Goal: Task Accomplishment & Management: Manage account settings

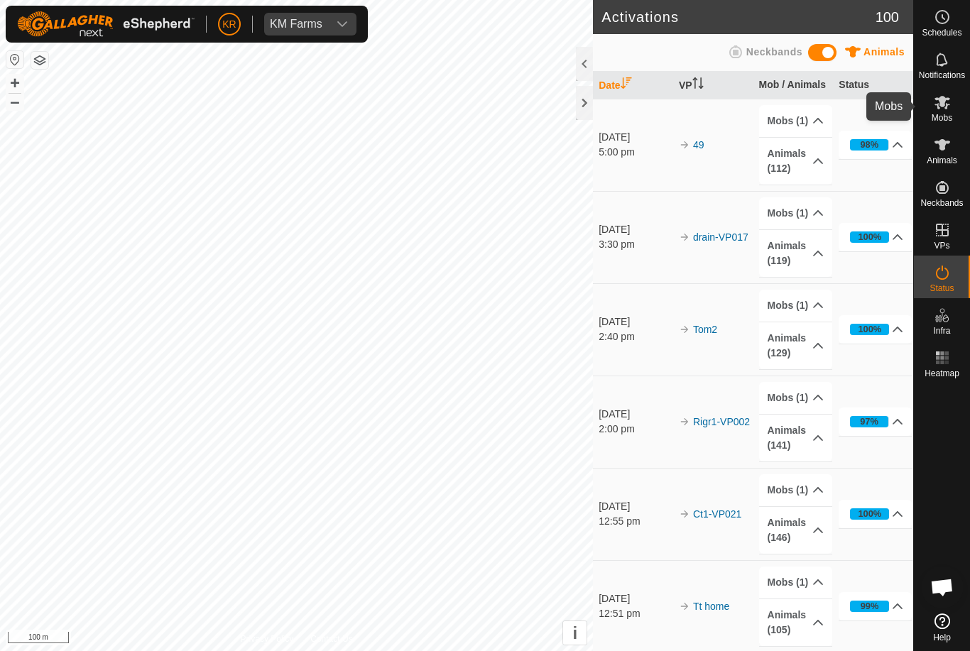
click at [952, 99] on es-mob-svg-icon at bounding box center [943, 102] width 26 height 23
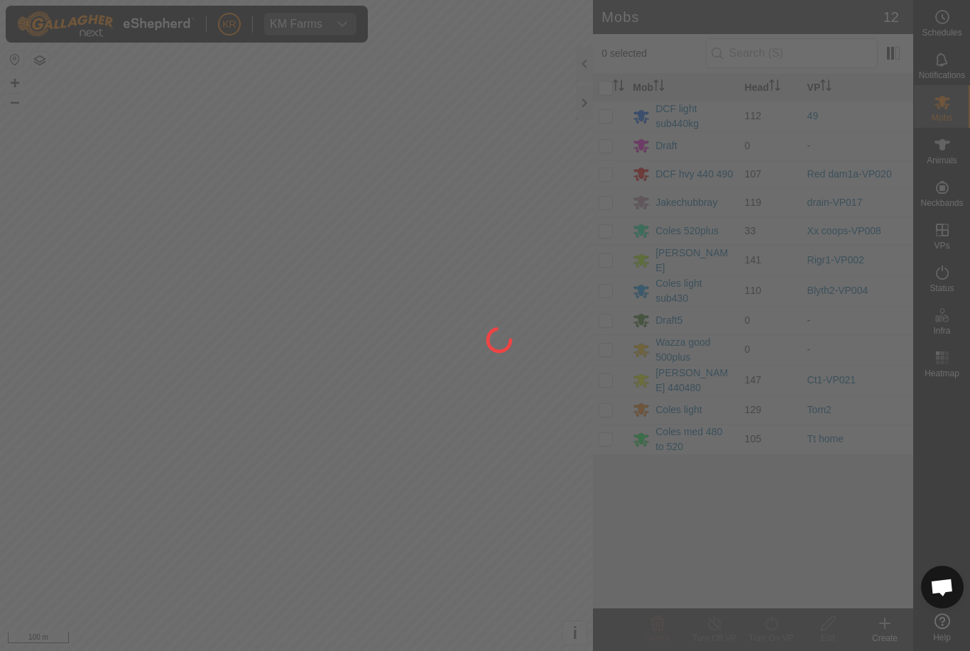
click at [608, 117] on div at bounding box center [485, 325] width 970 height 651
click at [617, 121] on div at bounding box center [485, 325] width 970 height 651
click at [607, 114] on div at bounding box center [485, 325] width 970 height 651
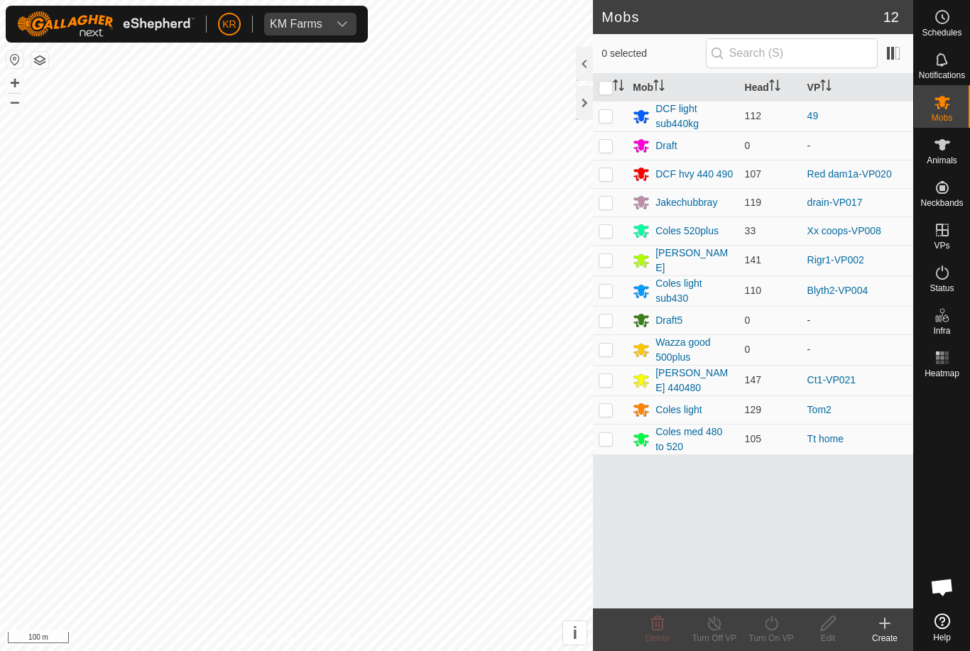
click at [612, 117] on p-checkbox at bounding box center [606, 115] width 14 height 11
checkbox input "true"
click at [760, 642] on div "Turn On VP" at bounding box center [771, 638] width 57 height 13
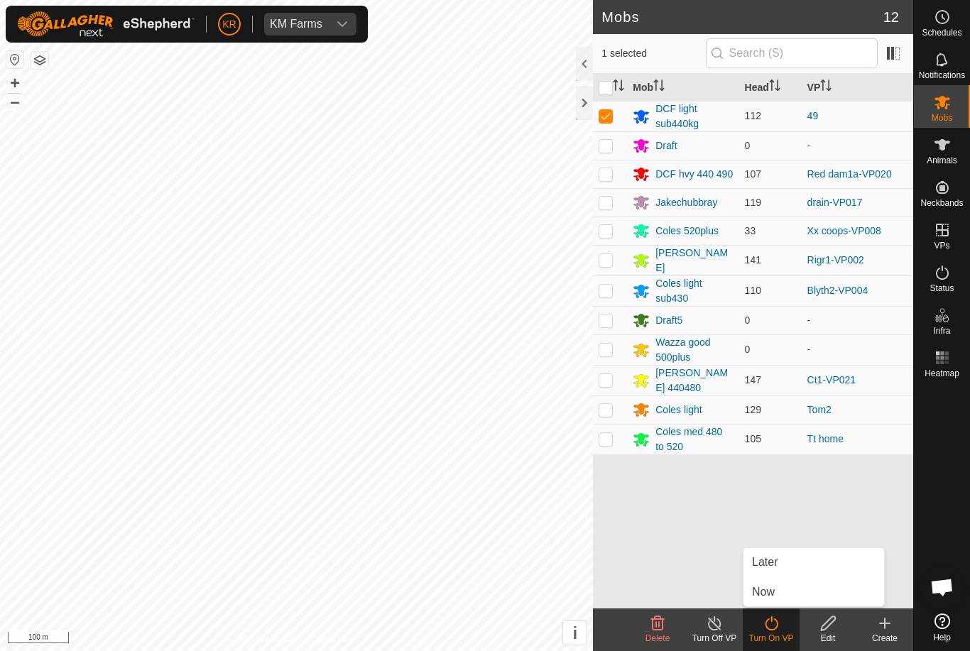
click at [782, 569] on link "Later" at bounding box center [814, 562] width 141 height 28
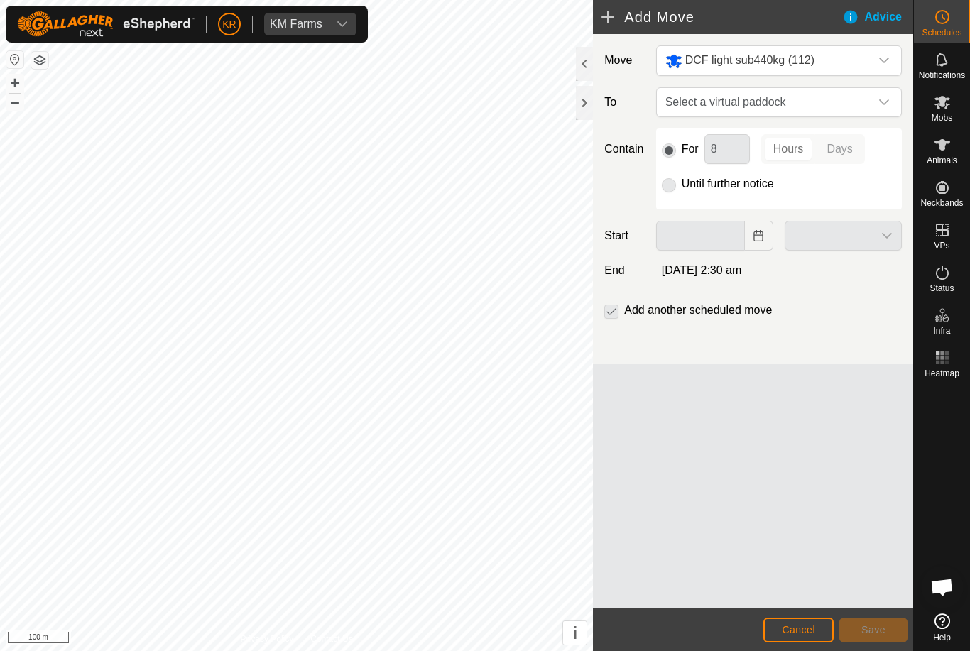
click at [885, 99] on icon "dropdown trigger" at bounding box center [884, 102] width 11 height 11
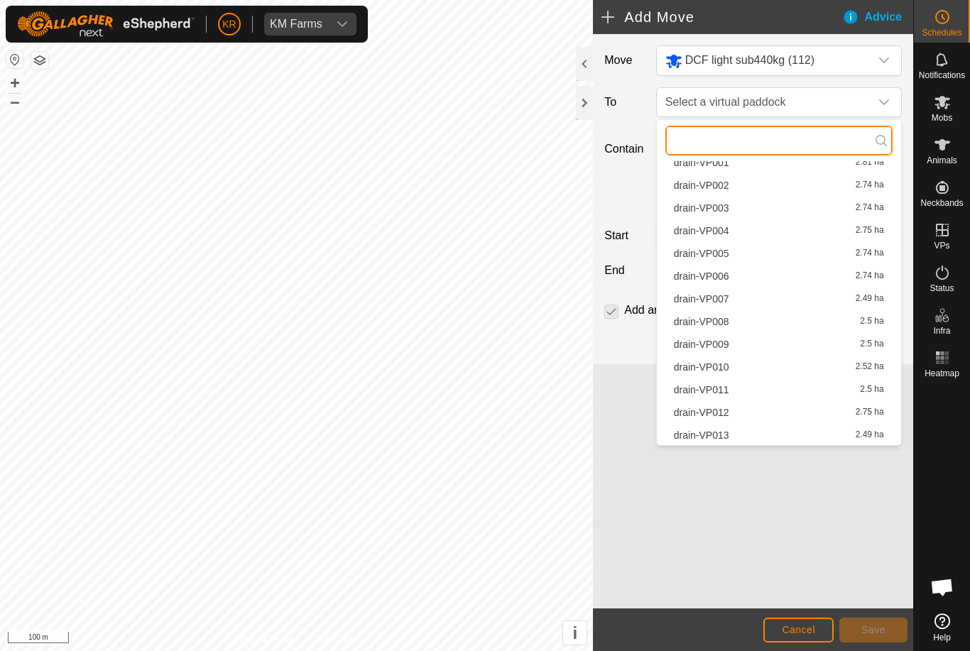
click at [781, 141] on input "text" at bounding box center [778, 141] width 227 height 30
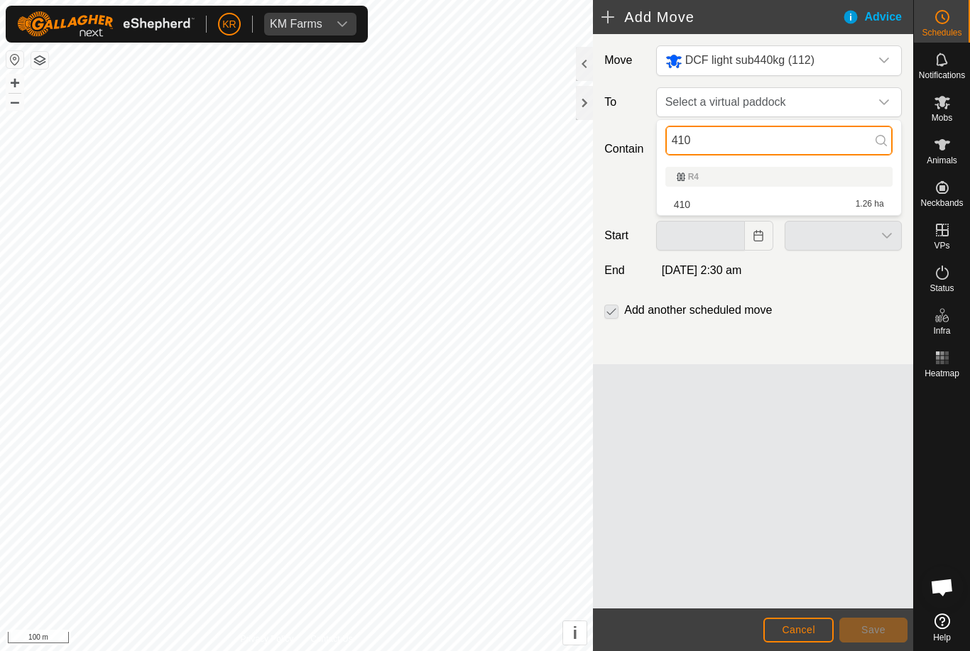
type input "410"
click at [785, 194] on li "410 1.26 ha" at bounding box center [778, 204] width 227 height 21
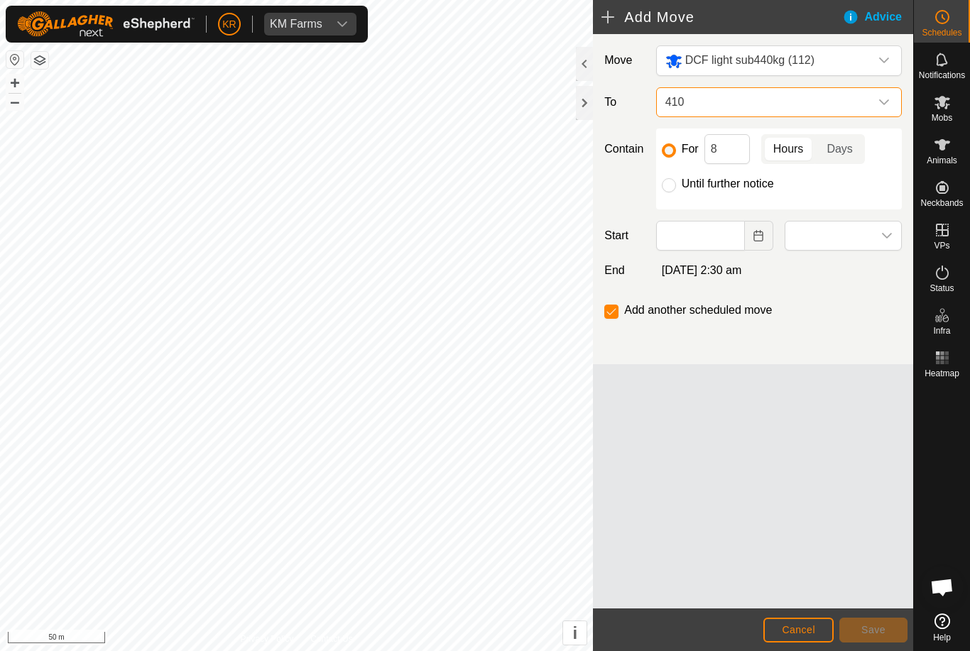
click at [793, 109] on span "410" at bounding box center [765, 102] width 210 height 28
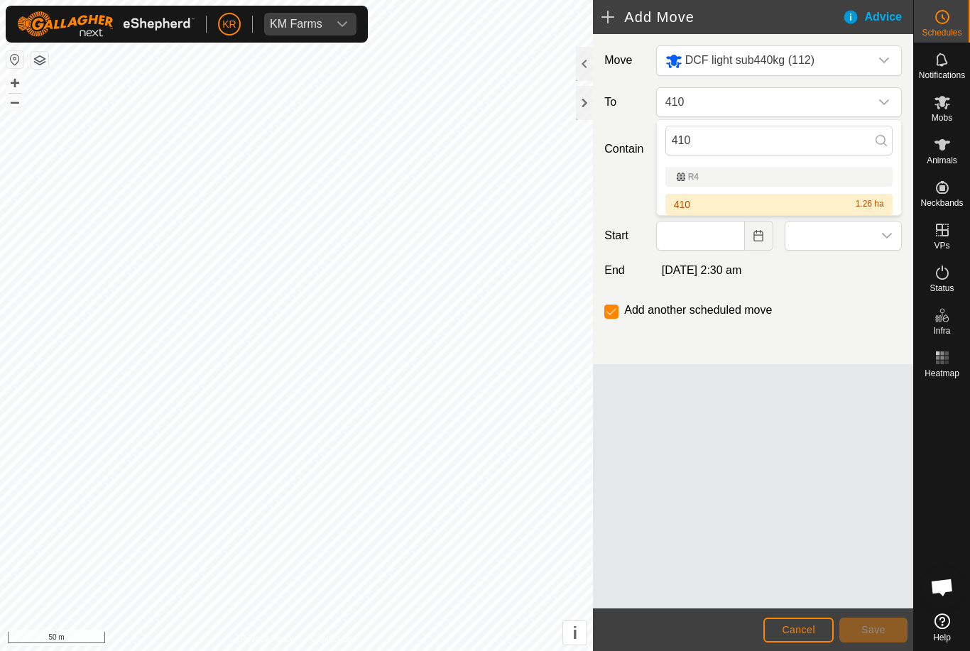
click at [813, 206] on div "410 1.26 ha" at bounding box center [779, 205] width 210 height 10
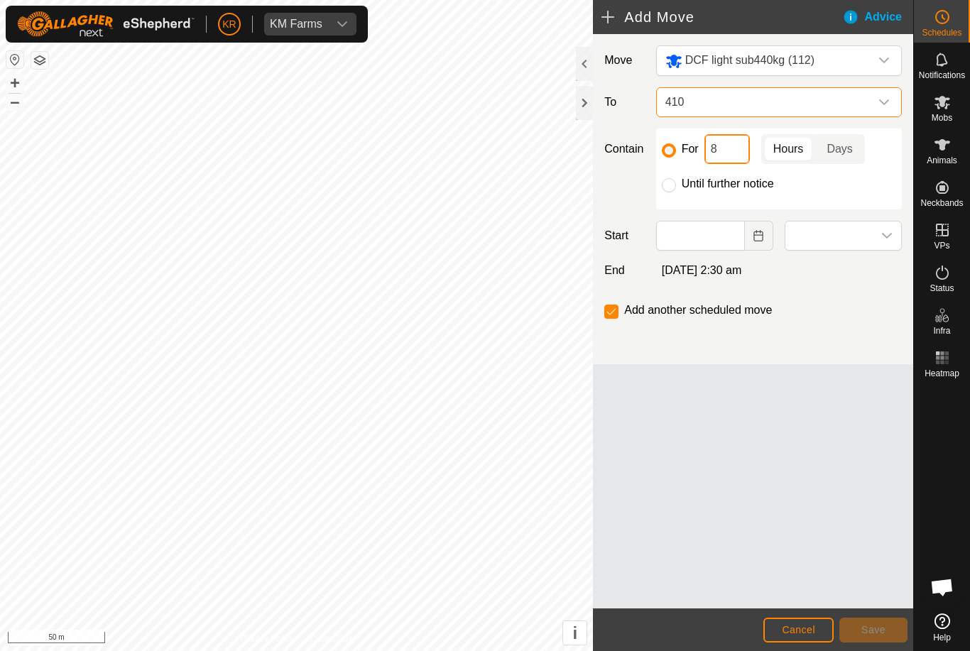
click at [730, 147] on input "8" at bounding box center [727, 149] width 45 height 30
type input "12"
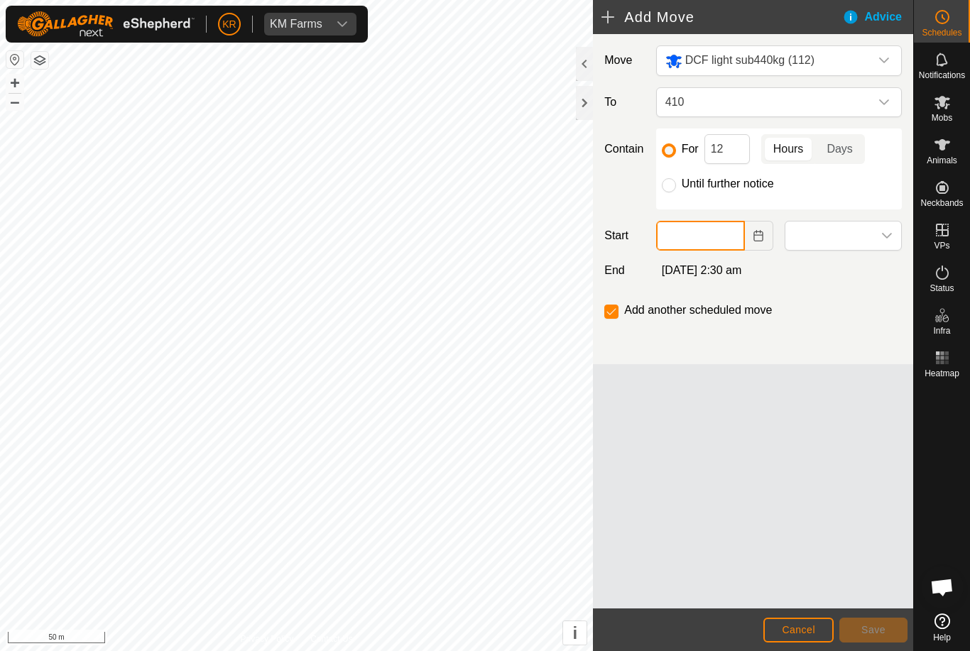
click at [717, 232] on input "text" at bounding box center [700, 236] width 89 height 30
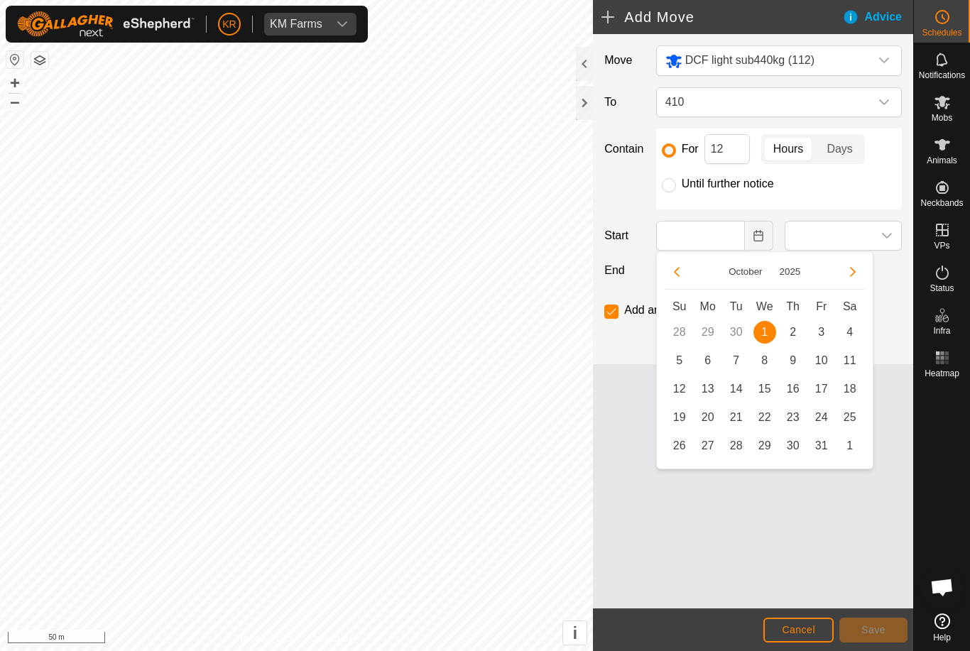
click at [789, 328] on span "2" at bounding box center [793, 332] width 23 height 23
type input "[DATE]"
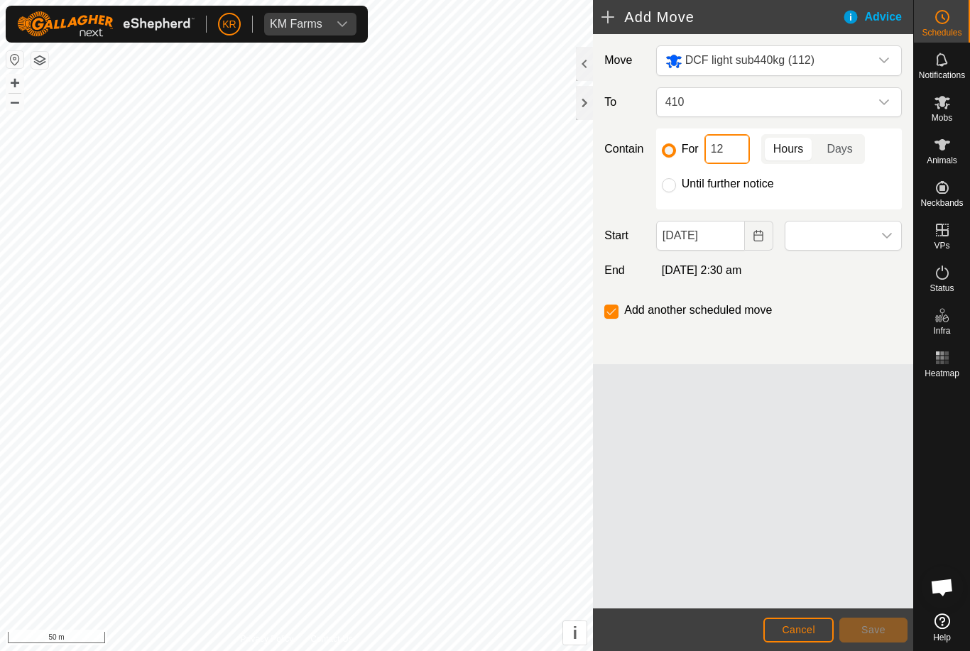
click at [729, 150] on input "12" at bounding box center [727, 149] width 45 height 30
type input "1"
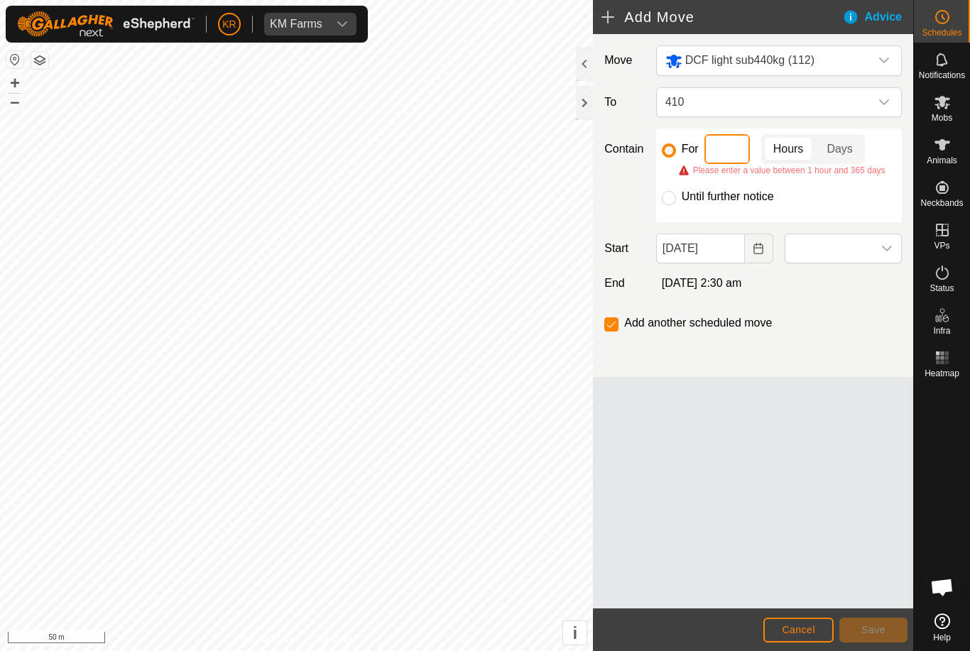
type input "2"
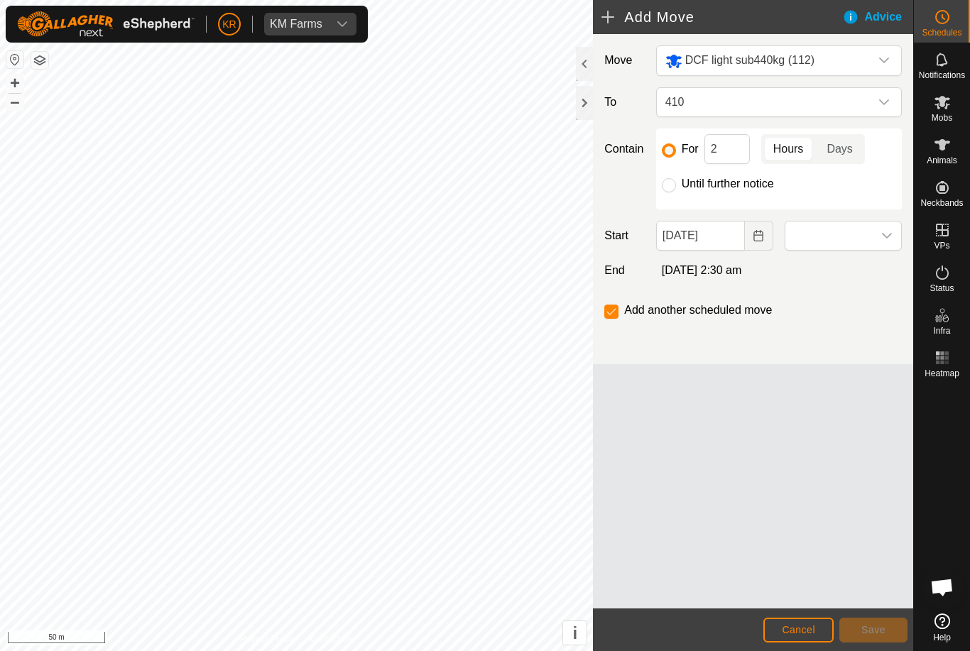
click at [817, 234] on span at bounding box center [828, 236] width 87 height 28
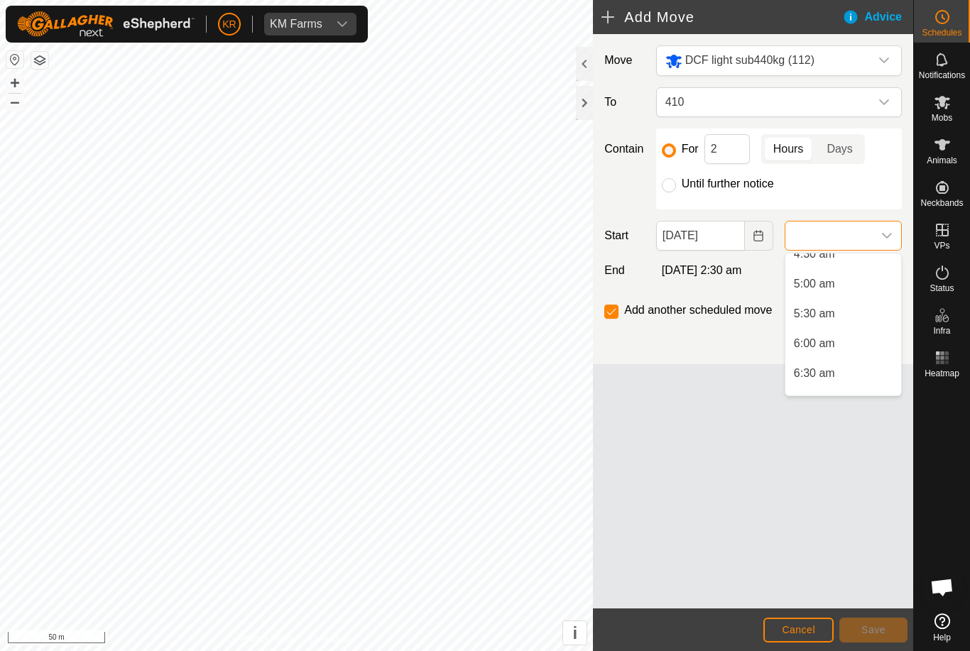
scroll to position [289, 0]
click at [836, 335] on li "6:00 am" at bounding box center [843, 336] width 116 height 28
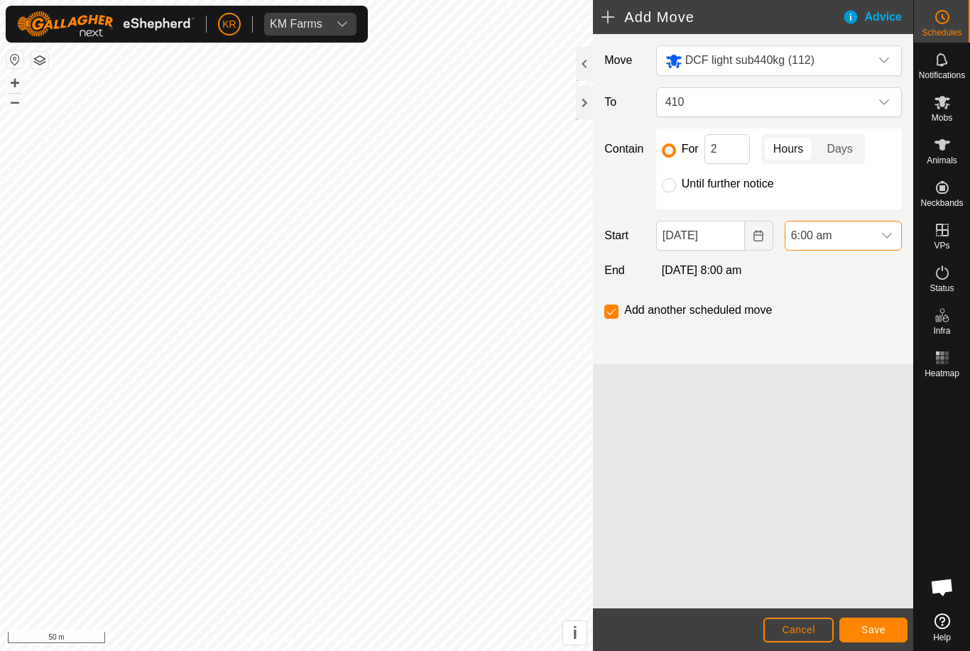
click at [871, 630] on span "Save" at bounding box center [873, 629] width 24 height 11
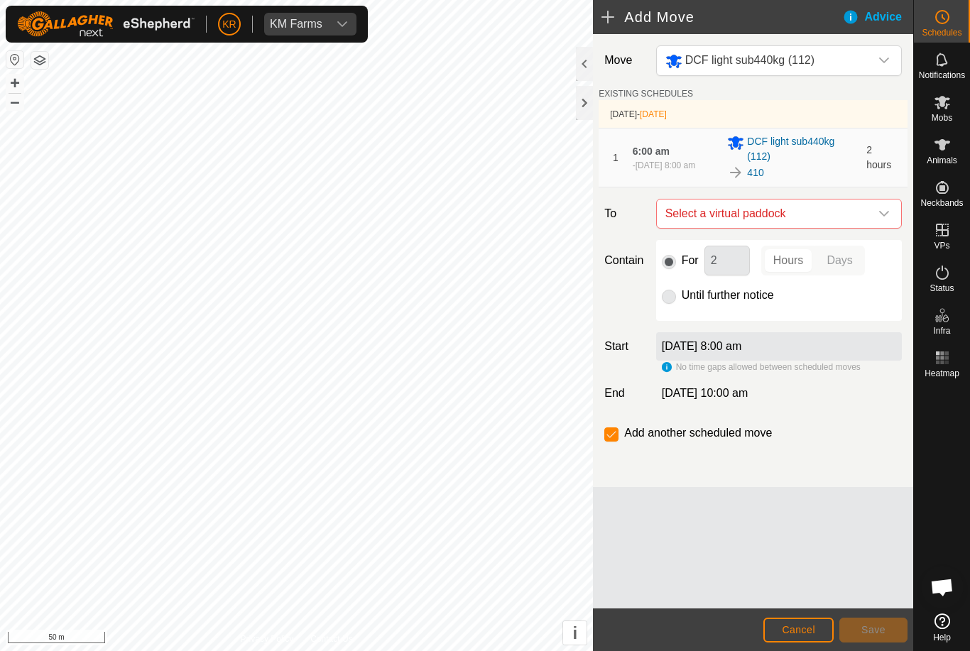
click at [869, 212] on span "Select a virtual paddock" at bounding box center [765, 214] width 210 height 28
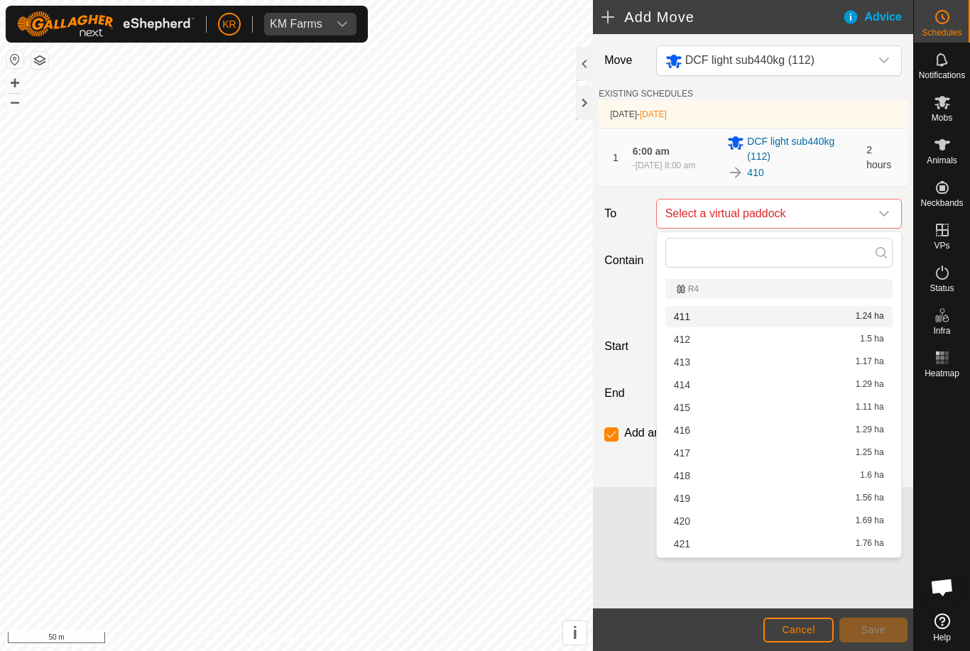
click at [749, 312] on div "411 1.24 ha" at bounding box center [779, 317] width 210 height 10
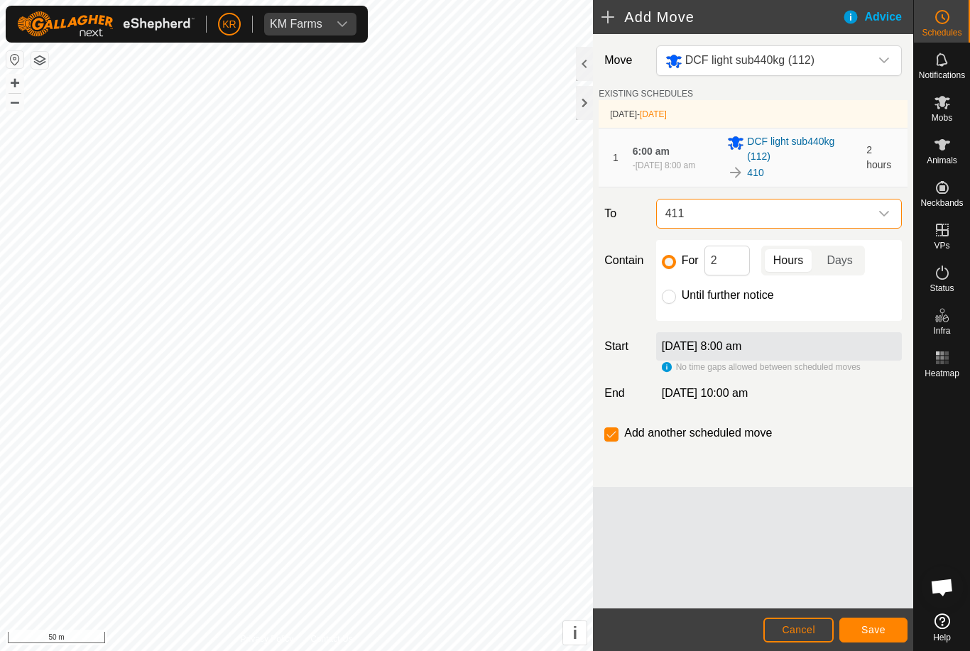
click at [879, 626] on span "Save" at bounding box center [873, 629] width 24 height 11
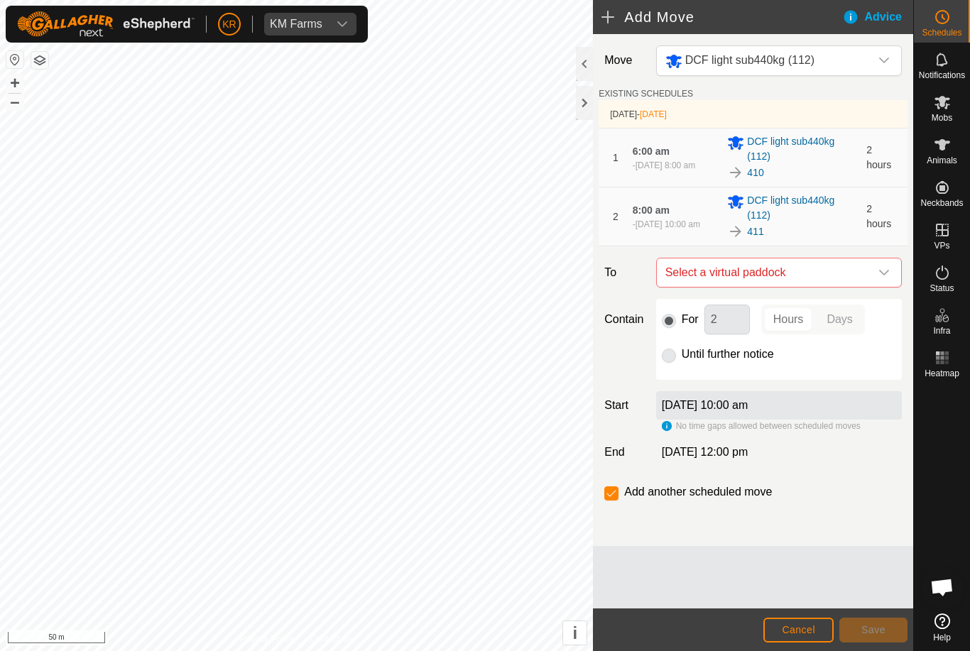
click at [881, 276] on icon "dropdown trigger" at bounding box center [884, 272] width 11 height 11
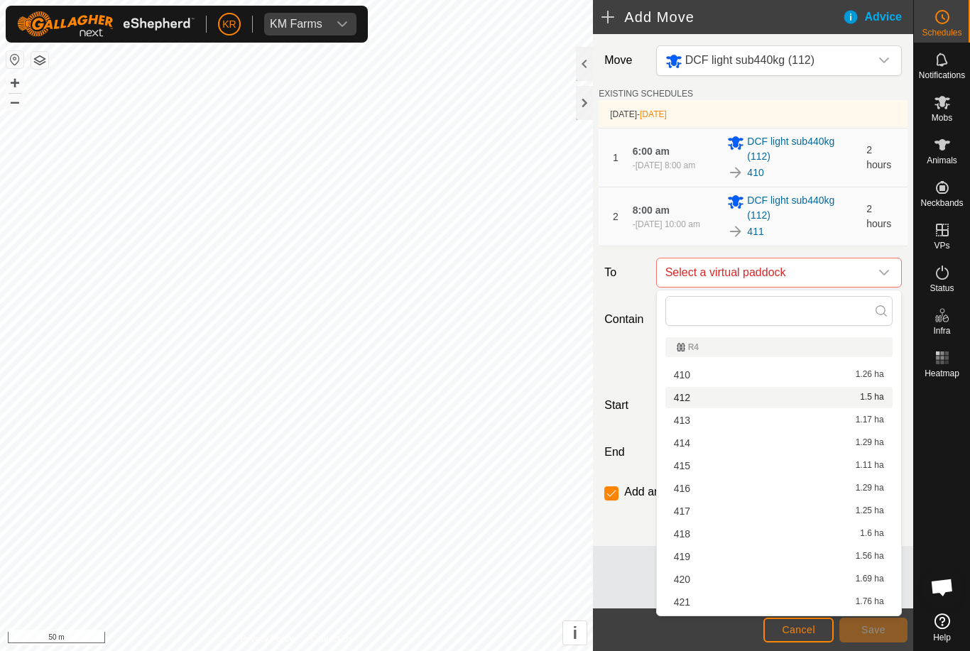
click at [732, 397] on div "412 1.5 ha" at bounding box center [779, 398] width 210 height 10
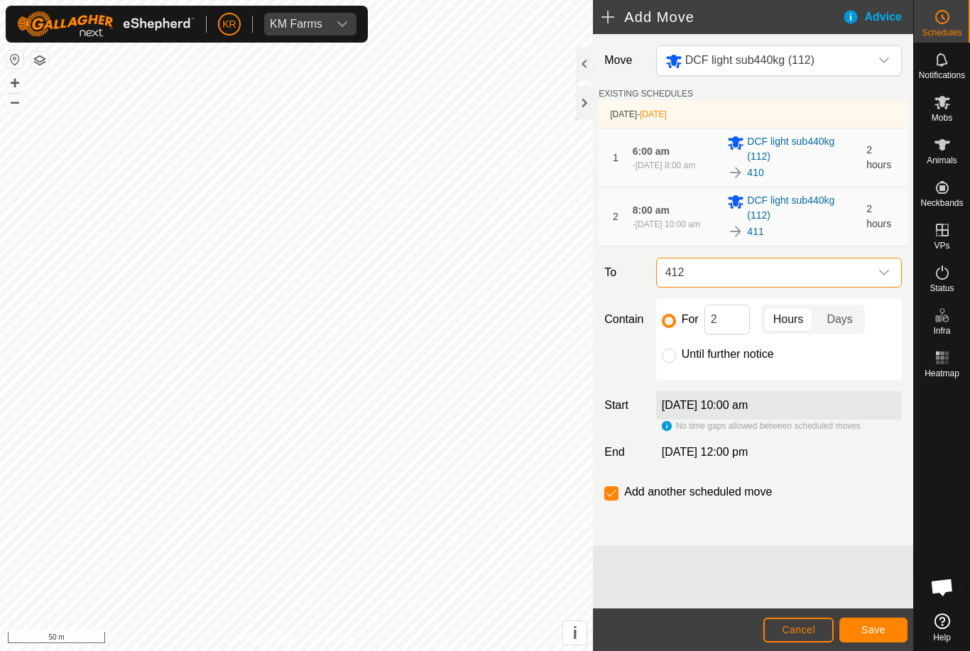
click at [881, 625] on span "Save" at bounding box center [873, 629] width 24 height 11
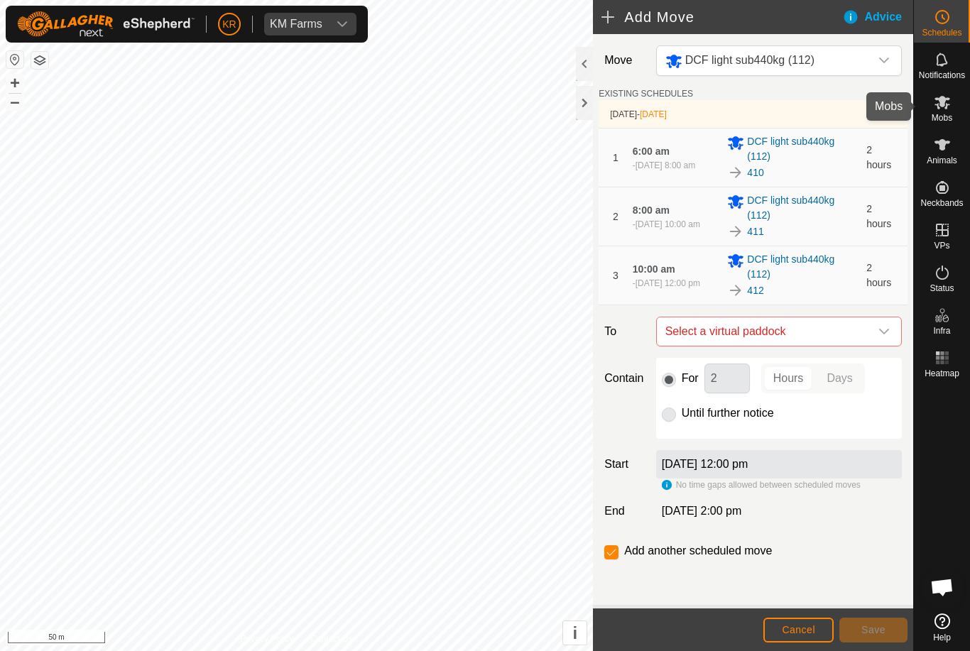
click at [943, 114] on span "Mobs" at bounding box center [942, 118] width 21 height 9
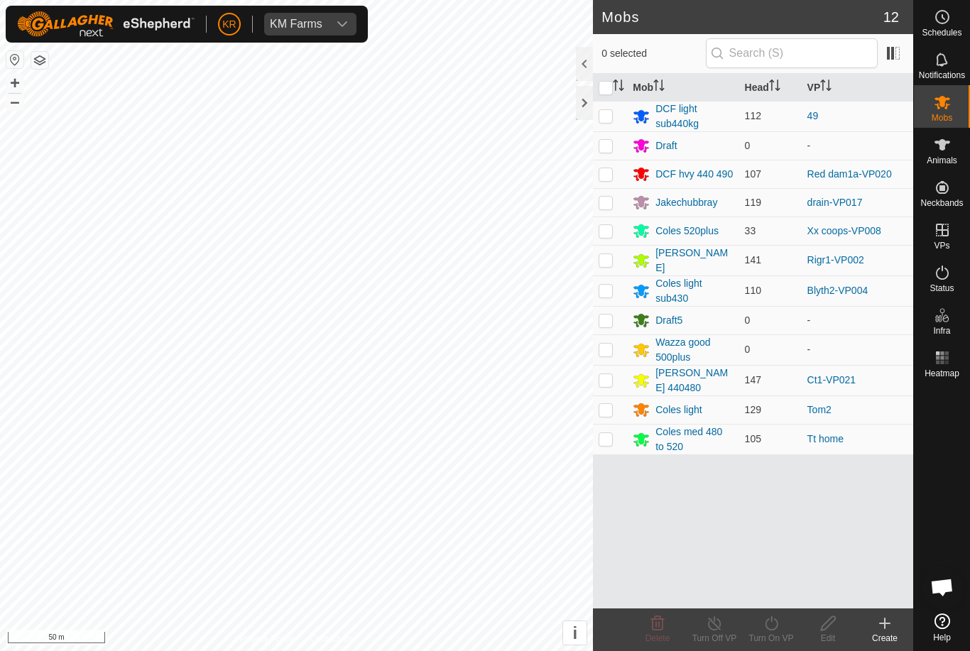
click at [611, 114] on p-checkbox at bounding box center [606, 115] width 14 height 11
checkbox input "true"
click at [776, 631] on icon at bounding box center [772, 623] width 18 height 17
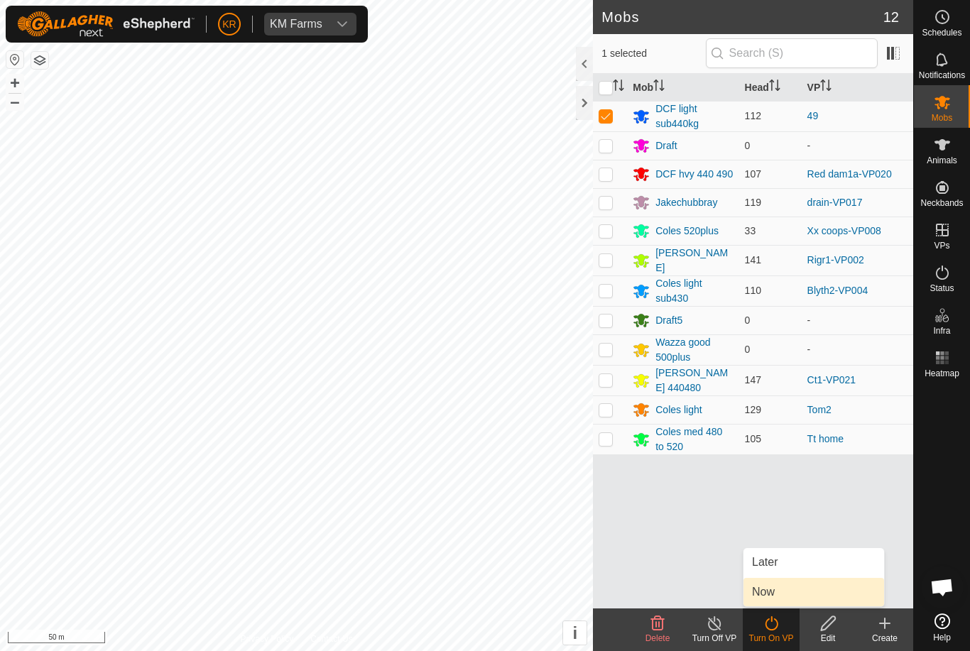
click at [790, 595] on link "Now" at bounding box center [814, 592] width 141 height 28
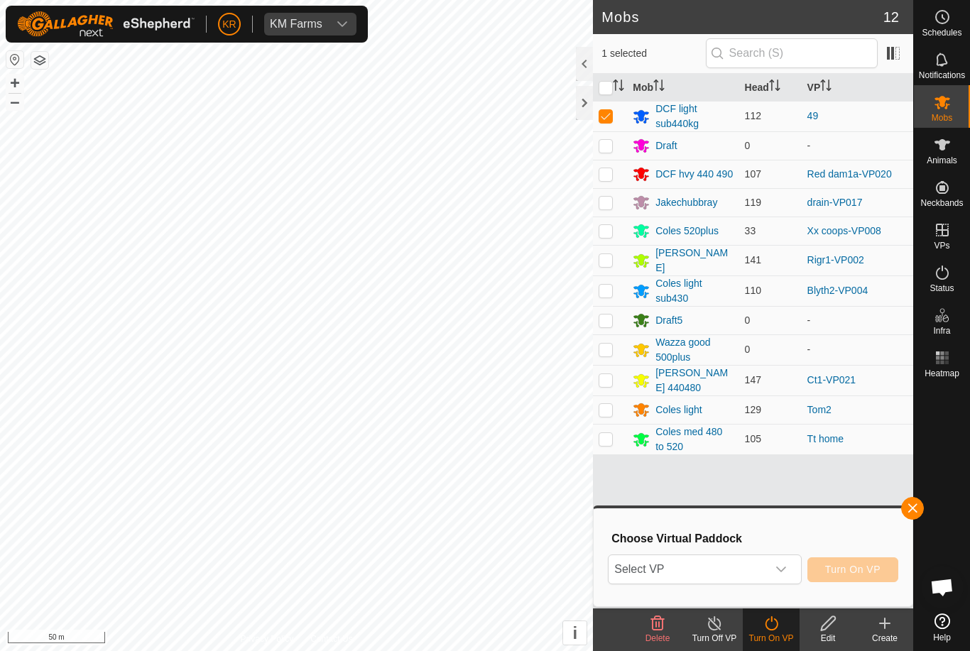
click at [766, 570] on span "Select VP" at bounding box center [688, 569] width 158 height 28
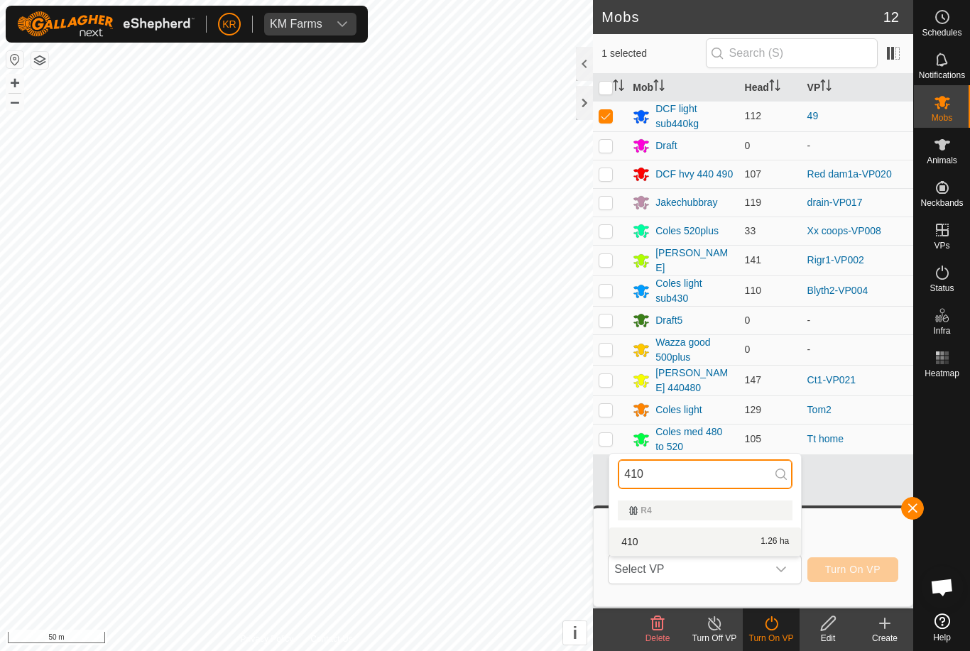
type input "410"
click at [722, 541] on div "410 1.26 ha" at bounding box center [705, 541] width 175 height 17
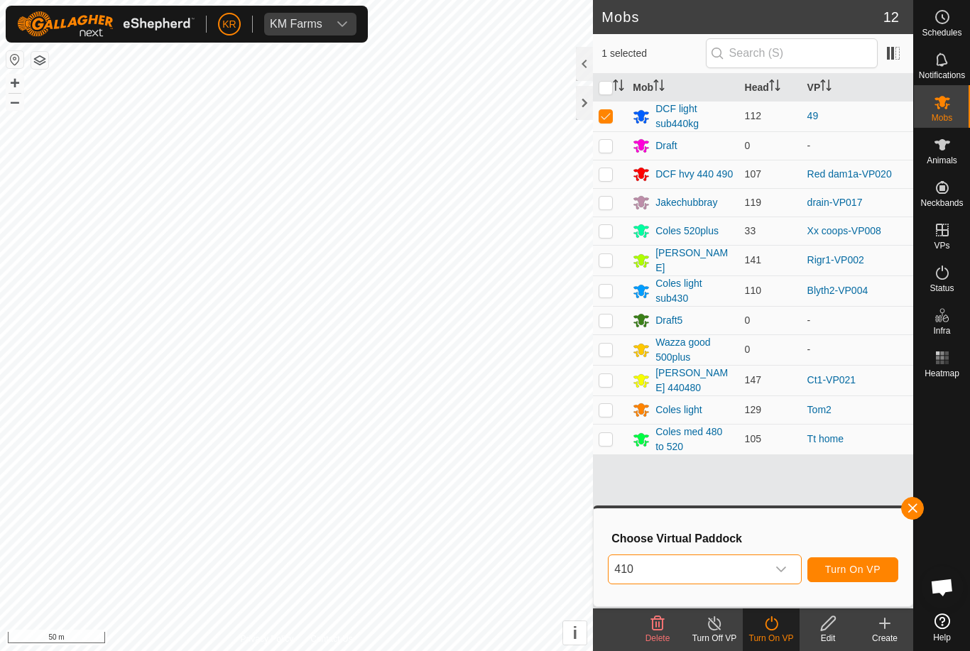
click at [869, 569] on span "Turn On VP" at bounding box center [852, 569] width 55 height 11
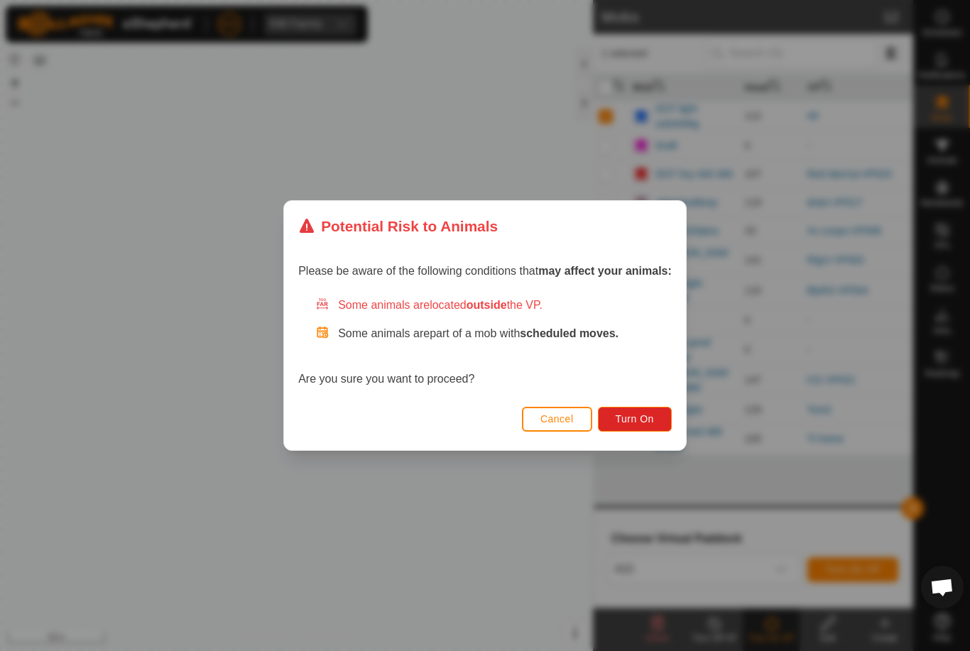
click at [651, 420] on span "Turn On" at bounding box center [635, 418] width 38 height 11
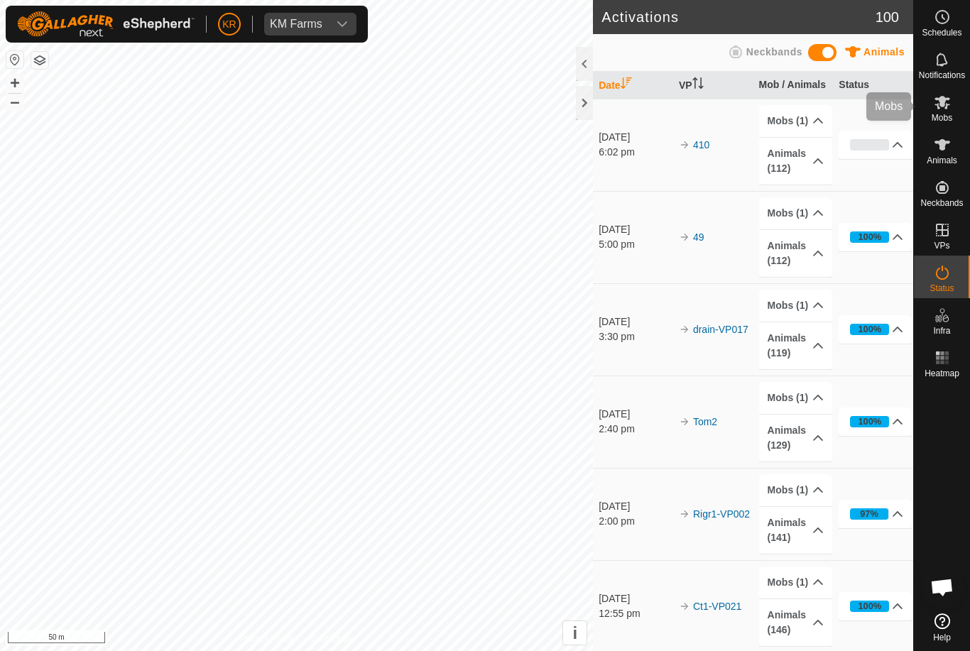
click at [952, 114] on span "Mobs" at bounding box center [942, 118] width 21 height 9
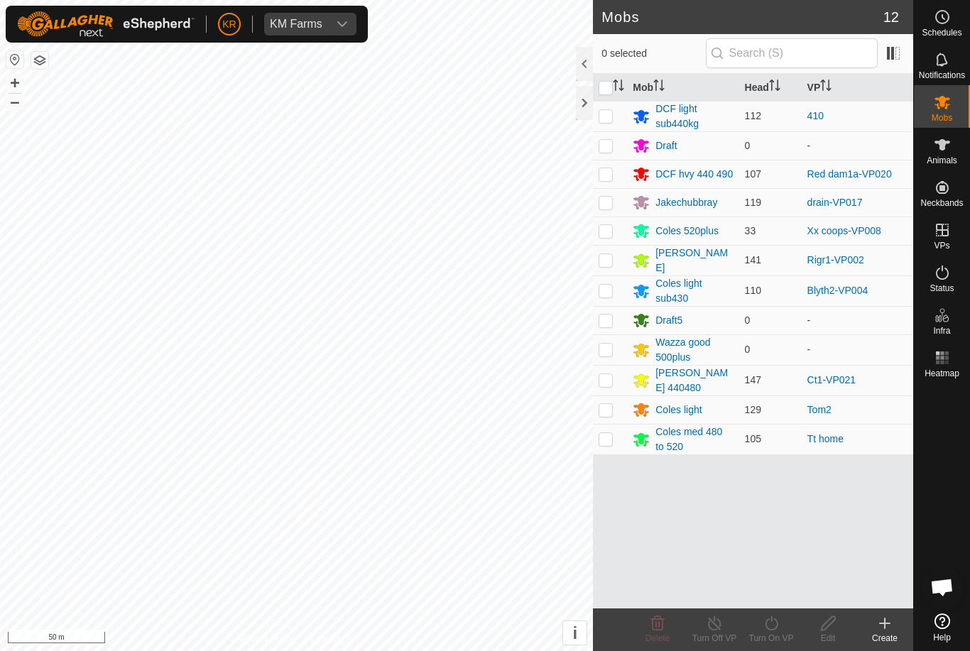
click at [610, 121] on p-checkbox at bounding box center [606, 115] width 14 height 11
checkbox input "true"
click at [779, 632] on div "Turn On VP" at bounding box center [771, 638] width 57 height 13
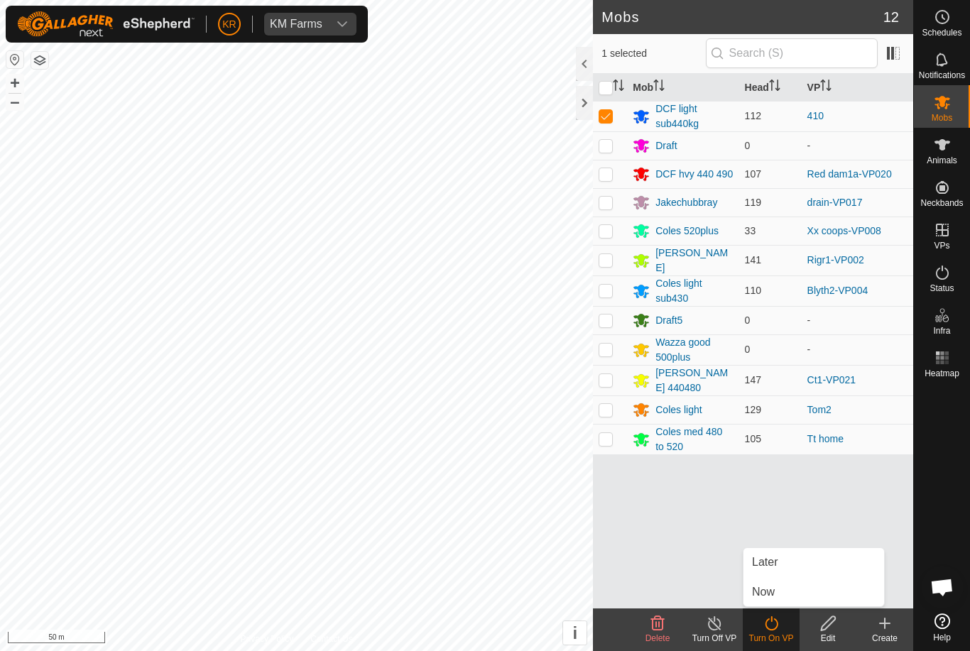
click at [784, 565] on link "Later" at bounding box center [814, 562] width 141 height 28
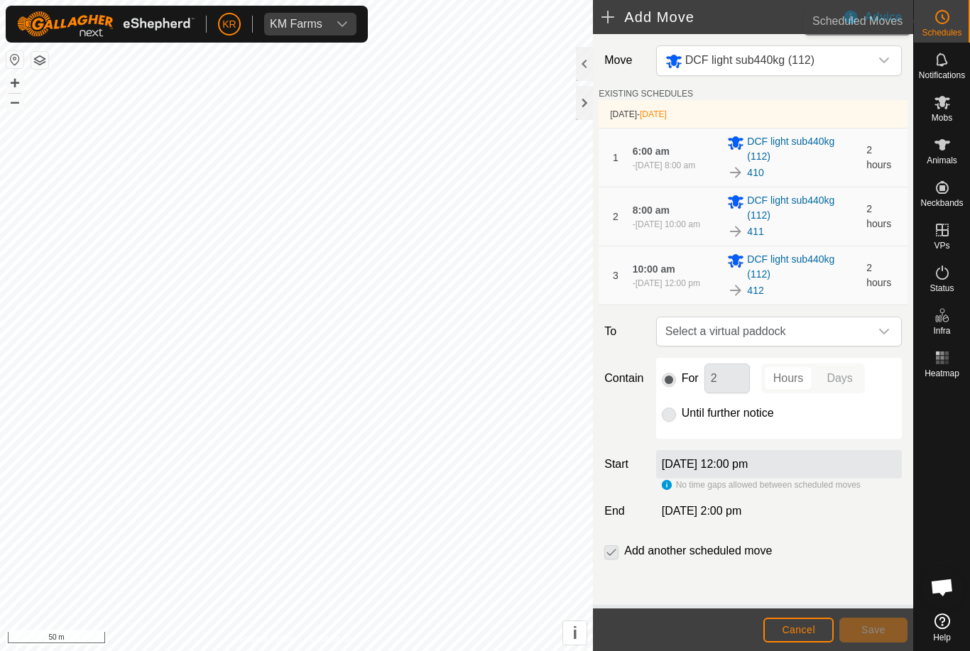
click at [952, 19] on es-schedule-vp-svg-icon at bounding box center [943, 17] width 26 height 23
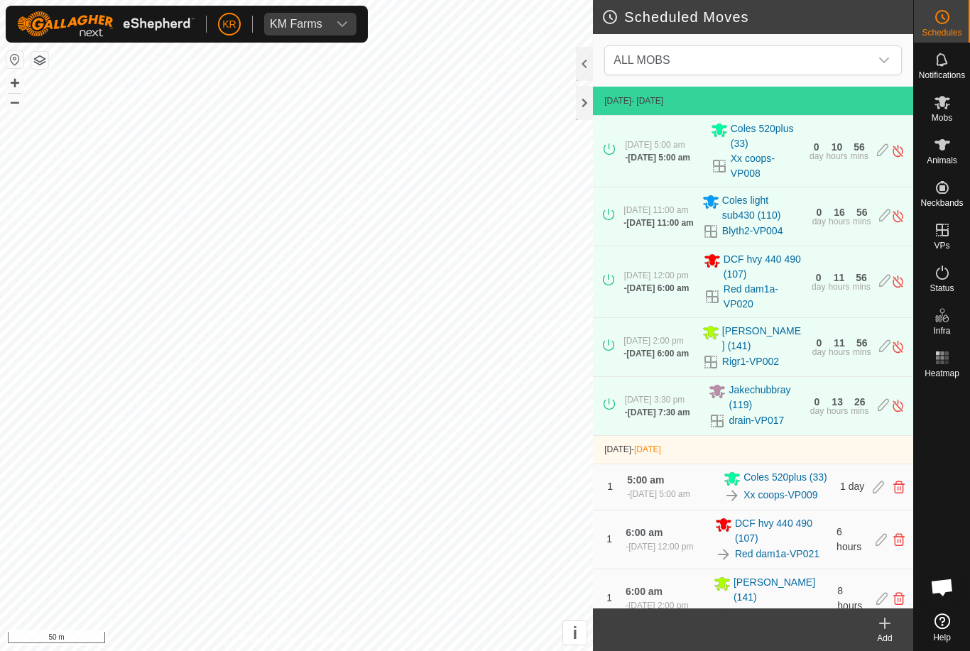
click at [869, 60] on span "ALL MOBS" at bounding box center [739, 60] width 262 height 28
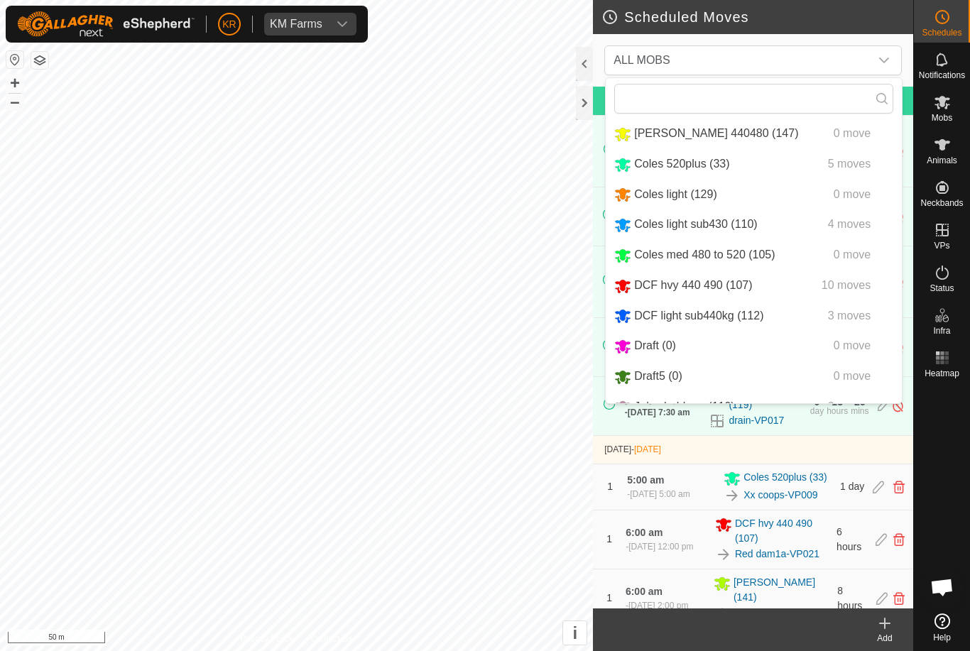
click at [752, 322] on span "DCF light sub440kg (112)" at bounding box center [698, 316] width 129 height 12
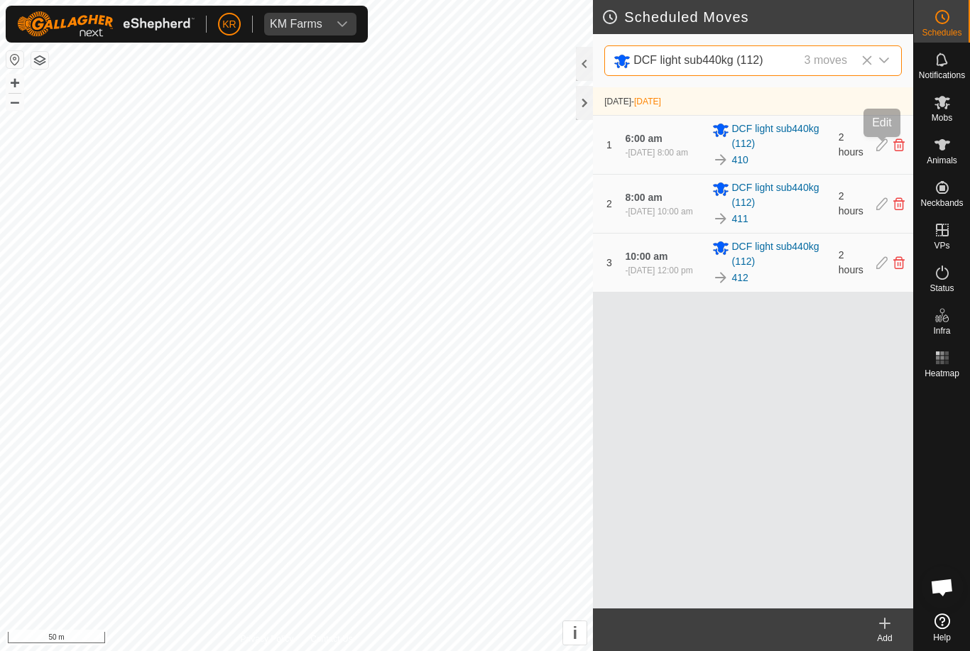
click at [879, 147] on icon at bounding box center [881, 144] width 11 height 13
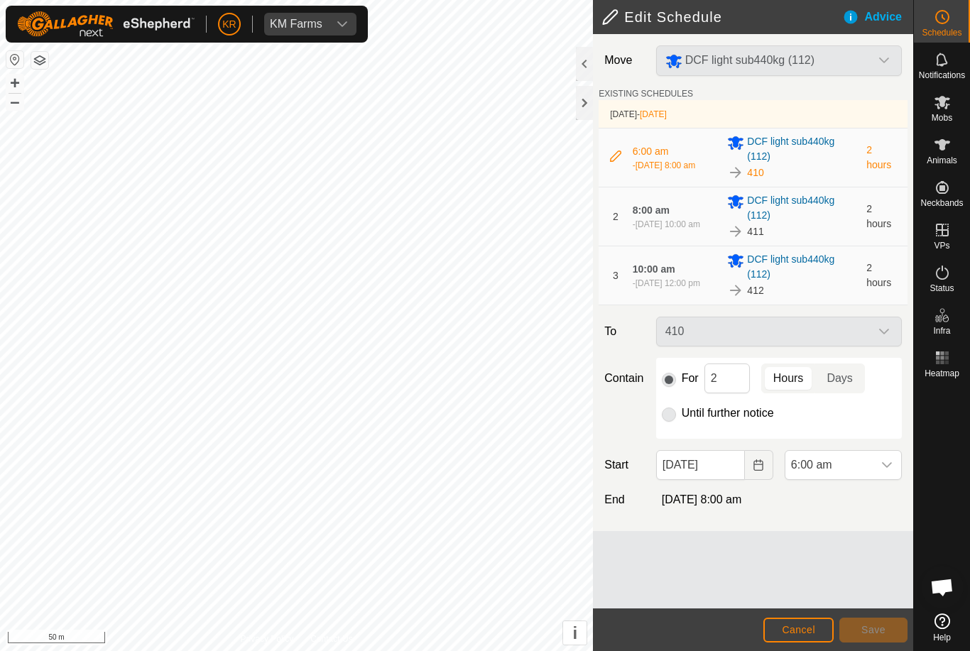
click at [874, 335] on div "410" at bounding box center [779, 332] width 257 height 30
click at [781, 630] on button "Cancel" at bounding box center [798, 630] width 70 height 25
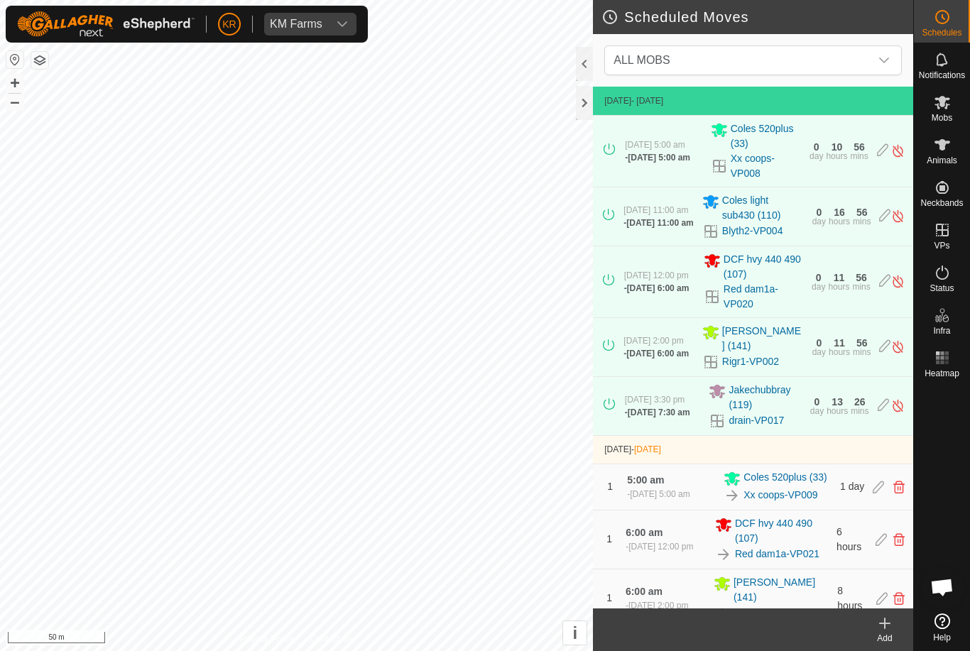
click at [869, 53] on span "ALL MOBS" at bounding box center [739, 60] width 262 height 28
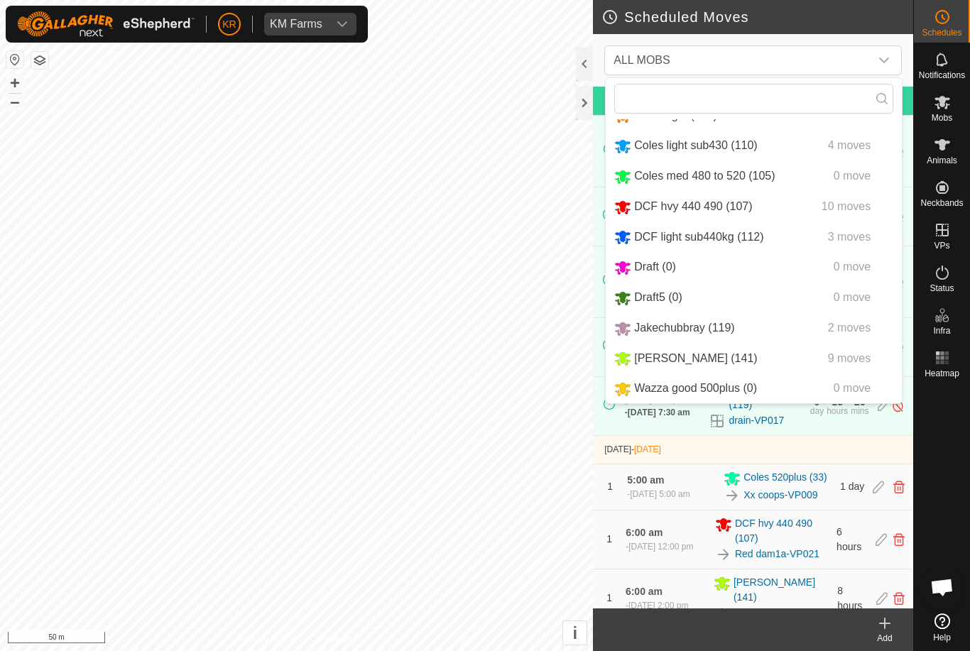
scroll to position [88, 0]
click at [747, 238] on span "DCF light sub440kg (112)" at bounding box center [698, 237] width 129 height 12
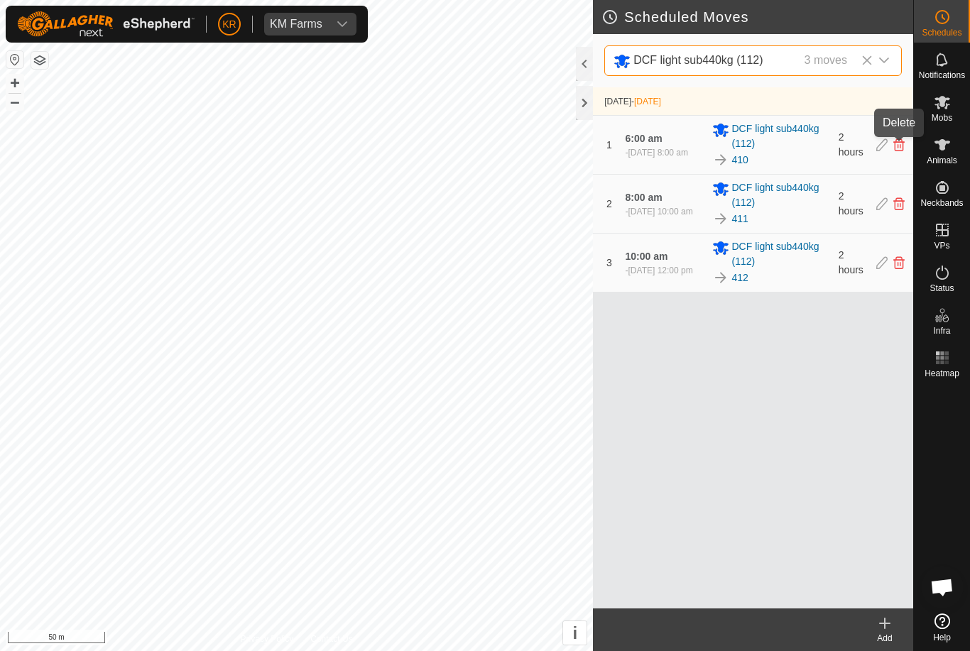
click at [900, 150] on icon at bounding box center [898, 144] width 11 height 13
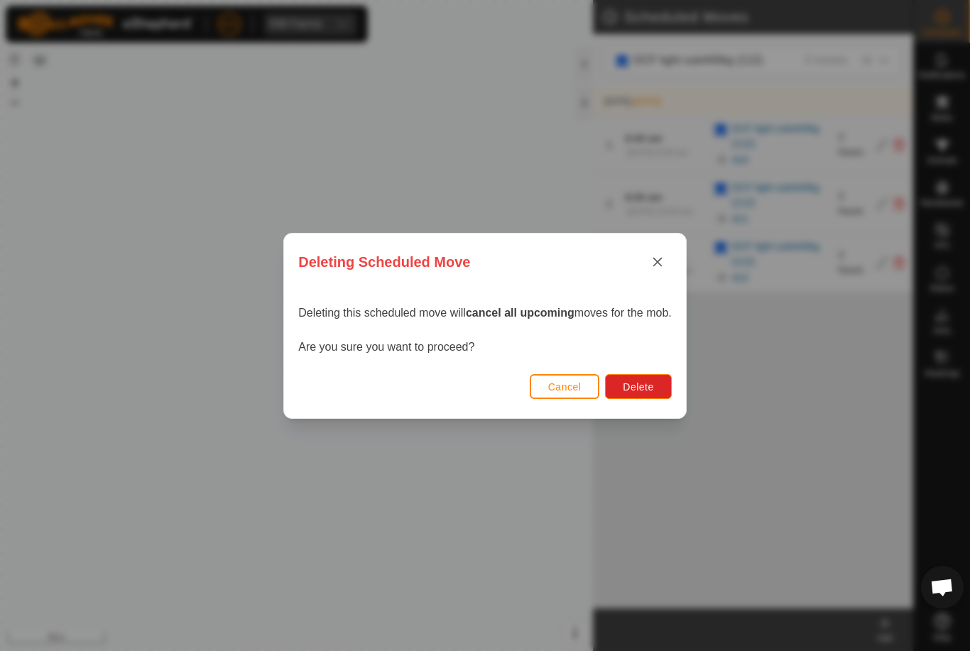
click at [650, 395] on button "Delete" at bounding box center [638, 386] width 66 height 25
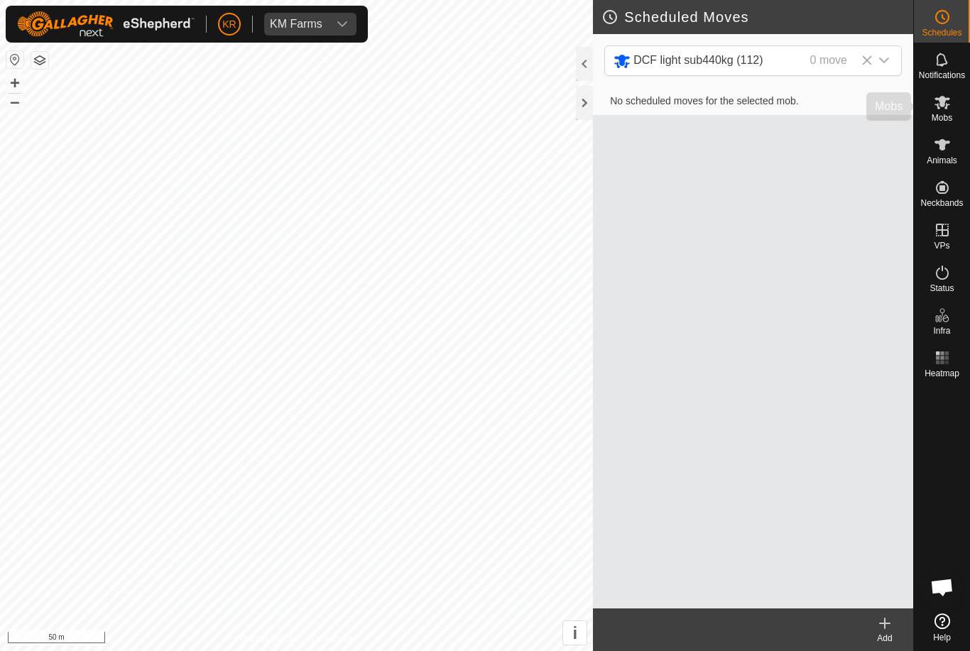
click at [963, 110] on div "Mobs" at bounding box center [942, 106] width 56 height 43
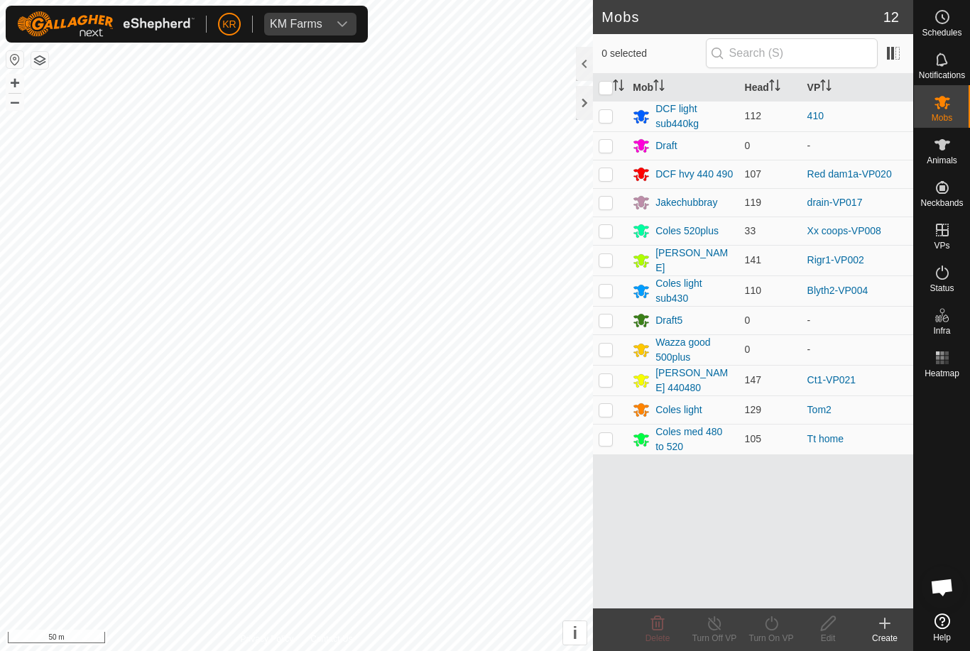
click at [607, 119] on p-checkbox at bounding box center [606, 115] width 14 height 11
checkbox input "true"
click at [778, 624] on icon at bounding box center [771, 623] width 13 height 14
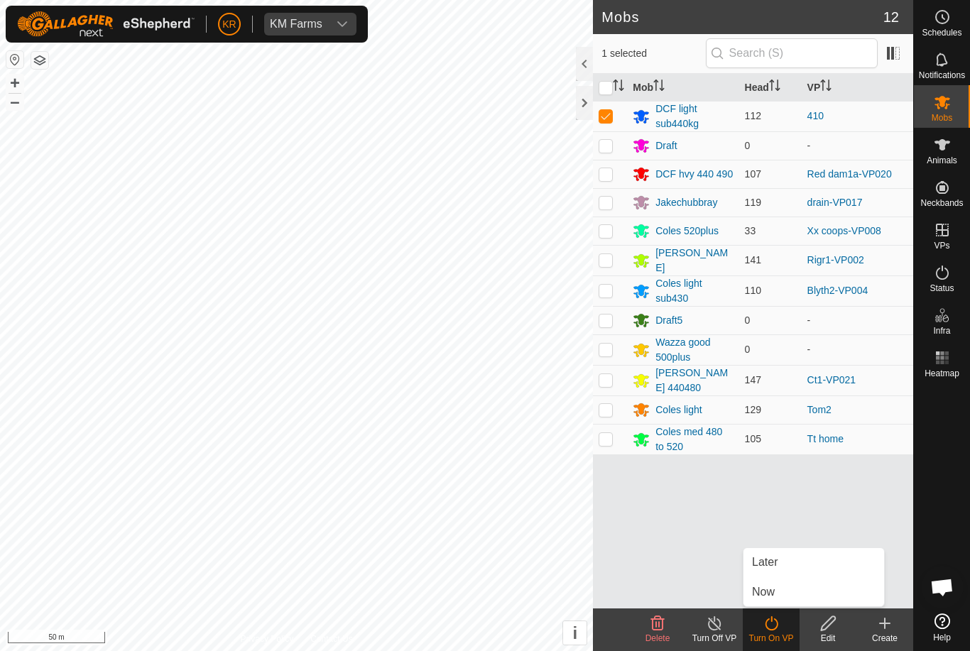
click at [789, 570] on link "Later" at bounding box center [814, 562] width 141 height 28
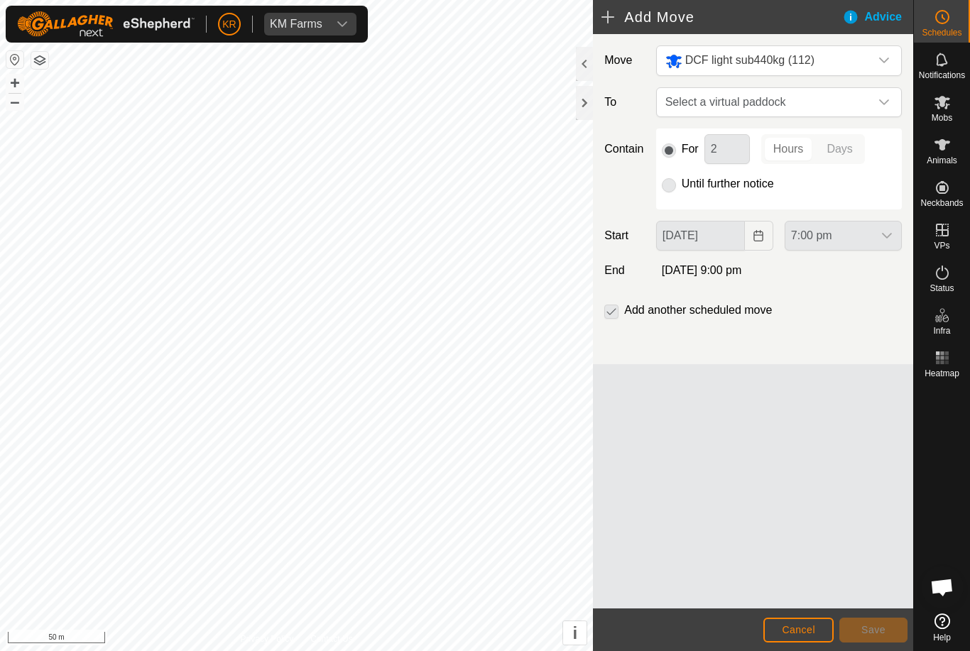
click at [868, 96] on span "Select a virtual paddock" at bounding box center [765, 102] width 210 height 28
type input "411"
click at [799, 195] on li "411 1.24 ha" at bounding box center [778, 204] width 227 height 21
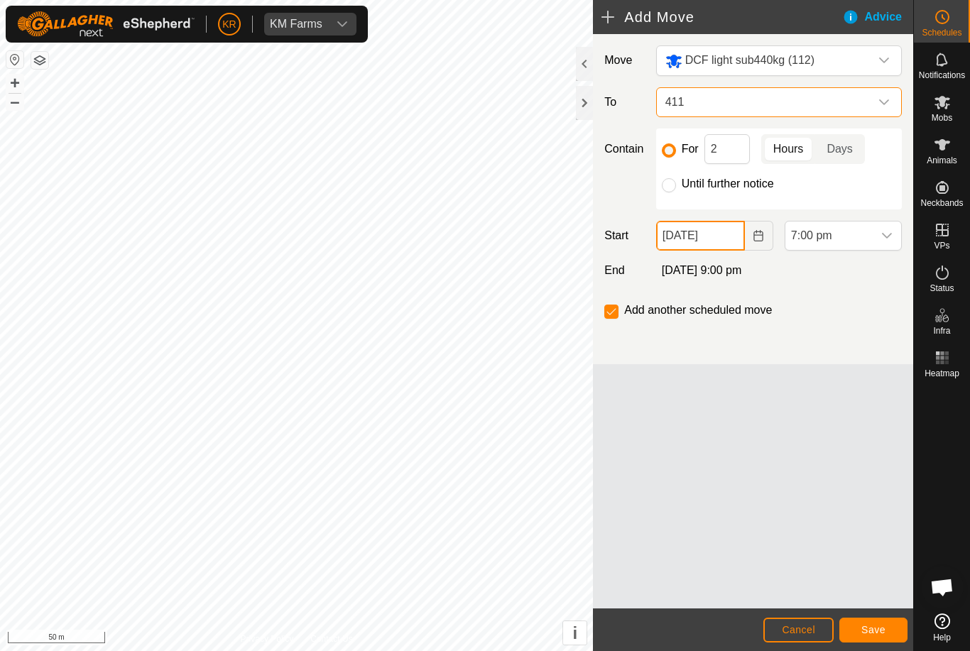
click at [729, 235] on input "[DATE]" at bounding box center [700, 236] width 89 height 30
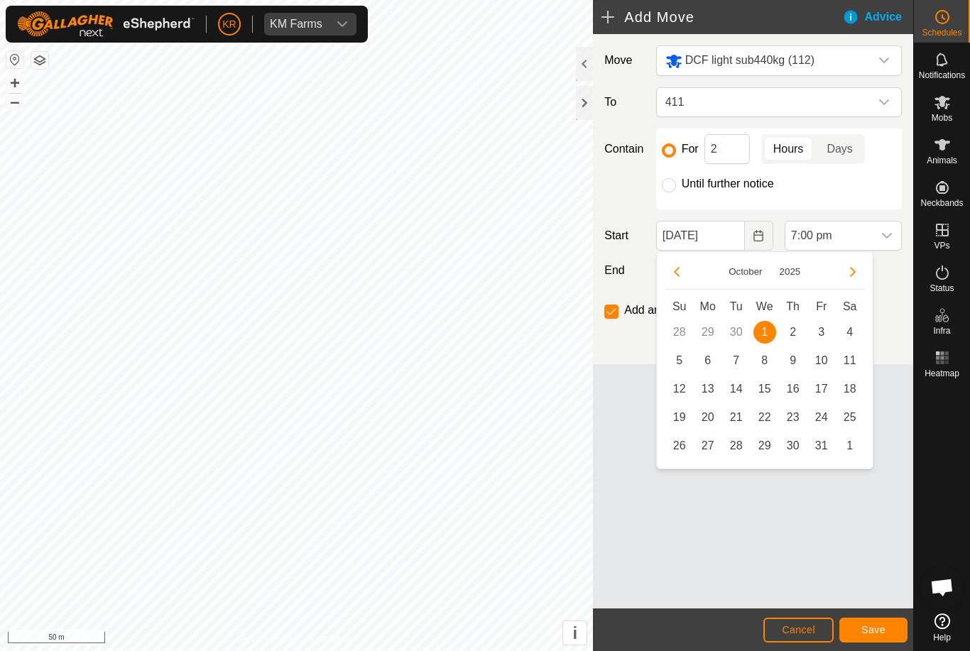
click at [782, 332] on span "2" at bounding box center [793, 332] width 23 height 23
type input "[DATE]"
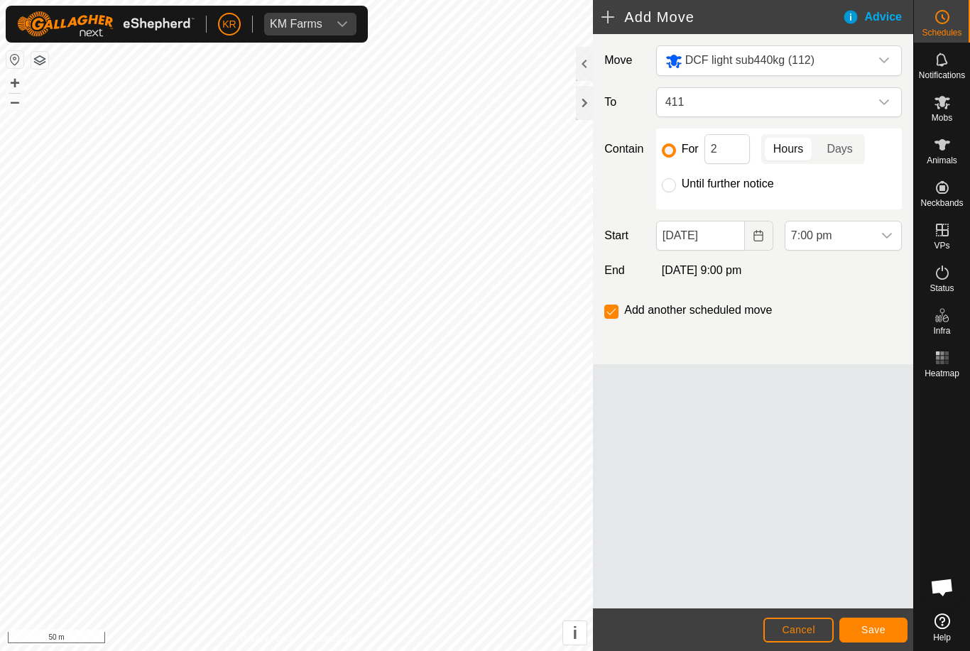
click at [868, 243] on span "7:00 pm" at bounding box center [828, 236] width 87 height 28
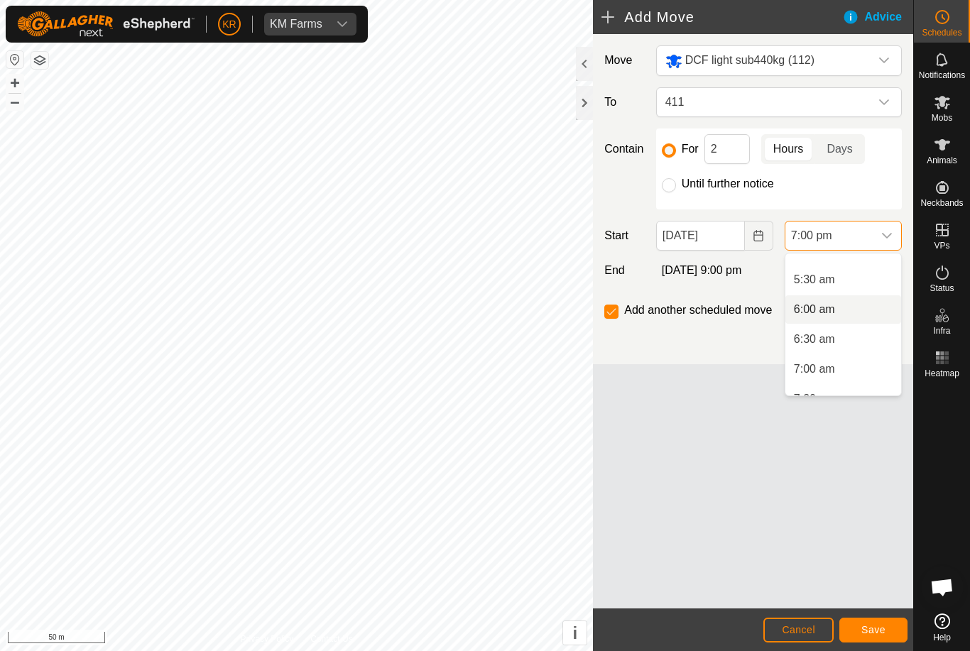
click at [849, 308] on li "6:00 am" at bounding box center [843, 309] width 116 height 28
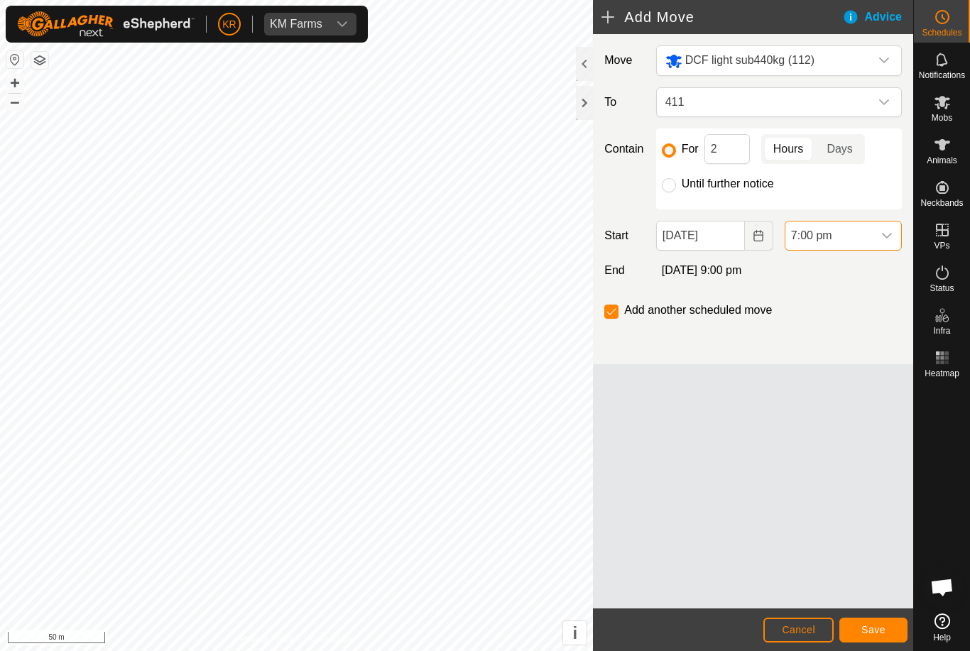
scroll to position [1020, 0]
click at [884, 624] on span "Save" at bounding box center [873, 629] width 24 height 11
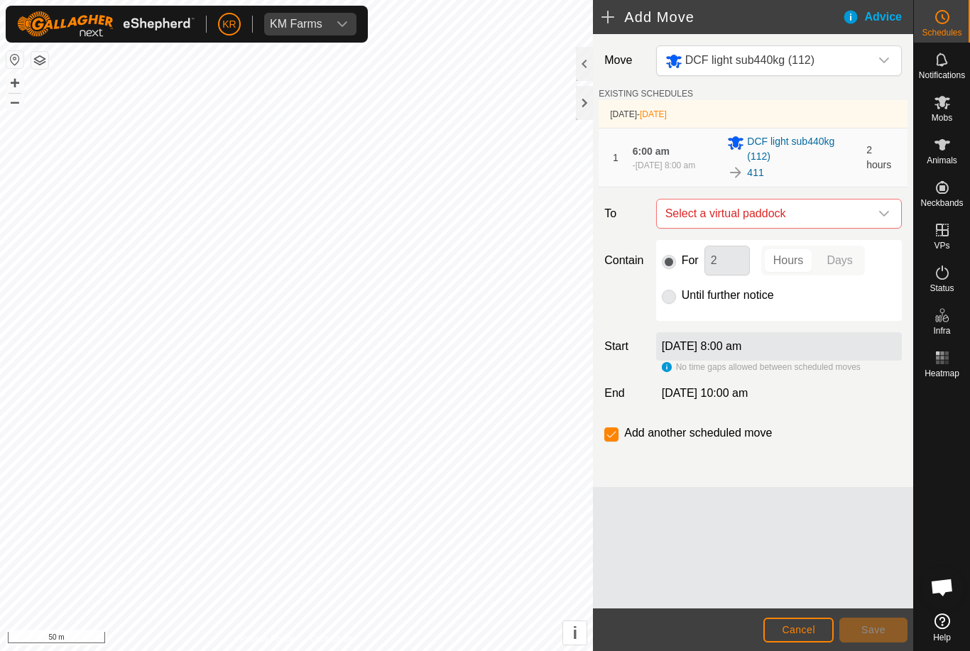
click at [883, 212] on icon "dropdown trigger" at bounding box center [884, 213] width 11 height 11
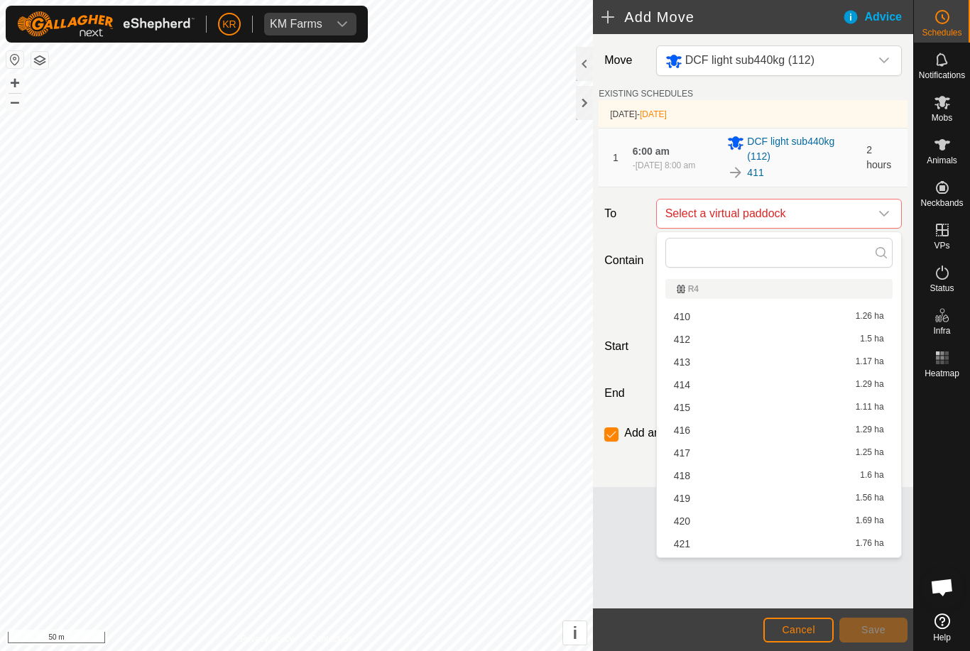
click at [743, 338] on div "412 1.5 ha" at bounding box center [779, 340] width 210 height 10
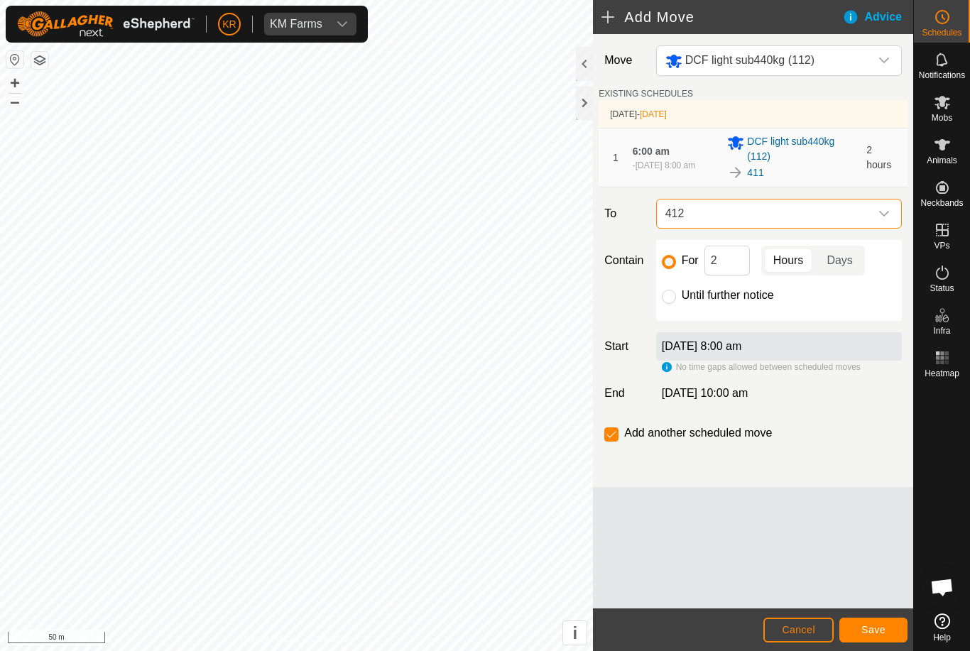
click at [874, 629] on span "Save" at bounding box center [873, 629] width 24 height 11
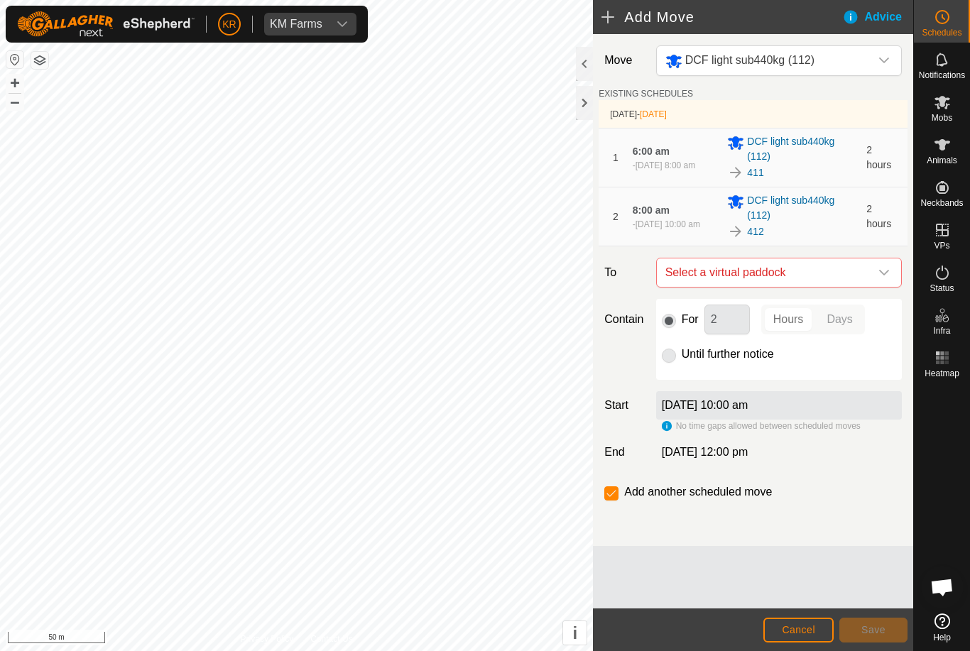
click at [880, 266] on div "dropdown trigger" at bounding box center [884, 273] width 28 height 28
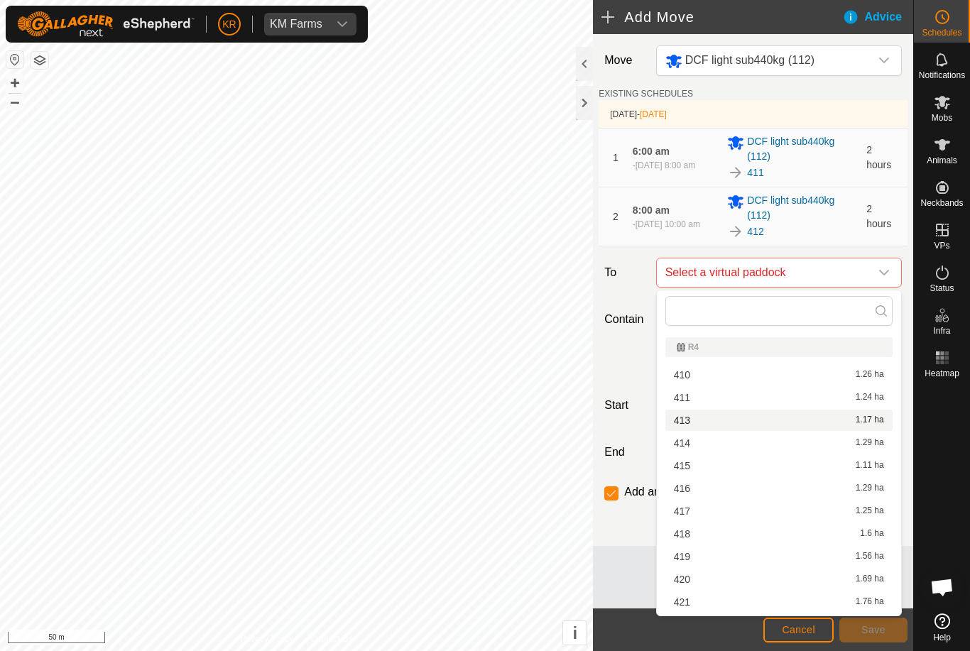
click at [744, 418] on div "413 1.17 ha" at bounding box center [779, 420] width 210 height 10
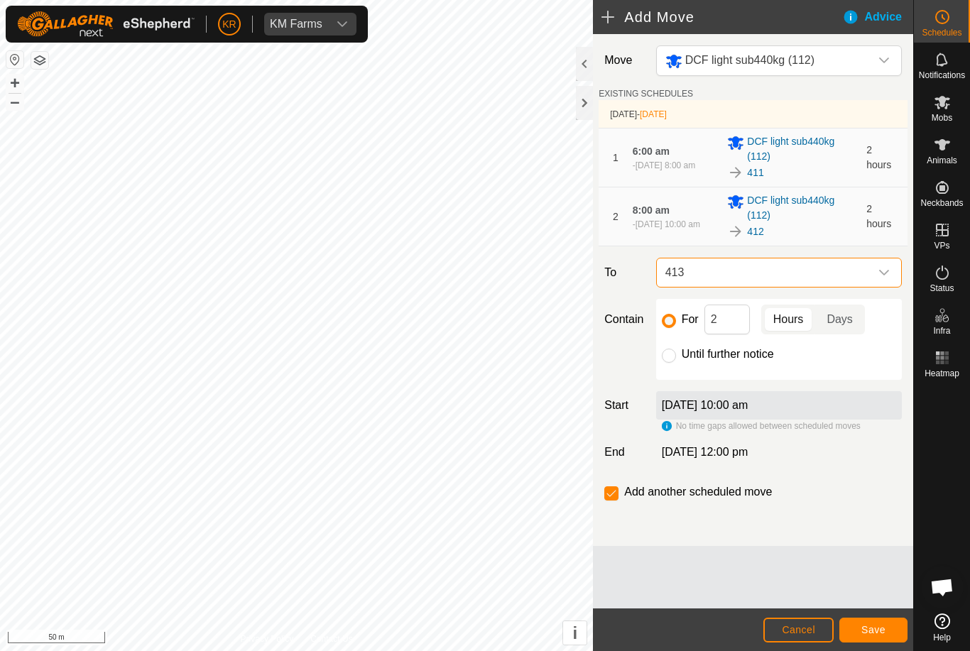
click at [874, 618] on button "Save" at bounding box center [873, 630] width 68 height 25
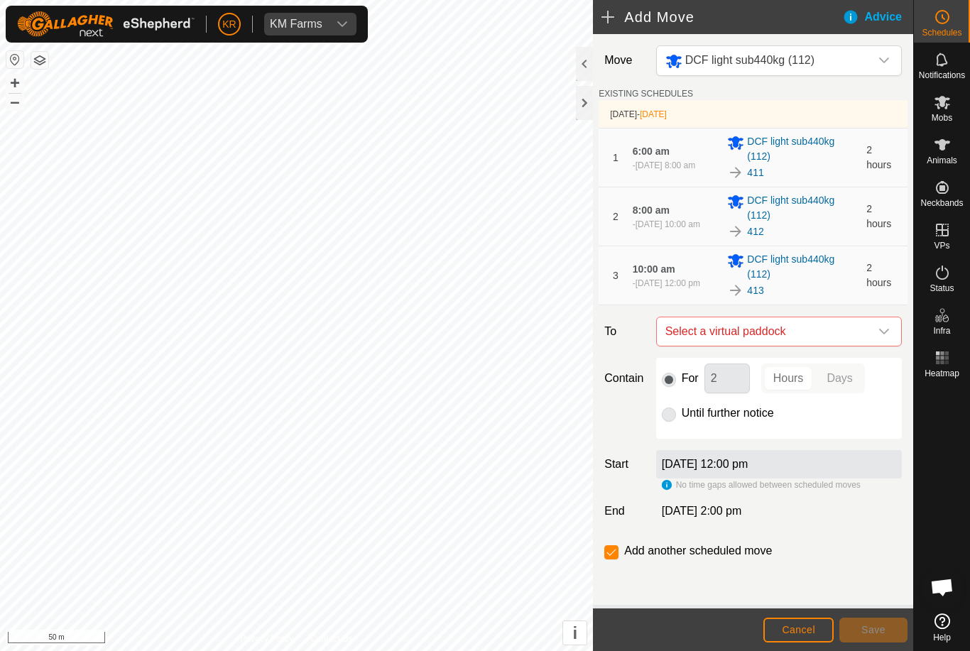
click at [884, 332] on icon "dropdown trigger" at bounding box center [884, 331] width 11 height 11
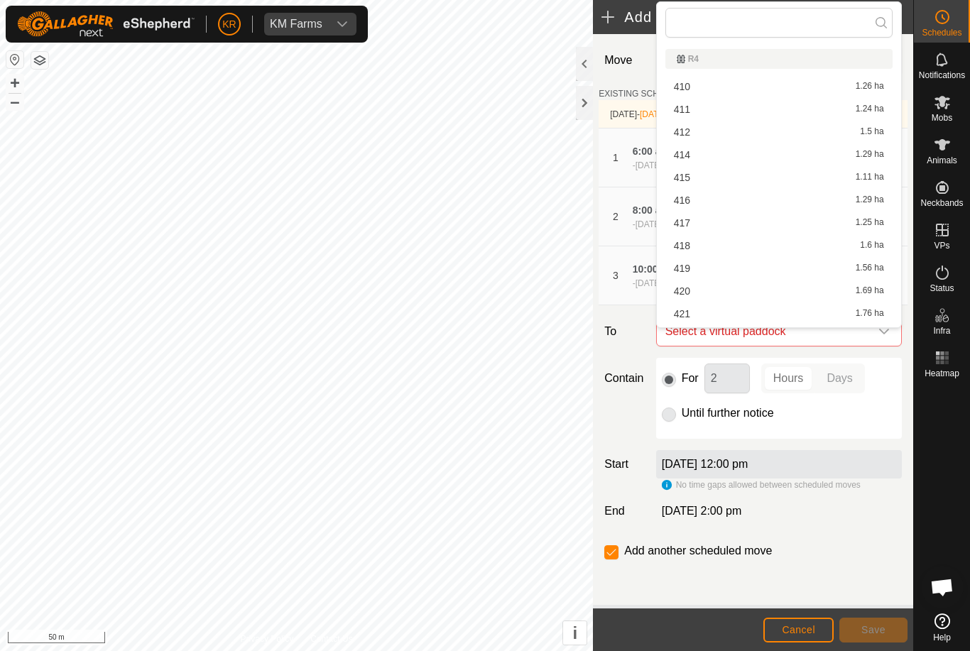
click at [727, 156] on div "414 1.29 ha" at bounding box center [779, 155] width 210 height 10
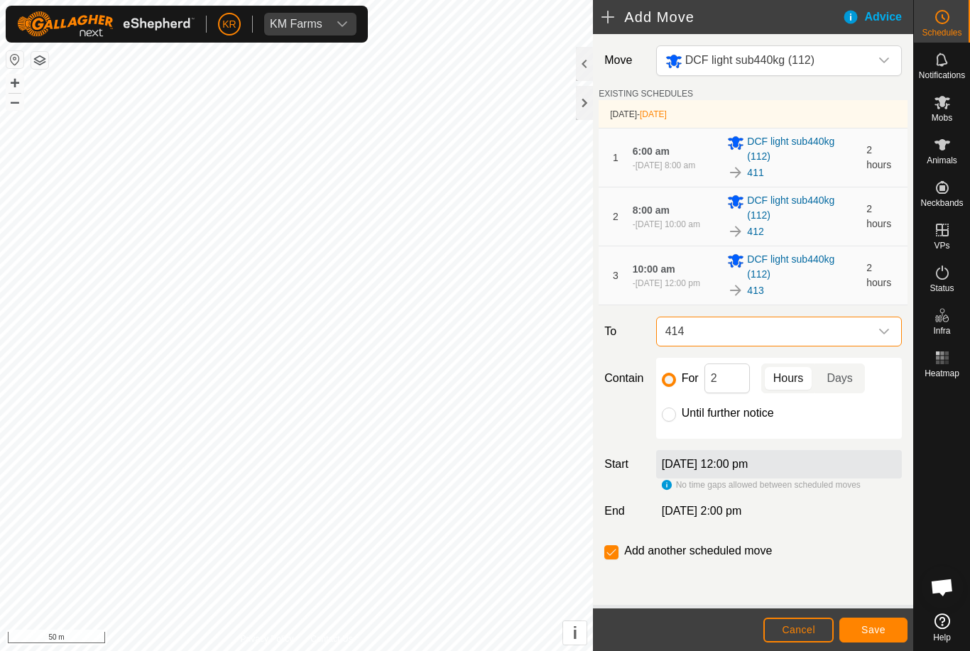
click at [861, 622] on button "Save" at bounding box center [873, 630] width 68 height 25
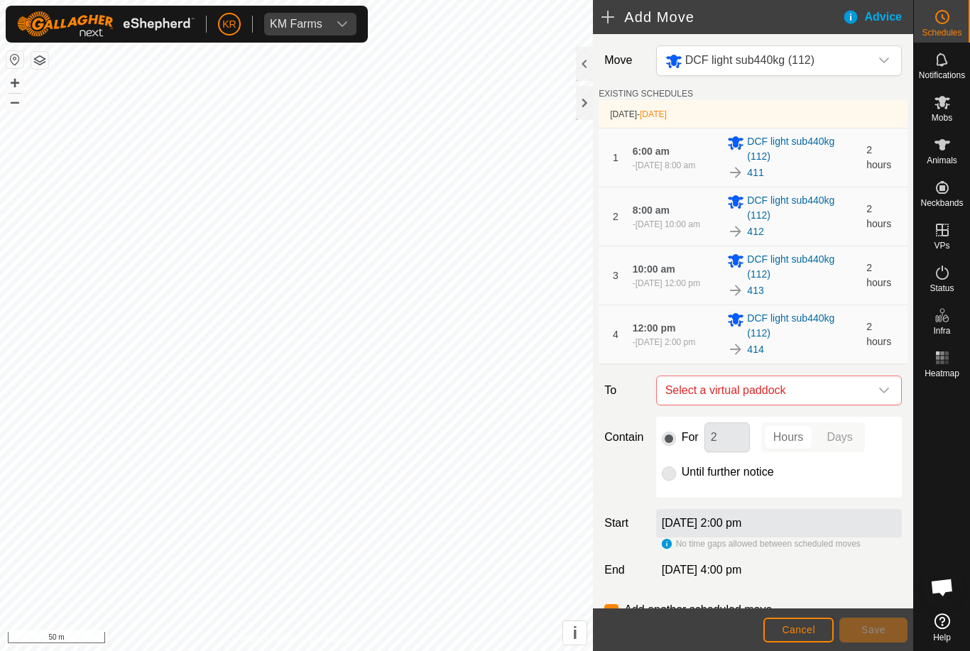
click at [867, 387] on span "Select a virtual paddock" at bounding box center [765, 390] width 210 height 28
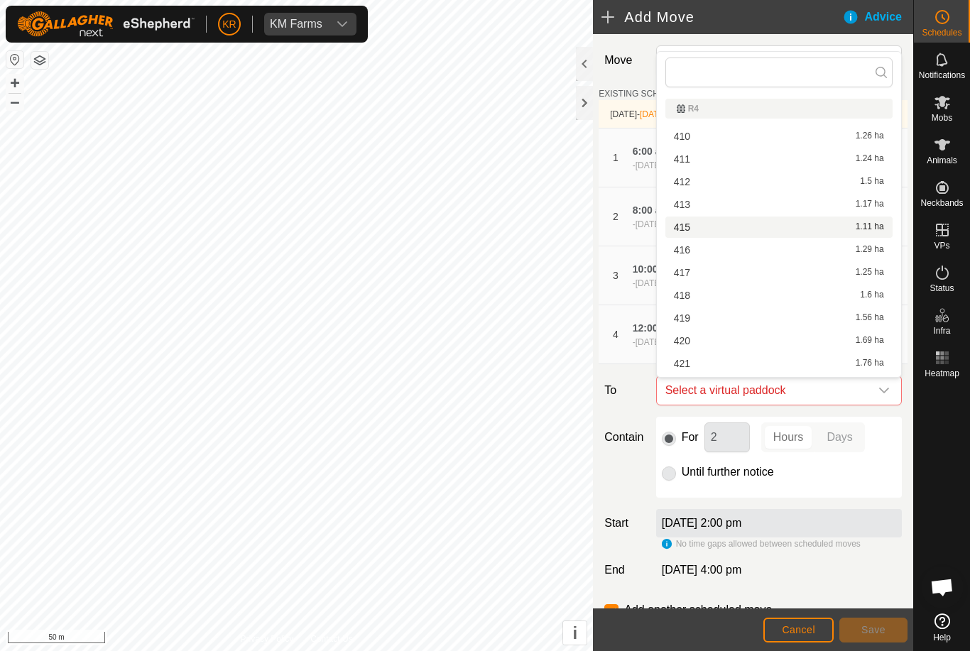
click at [730, 227] on div "415 1.11 ha" at bounding box center [779, 227] width 210 height 10
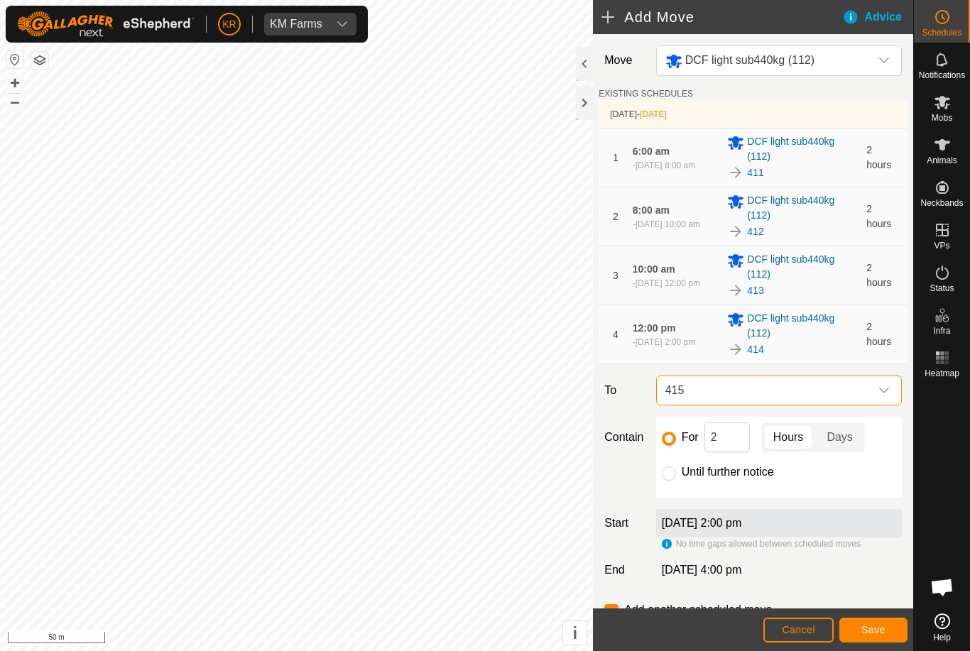
click at [860, 632] on button "Save" at bounding box center [873, 630] width 68 height 25
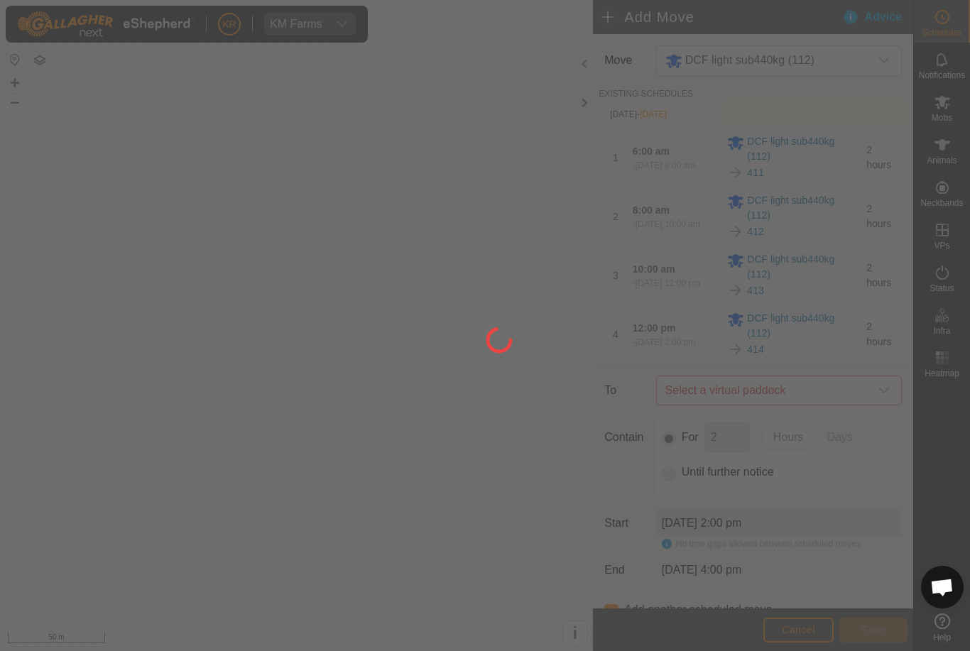
click at [55, 351] on div at bounding box center [485, 325] width 970 height 651
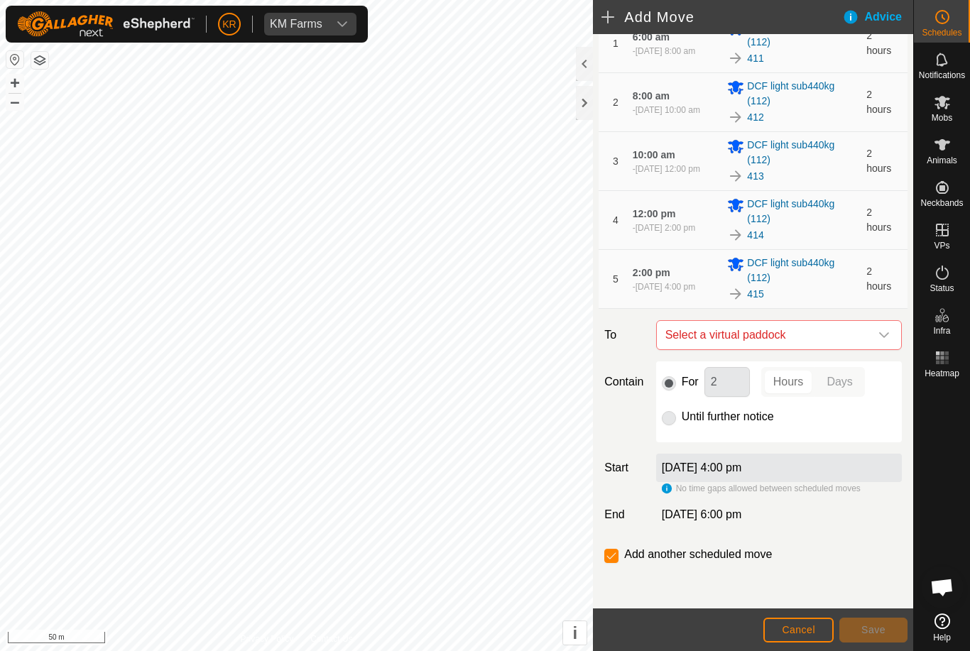
scroll to position [115, 0]
click at [869, 330] on span "Select a virtual paddock" at bounding box center [765, 335] width 210 height 28
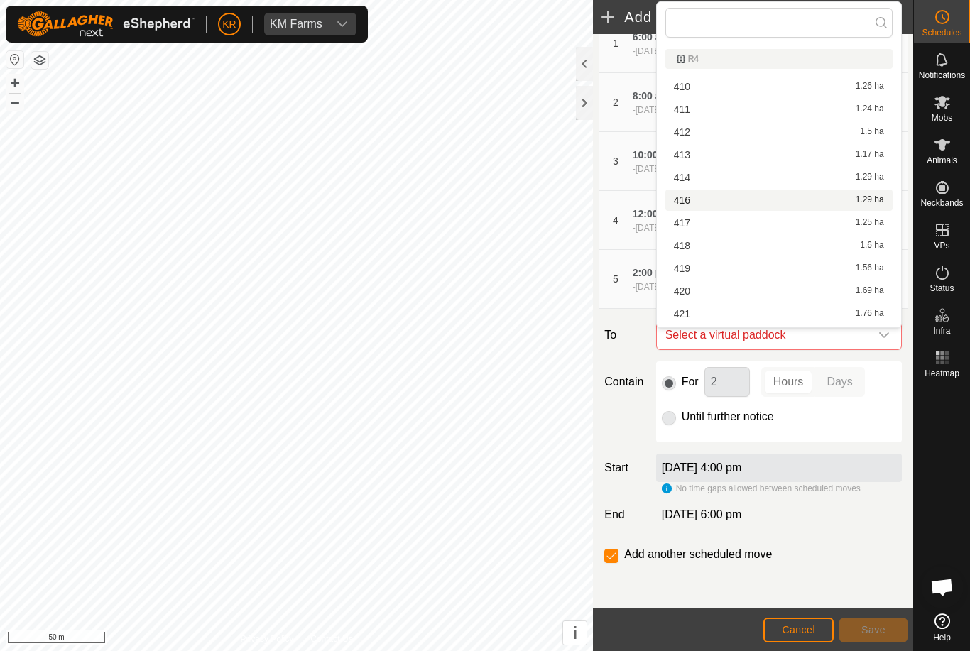
click at [701, 199] on div "416 1.29 ha" at bounding box center [779, 200] width 210 height 10
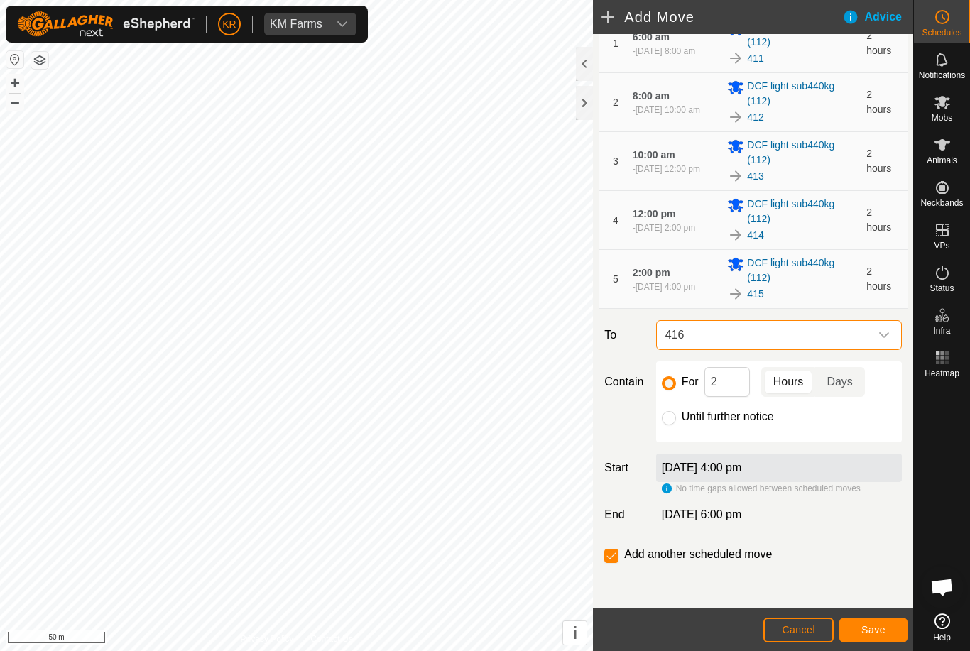
click at [892, 622] on button "Save" at bounding box center [873, 630] width 68 height 25
click at [864, 332] on span "Select a virtual paddock" at bounding box center [765, 335] width 210 height 28
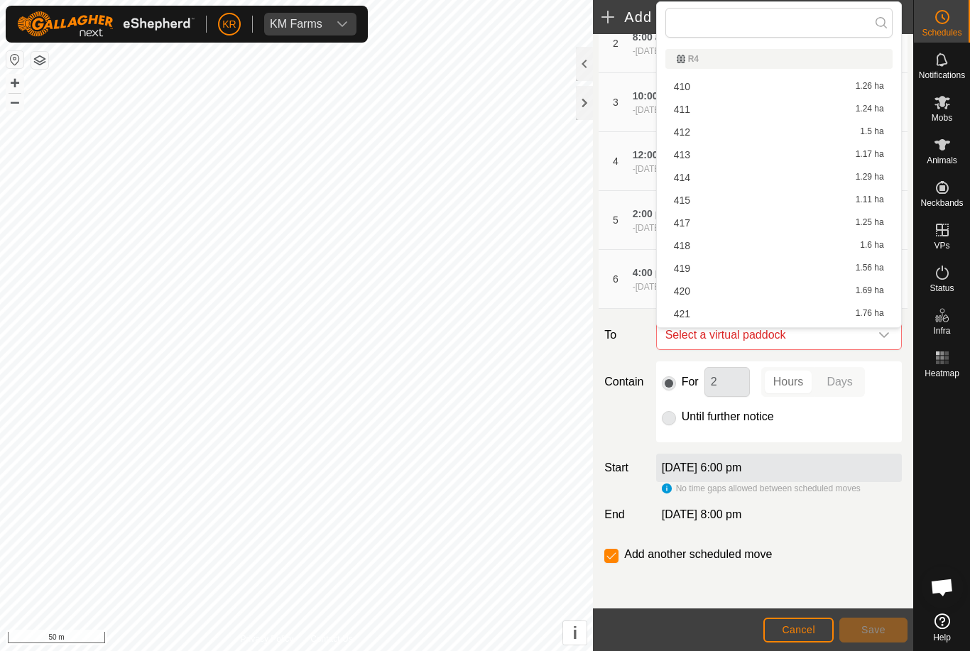
click at [734, 219] on div "417 1.25 ha" at bounding box center [779, 223] width 210 height 10
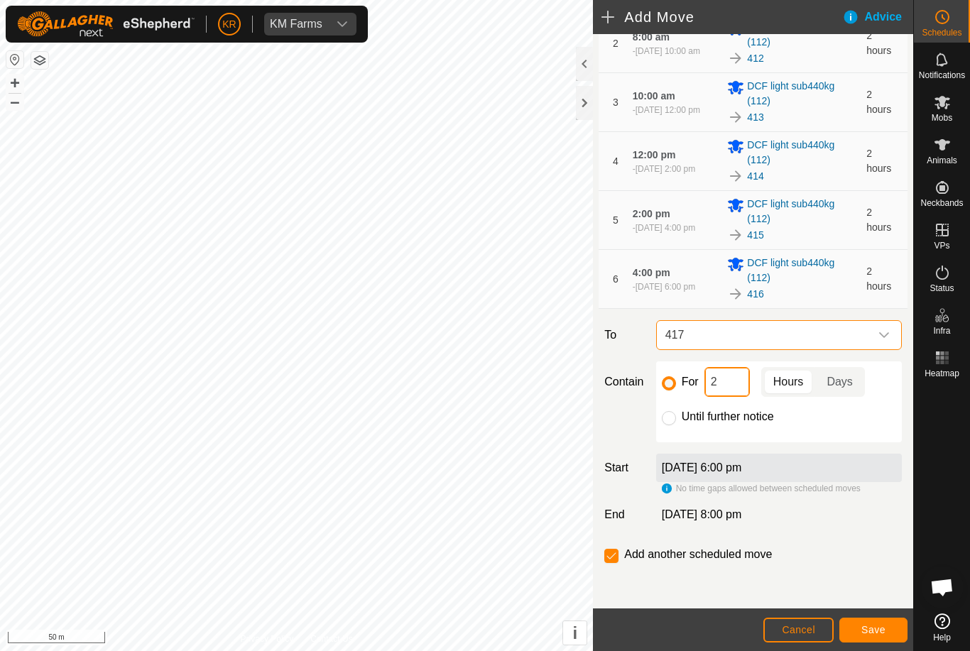
click at [712, 379] on input "2" at bounding box center [727, 382] width 45 height 30
click at [872, 621] on button "Save" at bounding box center [873, 630] width 68 height 25
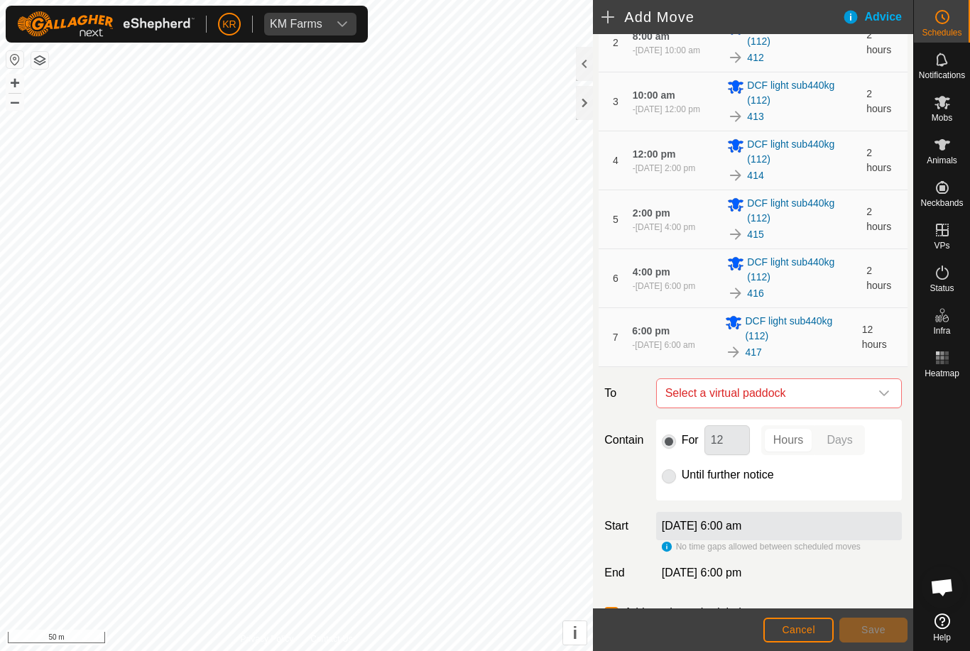
click at [880, 393] on icon "dropdown trigger" at bounding box center [884, 393] width 11 height 11
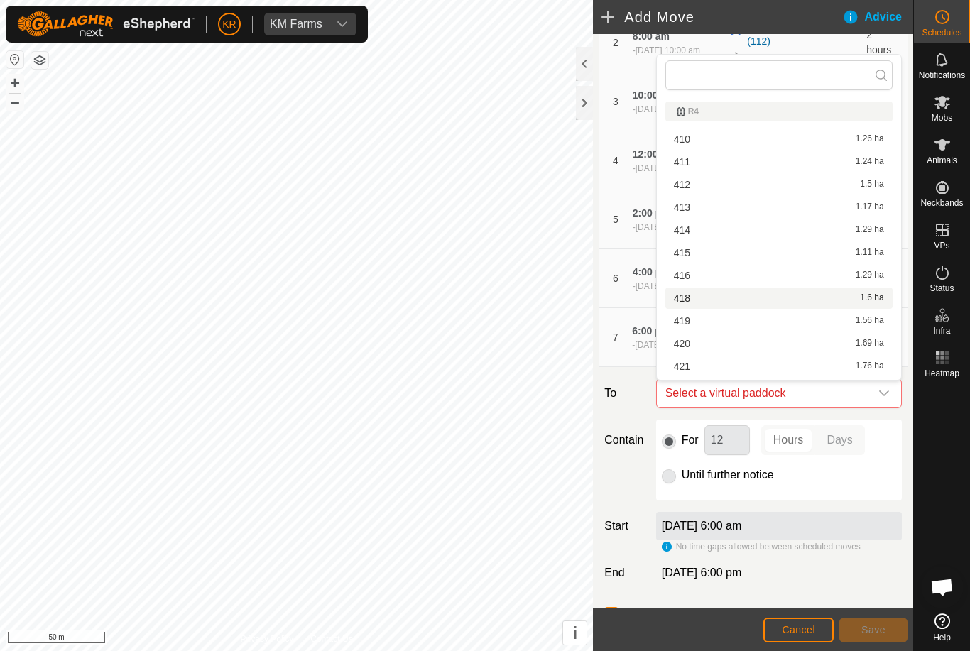
click at [744, 299] on div "418 1.6 ha" at bounding box center [779, 298] width 210 height 10
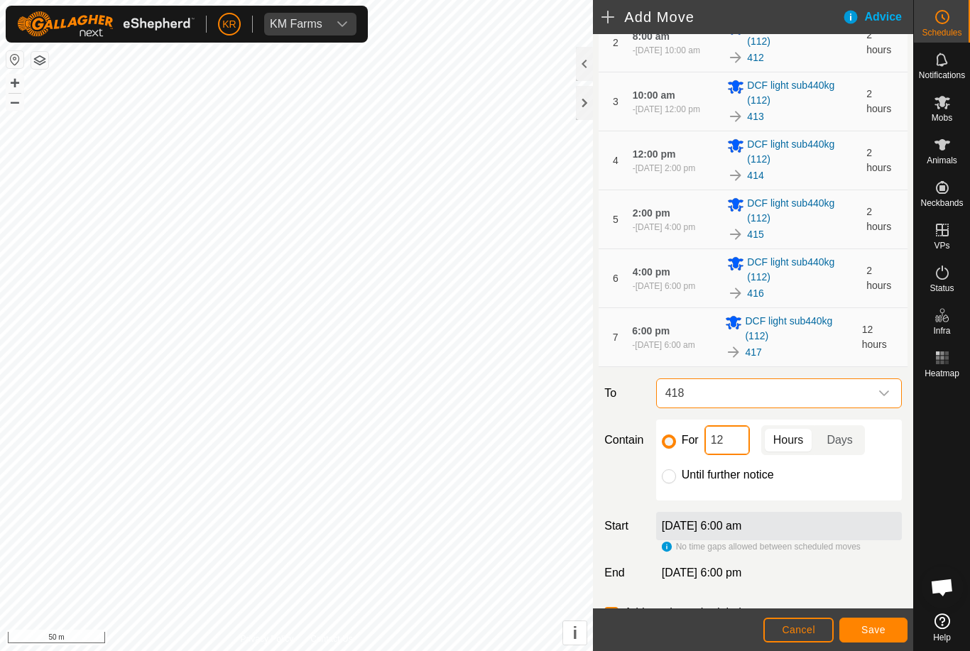
click at [732, 440] on input "12" at bounding box center [727, 440] width 45 height 30
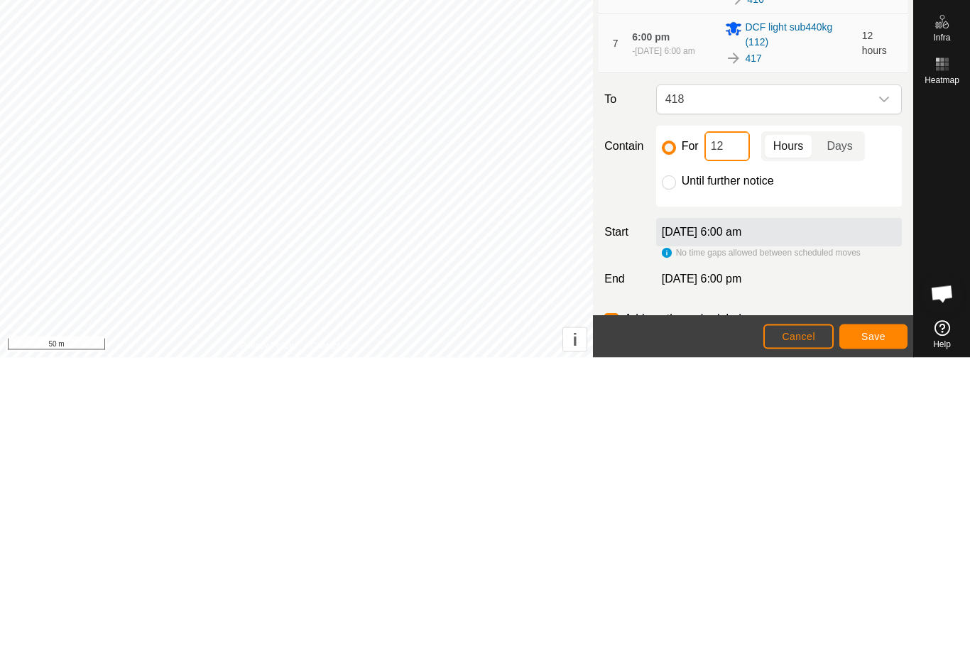
type input "1"
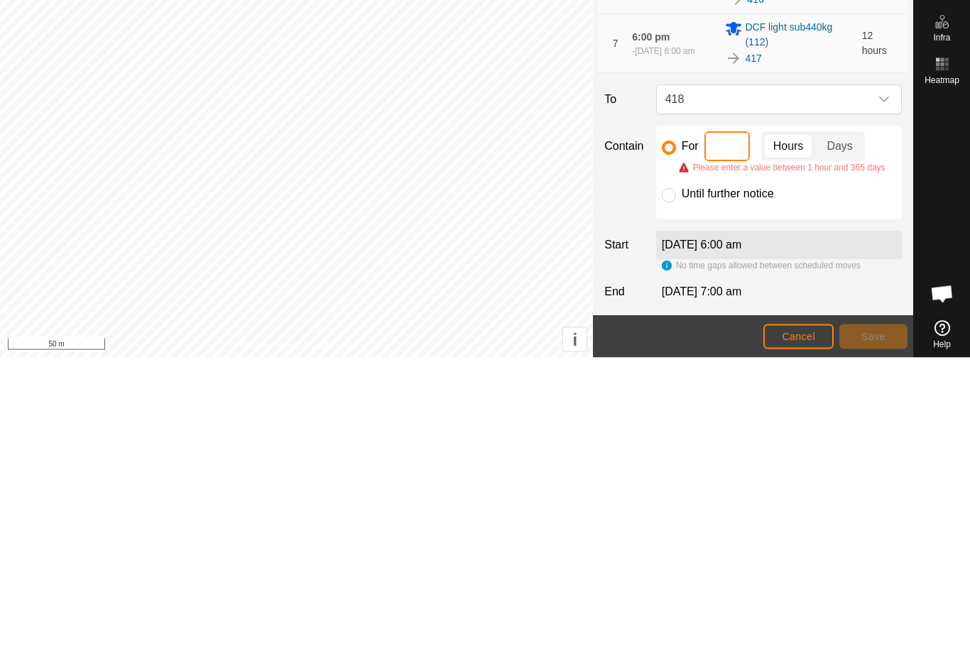
type input "2"
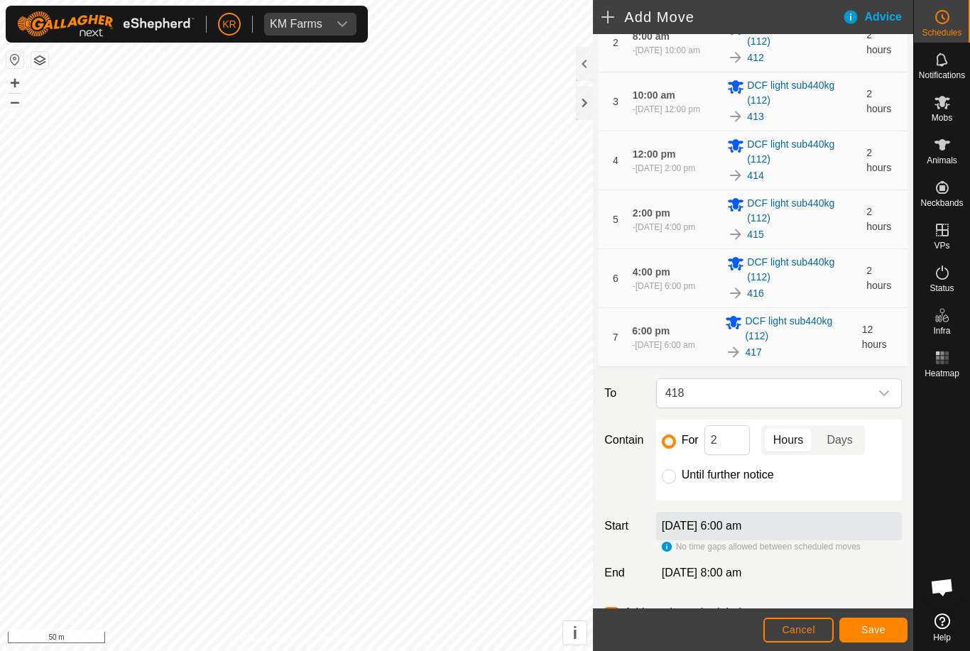
click at [857, 627] on button "Save" at bounding box center [873, 630] width 68 height 25
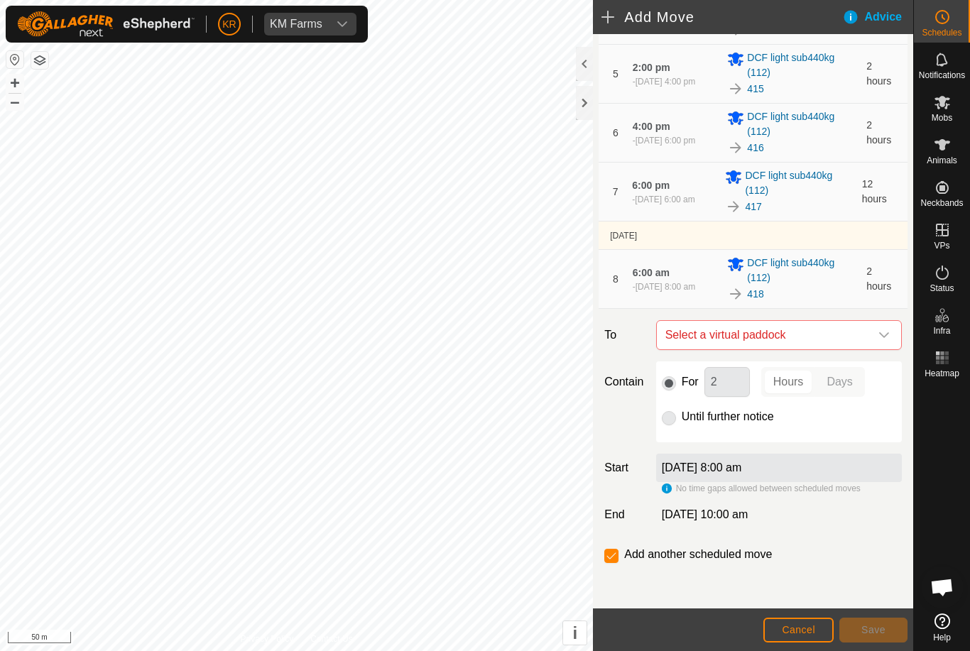
scroll to position [320, 0]
click at [868, 325] on span "Select a virtual paddock" at bounding box center [765, 335] width 210 height 28
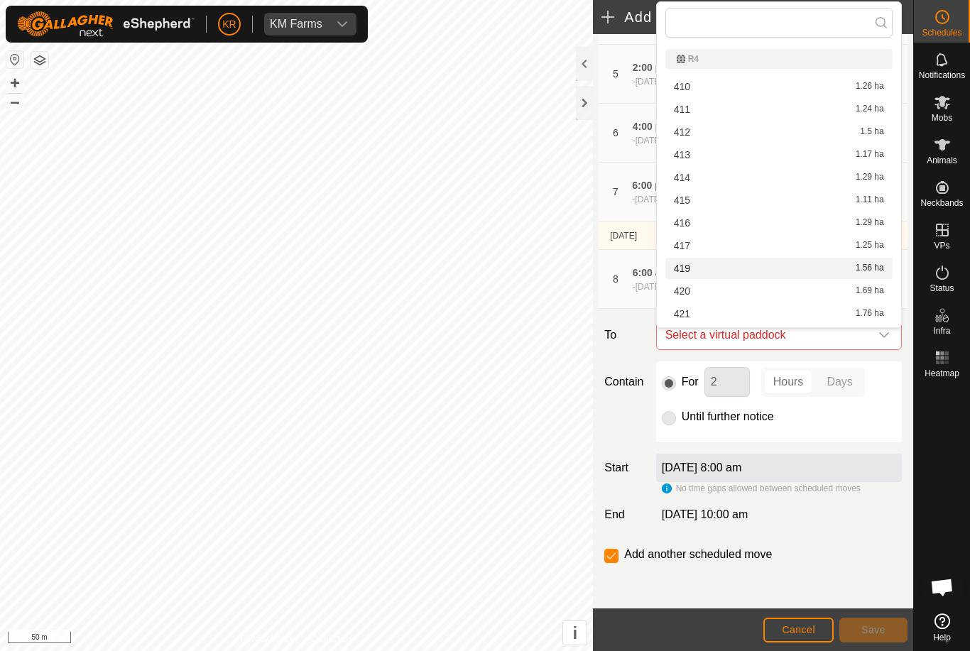
click at [719, 272] on div "419 1.56 ha" at bounding box center [779, 268] width 210 height 10
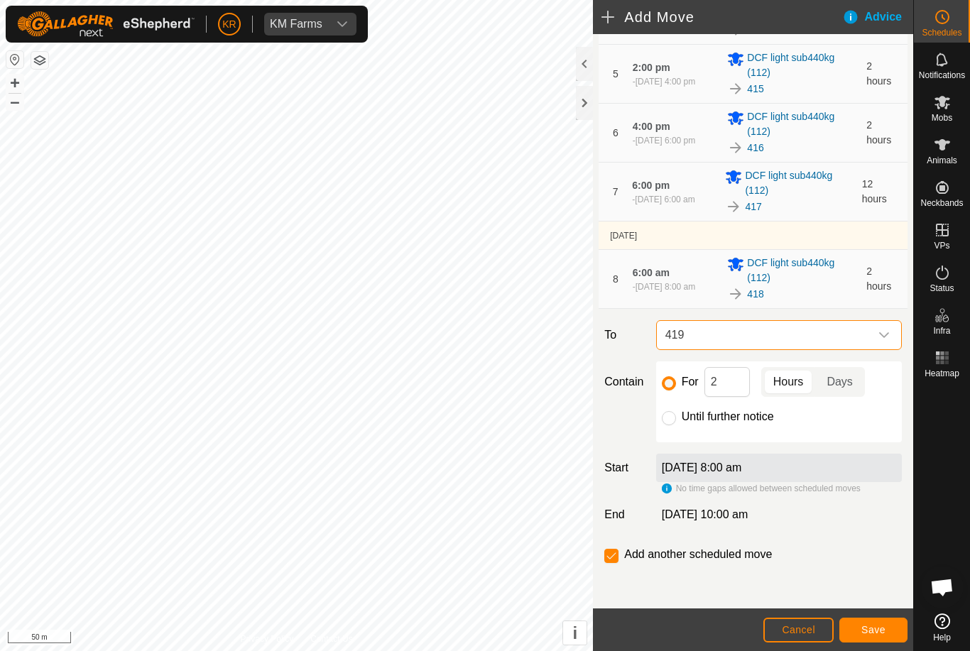
click at [872, 623] on button "Save" at bounding box center [873, 630] width 68 height 25
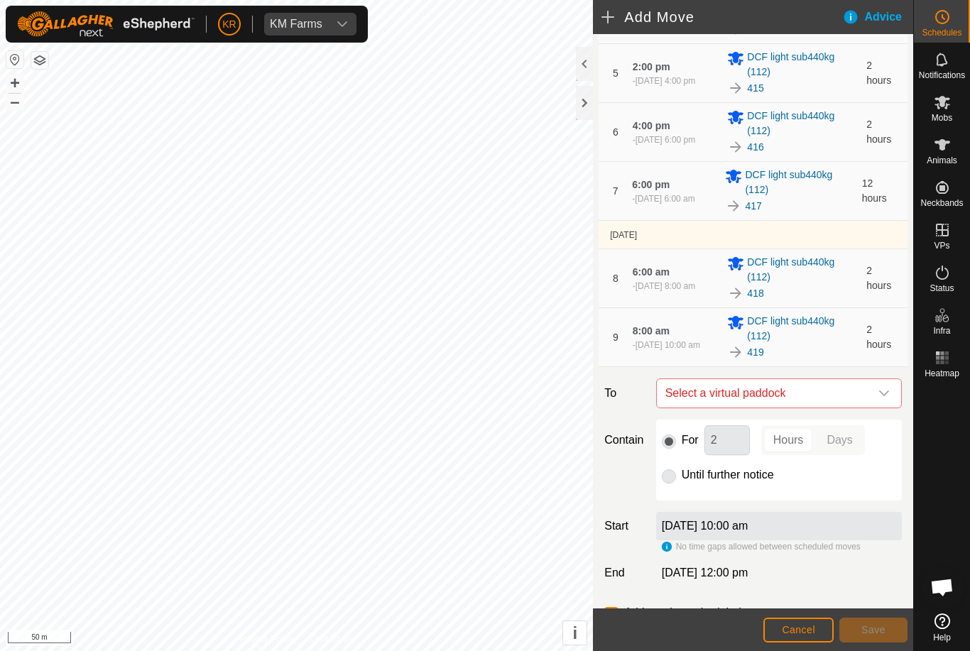
click at [868, 391] on span "Select a virtual paddock" at bounding box center [765, 393] width 210 height 28
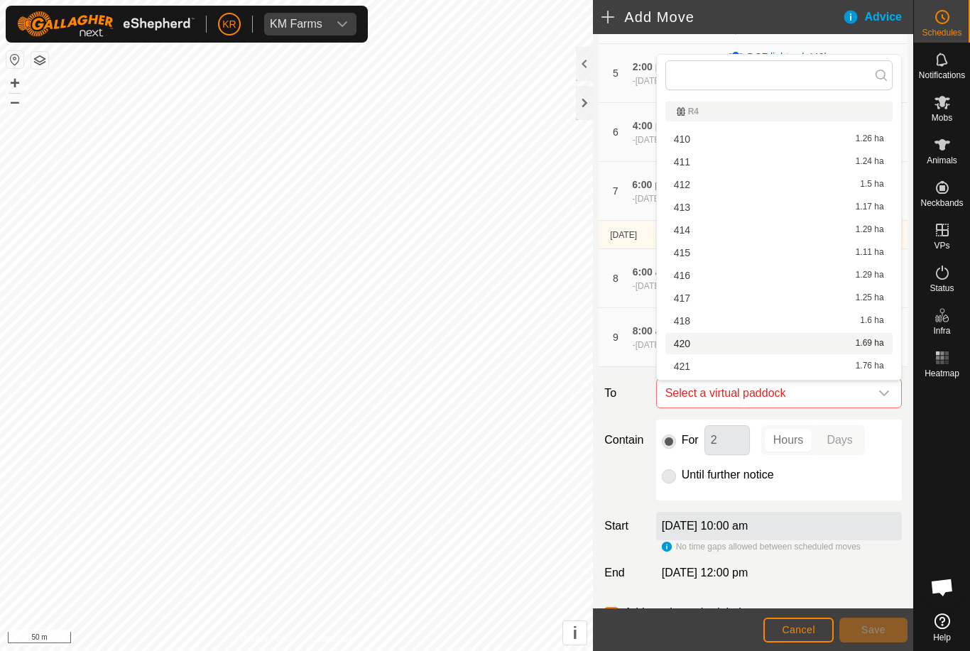
click at [757, 339] on div "420 1.69 ha" at bounding box center [779, 344] width 210 height 10
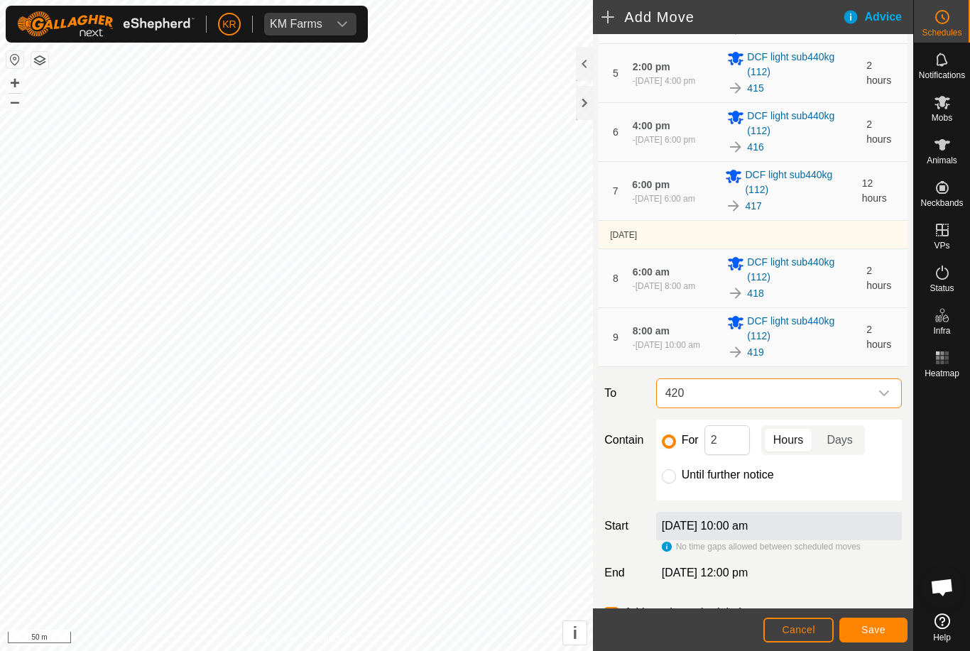
click at [865, 623] on button "Save" at bounding box center [873, 630] width 68 height 25
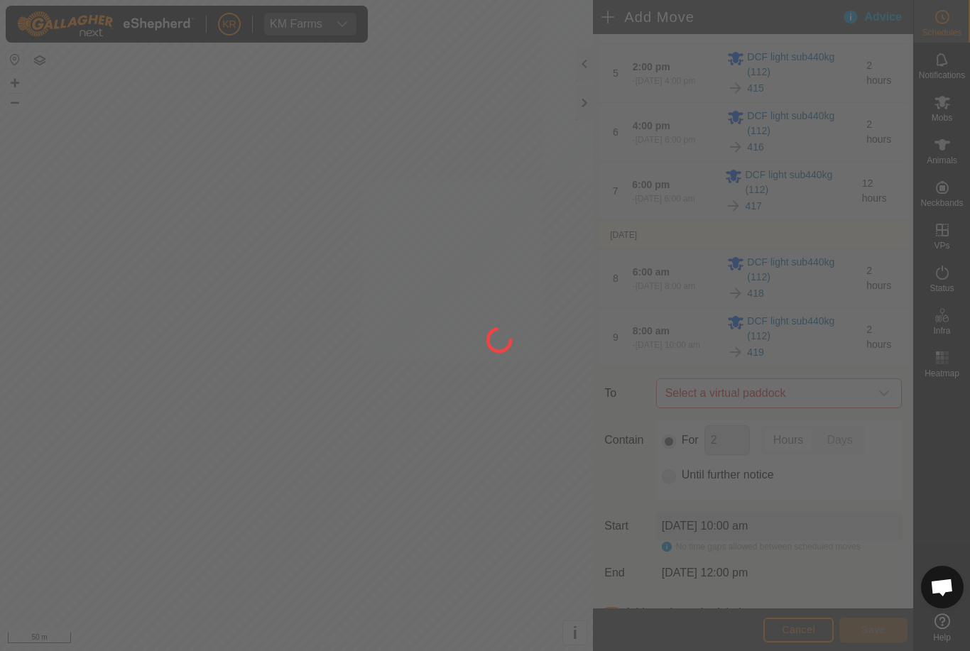
click at [92, 516] on div at bounding box center [485, 325] width 970 height 651
click at [32, 552] on div at bounding box center [485, 325] width 970 height 651
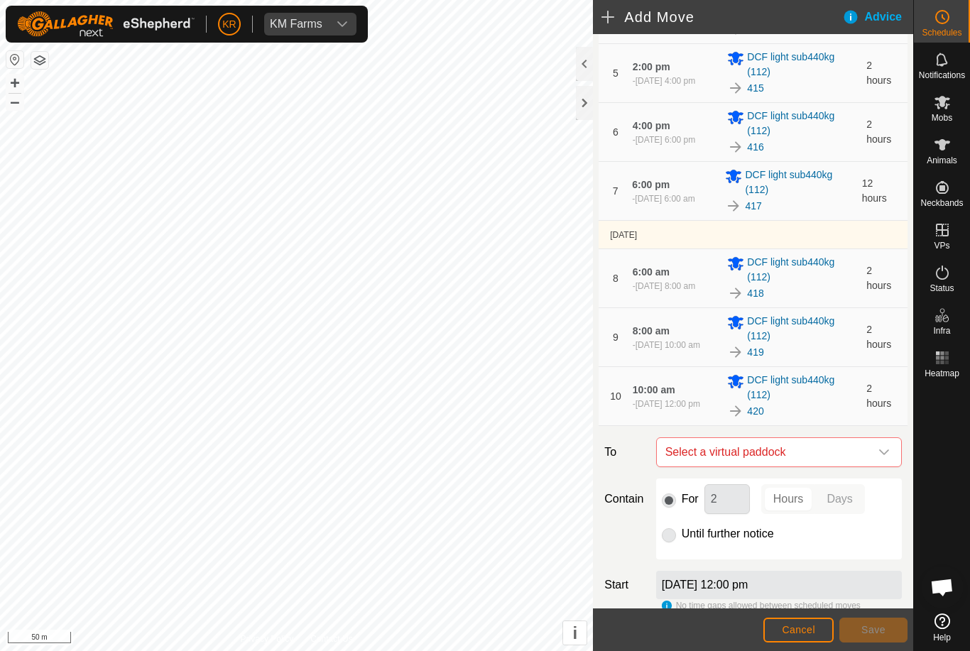
click at [882, 450] on icon "dropdown trigger" at bounding box center [884, 452] width 11 height 11
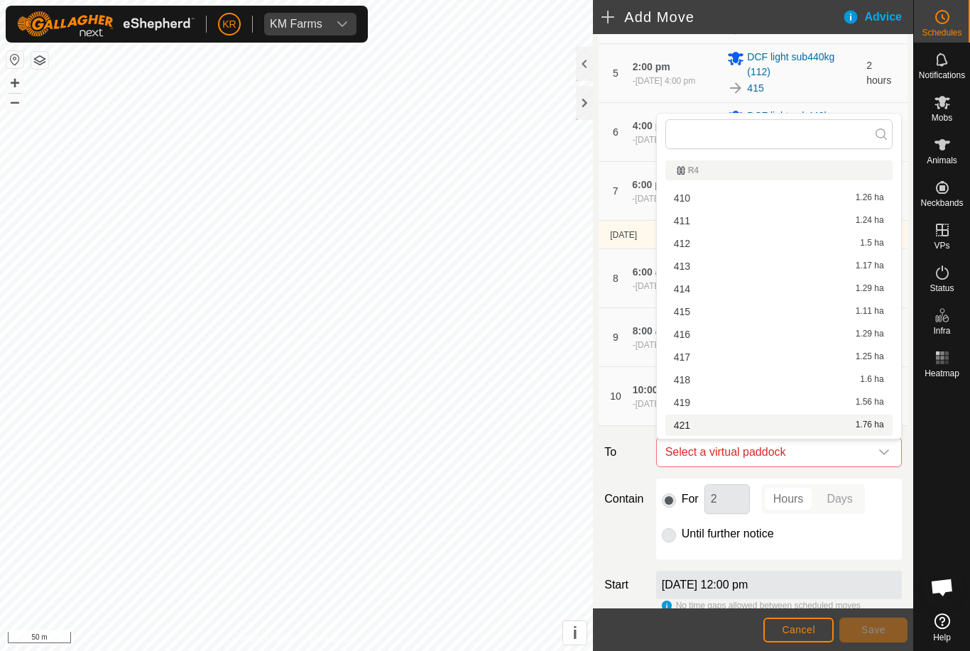
click at [741, 427] on div "421 1.76 ha" at bounding box center [779, 425] width 210 height 10
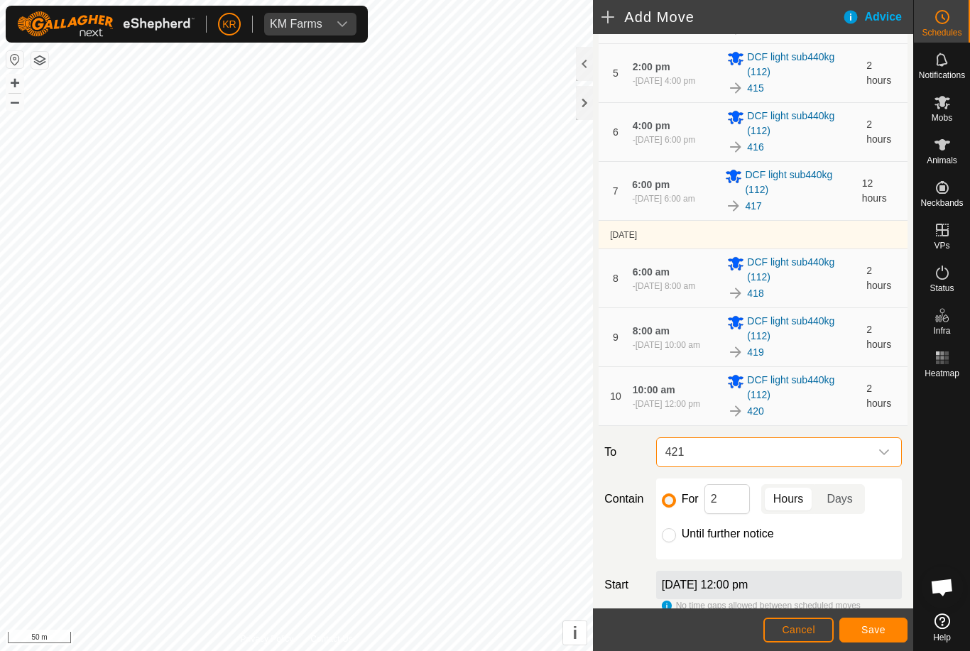
click at [856, 626] on button "Save" at bounding box center [873, 630] width 68 height 25
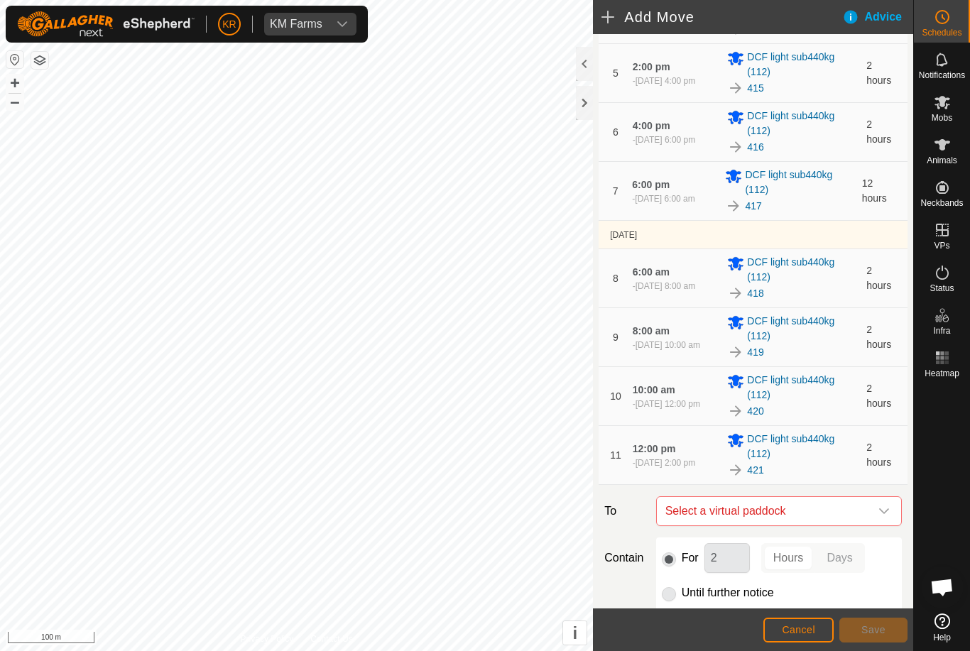
click at [876, 510] on div "dropdown trigger" at bounding box center [884, 511] width 28 height 28
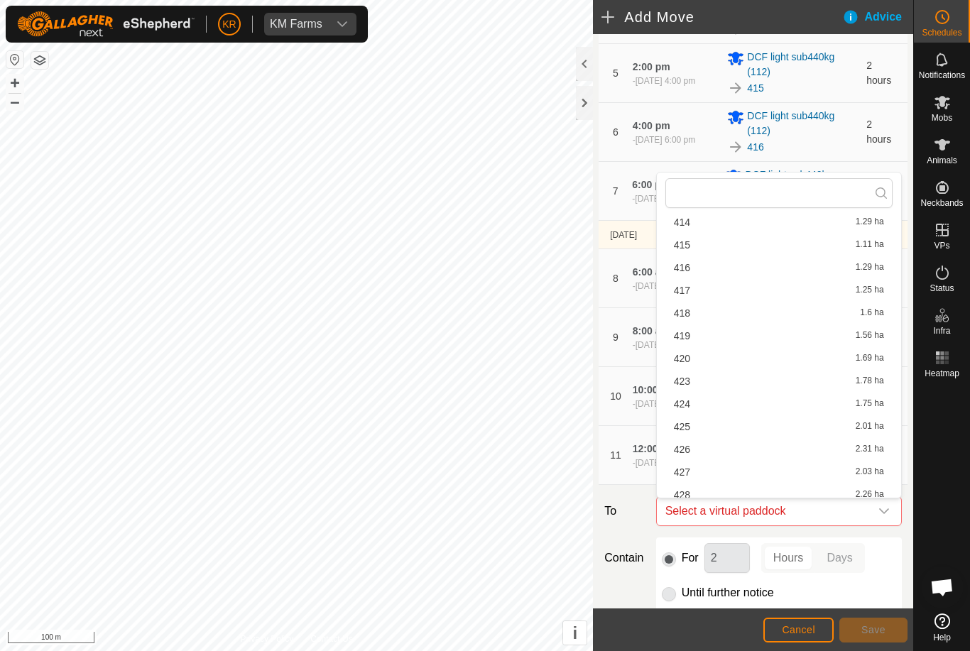
scroll to position [126, 0]
click at [701, 379] on div "423 1.78 ha" at bounding box center [779, 381] width 210 height 10
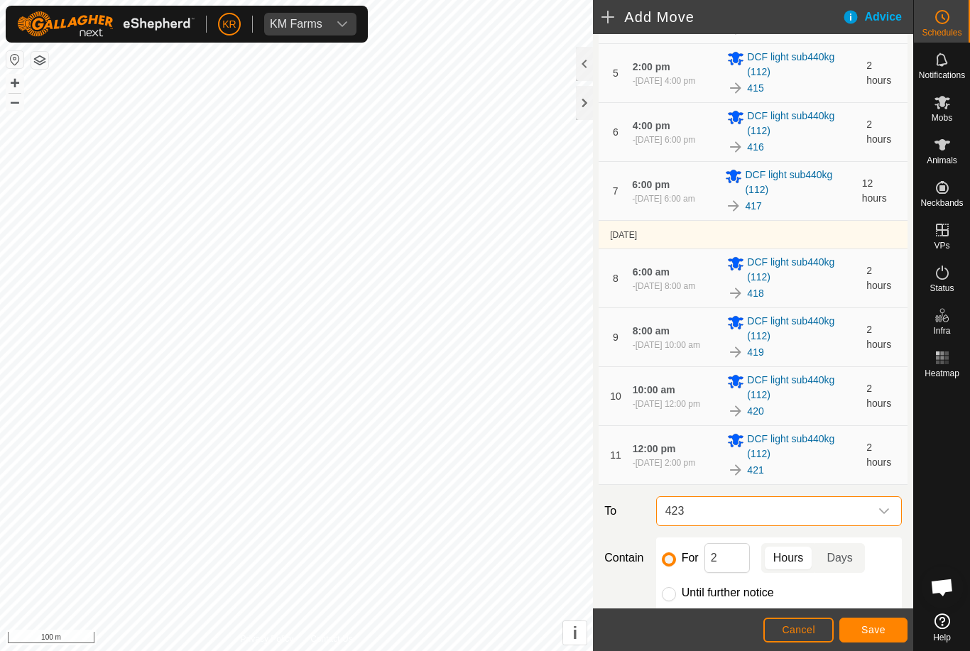
click at [871, 631] on span "Save" at bounding box center [873, 629] width 24 height 11
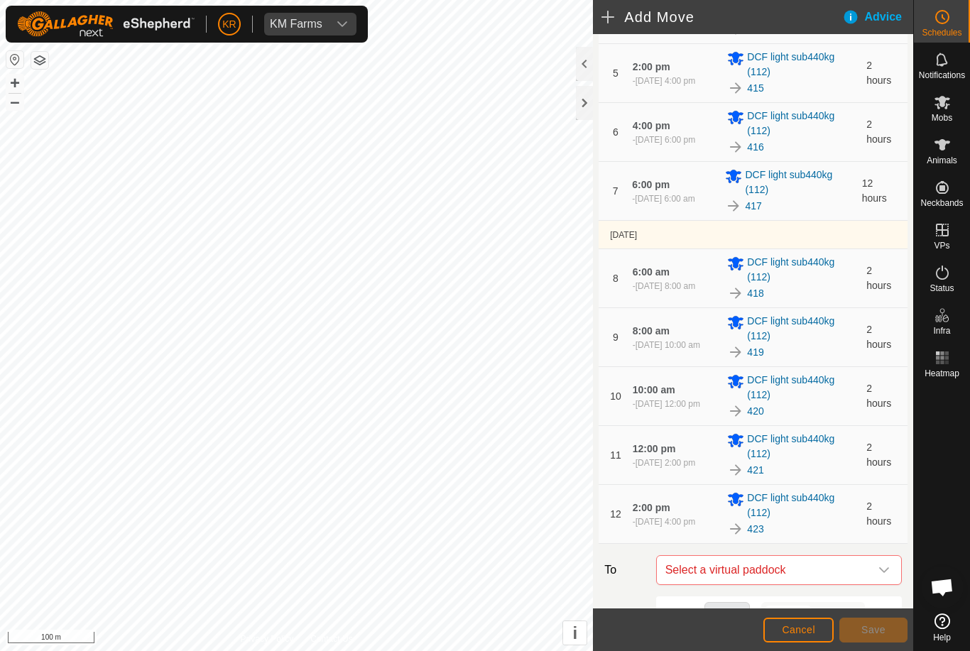
click at [881, 563] on div "dropdown trigger" at bounding box center [884, 570] width 28 height 28
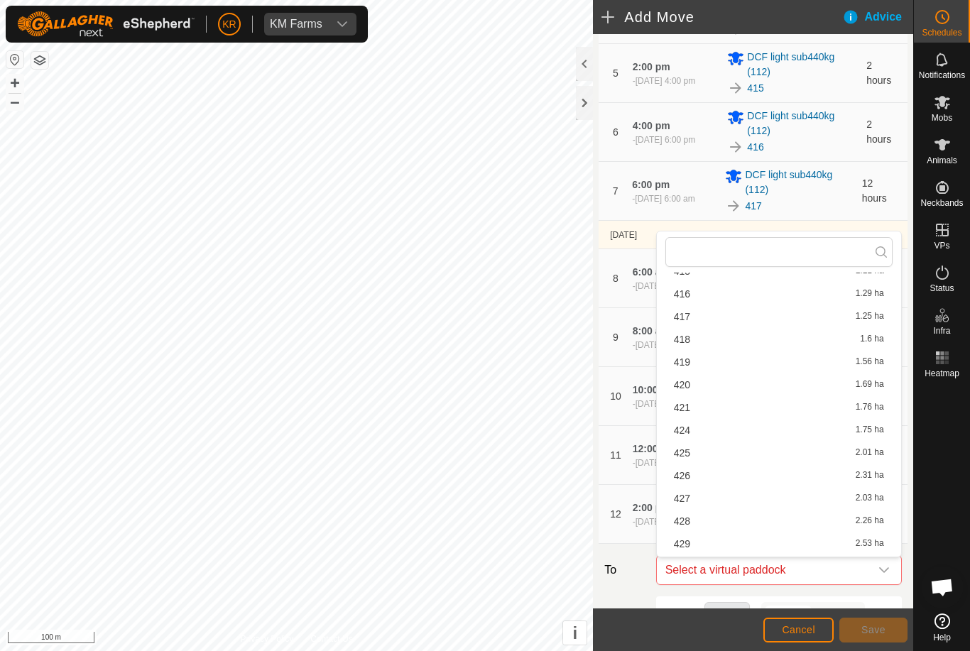
scroll to position [180, 0]
click at [697, 411] on div "424 1.75 ha" at bounding box center [779, 409] width 210 height 10
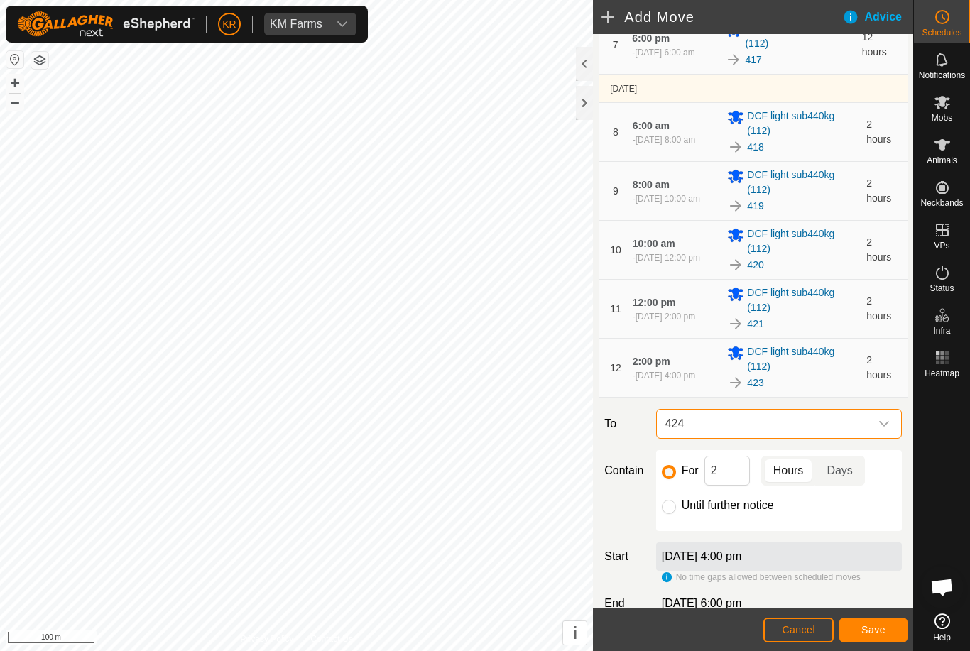
scroll to position [530, 0]
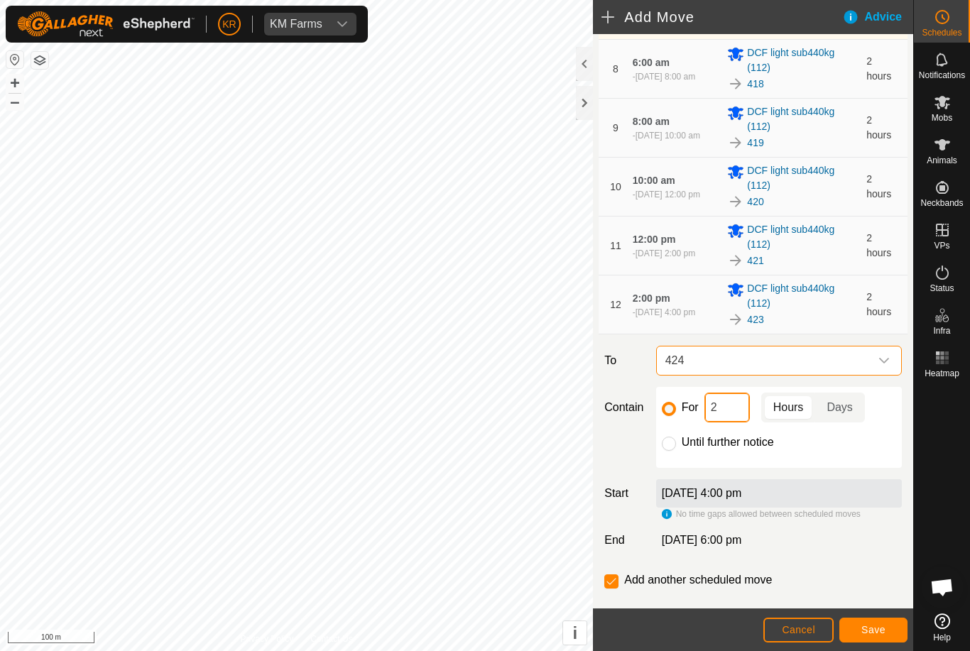
click at [719, 406] on input "2" at bounding box center [727, 408] width 45 height 30
click at [871, 628] on span "Save" at bounding box center [873, 629] width 24 height 11
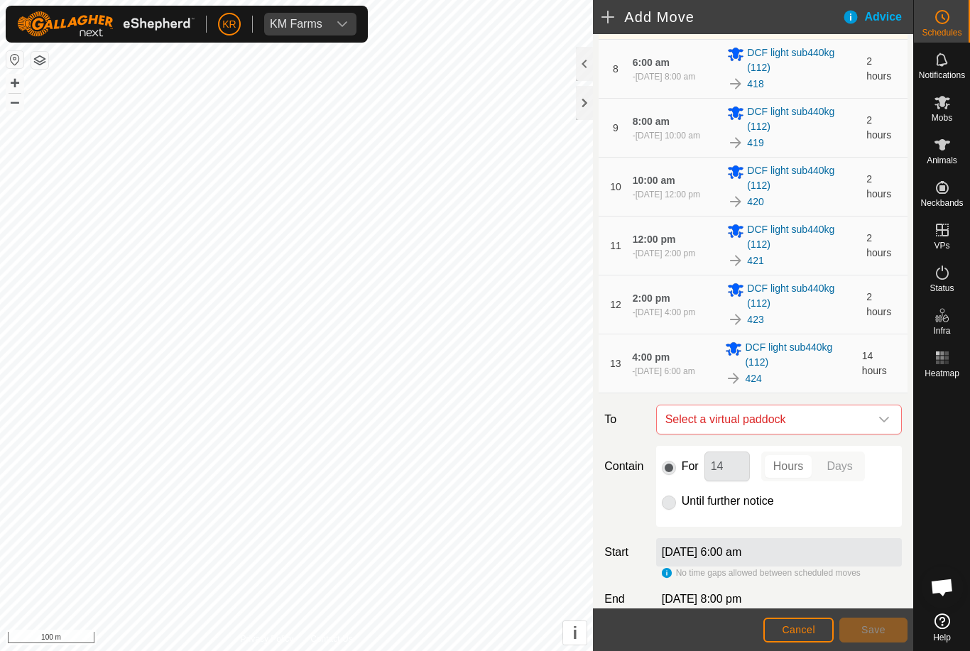
click at [868, 413] on span "Select a virtual paddock" at bounding box center [765, 420] width 210 height 28
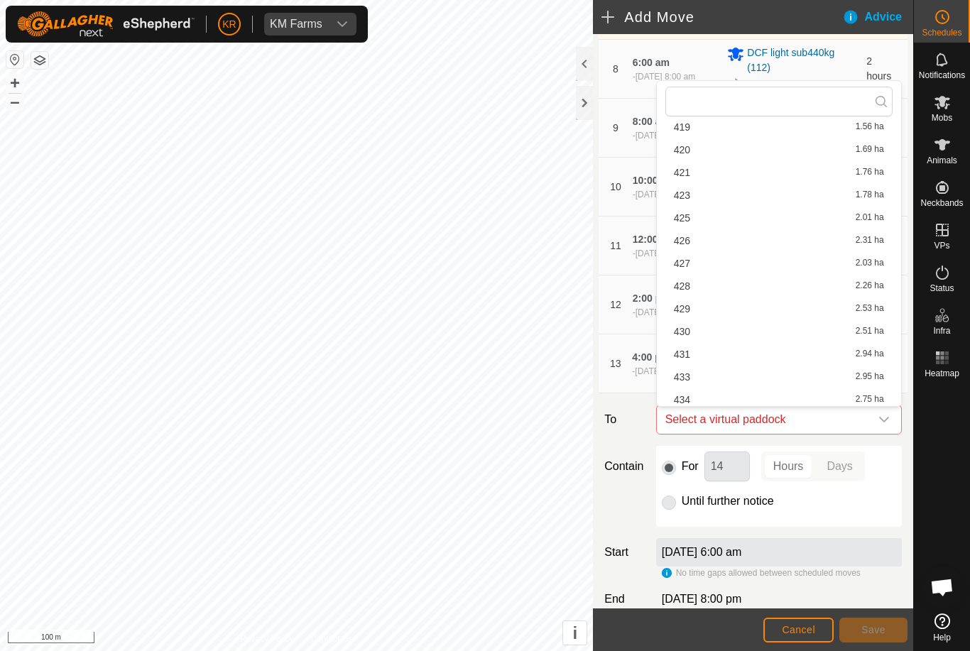
scroll to position [320, 0]
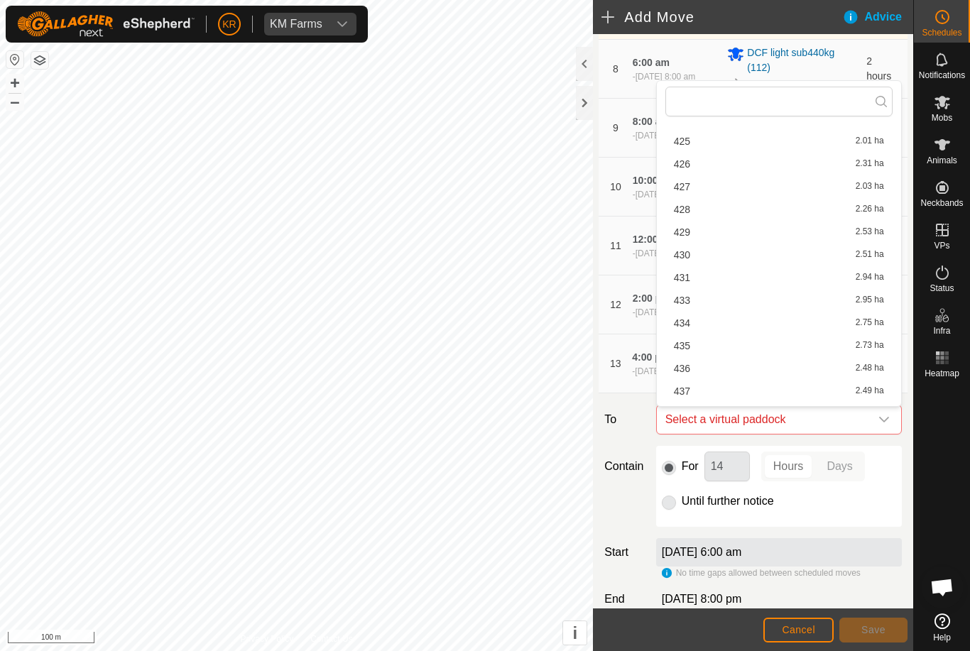
click at [697, 146] on div "425 2.01 ha" at bounding box center [779, 141] width 210 height 10
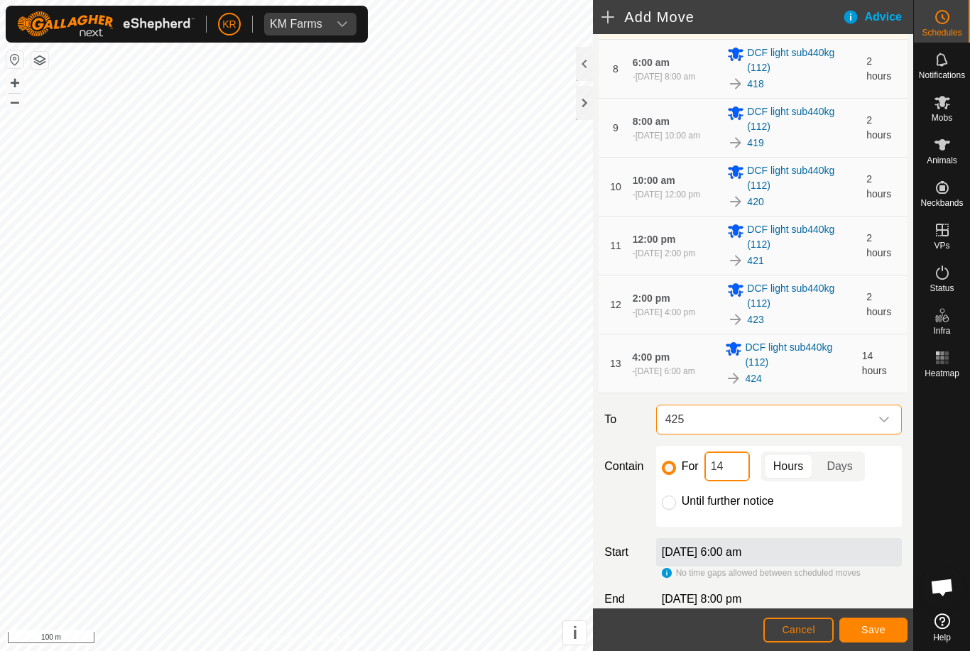
click at [736, 475] on input "14" at bounding box center [727, 467] width 45 height 30
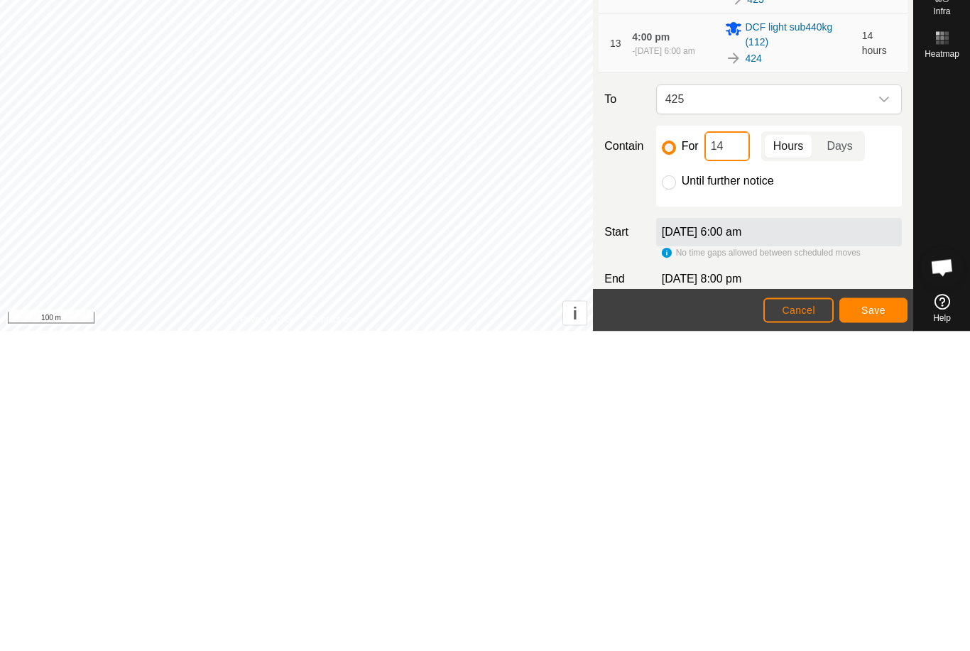
type input "1"
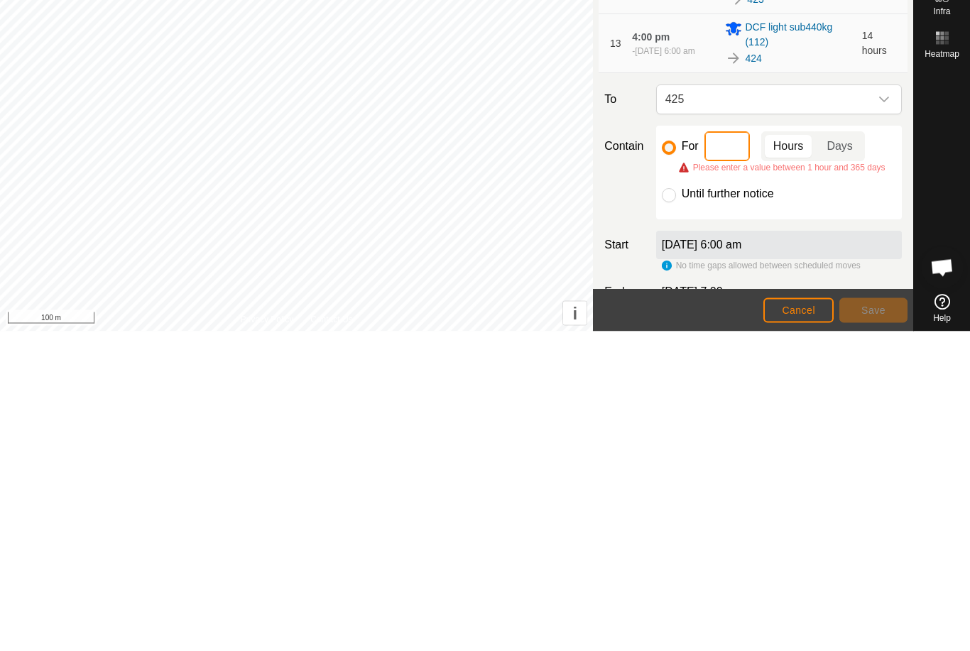
type input "3"
type input "2"
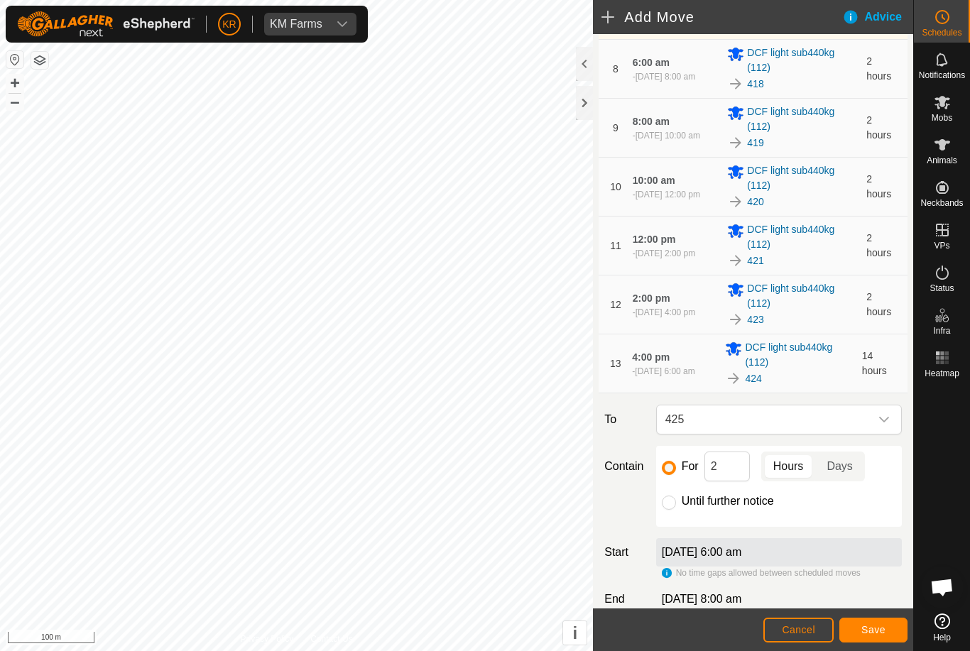
click at [861, 632] on span "Save" at bounding box center [873, 629] width 24 height 11
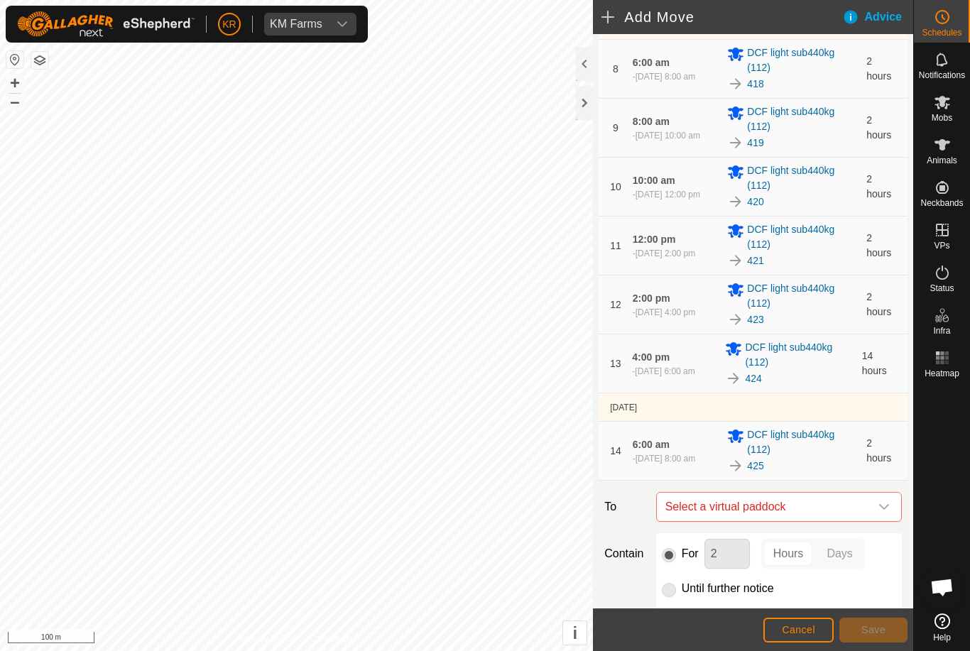
click at [868, 503] on span "Select a virtual paddock" at bounding box center [765, 507] width 210 height 28
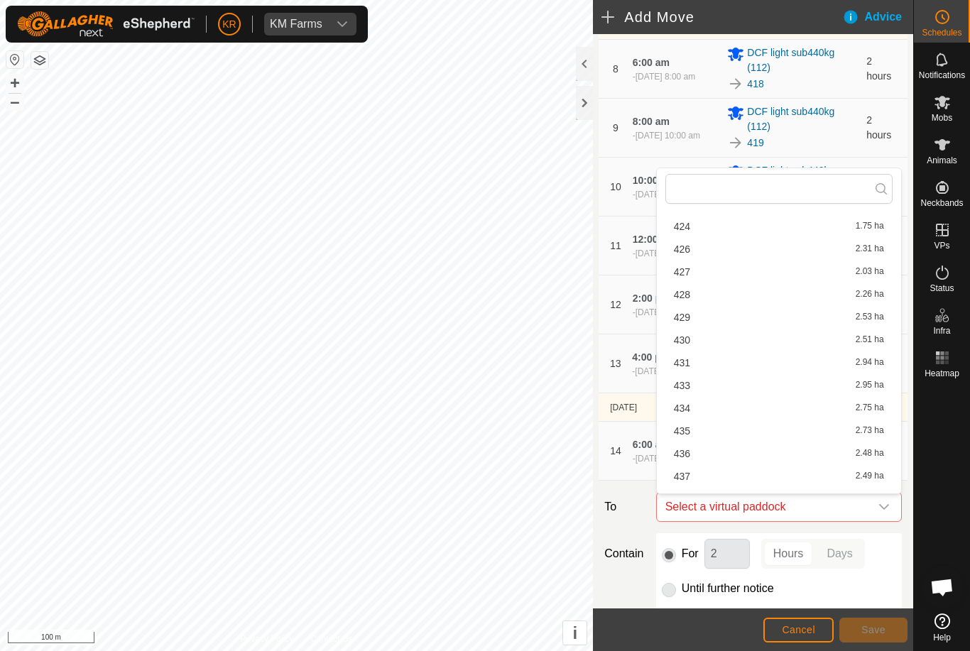
scroll to position [322, 0]
click at [731, 249] on div "426 2.31 ha" at bounding box center [779, 249] width 210 height 10
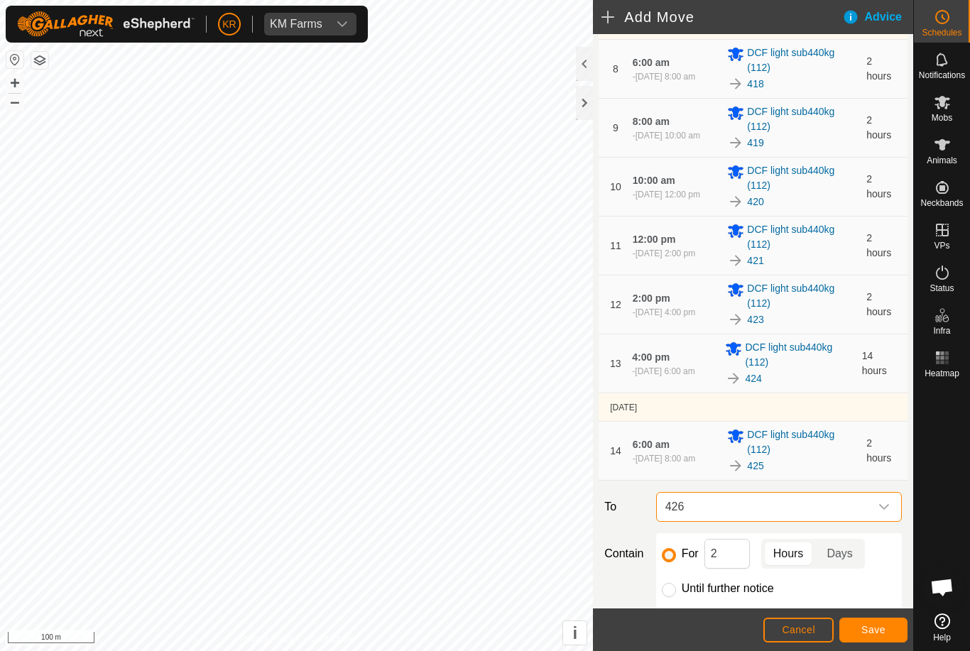
click at [861, 626] on span "Save" at bounding box center [873, 629] width 24 height 11
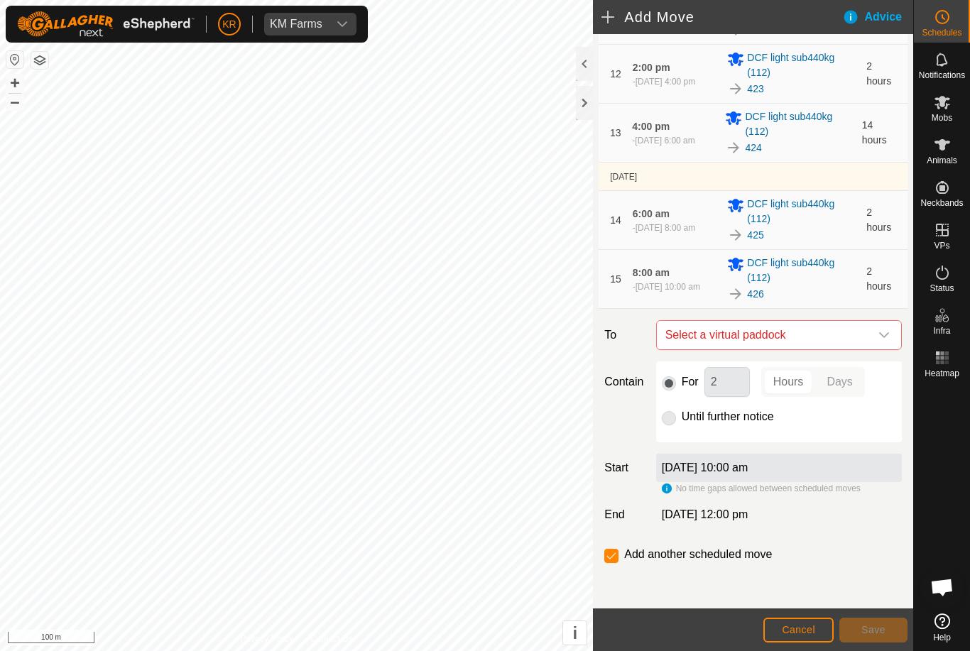
scroll to position [761, 0]
click at [876, 332] on div "dropdown trigger" at bounding box center [884, 335] width 28 height 28
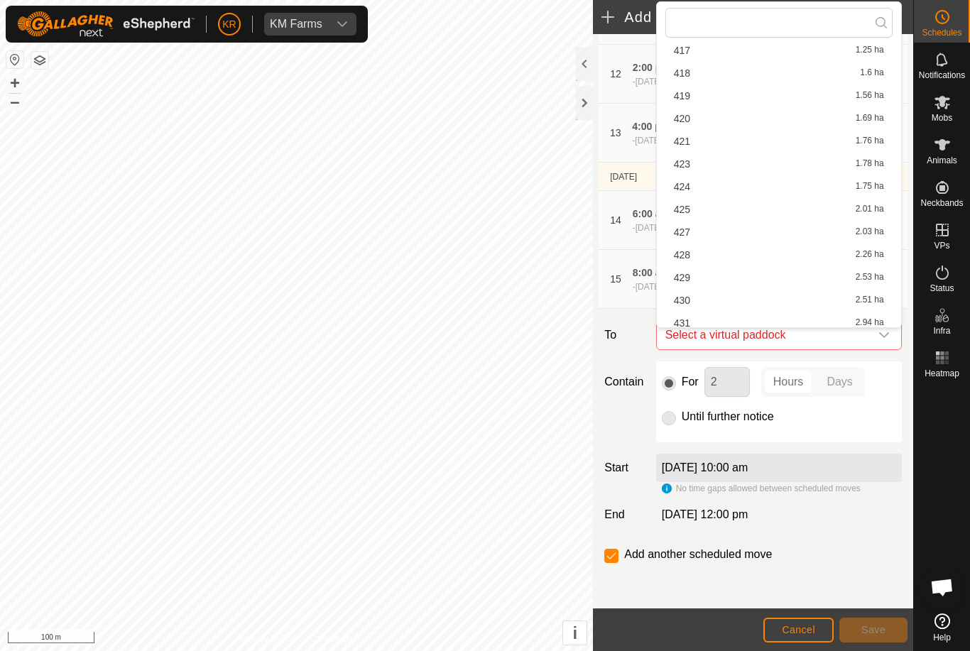
scroll to position [210, 0]
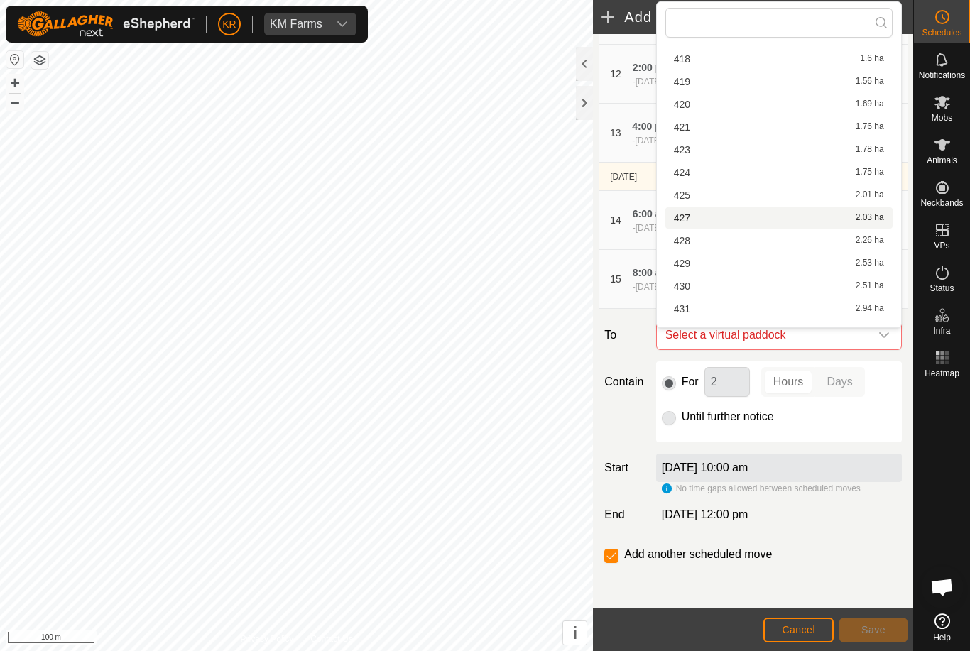
click at [714, 216] on div "427 2.03 ha" at bounding box center [779, 218] width 210 height 10
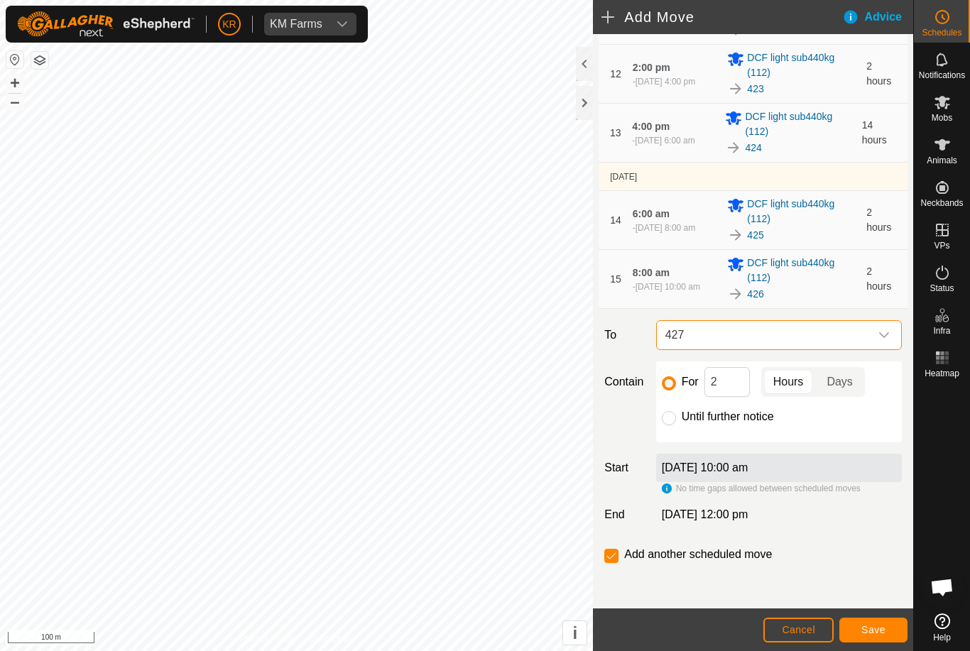
click at [861, 629] on button "Save" at bounding box center [873, 630] width 68 height 25
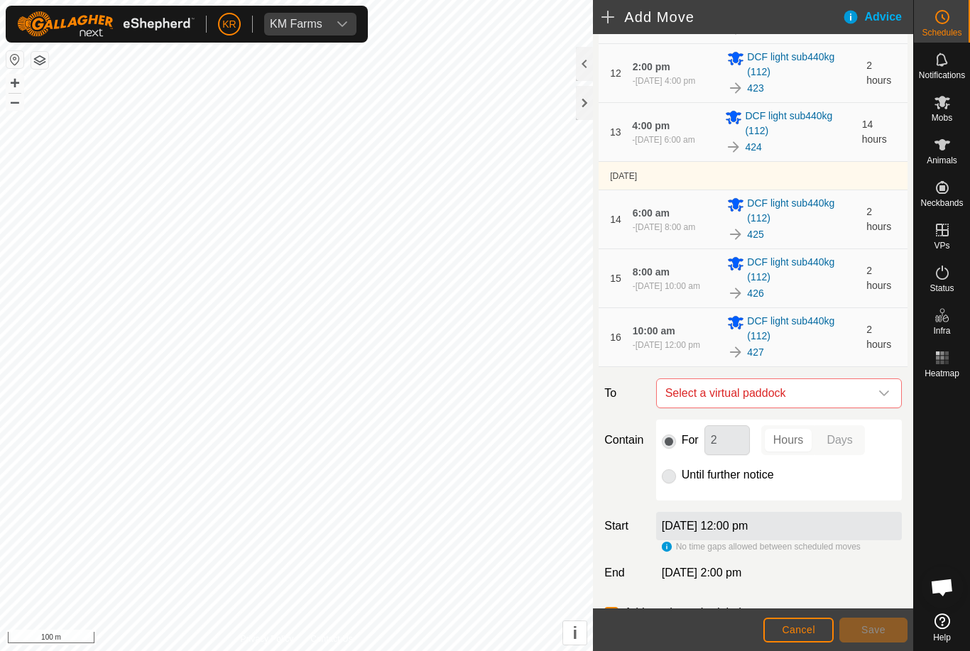
click at [869, 381] on span "Select a virtual paddock" at bounding box center [765, 393] width 210 height 28
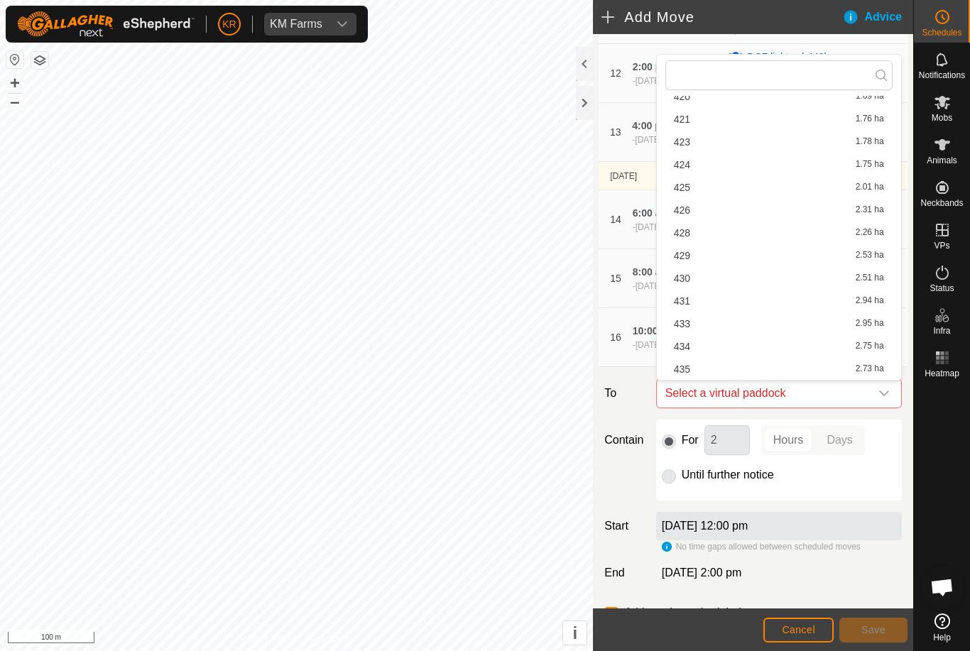
scroll to position [269, 0]
click at [708, 237] on div "428 2.26 ha" at bounding box center [779, 234] width 210 height 10
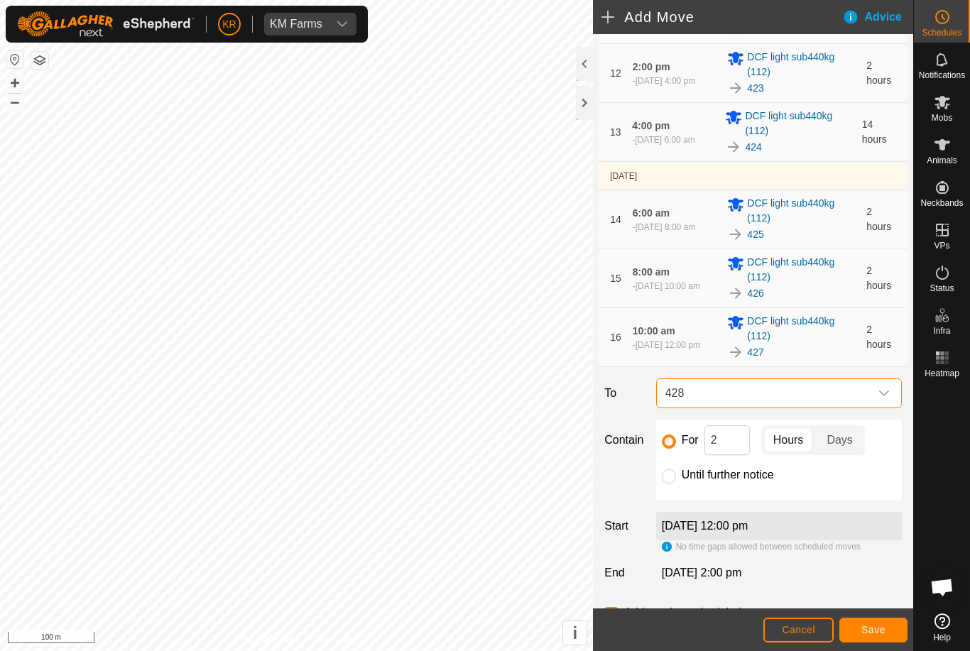
click at [869, 641] on button "Save" at bounding box center [873, 630] width 68 height 25
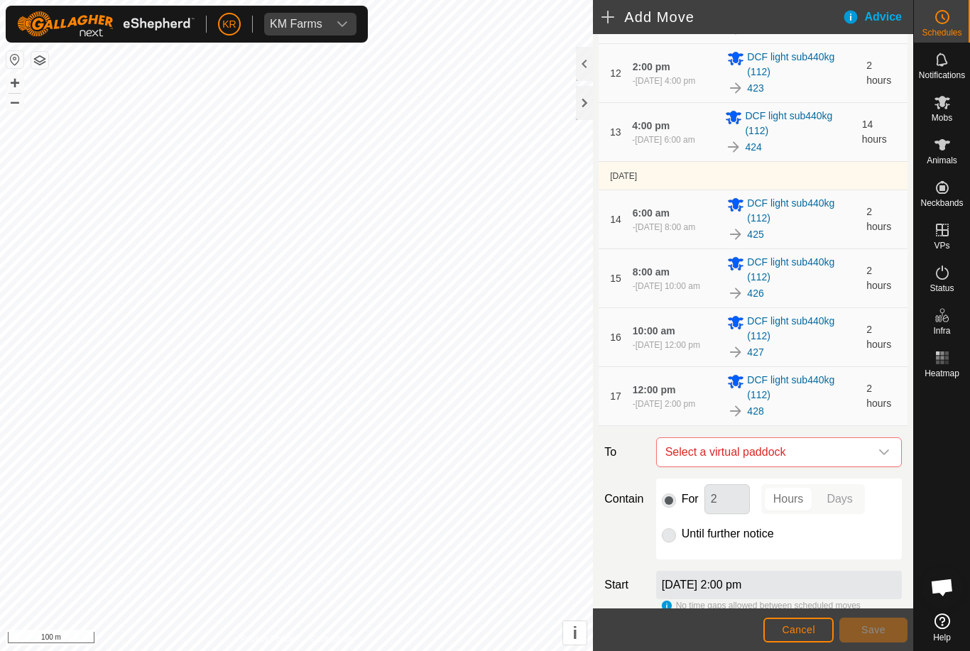
click at [868, 444] on span "Select a virtual paddock" at bounding box center [765, 452] width 210 height 28
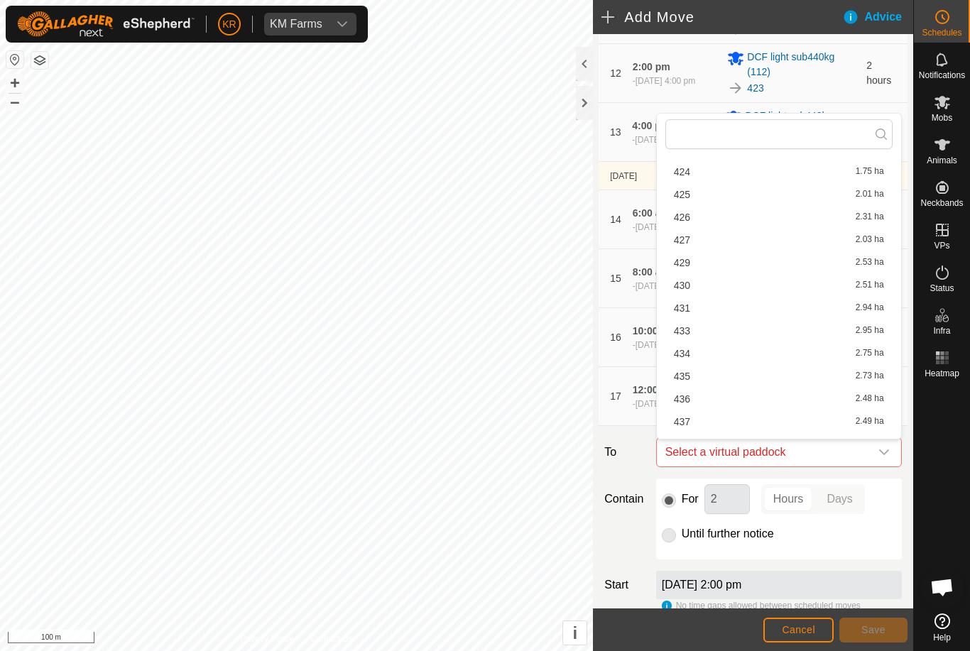
scroll to position [338, 0]
click at [724, 246] on div "429 2.53 ha" at bounding box center [779, 246] width 210 height 10
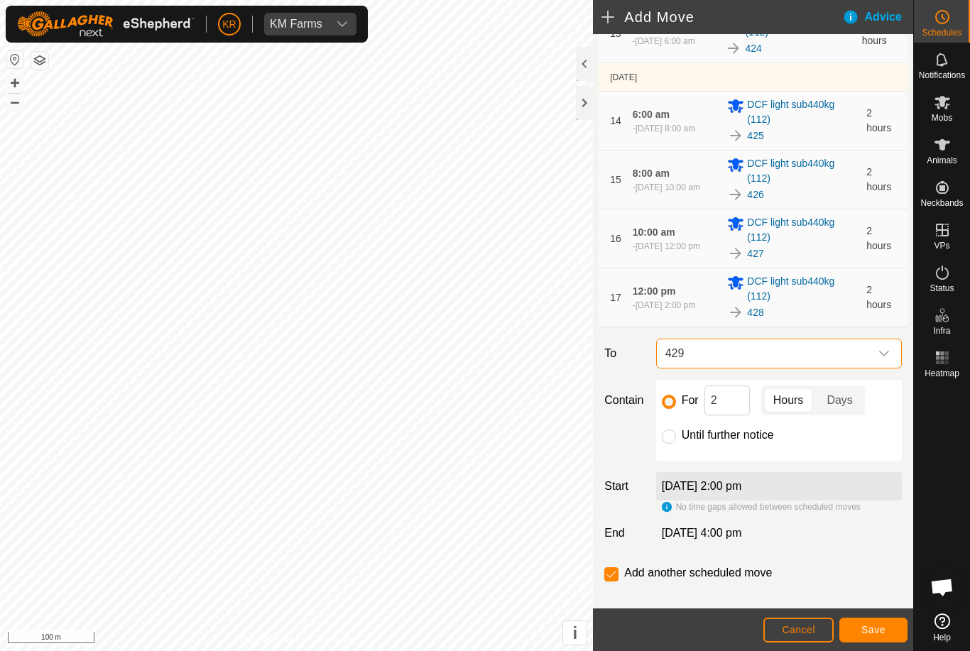
scroll to position [879, 0]
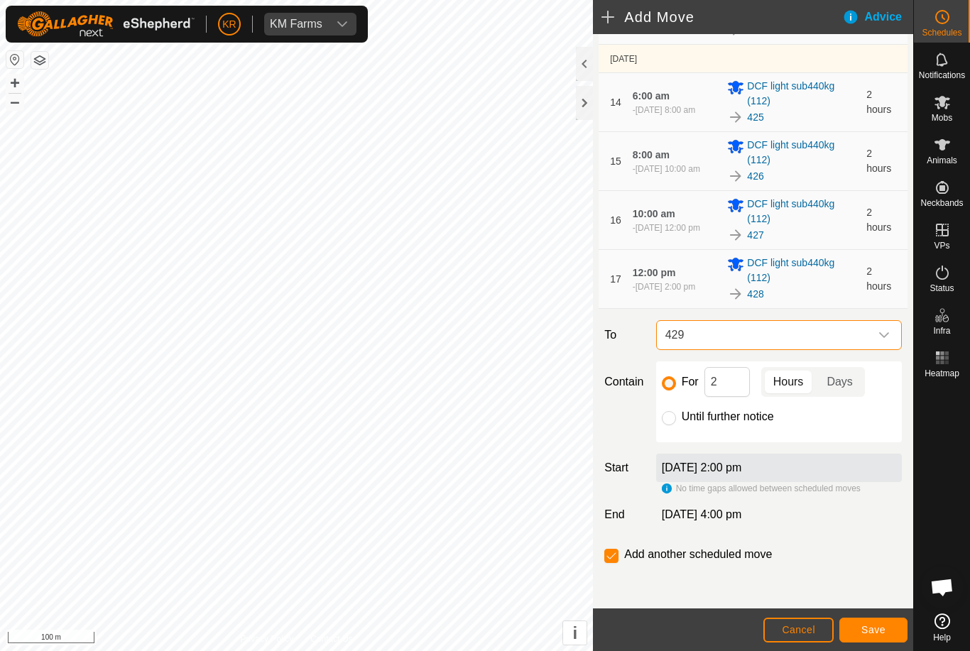
click at [864, 628] on span "Save" at bounding box center [873, 629] width 24 height 11
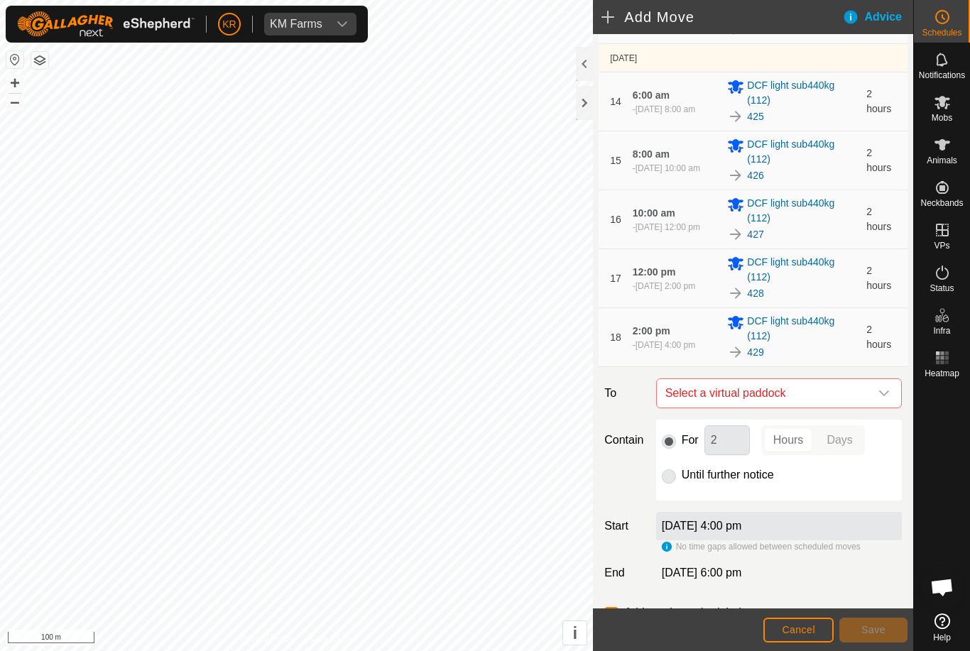
click at [868, 390] on span "Select a virtual paddock" at bounding box center [765, 393] width 210 height 28
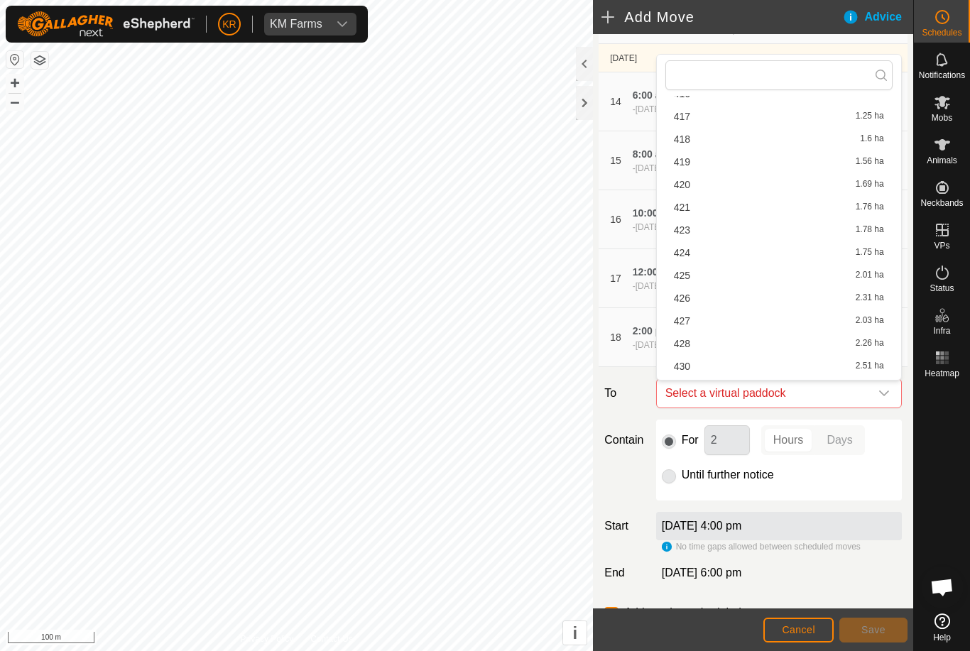
scroll to position [190, 0]
click at [709, 354] on div "430 2.51 ha" at bounding box center [779, 358] width 210 height 10
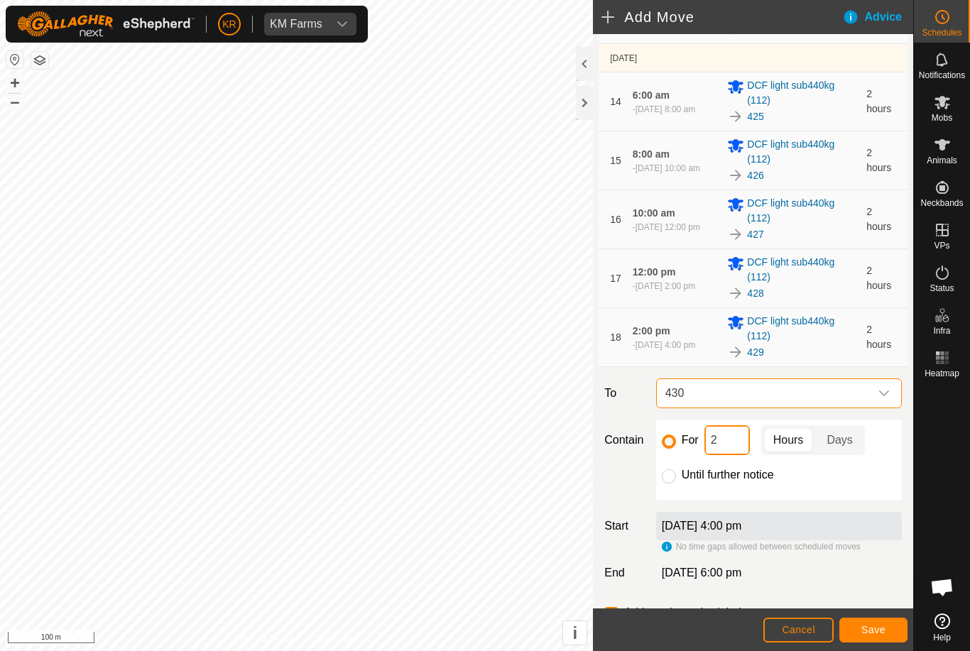
click at [727, 442] on input "2" at bounding box center [727, 440] width 45 height 30
click at [876, 624] on span "Save" at bounding box center [873, 629] width 24 height 11
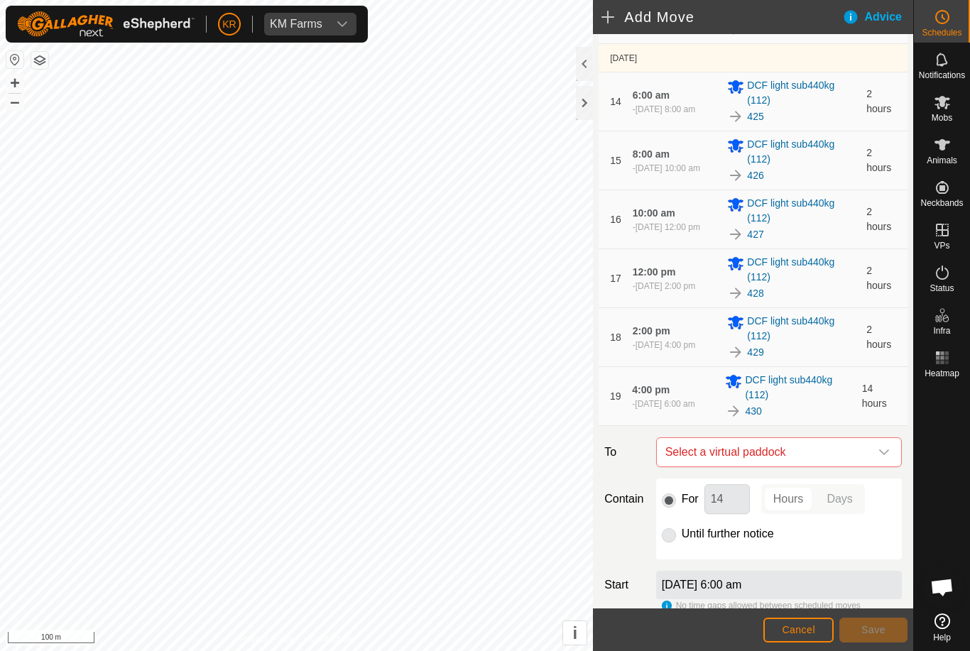
click at [867, 447] on span "Select a virtual paddock" at bounding box center [765, 452] width 210 height 28
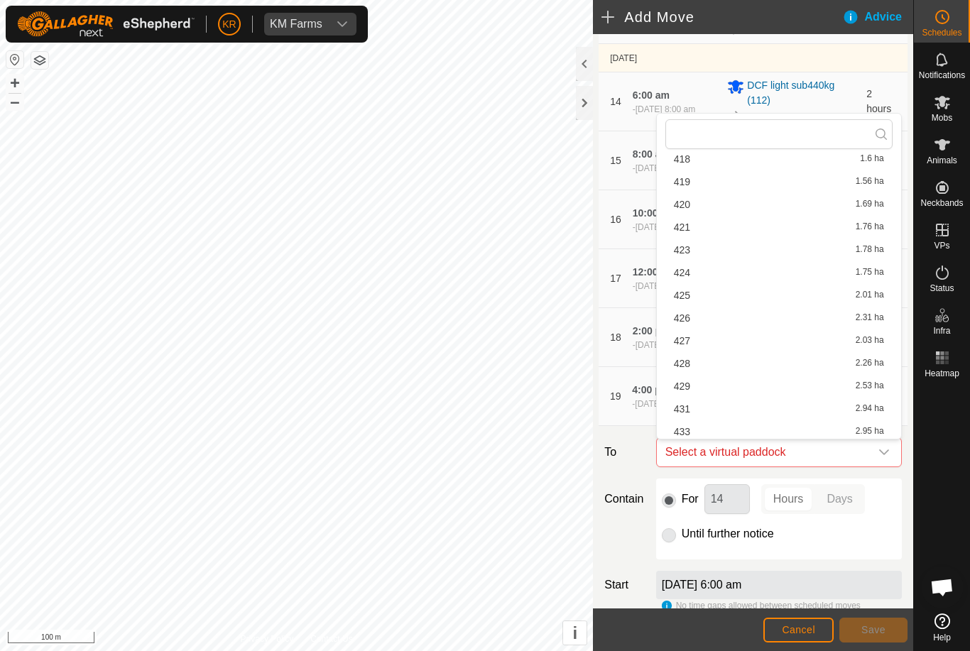
scroll to position [293, 0]
click at [742, 334] on div "431 2.94 ha" at bounding box center [779, 337] width 210 height 10
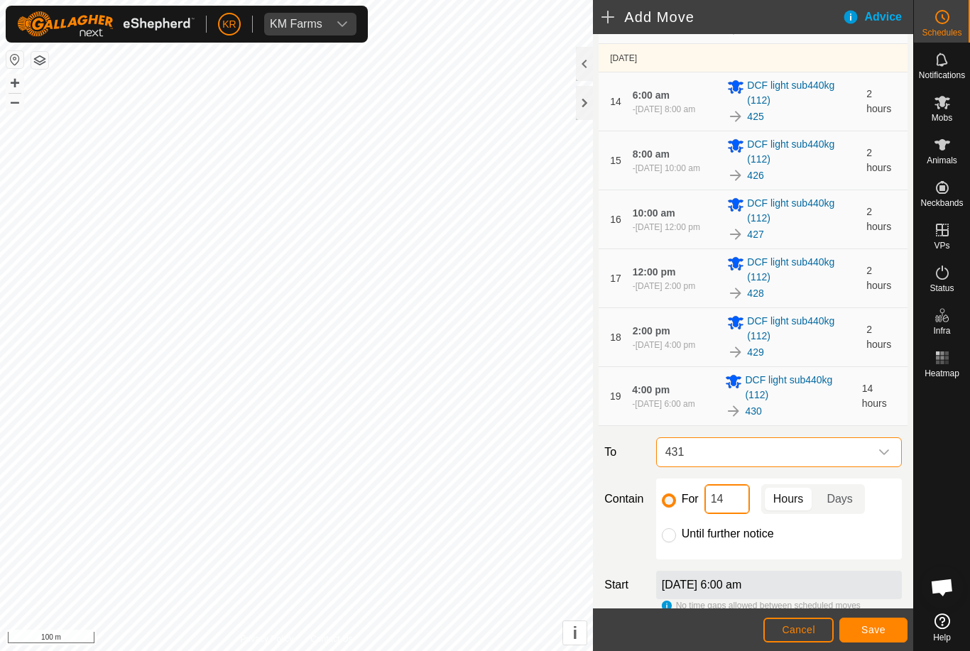
click at [739, 505] on input "14" at bounding box center [727, 499] width 45 height 30
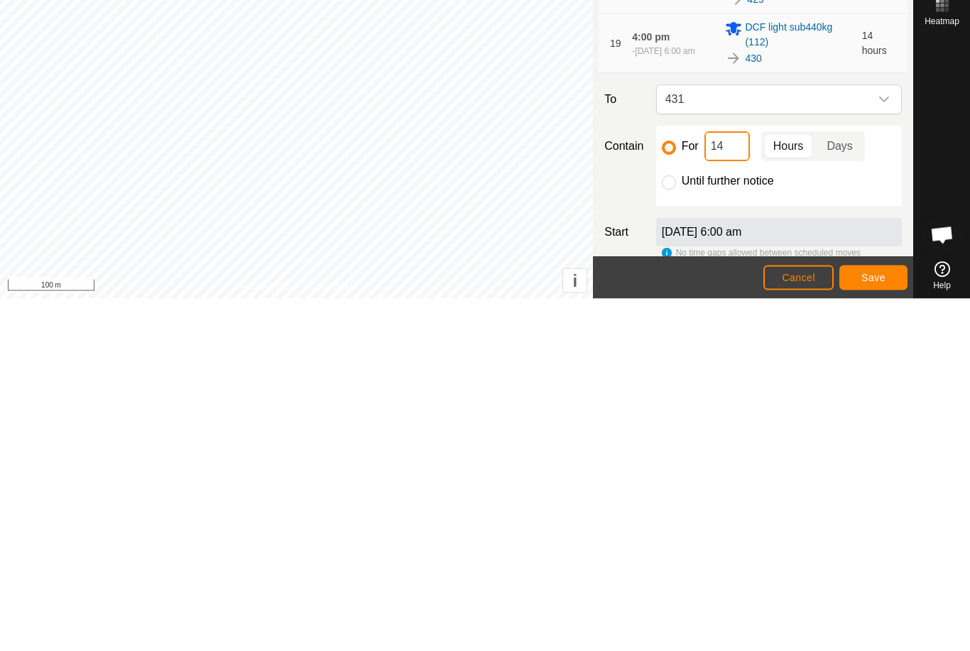
type input "1"
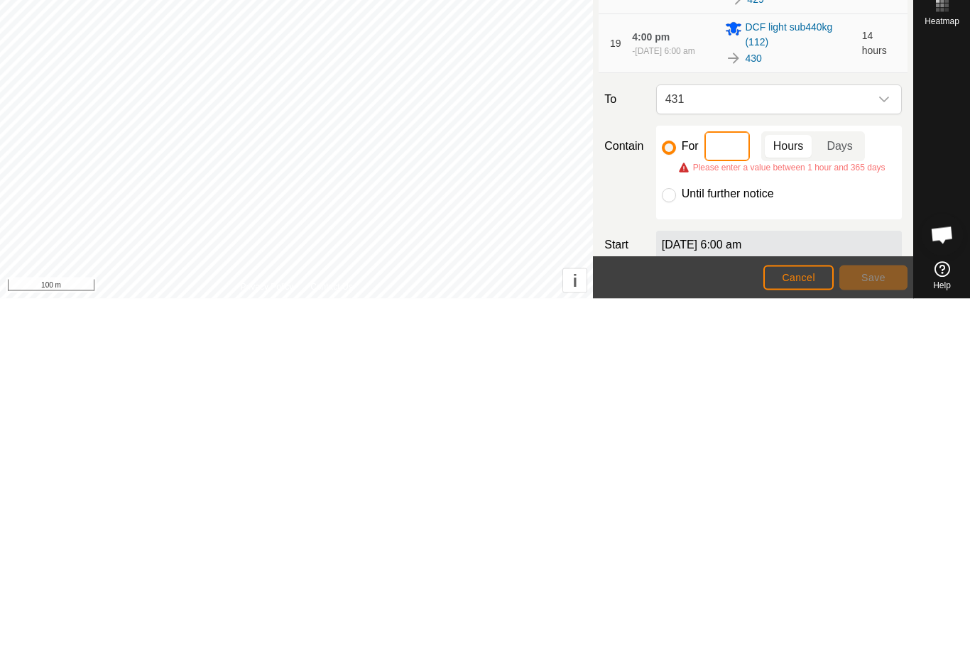
type input "2"
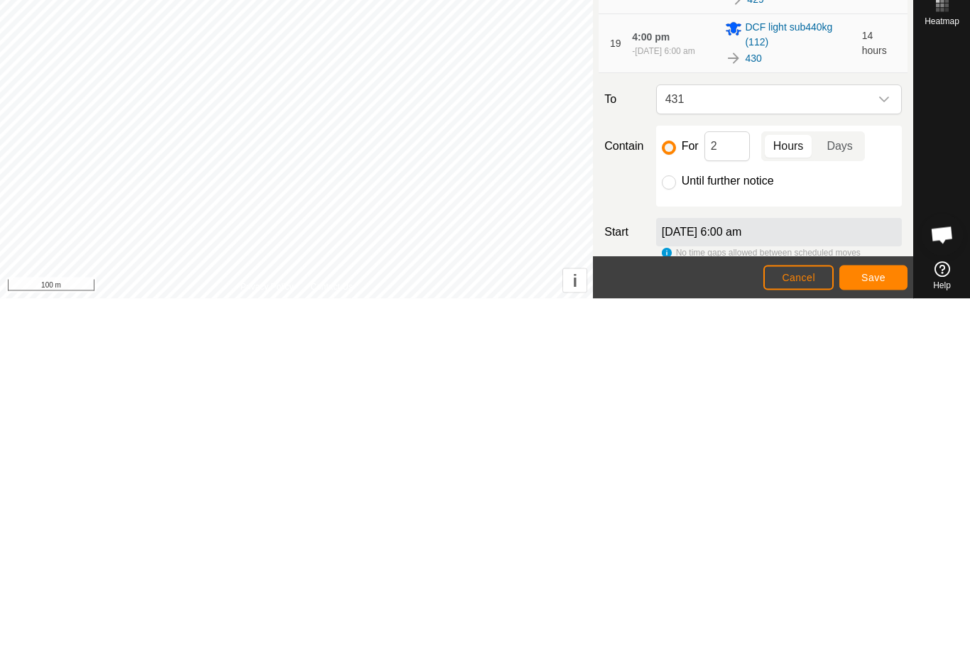
click at [871, 624] on span "Save" at bounding box center [873, 629] width 24 height 11
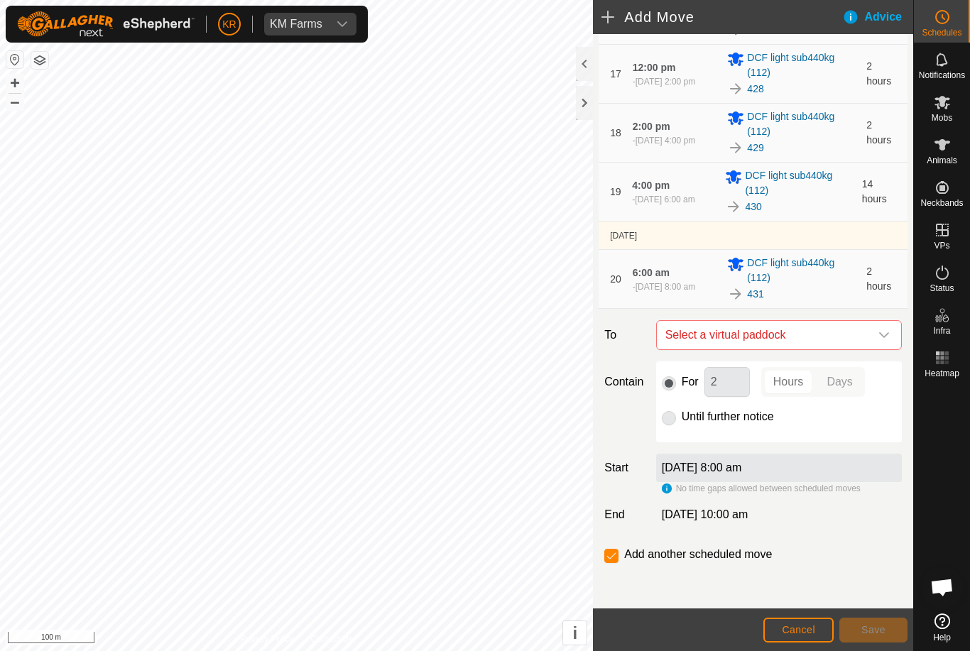
scroll to position [1084, 0]
click at [867, 329] on span "Select a virtual paddock" at bounding box center [765, 335] width 210 height 28
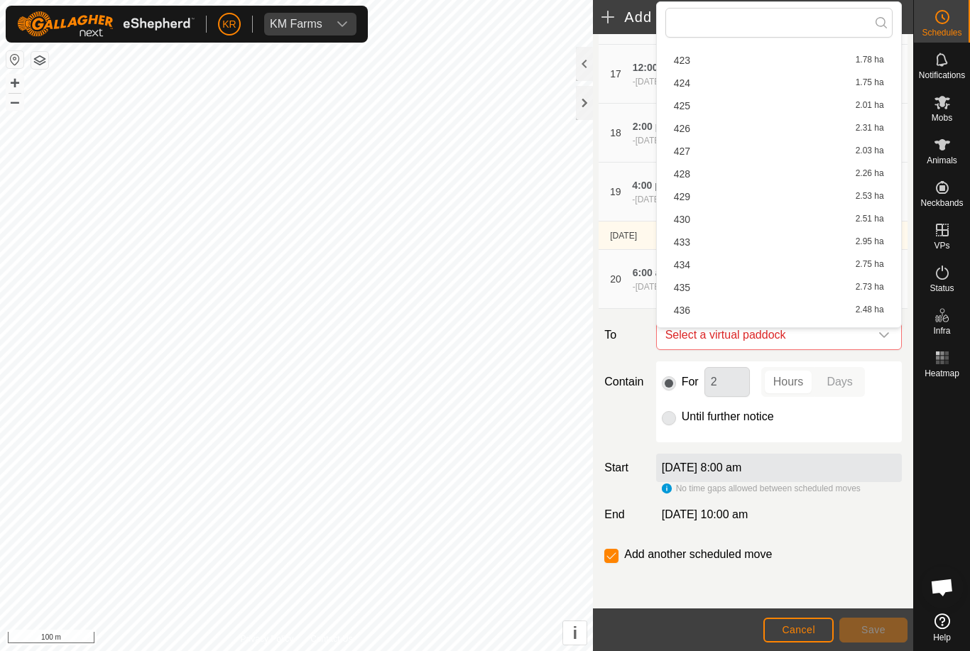
scroll to position [301, 0]
click at [690, 243] on span "433" at bounding box center [682, 240] width 16 height 10
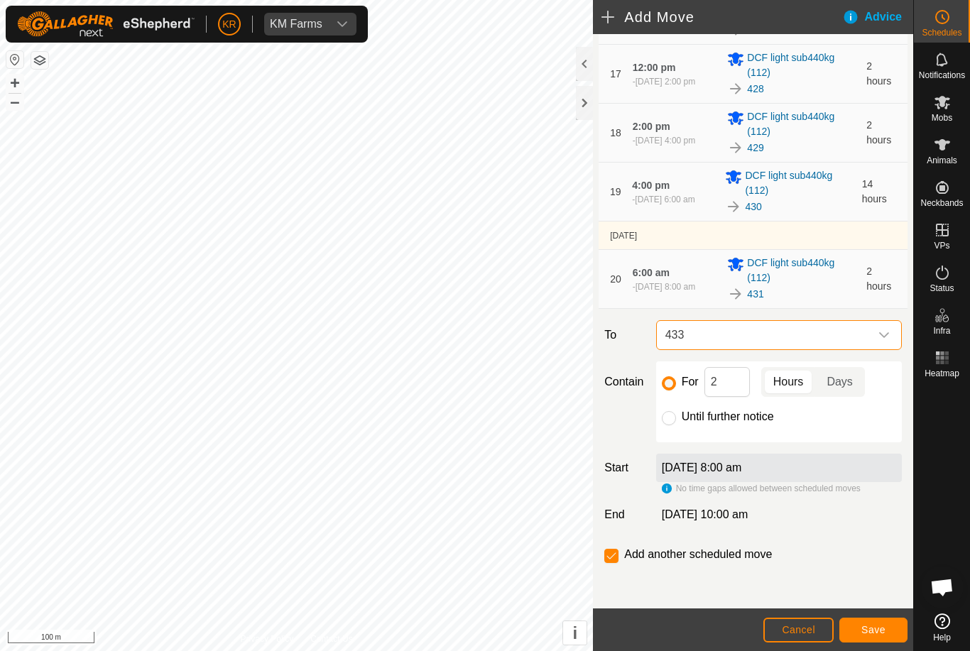
click at [877, 626] on span "Save" at bounding box center [873, 629] width 24 height 11
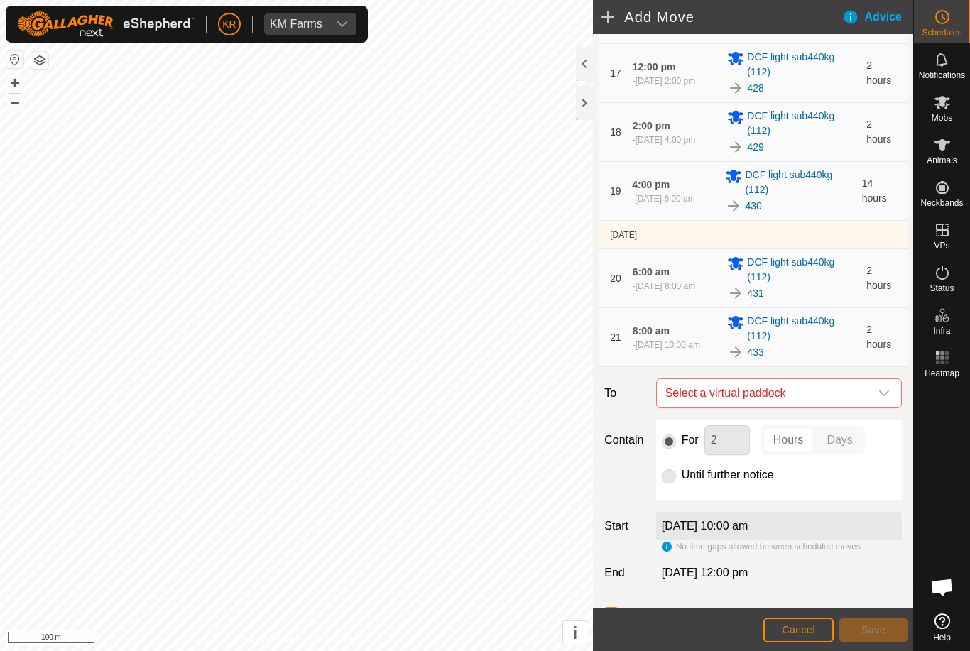
click at [881, 393] on icon "dropdown trigger" at bounding box center [884, 394] width 10 height 6
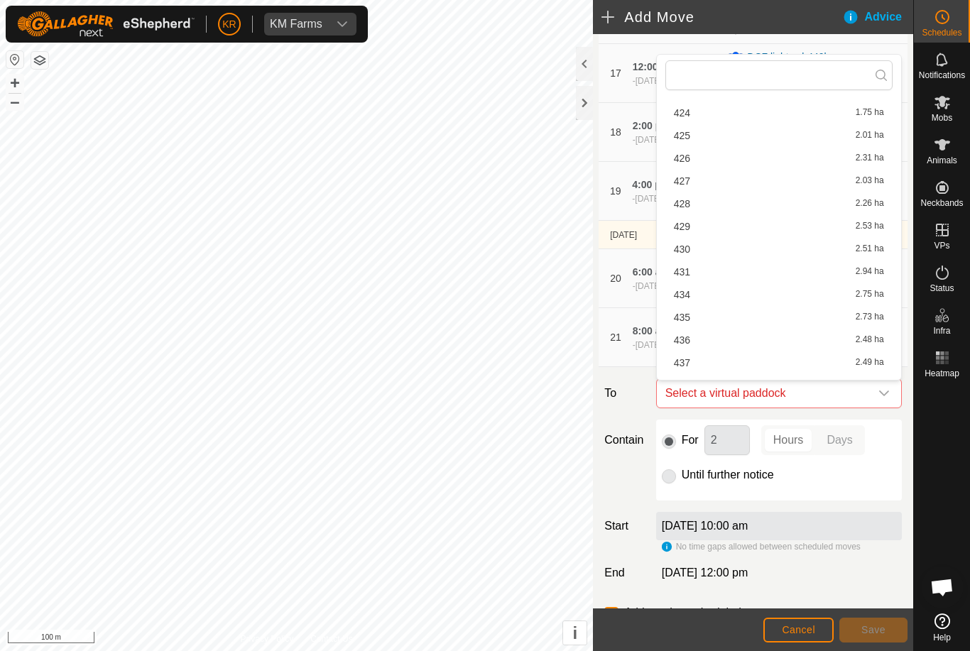
scroll to position [333, 0]
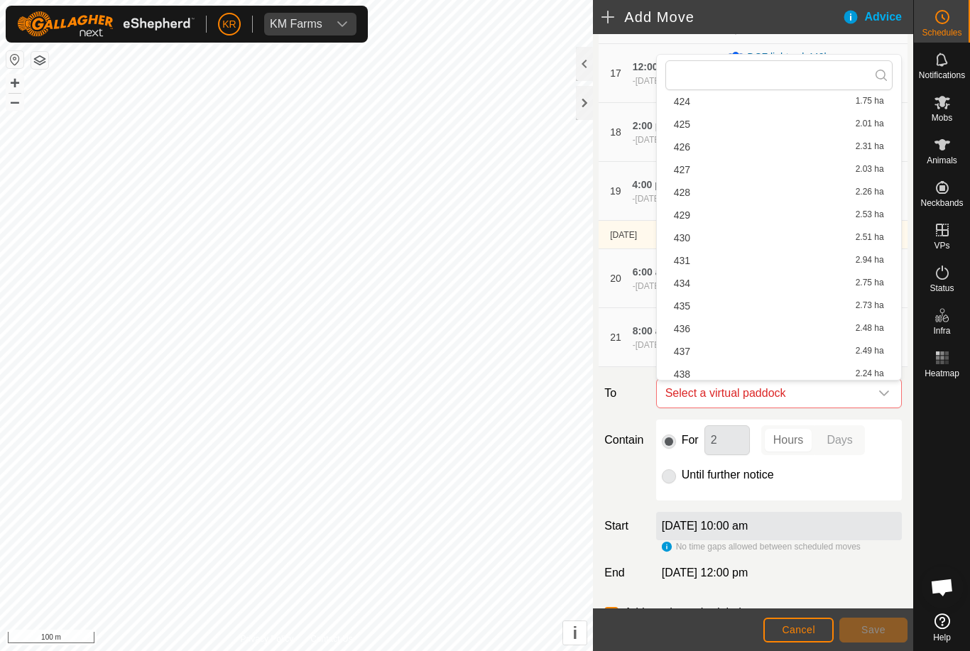
click at [723, 281] on div "434 2.75 ha" at bounding box center [779, 283] width 210 height 10
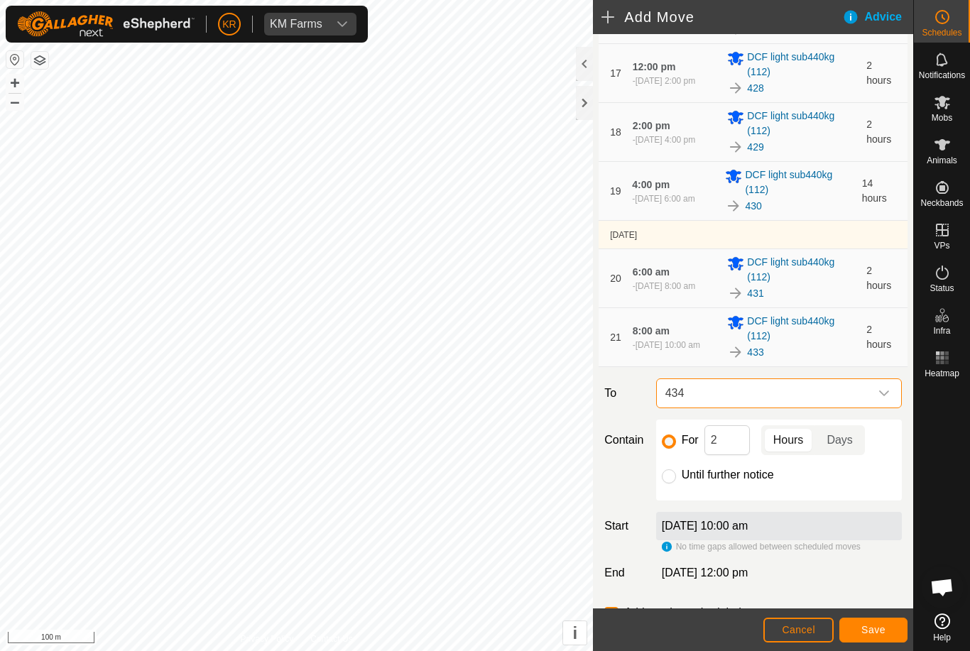
click at [866, 622] on button "Save" at bounding box center [873, 630] width 68 height 25
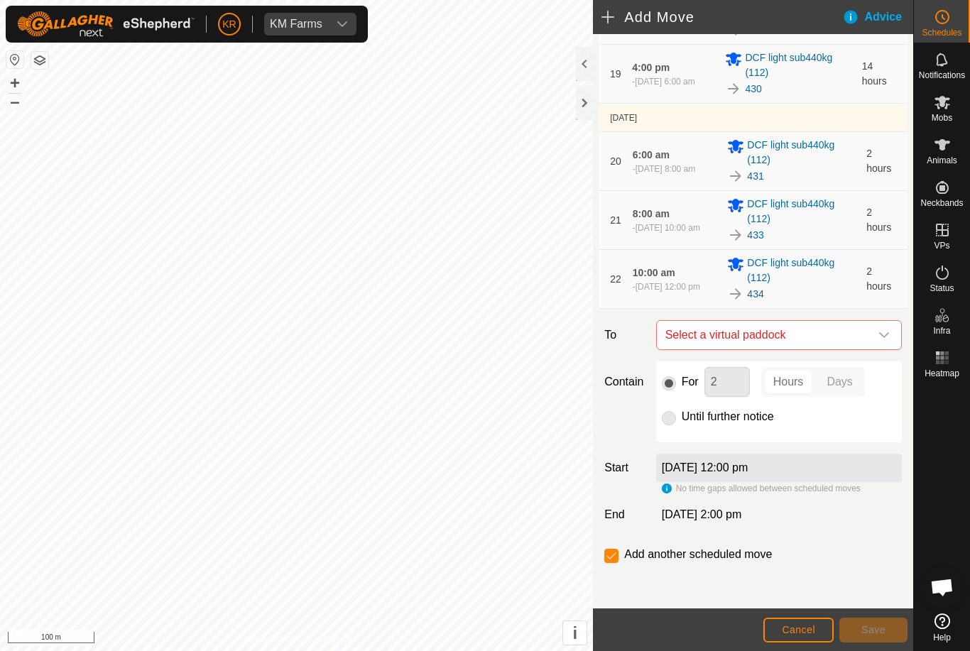
scroll to position [1202, 0]
click at [868, 331] on span "Select a virtual paddock" at bounding box center [765, 335] width 210 height 28
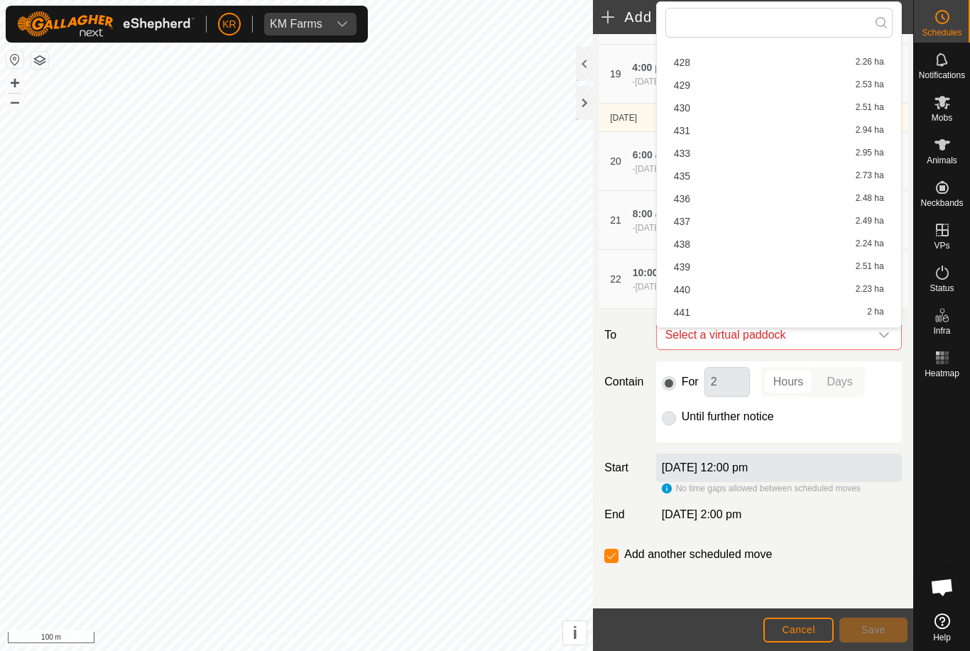
scroll to position [411, 0]
click at [705, 174] on div "435 2.73 ha" at bounding box center [779, 176] width 210 height 10
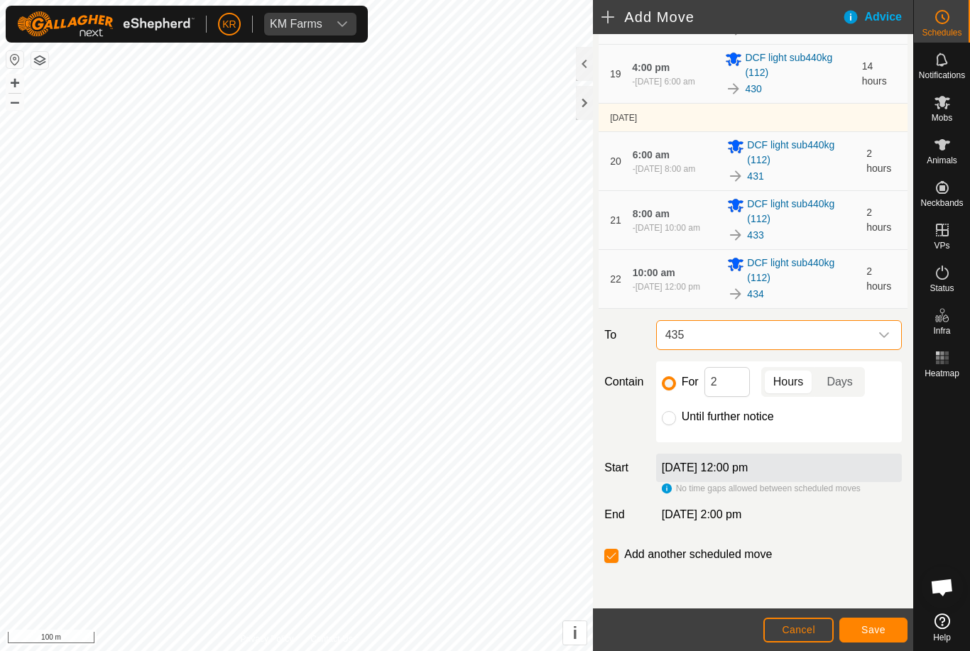
click at [871, 636] on span "Save" at bounding box center [873, 629] width 24 height 11
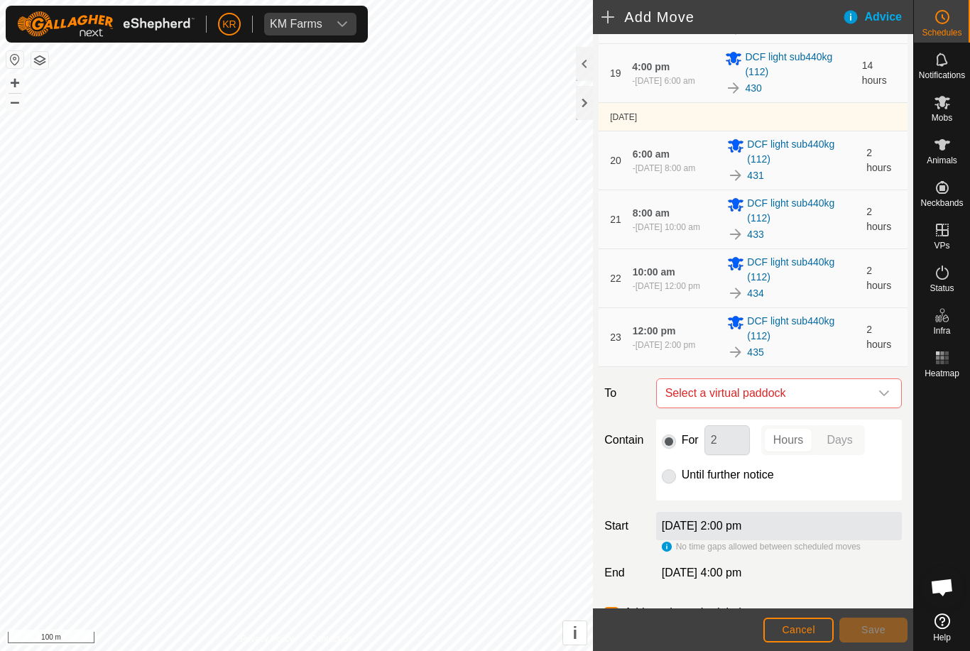
click at [883, 393] on icon "dropdown trigger" at bounding box center [884, 393] width 11 height 11
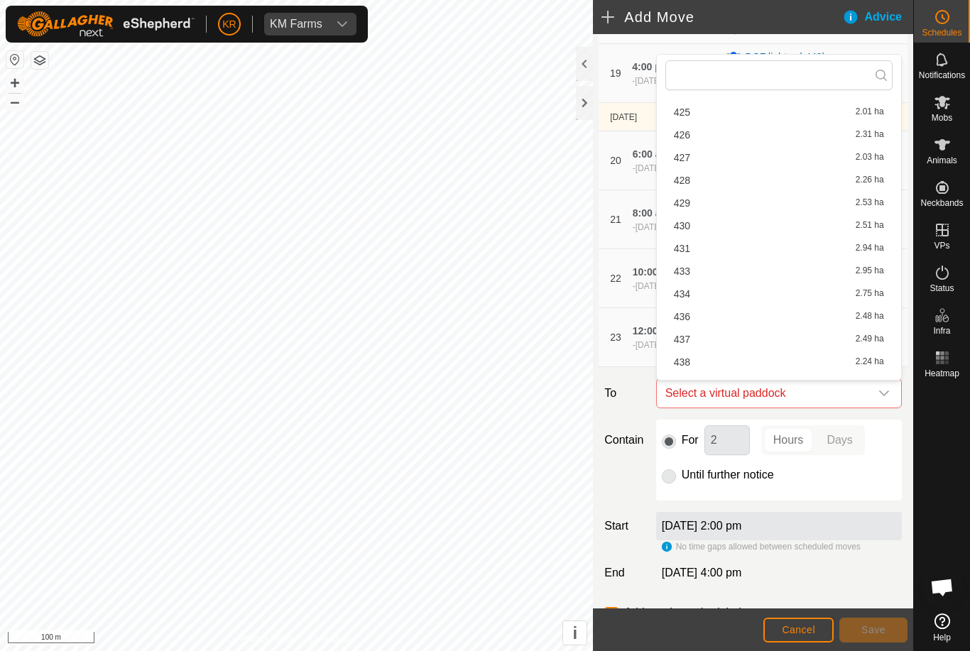
scroll to position [346, 0]
click at [704, 315] on div "436 2.48 ha" at bounding box center [779, 316] width 210 height 10
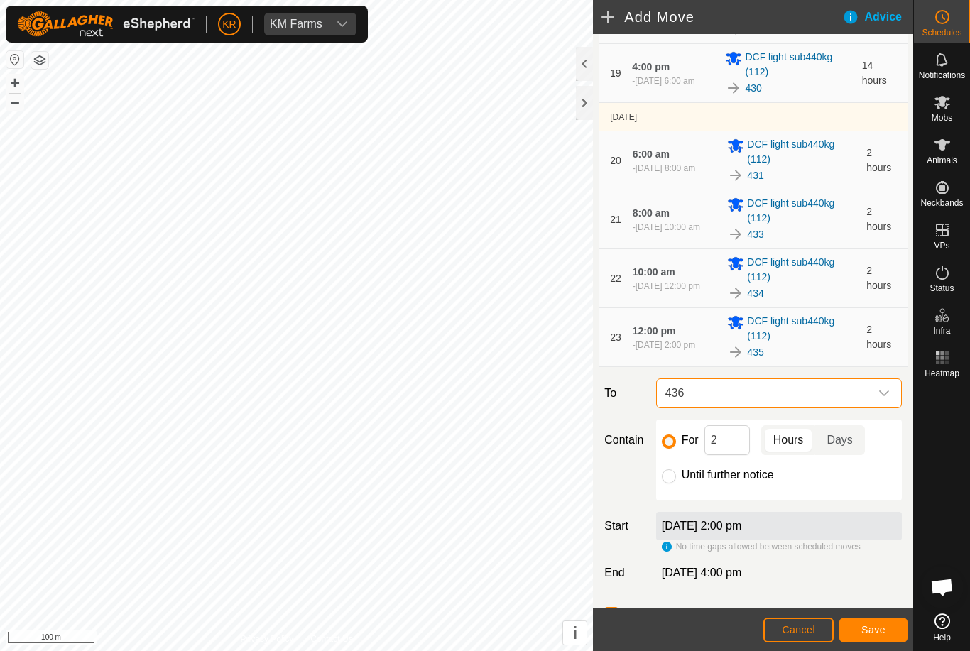
click at [864, 629] on span "Save" at bounding box center [873, 629] width 24 height 11
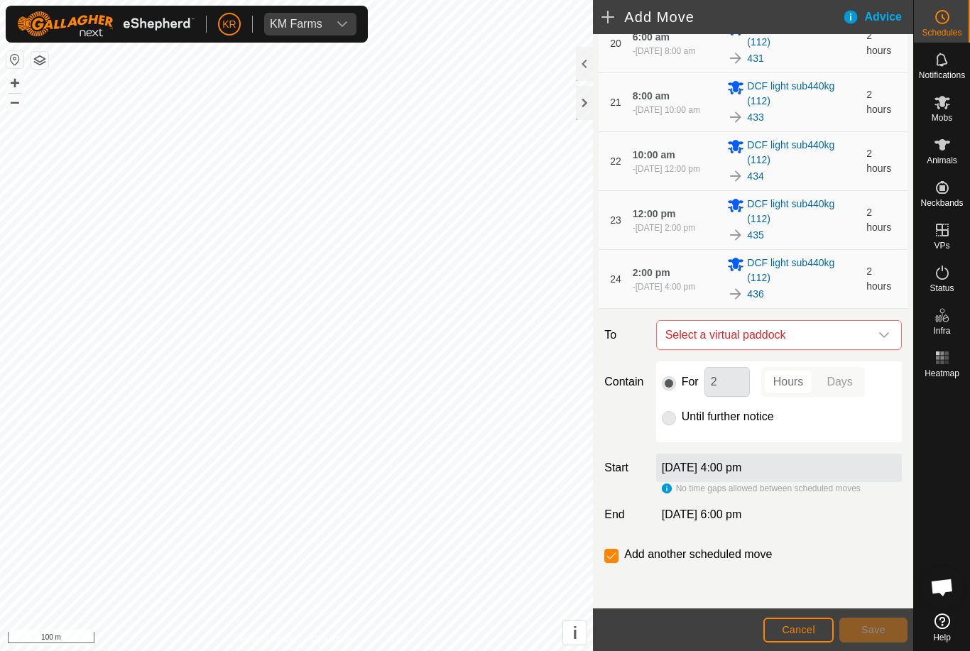
scroll to position [1320, 0]
click at [876, 330] on div "dropdown trigger" at bounding box center [884, 335] width 28 height 28
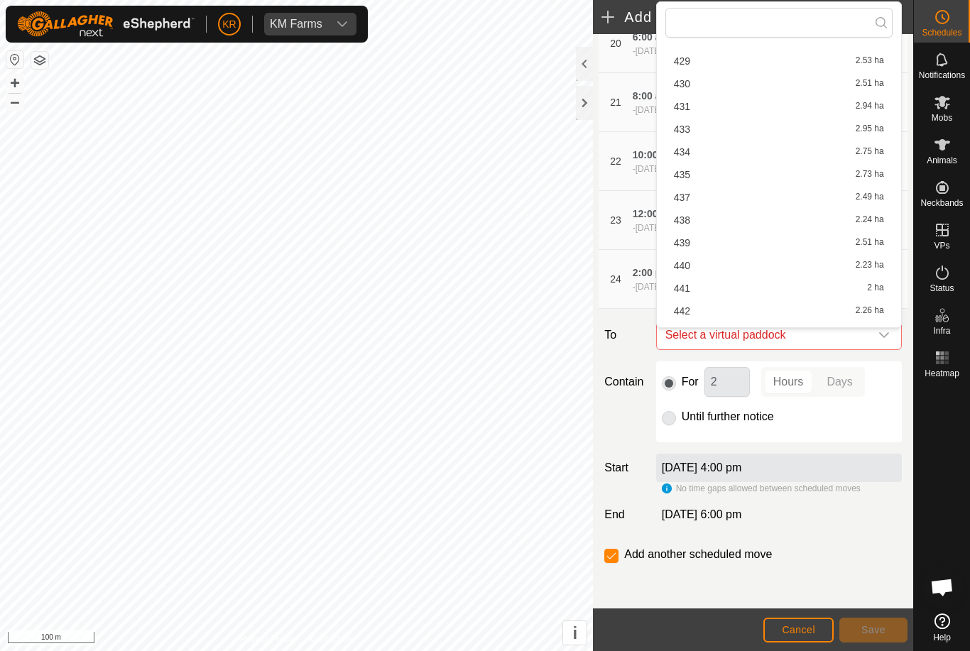
scroll to position [451, 0]
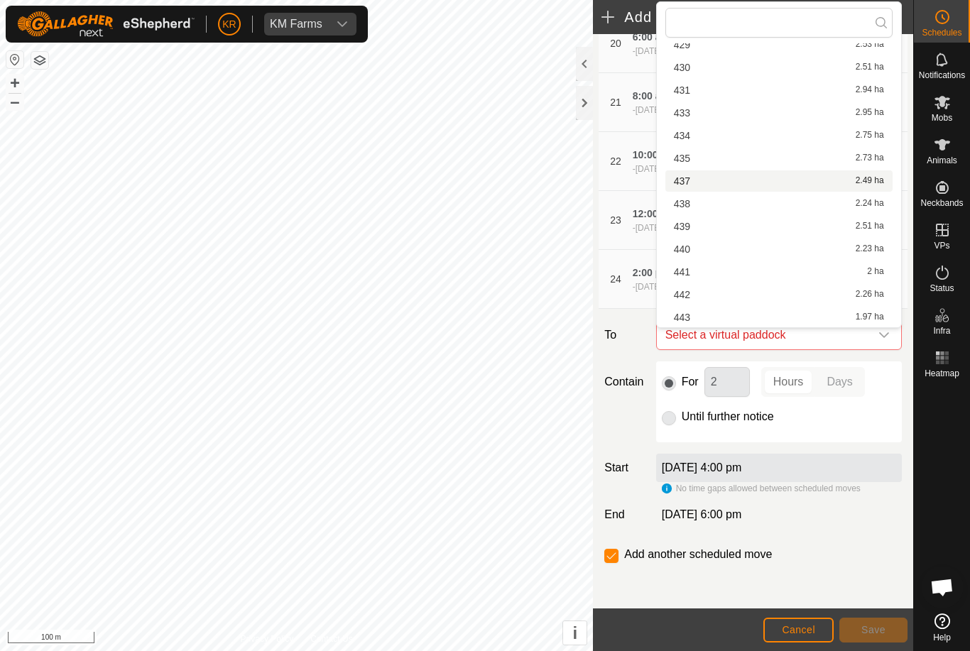
click at [729, 180] on div "437 2.49 ha" at bounding box center [779, 181] width 210 height 10
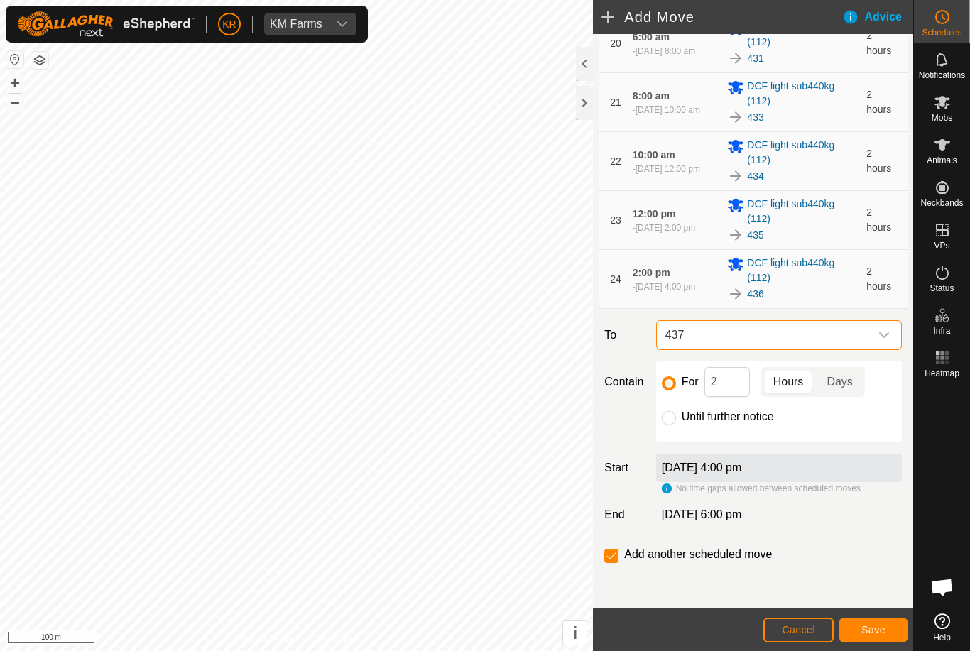
click at [886, 628] on button "Save" at bounding box center [873, 630] width 68 height 25
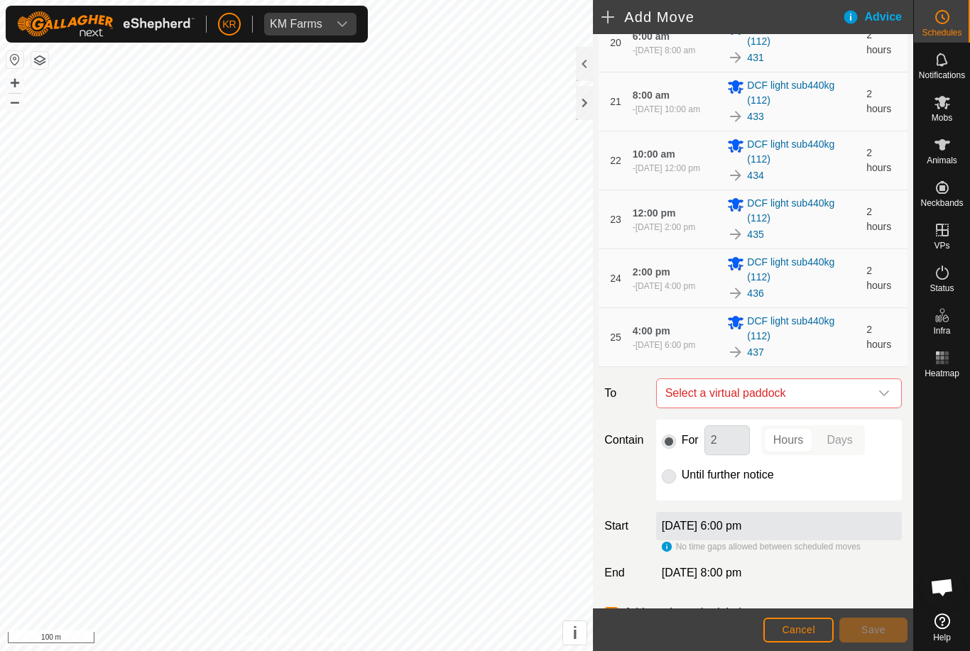
click at [879, 395] on icon "dropdown trigger" at bounding box center [884, 393] width 11 height 11
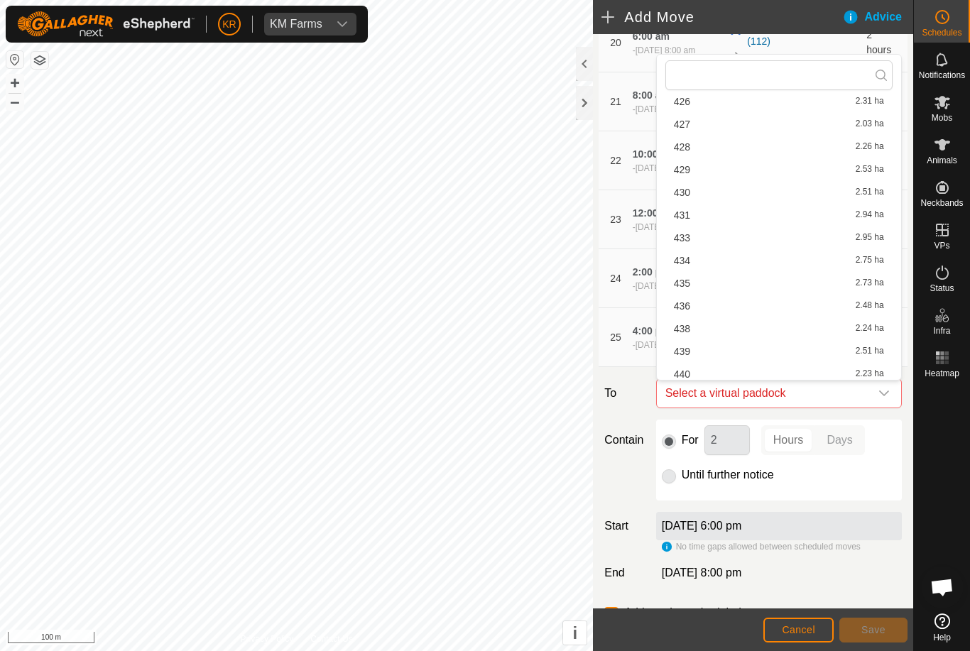
scroll to position [389, 0]
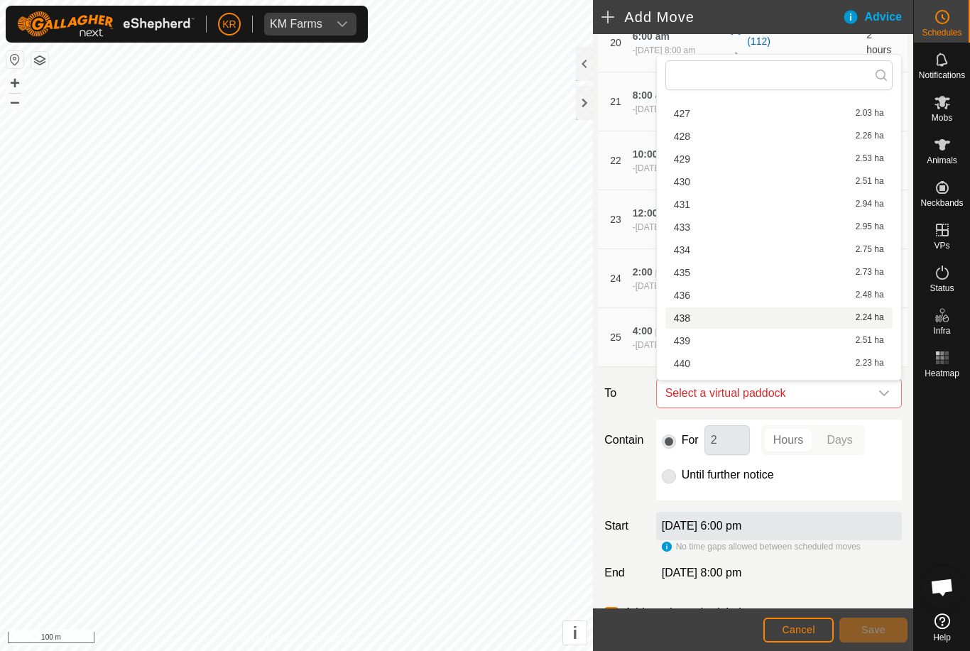
click at [708, 321] on div "438 2.24 ha" at bounding box center [779, 318] width 210 height 10
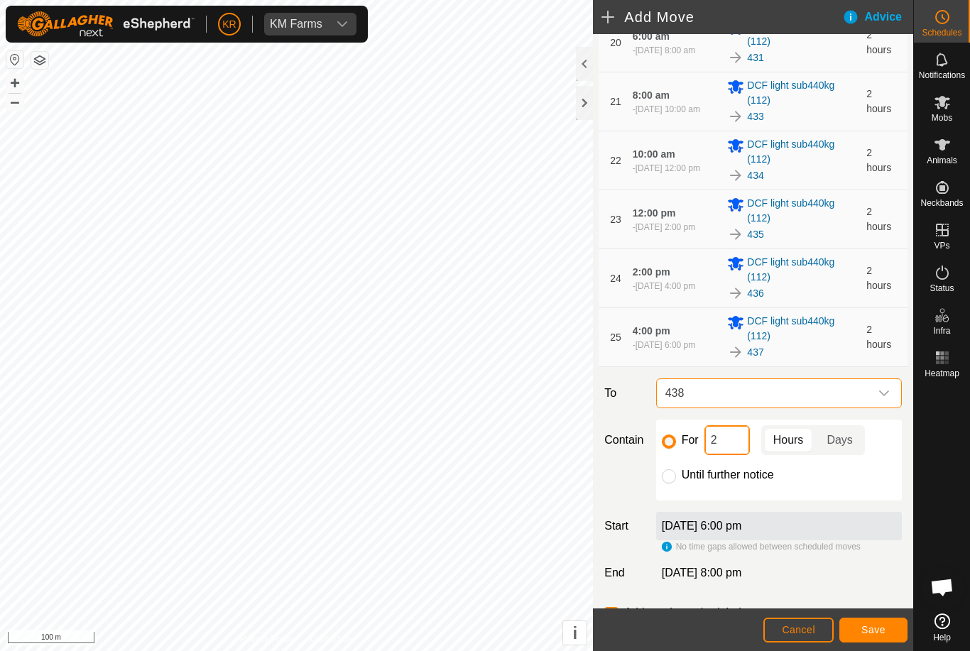
click at [726, 444] on input "2" at bounding box center [727, 440] width 45 height 30
click at [867, 624] on span "Save" at bounding box center [873, 629] width 24 height 11
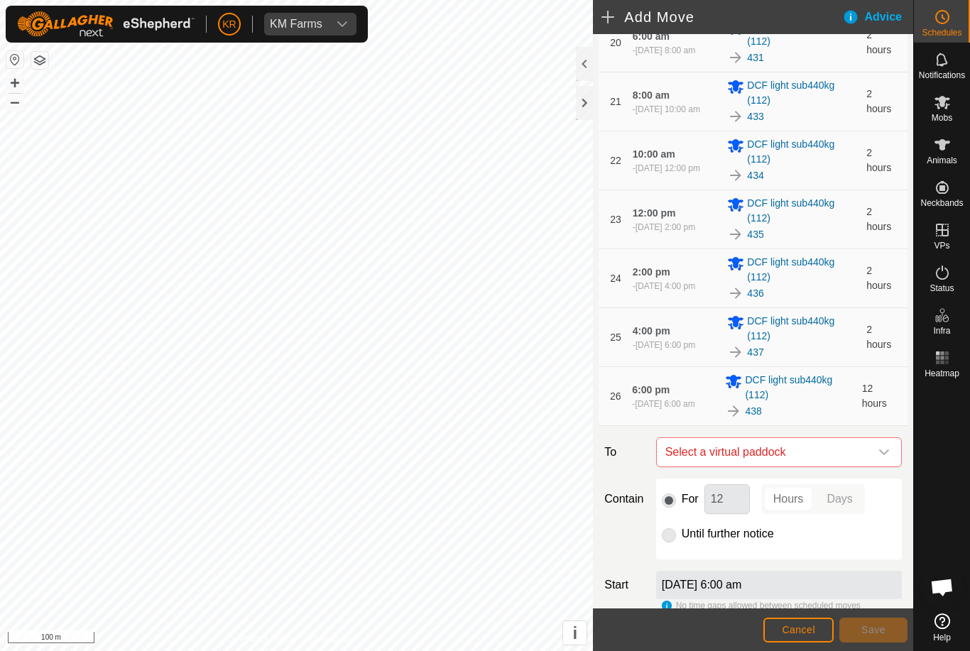
click at [882, 454] on icon "dropdown trigger" at bounding box center [884, 453] width 10 height 6
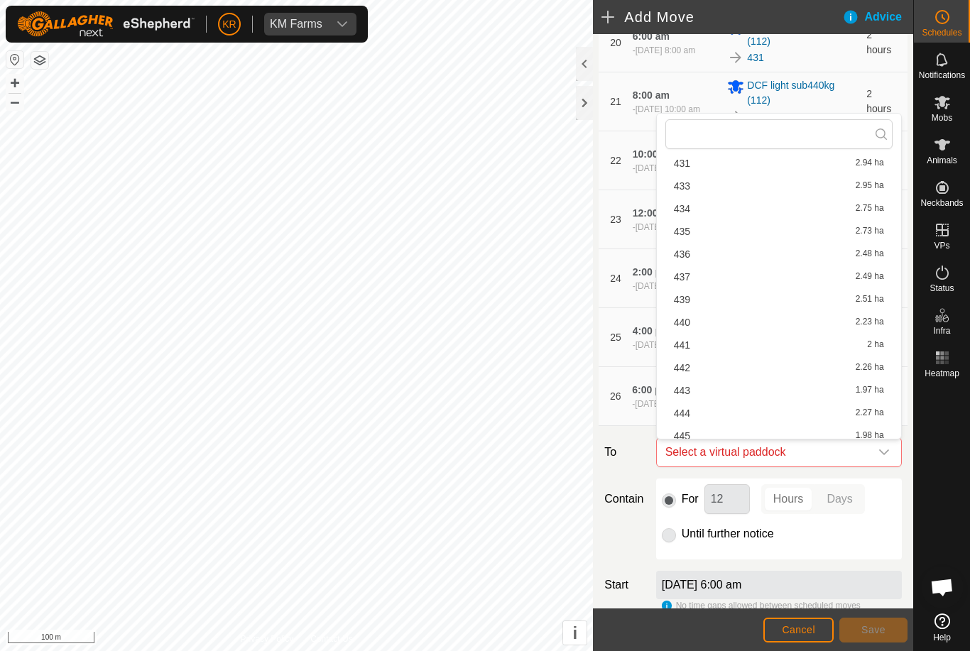
scroll to position [467, 0]
click at [690, 324] on span "439" at bounding box center [682, 322] width 16 height 10
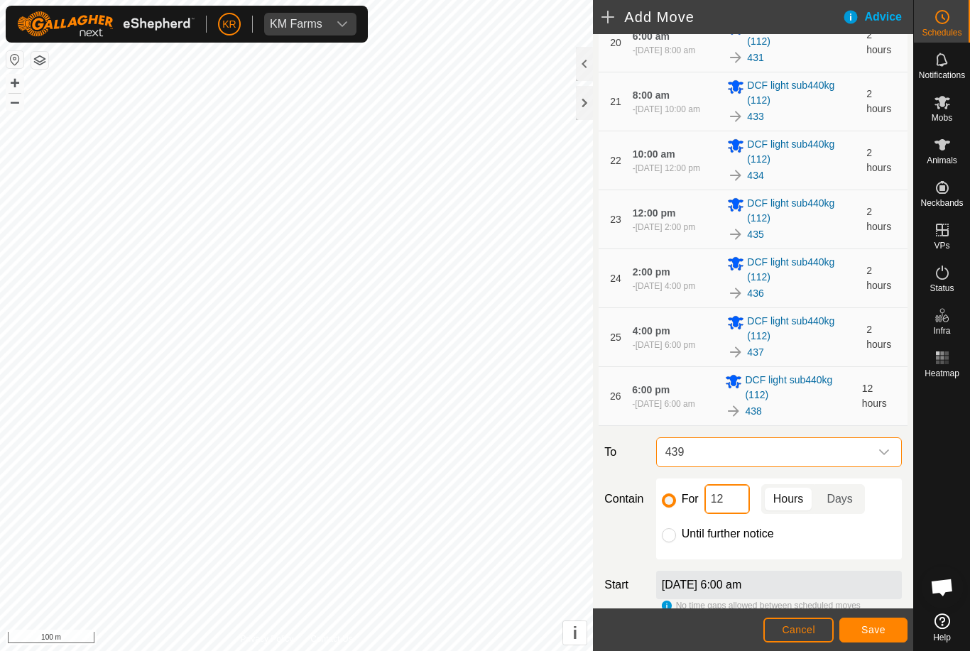
click at [729, 499] on input "12" at bounding box center [727, 499] width 45 height 30
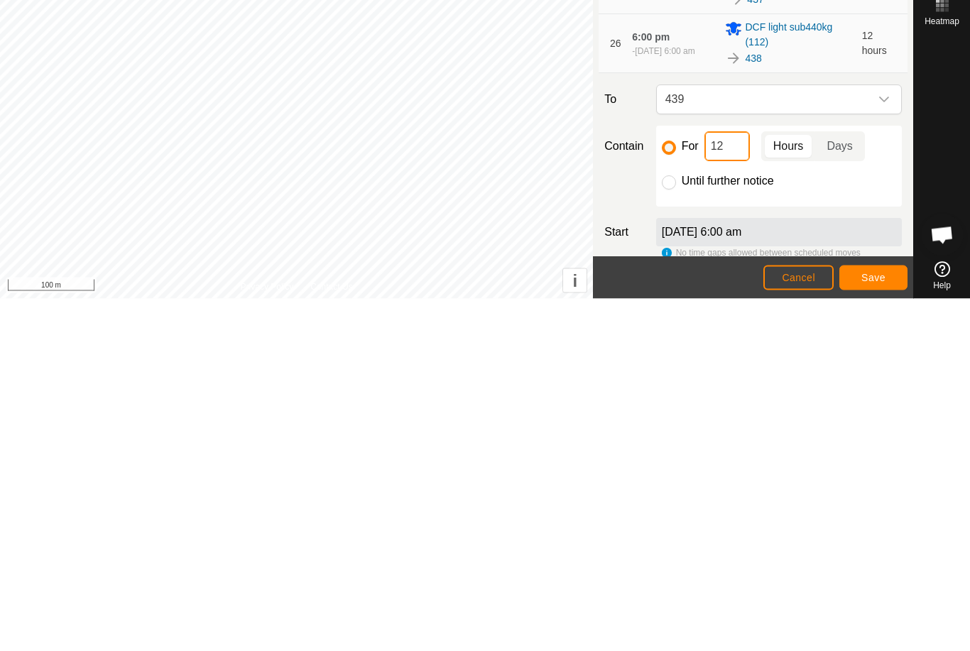
type input "1"
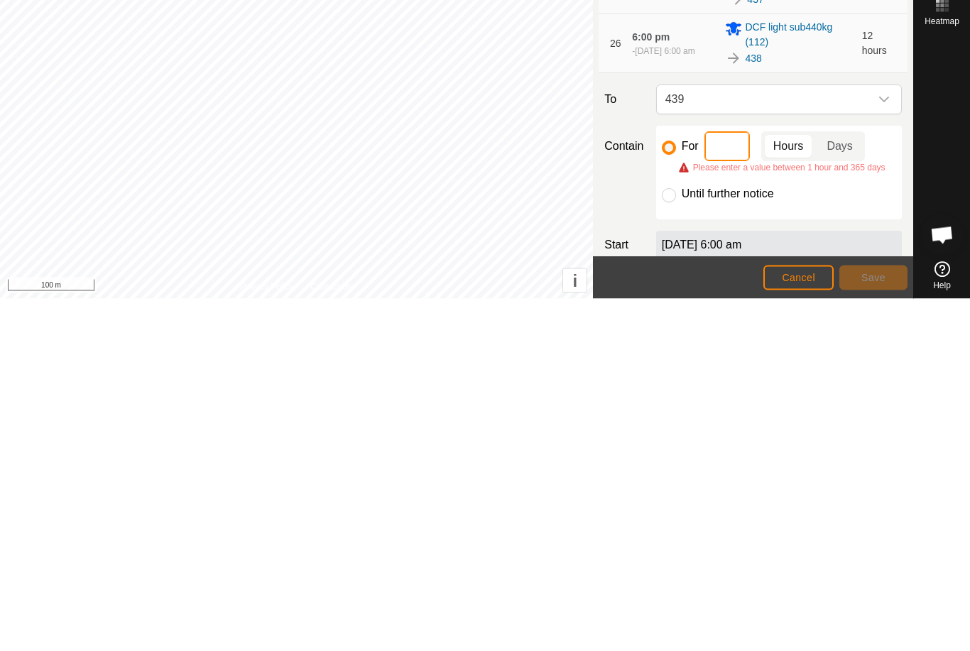
type input "2"
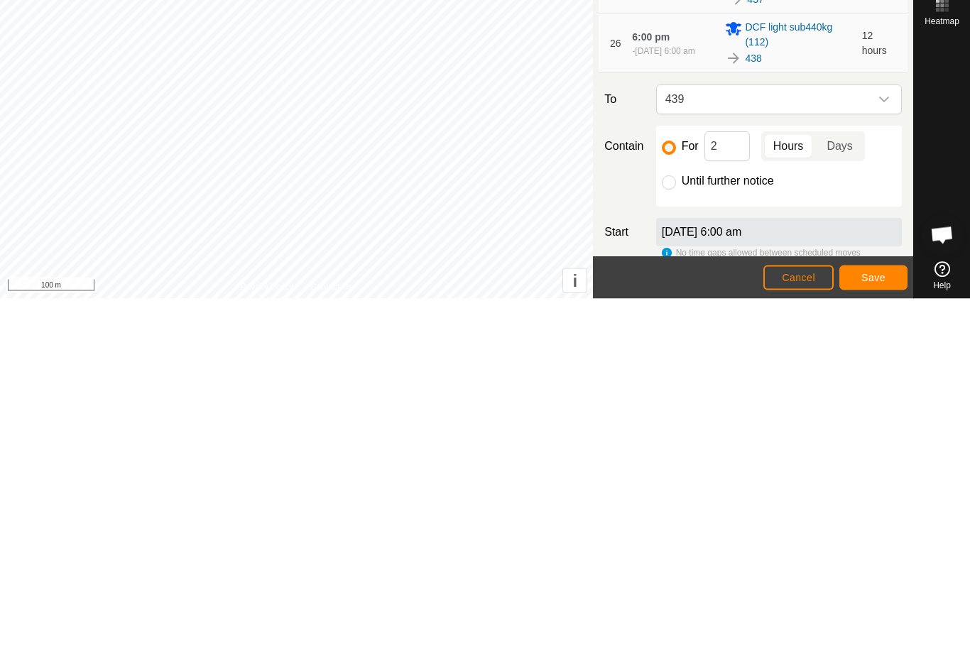
click at [878, 624] on span "Save" at bounding box center [873, 629] width 24 height 11
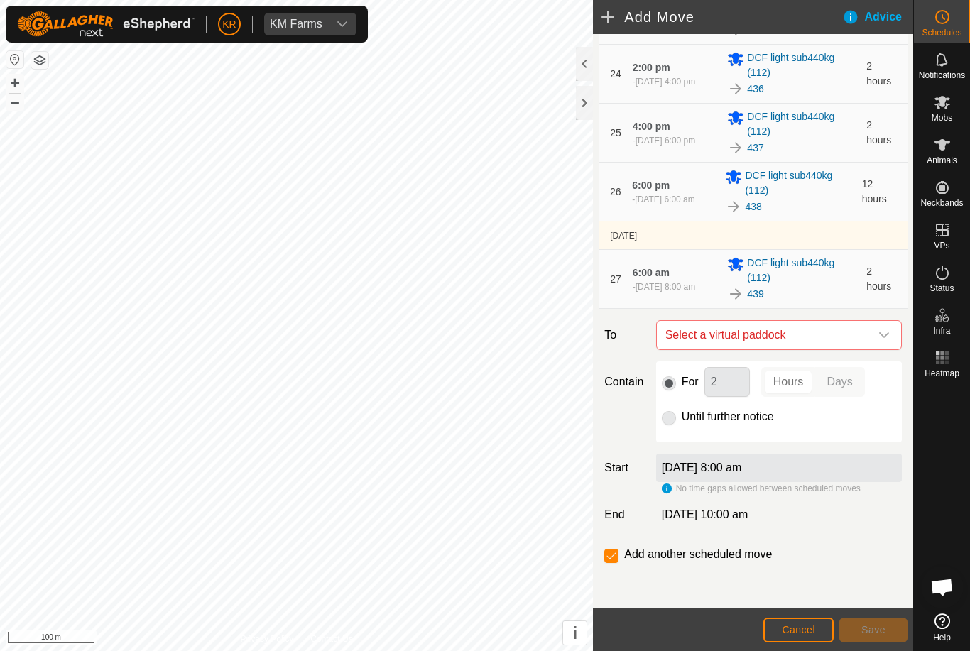
scroll to position [1526, 0]
click at [877, 333] on div "dropdown trigger" at bounding box center [884, 335] width 28 height 28
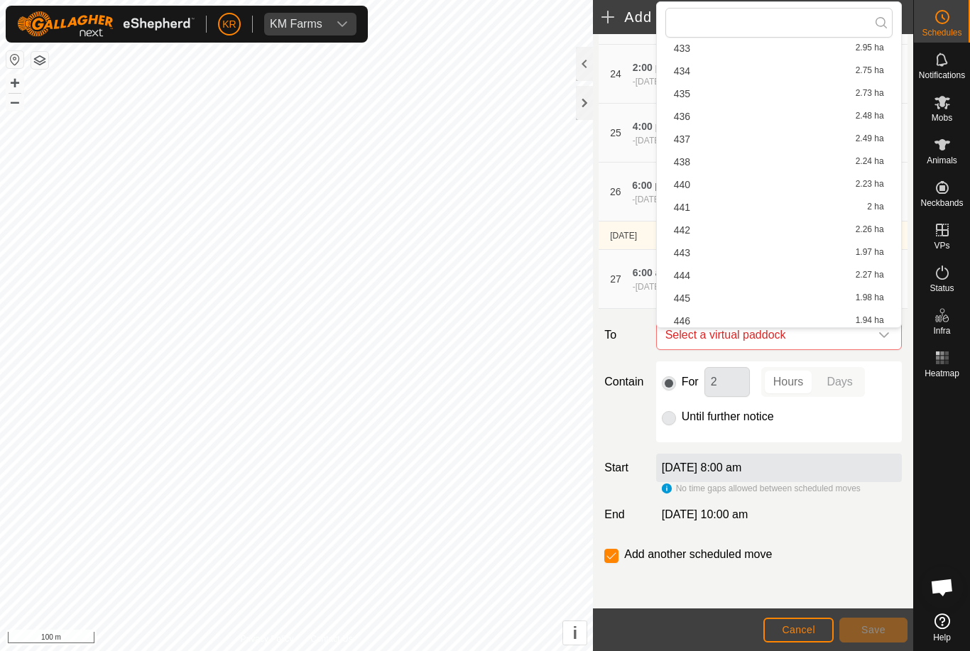
scroll to position [523, 0]
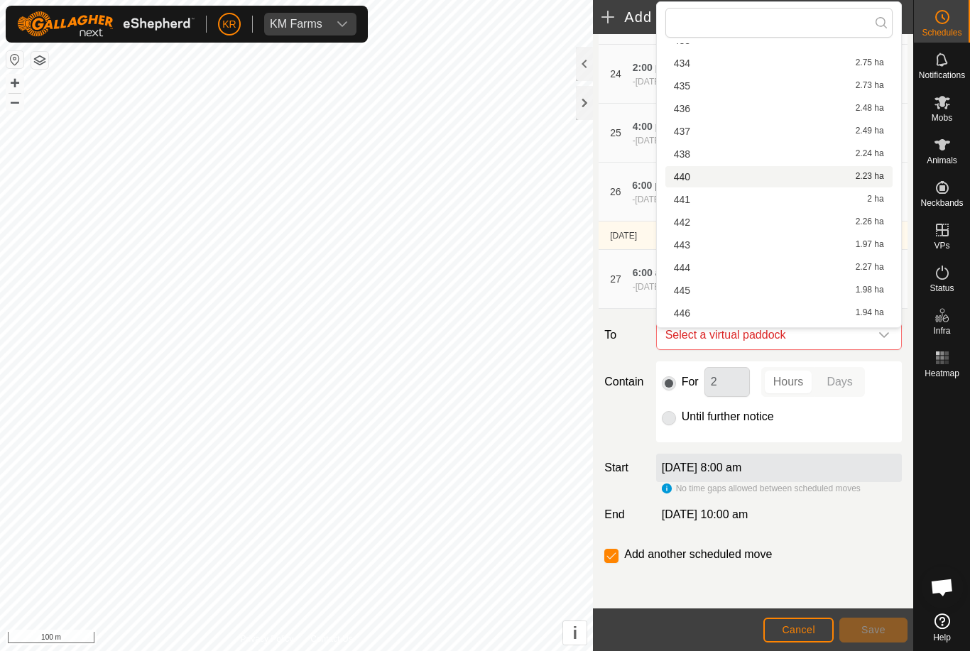
click at [690, 175] on span "440" at bounding box center [682, 177] width 16 height 10
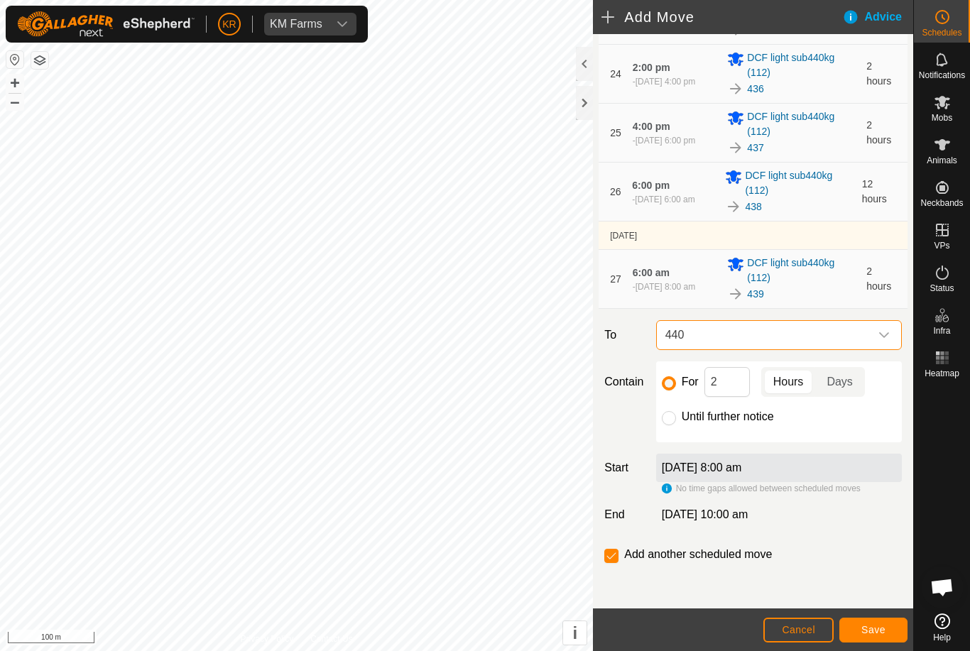
click at [876, 626] on span "Save" at bounding box center [873, 629] width 24 height 11
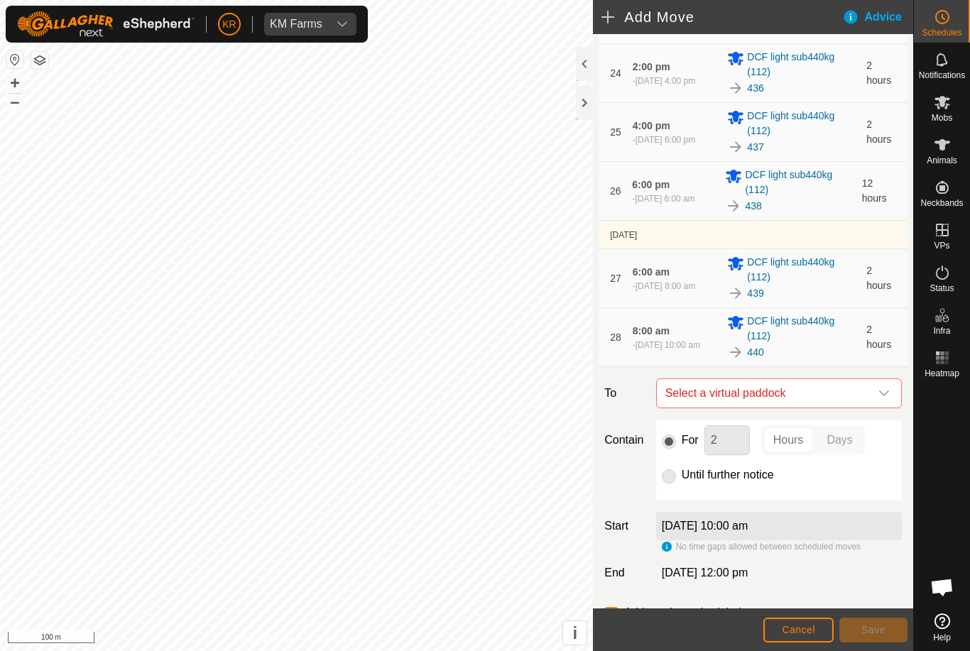
click at [877, 390] on div "dropdown trigger" at bounding box center [884, 393] width 28 height 28
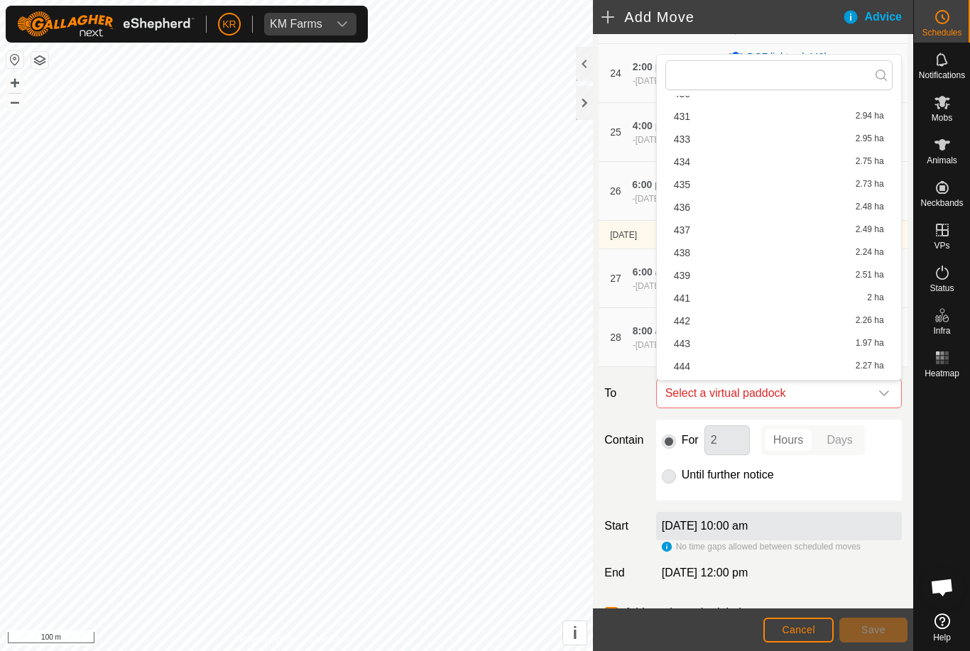
scroll to position [489, 0]
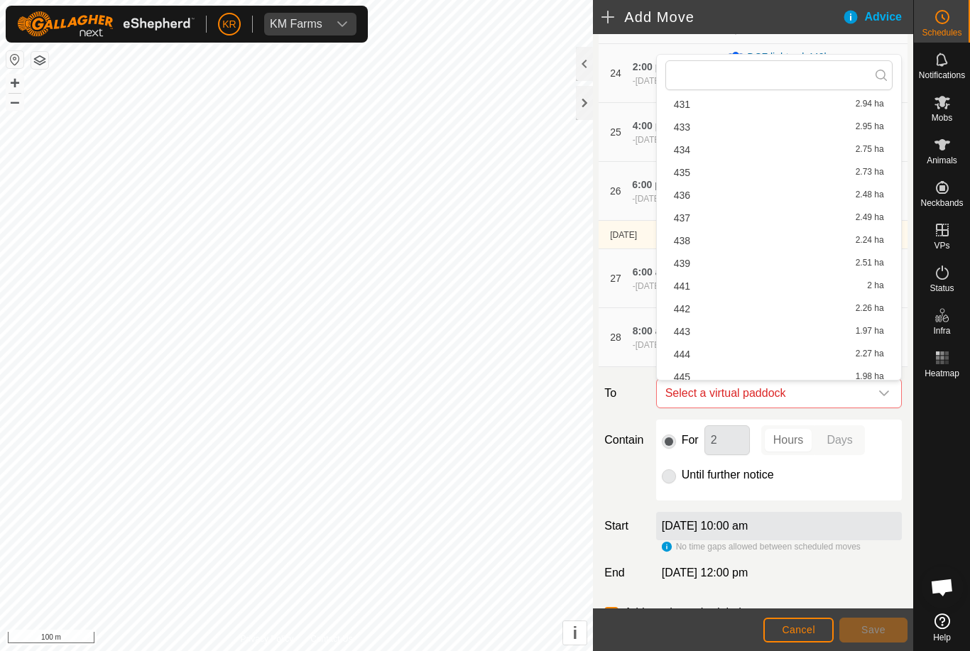
click at [707, 290] on div "441 2 ha" at bounding box center [779, 286] width 210 height 10
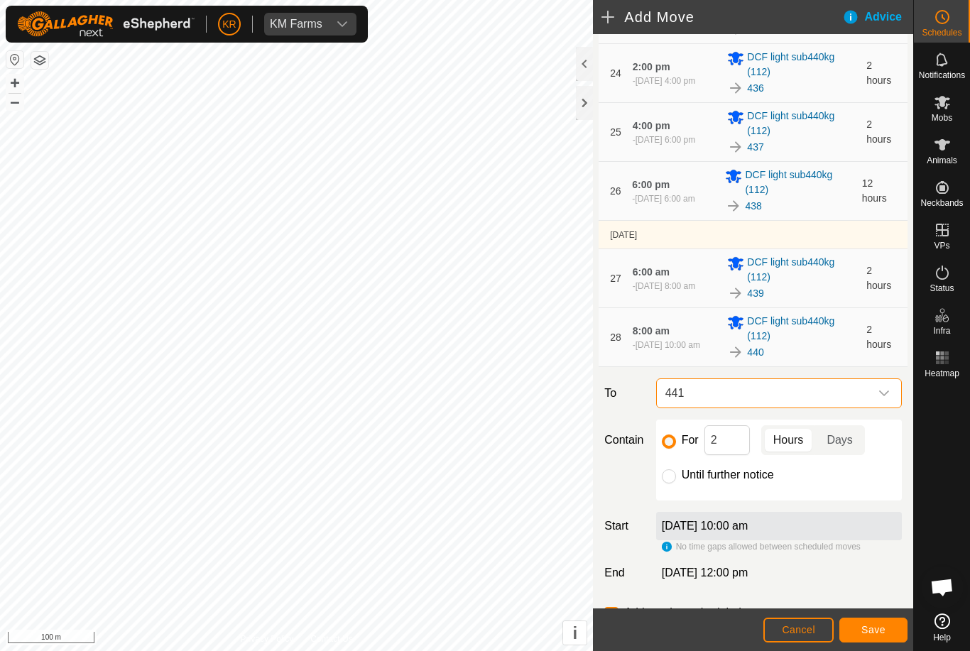
click at [879, 624] on span "Save" at bounding box center [873, 629] width 24 height 11
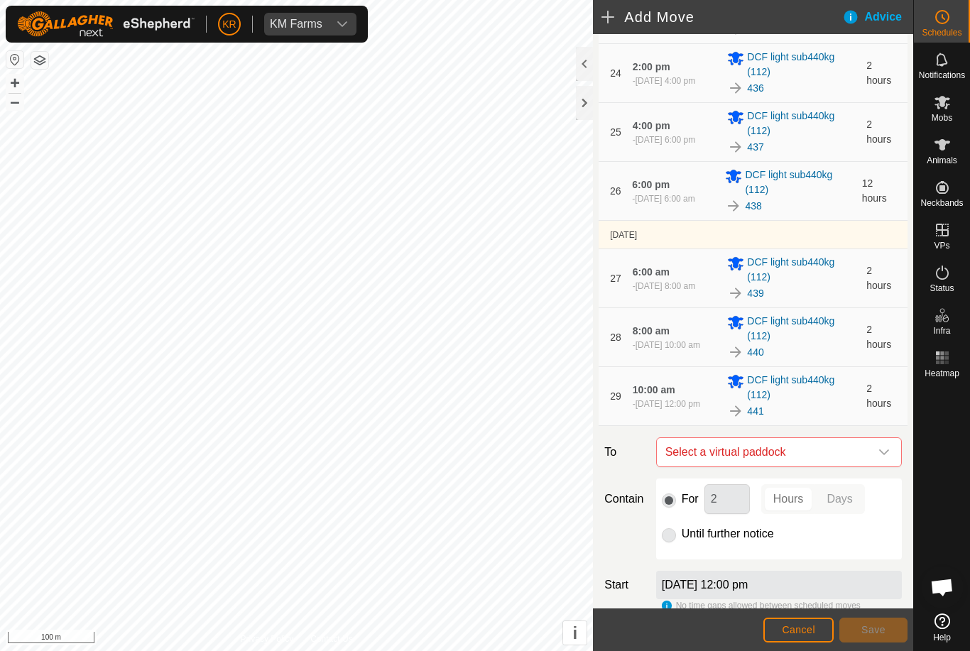
click at [869, 446] on span "Select a virtual paddock" at bounding box center [765, 452] width 210 height 28
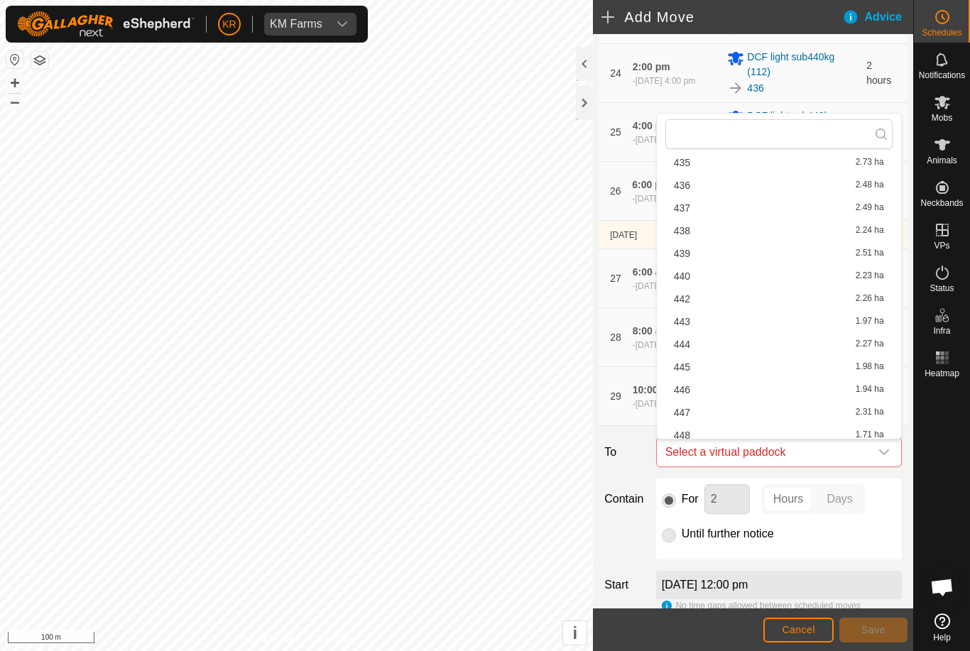
scroll to position [582, 0]
click at [696, 274] on div "442 2.26 ha" at bounding box center [779, 276] width 210 height 10
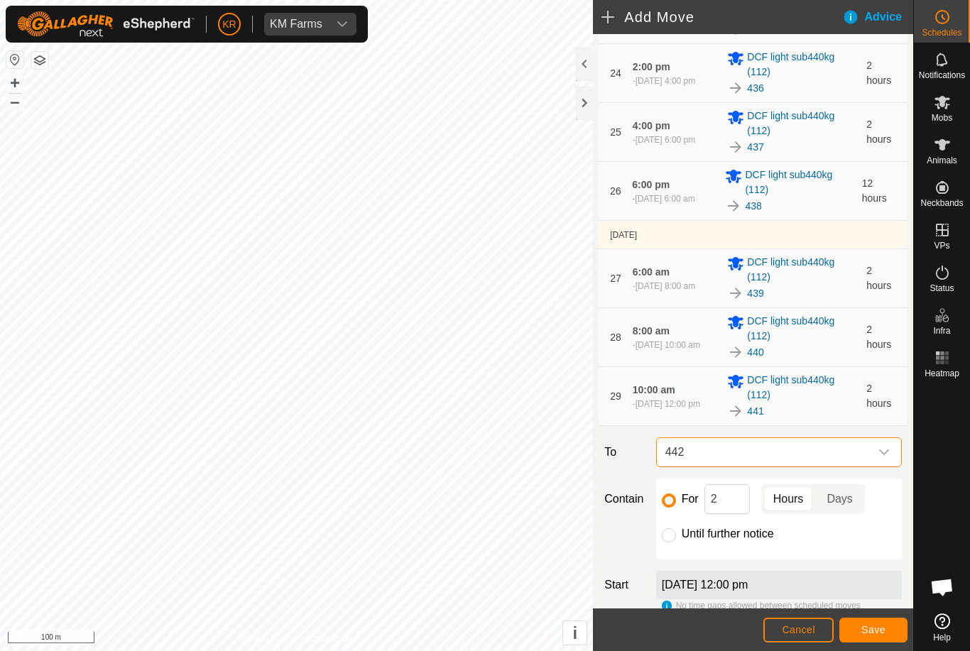
click at [881, 618] on button "Save" at bounding box center [873, 630] width 68 height 25
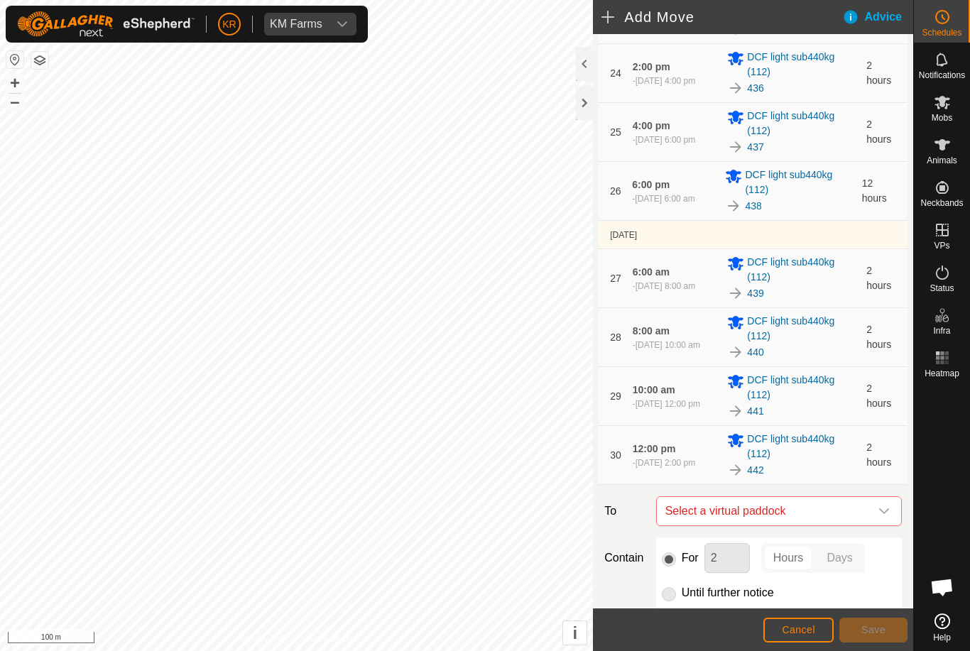
click at [879, 511] on icon "dropdown trigger" at bounding box center [884, 511] width 11 height 11
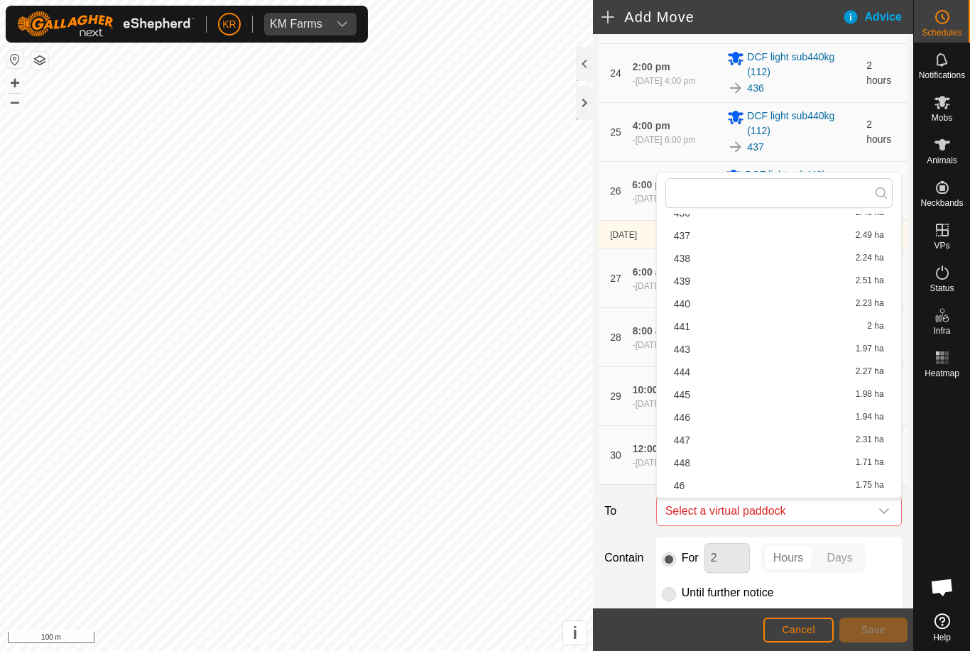
scroll to position [599, 0]
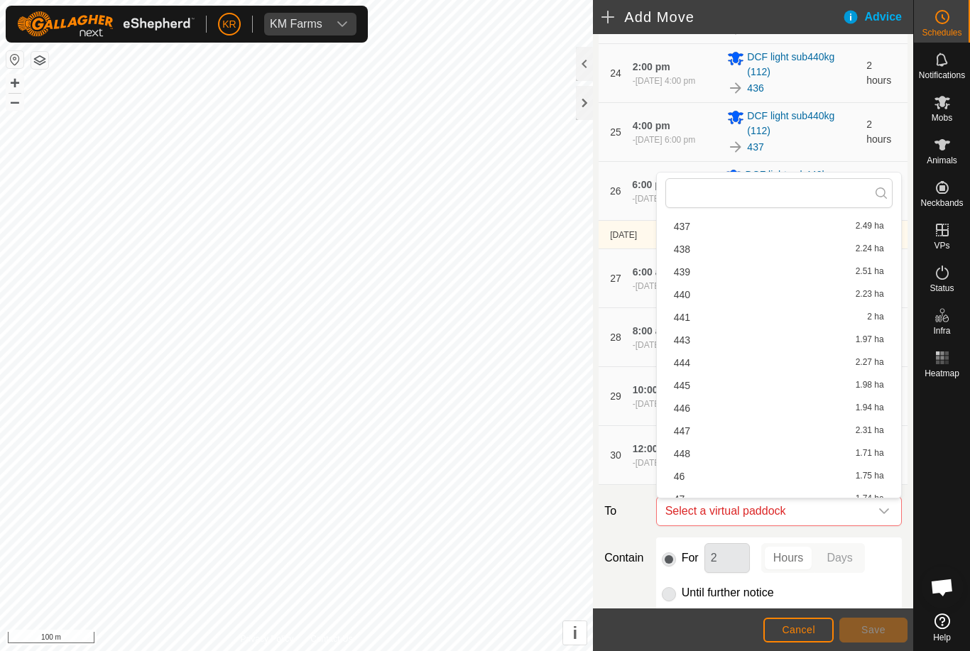
click at [695, 344] on div "443 1.97 ha" at bounding box center [779, 340] width 210 height 10
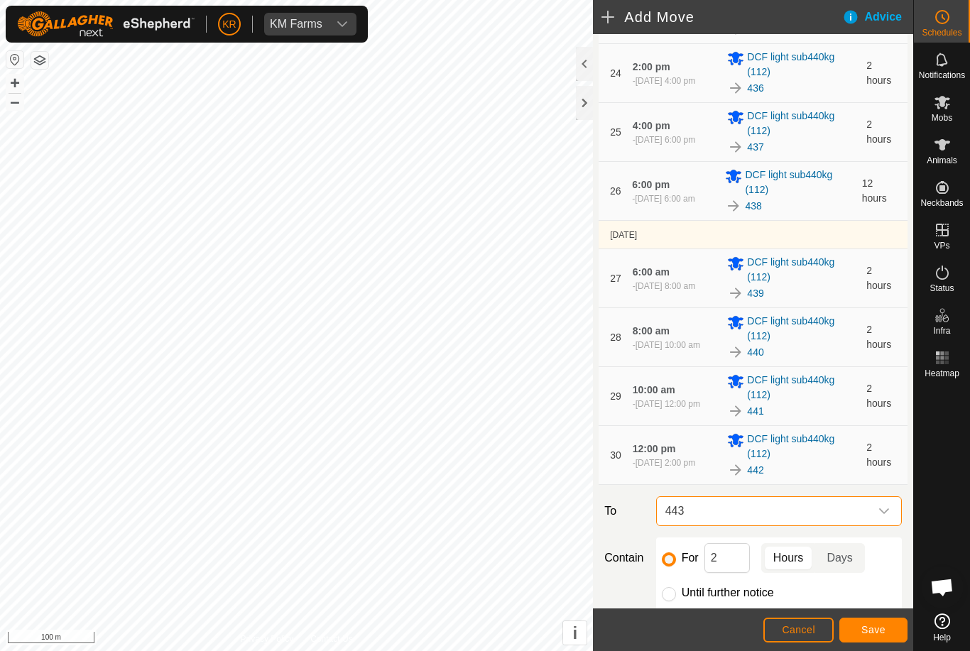
click at [862, 629] on span "Save" at bounding box center [873, 629] width 24 height 11
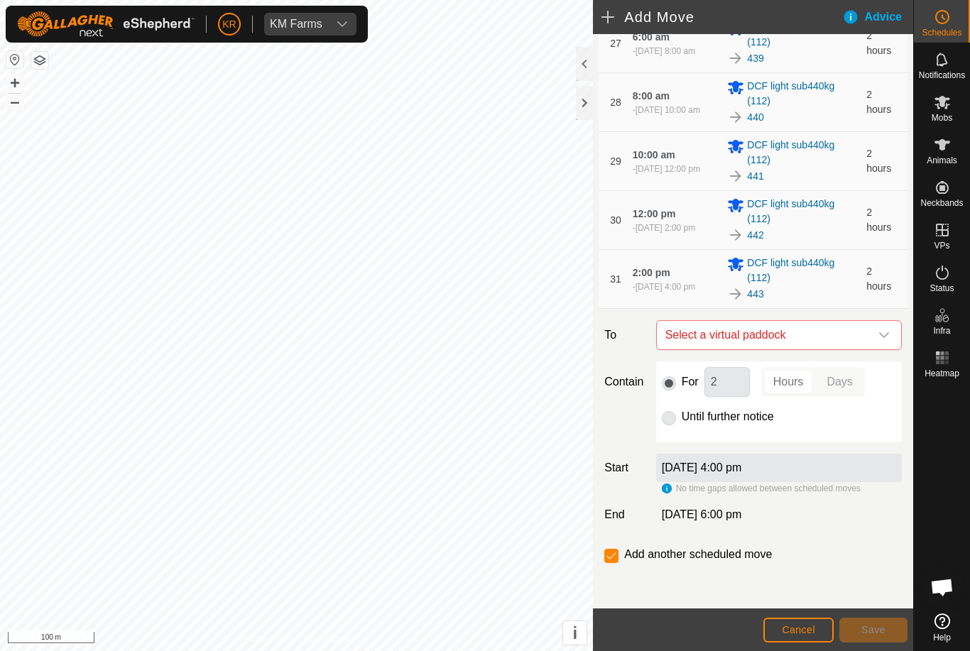
scroll to position [1761, 0]
click at [877, 342] on div "dropdown trigger" at bounding box center [884, 335] width 28 height 28
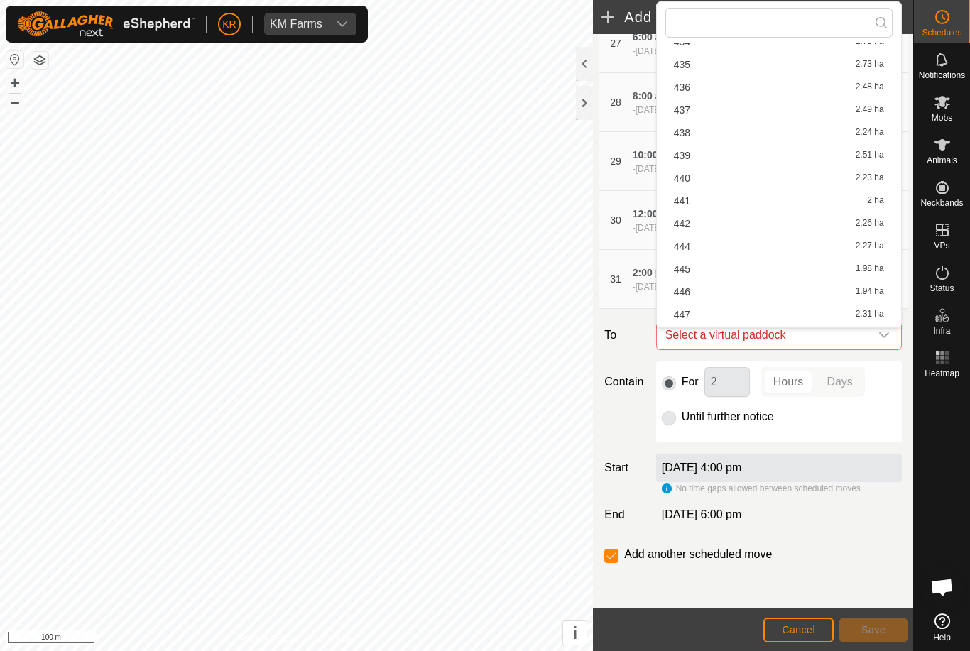
scroll to position [545, 0]
click at [692, 247] on div "444 2.27 ha" at bounding box center [779, 246] width 210 height 10
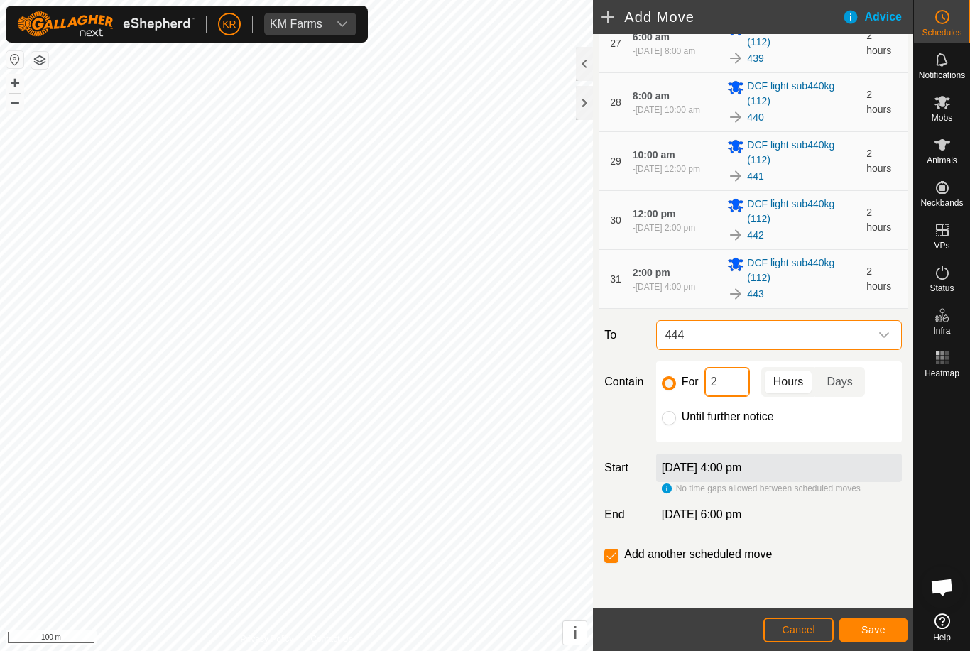
click at [724, 388] on input "2" at bounding box center [727, 382] width 45 height 30
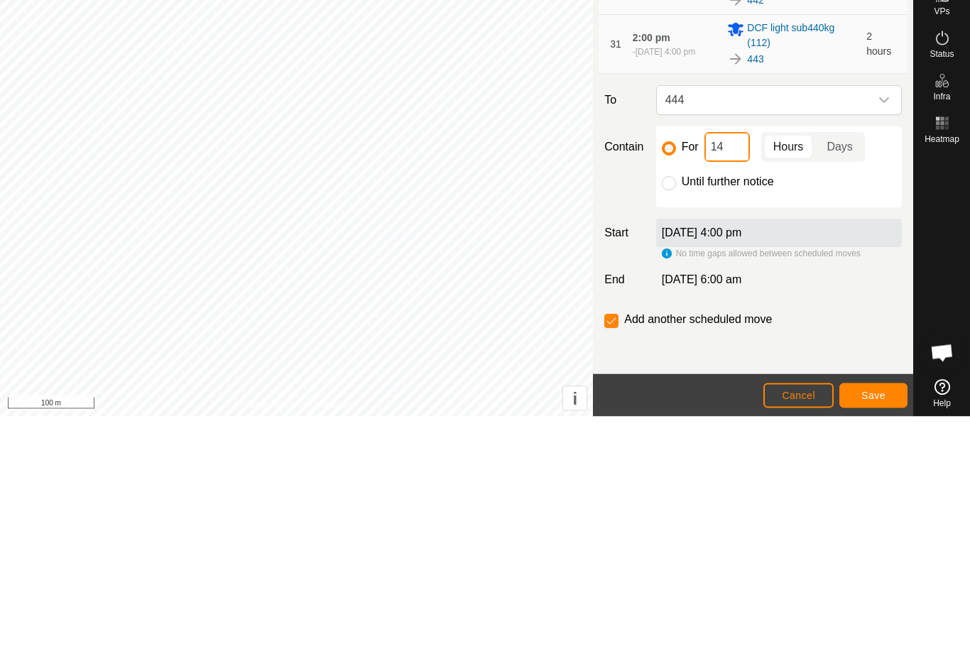
type input "1"
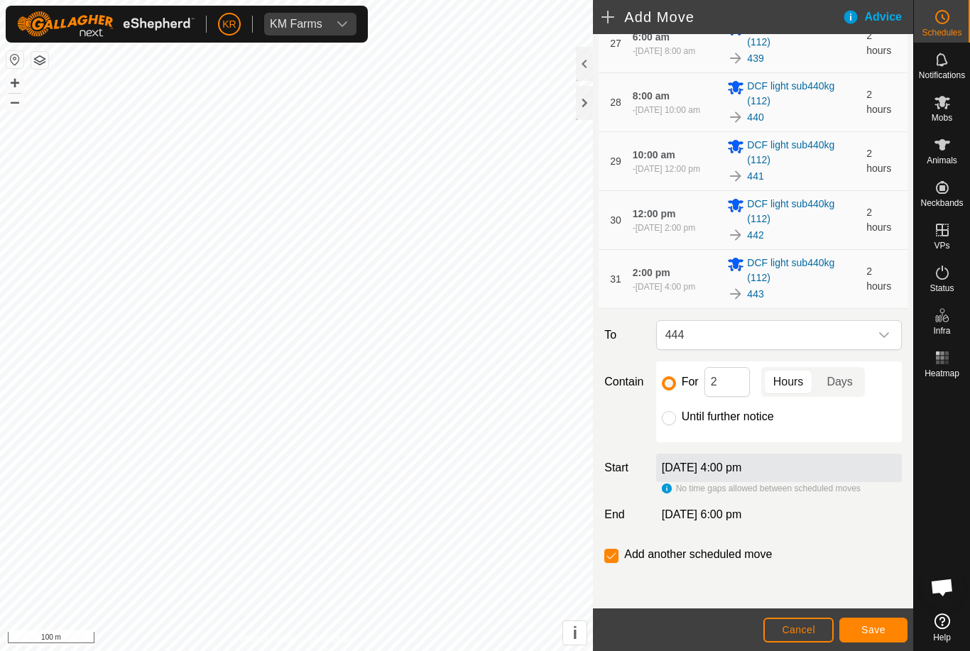
click at [873, 618] on button "Save" at bounding box center [873, 630] width 68 height 25
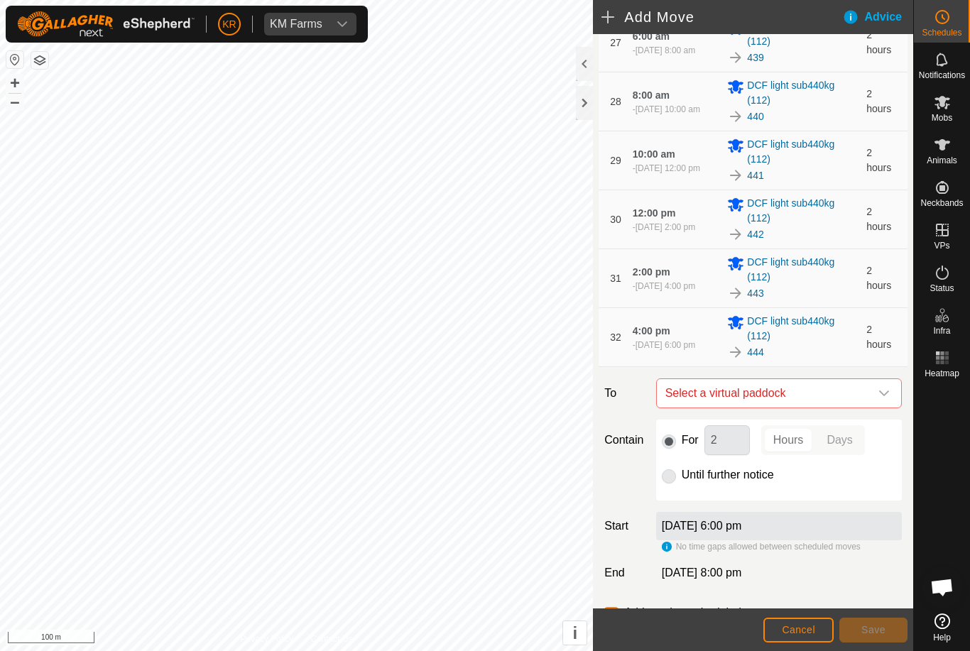
click at [886, 397] on icon "dropdown trigger" at bounding box center [884, 393] width 11 height 11
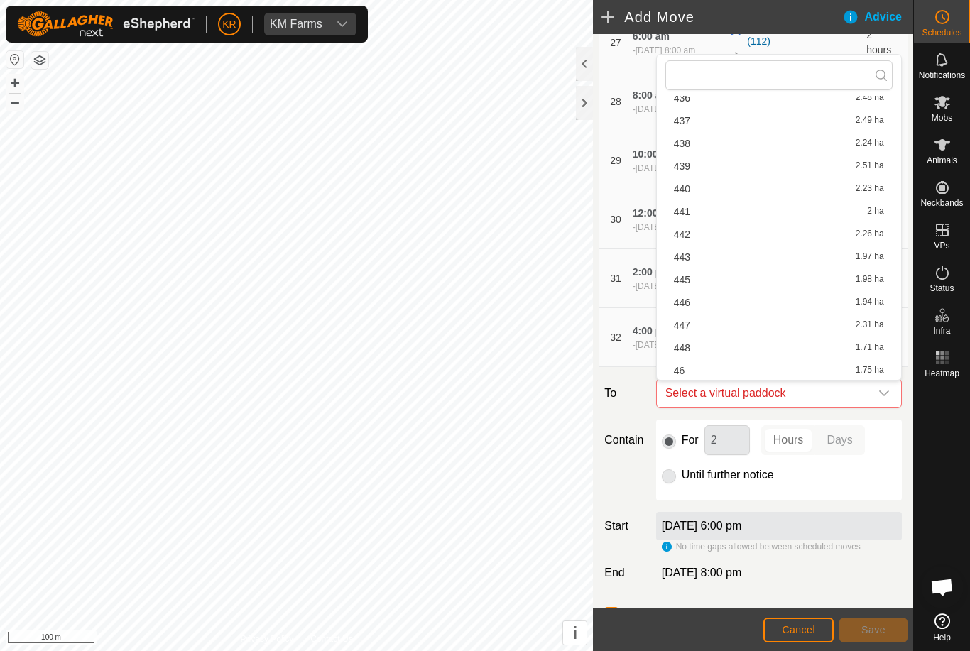
scroll to position [587, 0]
click at [699, 278] on div "445 1.98 ha" at bounding box center [779, 279] width 210 height 10
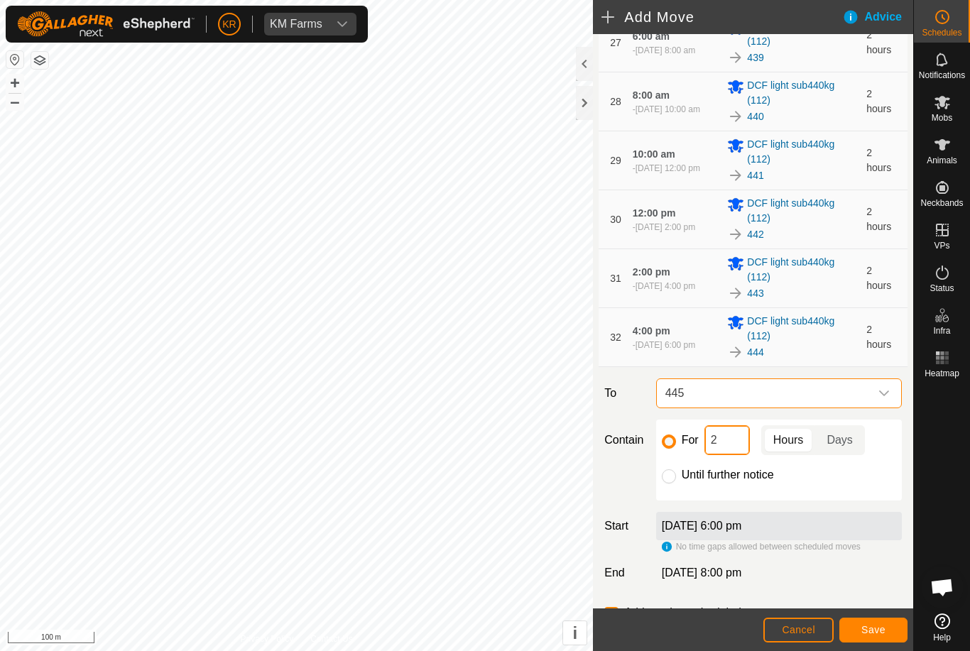
click at [708, 441] on input "2" at bounding box center [727, 440] width 45 height 30
click at [867, 624] on span "Save" at bounding box center [873, 629] width 24 height 11
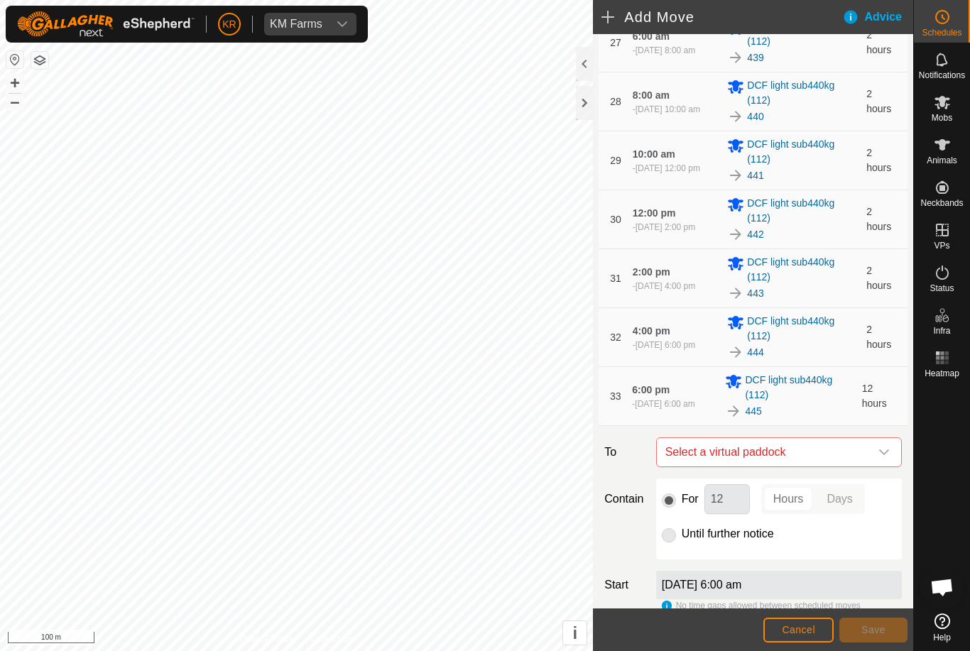
click at [881, 449] on icon "dropdown trigger" at bounding box center [884, 452] width 11 height 11
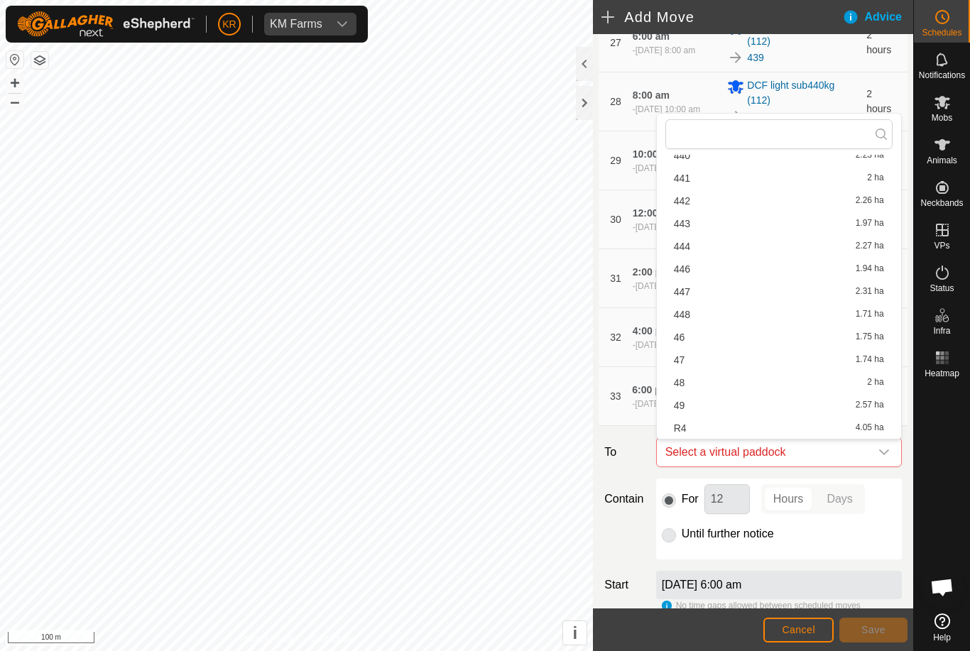
scroll to position [679, 0]
click at [693, 272] on div "446 1.94 ha" at bounding box center [779, 269] width 210 height 10
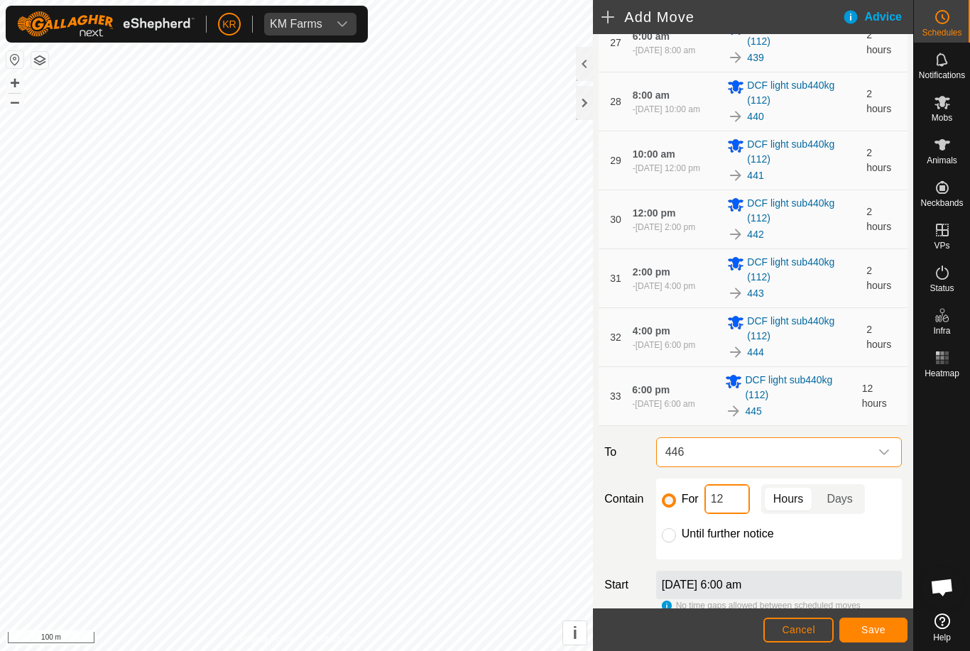
click at [732, 499] on input "12" at bounding box center [727, 499] width 45 height 30
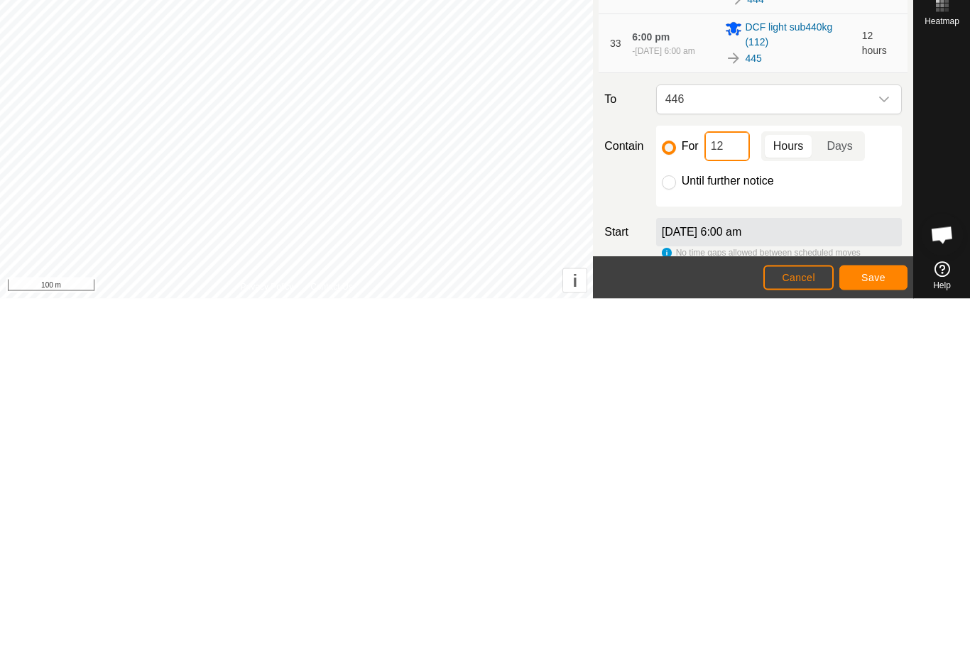
type input "1"
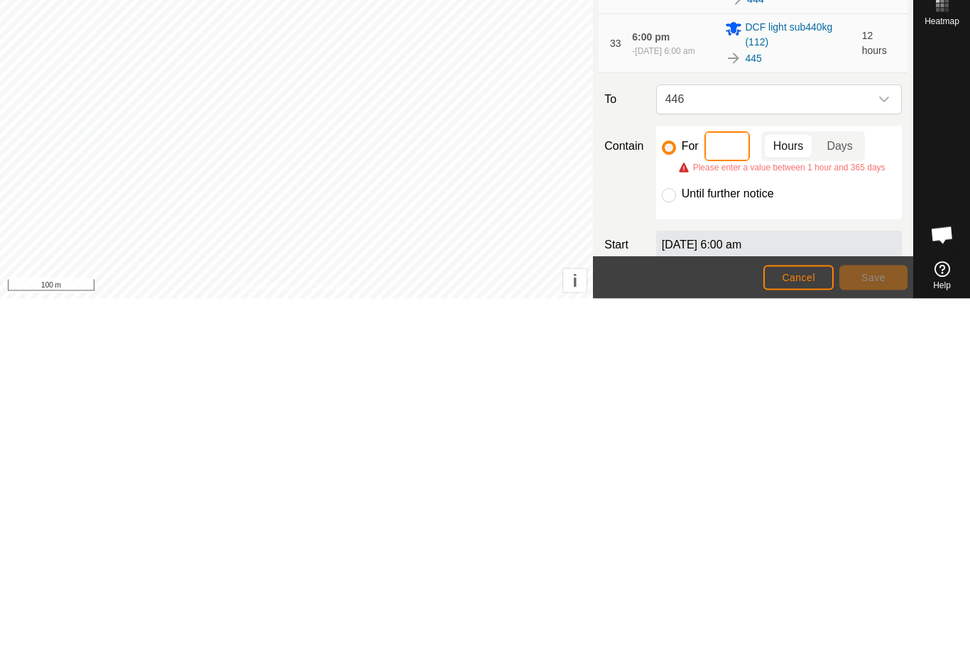
type input "2"
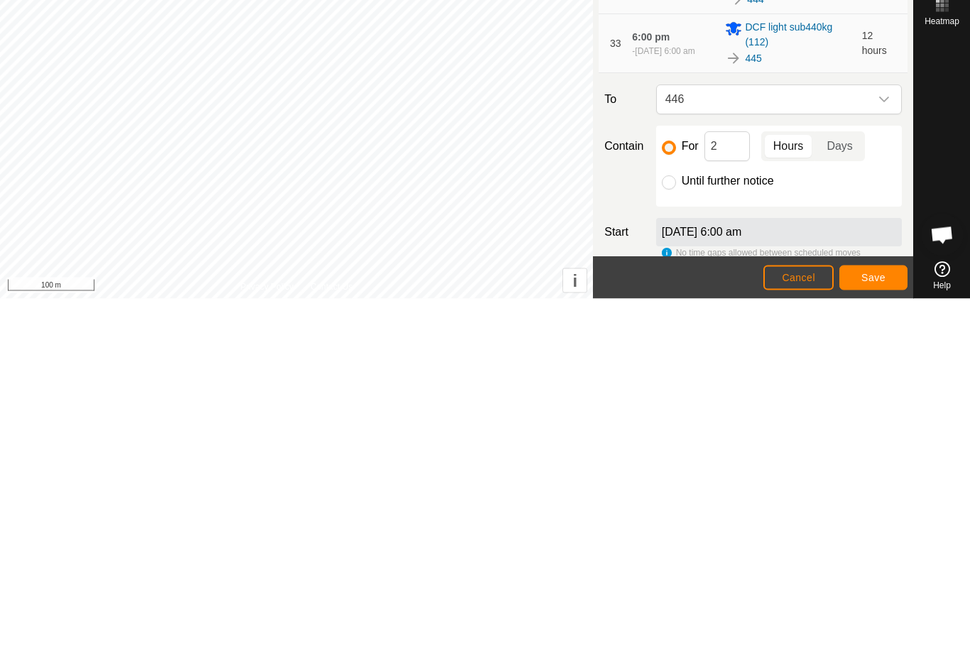
click at [869, 624] on span "Save" at bounding box center [873, 629] width 24 height 11
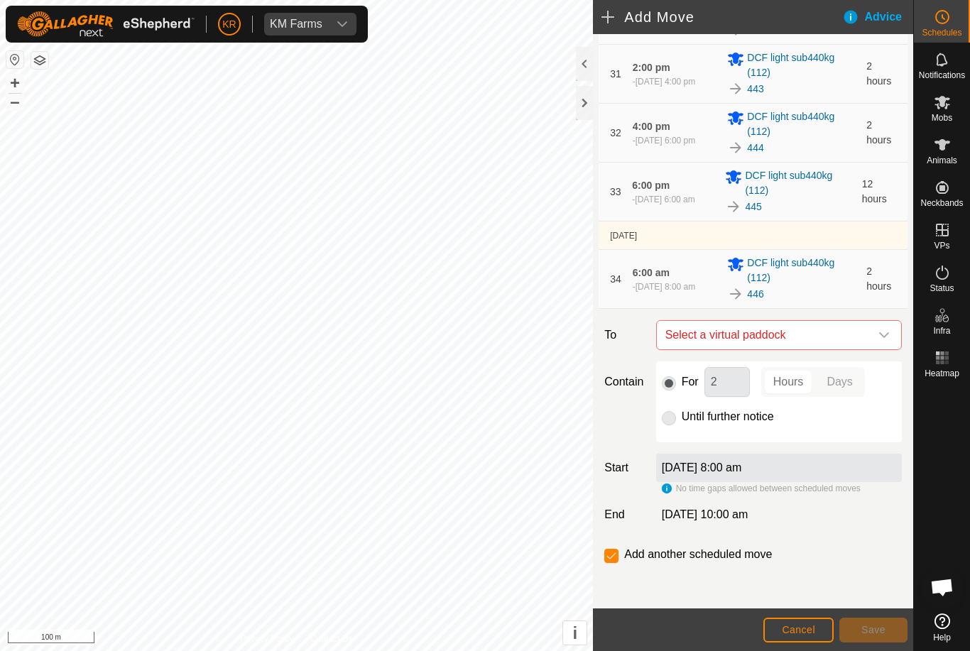
scroll to position [1967, 0]
click at [884, 339] on icon "dropdown trigger" at bounding box center [884, 335] width 11 height 11
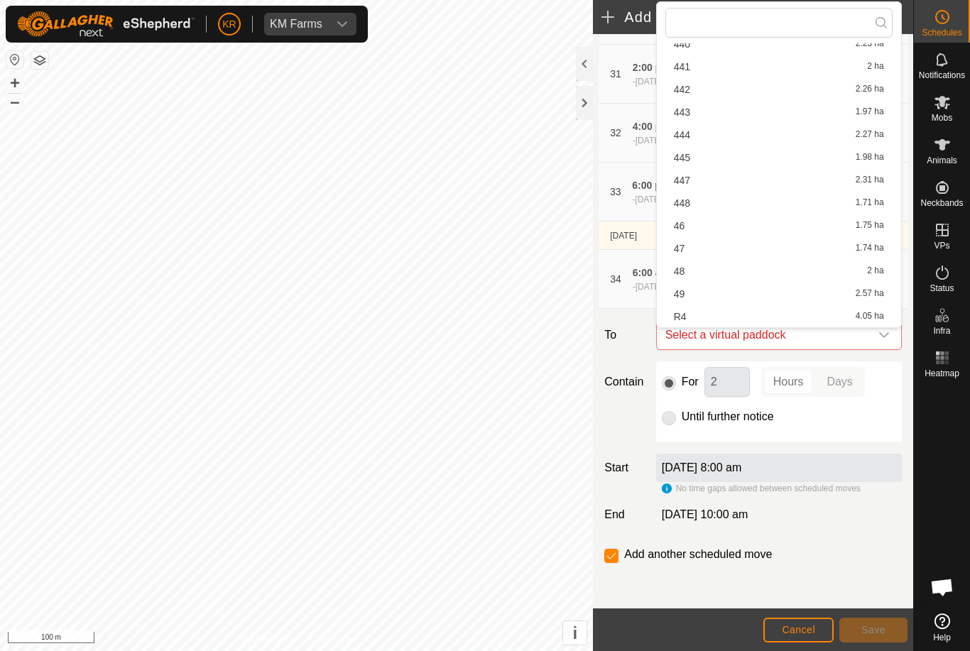
scroll to position [679, 0]
click at [691, 177] on div "447 2.31 ha" at bounding box center [779, 180] width 210 height 10
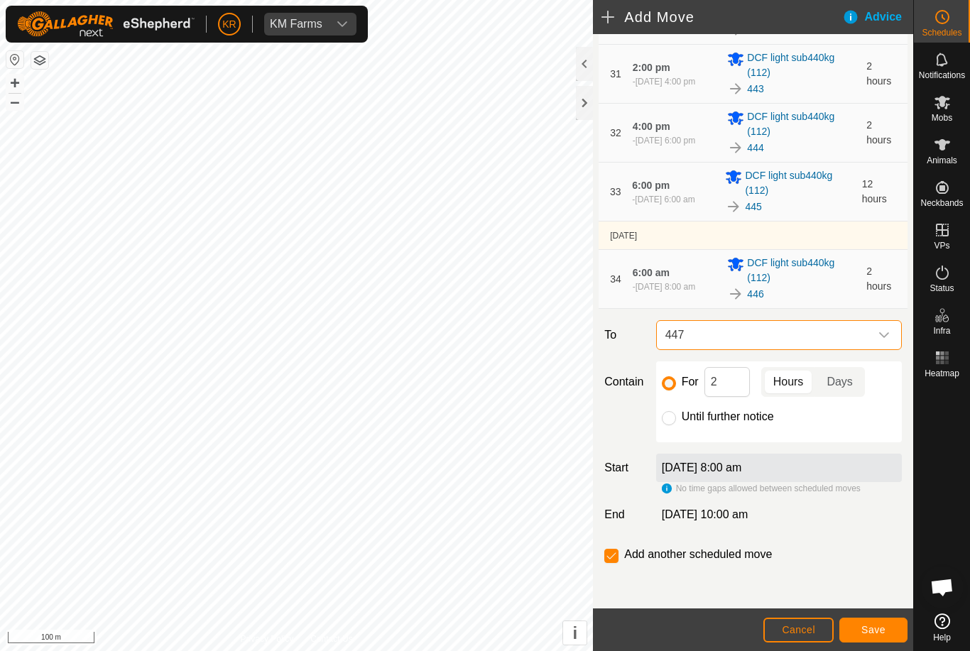
click at [857, 629] on button "Save" at bounding box center [873, 630] width 68 height 25
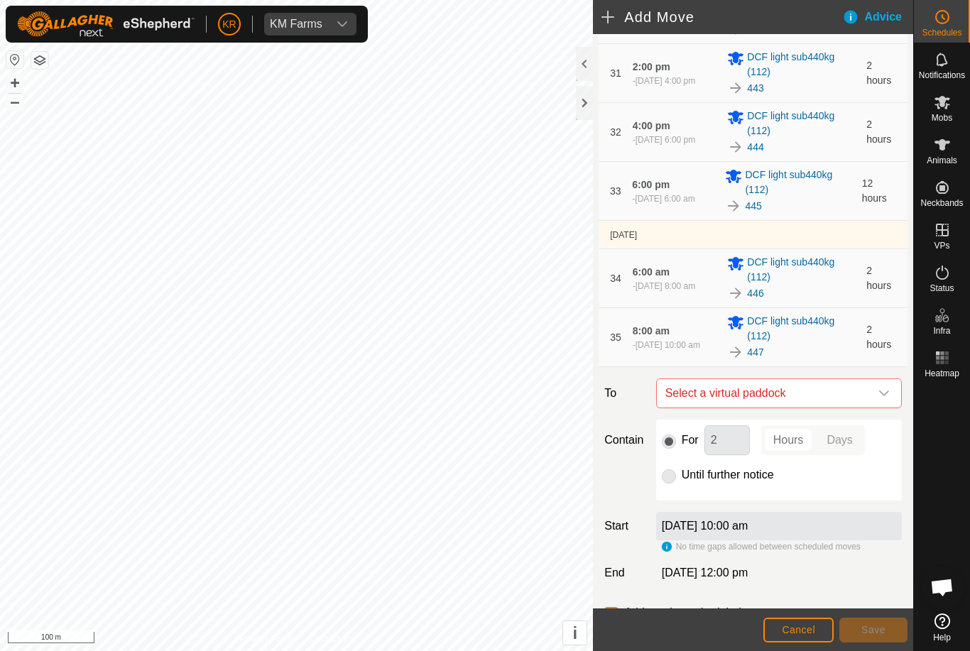
click at [869, 388] on span "Select a virtual paddock" at bounding box center [765, 393] width 210 height 28
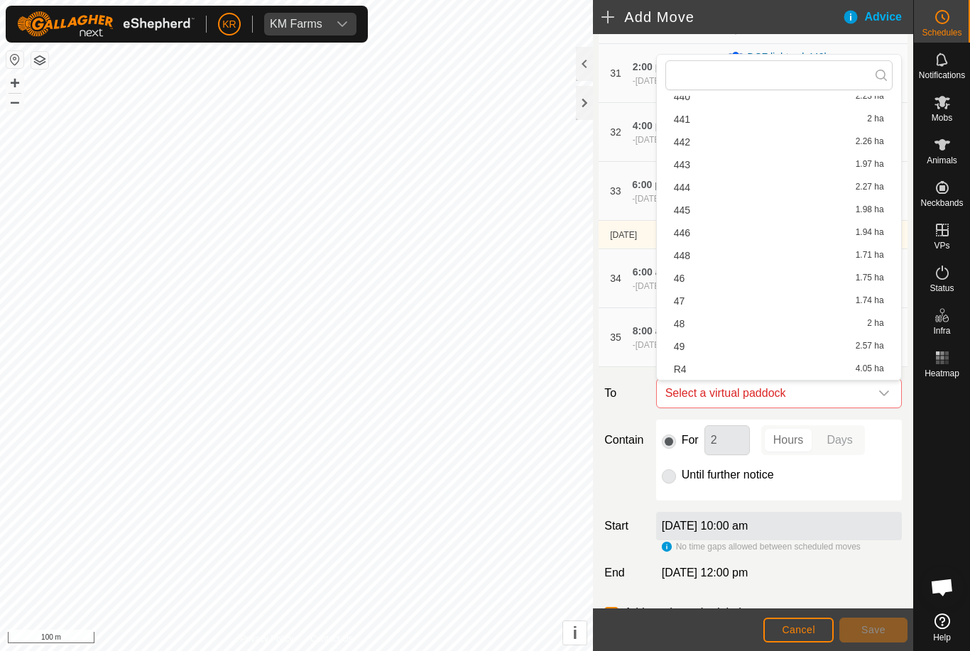
click at [716, 254] on div "448 1.71 ha" at bounding box center [779, 256] width 210 height 10
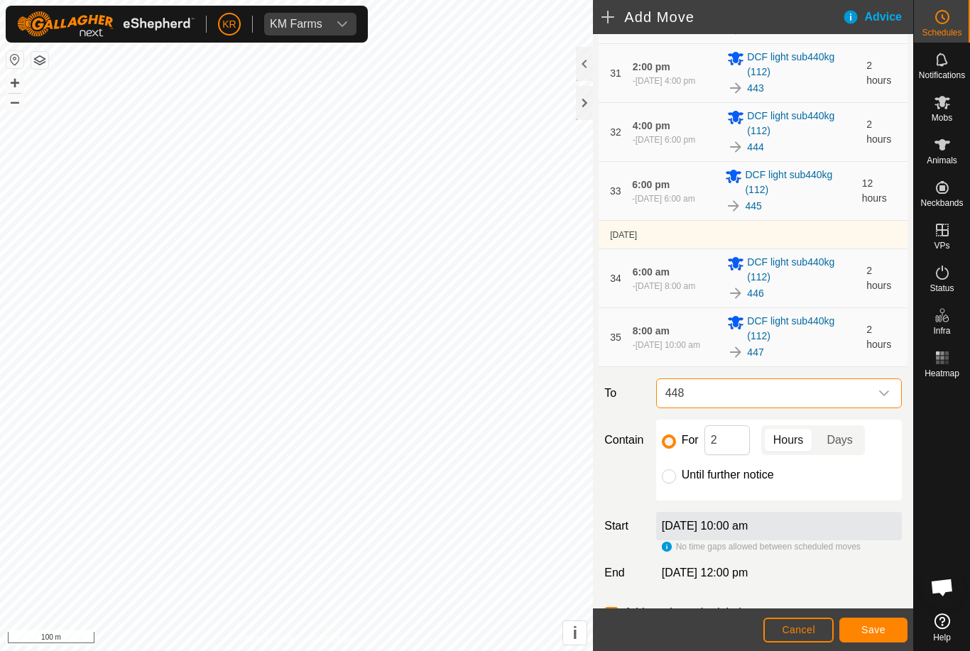
click at [670, 482] on input "Until further notice" at bounding box center [669, 476] width 14 height 14
radio input "true"
checkbox input "false"
click at [854, 624] on button "Save" at bounding box center [873, 630] width 68 height 25
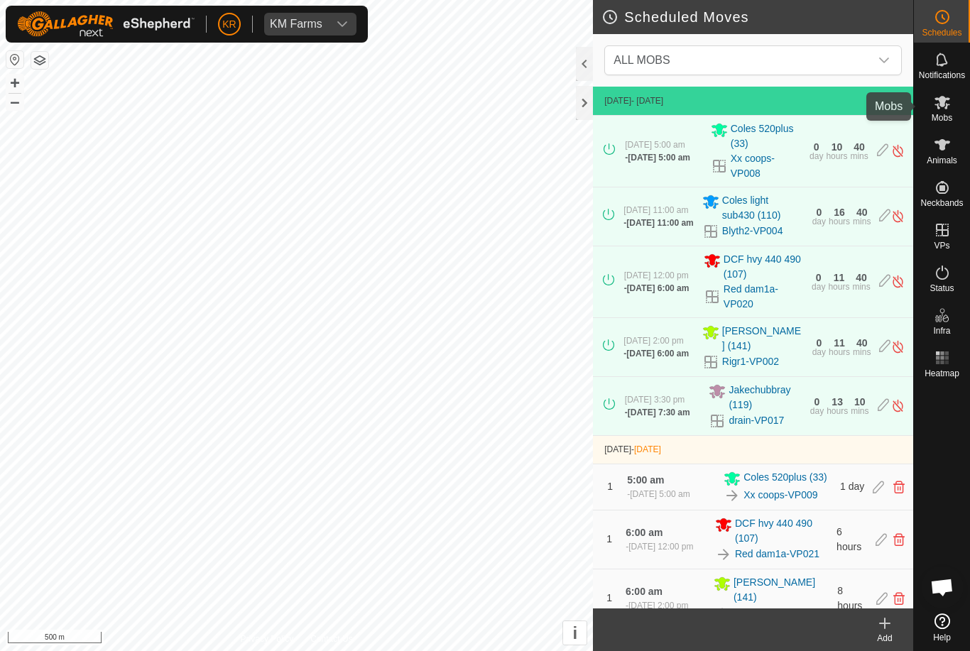
click at [946, 109] on icon at bounding box center [942, 102] width 17 height 17
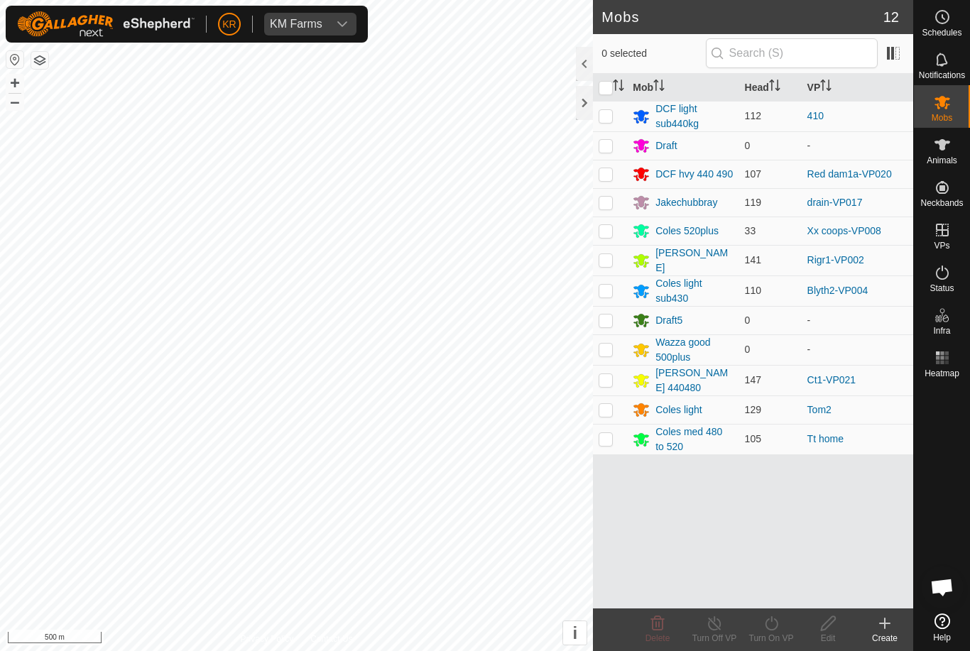
click at [609, 263] on p-checkbox at bounding box center [606, 259] width 14 height 11
checkbox input "true"
click at [772, 629] on icon at bounding box center [772, 623] width 18 height 17
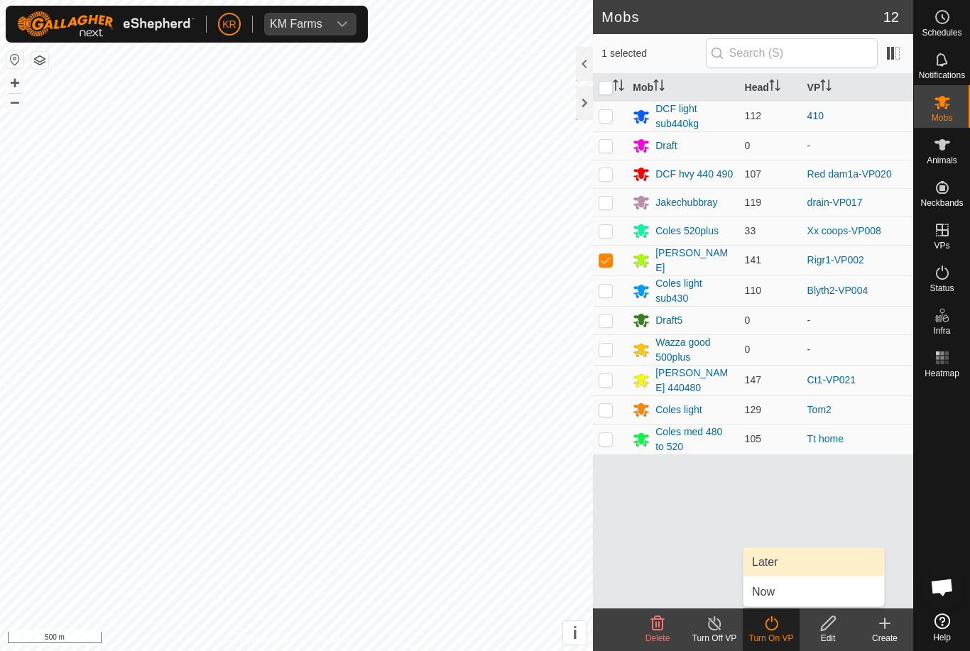
click at [784, 570] on link "Later" at bounding box center [814, 562] width 141 height 28
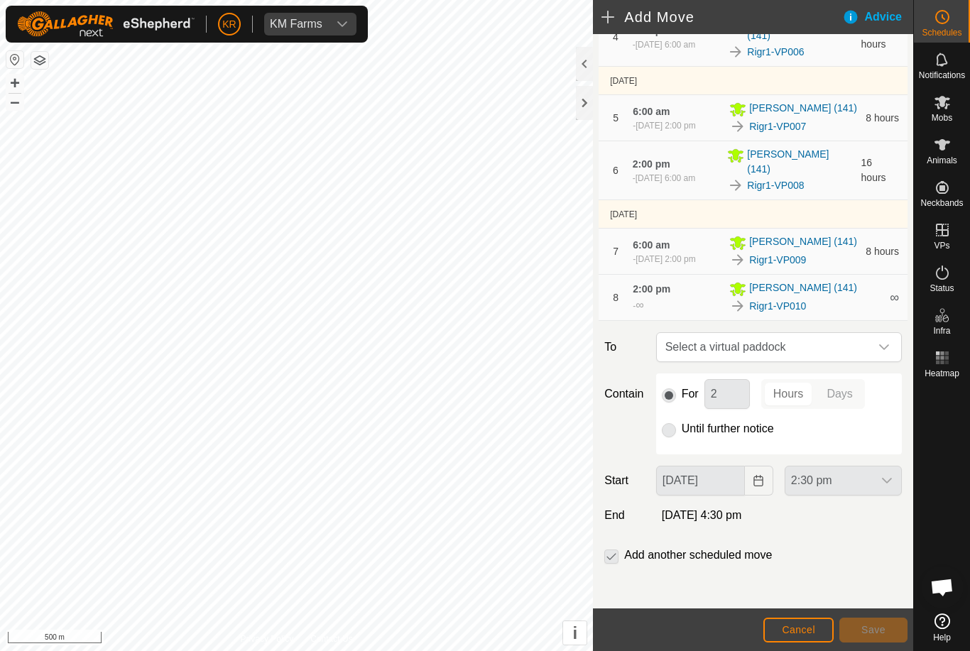
scroll to position [387, 0]
click at [799, 631] on span "Cancel" at bounding box center [798, 629] width 33 height 11
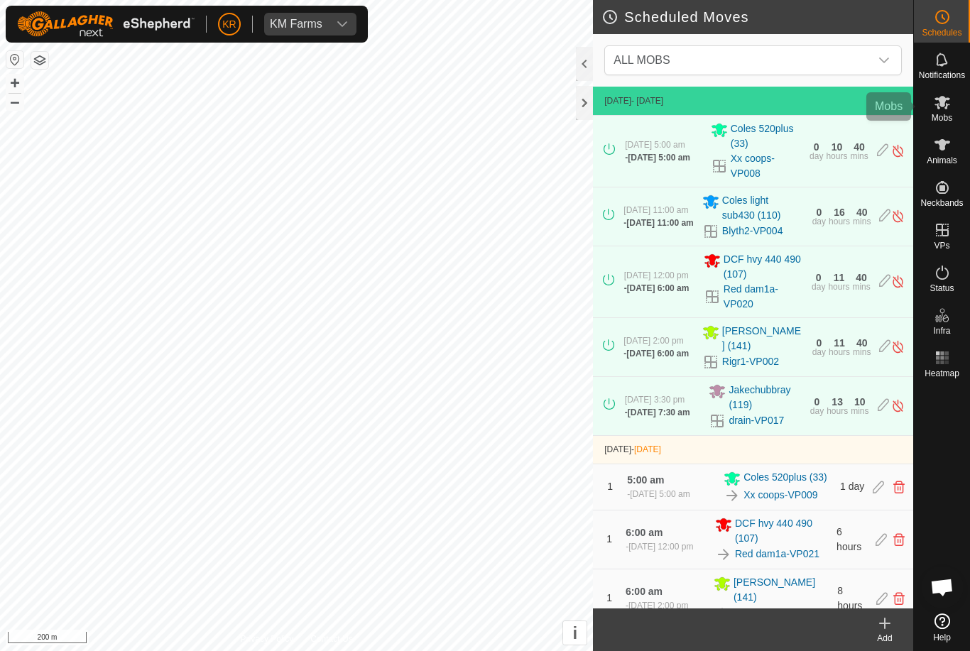
click at [945, 114] on span "Mobs" at bounding box center [942, 118] width 21 height 9
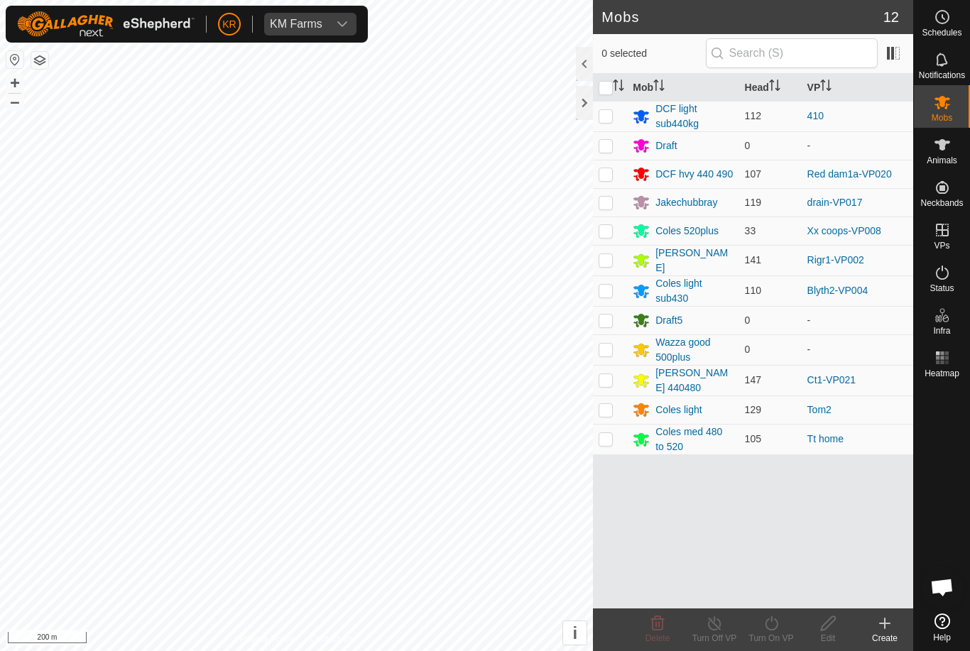
click at [608, 408] on p-checkbox at bounding box center [606, 409] width 14 height 11
checkbox input "true"
click at [777, 630] on icon at bounding box center [772, 623] width 18 height 17
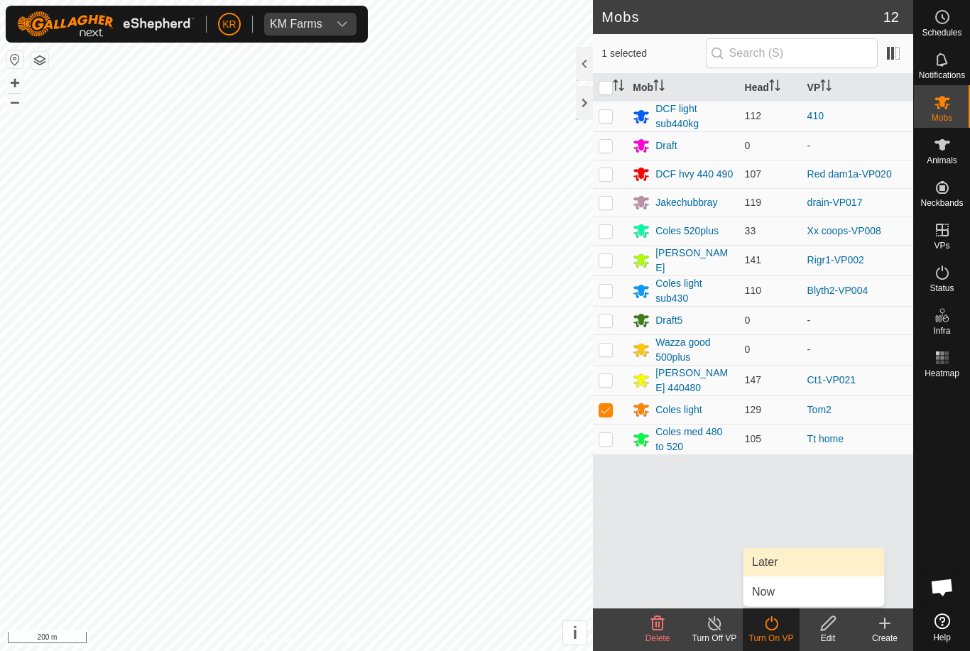
click at [790, 557] on link "Later" at bounding box center [814, 562] width 141 height 28
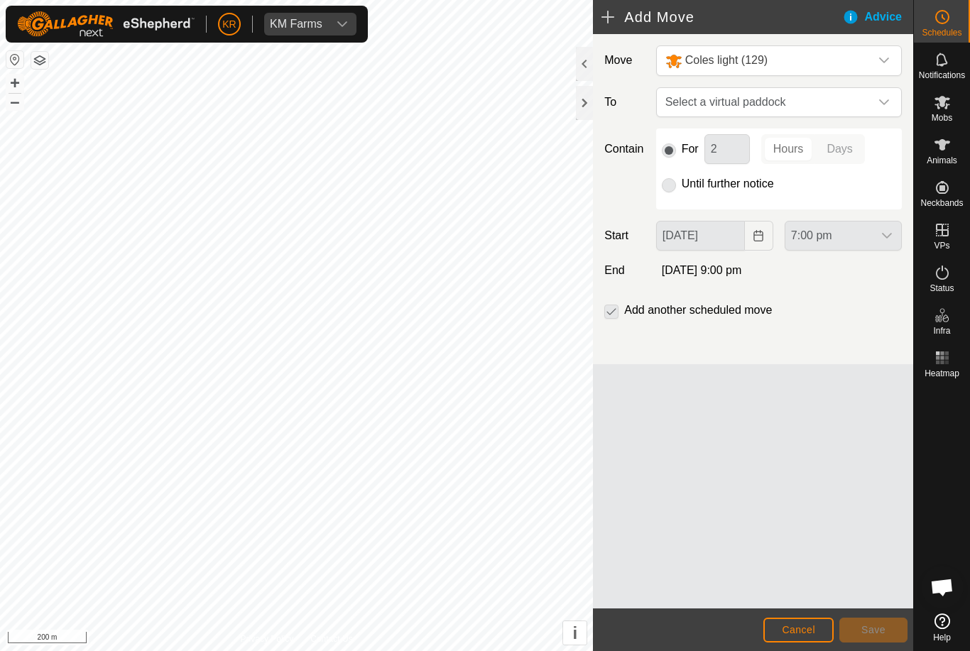
click at [869, 102] on span "Select a virtual paddock" at bounding box center [765, 102] width 210 height 28
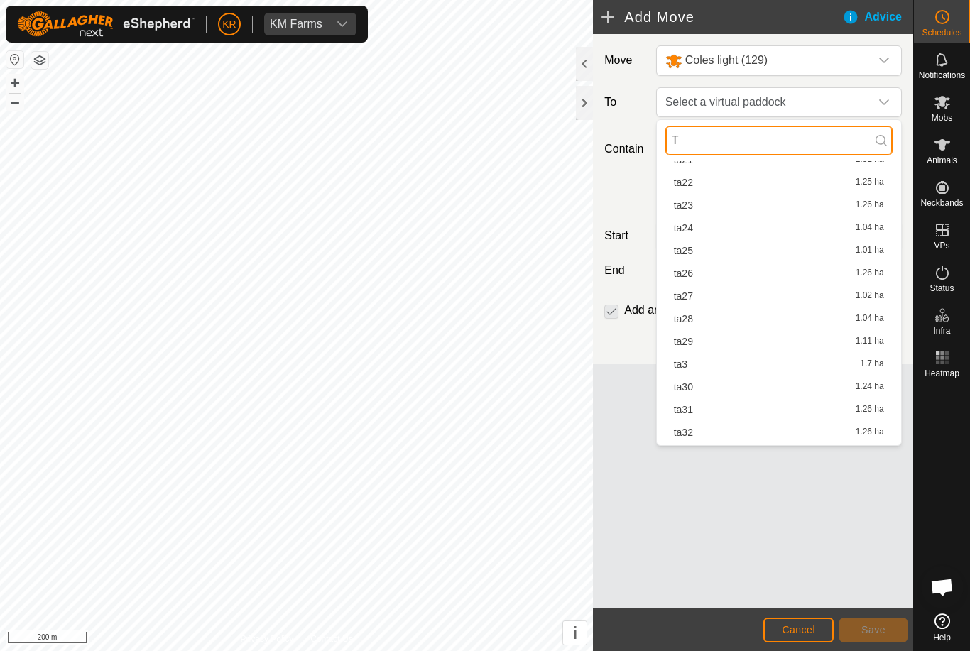
click at [714, 143] on input "T" at bounding box center [778, 141] width 227 height 30
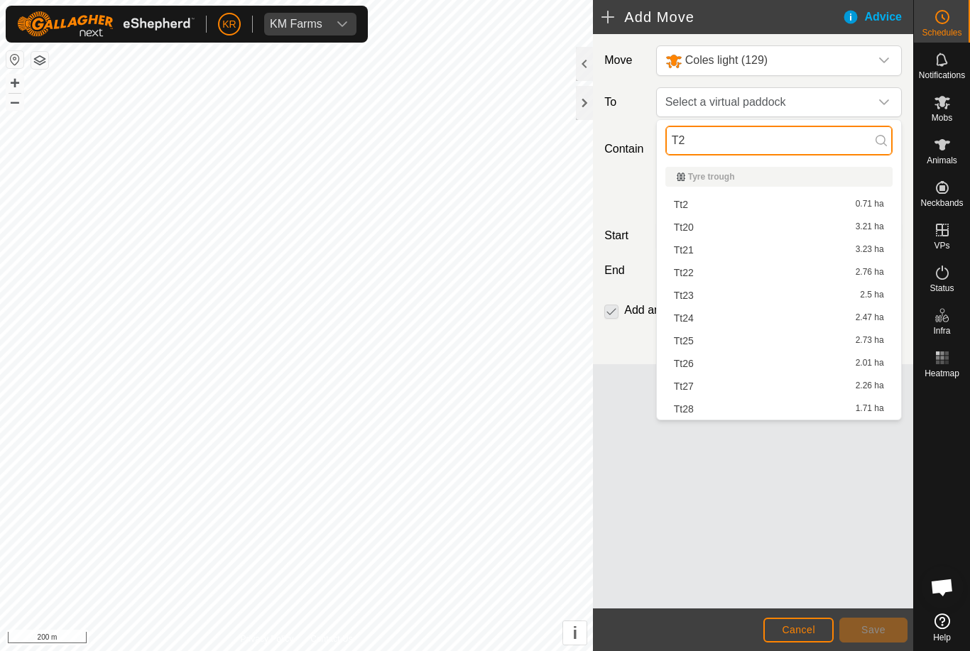
click at [734, 143] on input "T2" at bounding box center [778, 141] width 227 height 30
type input "T"
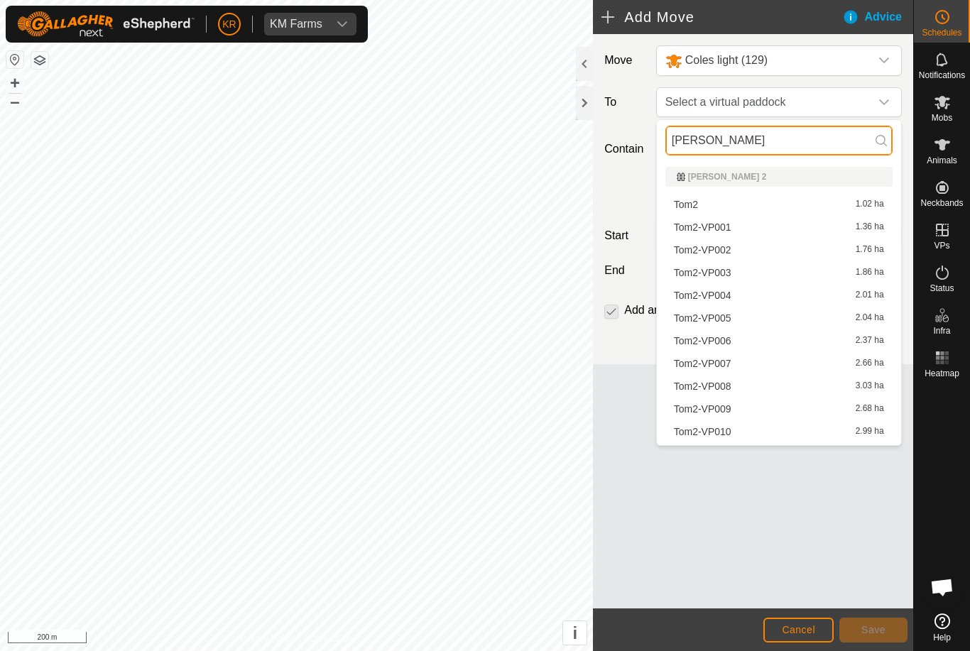
type input "[PERSON_NAME]"
click at [712, 248] on span "Tom2-VP002" at bounding box center [703, 250] width 58 height 10
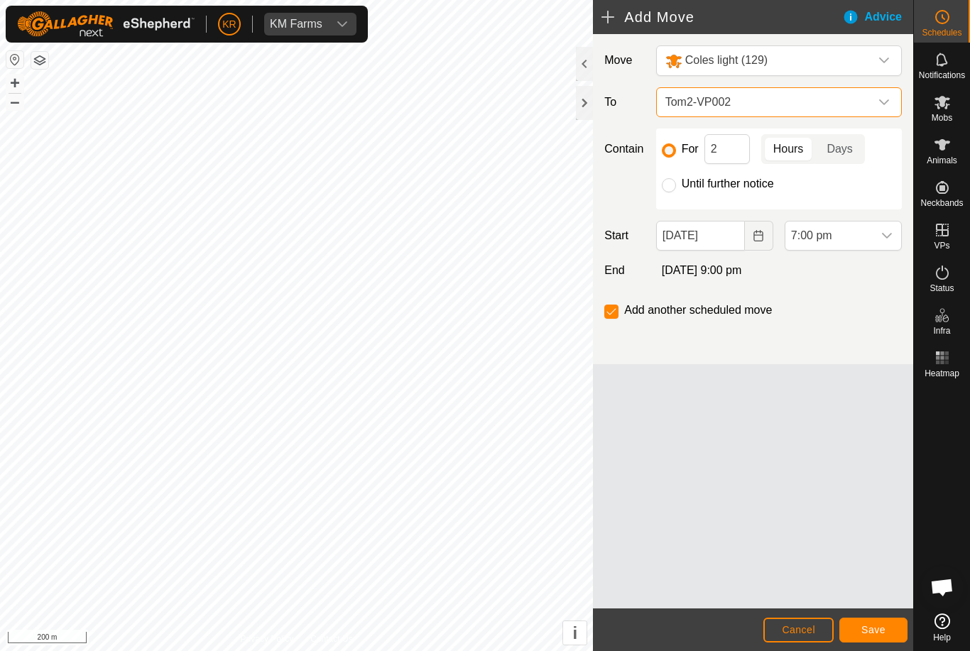
click at [876, 106] on div "dropdown trigger" at bounding box center [884, 102] width 28 height 28
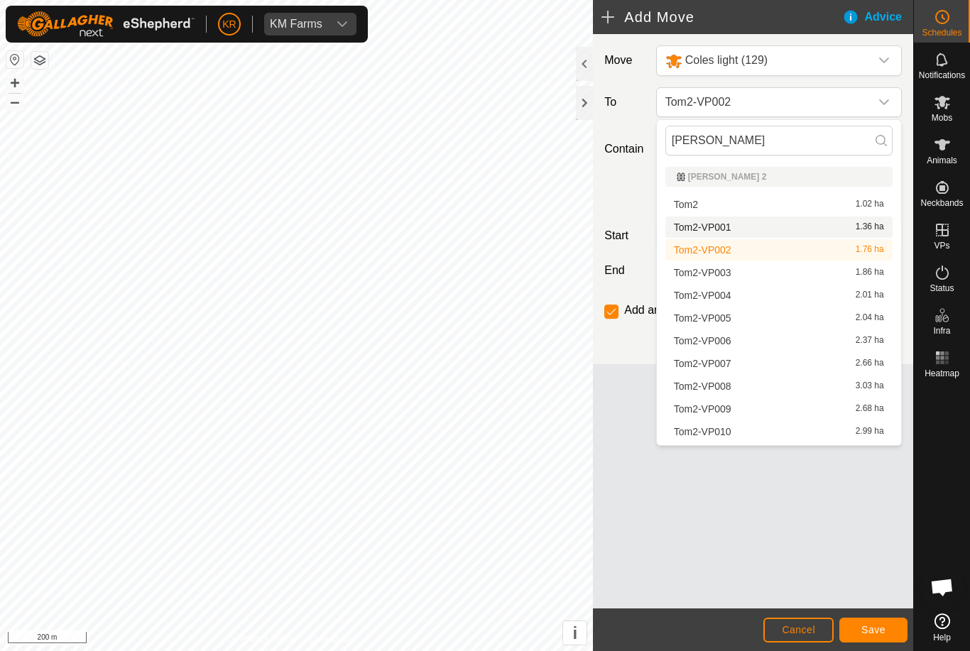
click at [757, 228] on div "Tom2-VP001 1.36 ha" at bounding box center [779, 227] width 210 height 10
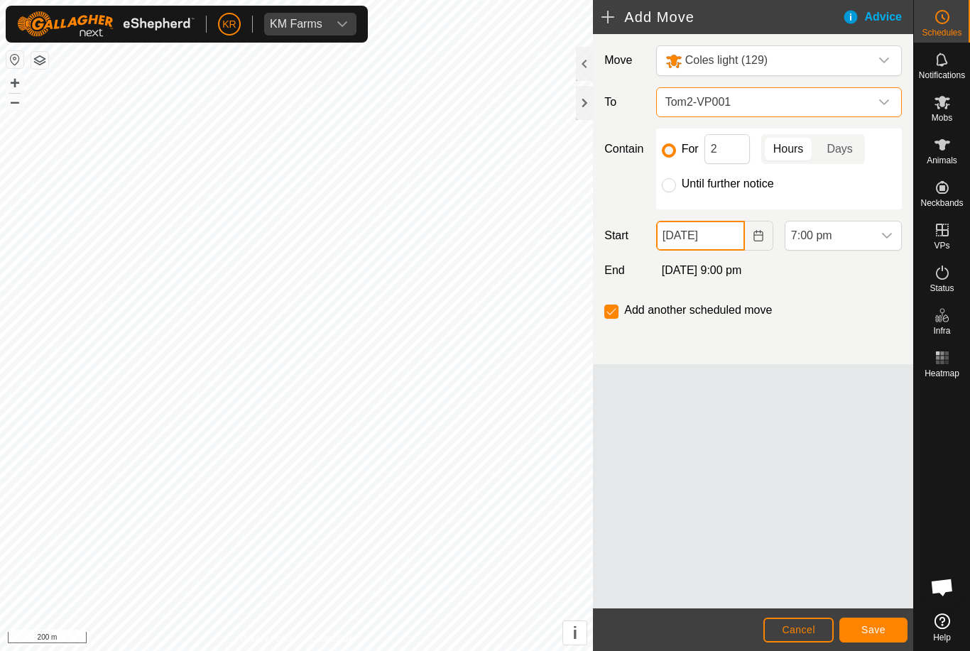
click at [727, 239] on input "[DATE]" at bounding box center [700, 236] width 89 height 30
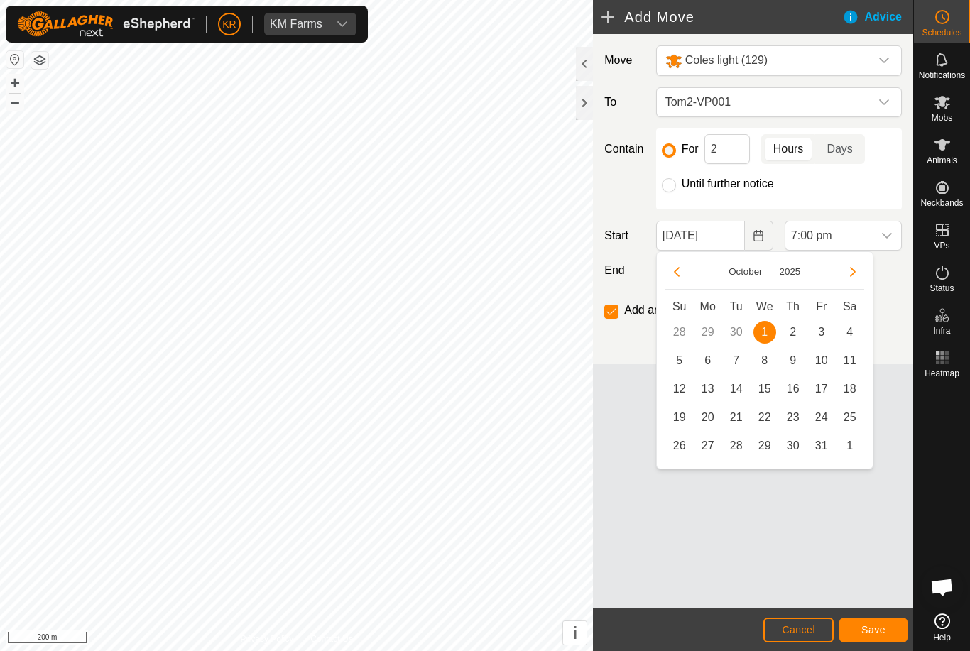
click at [793, 326] on span "2" at bounding box center [793, 332] width 23 height 23
type input "[DATE]"
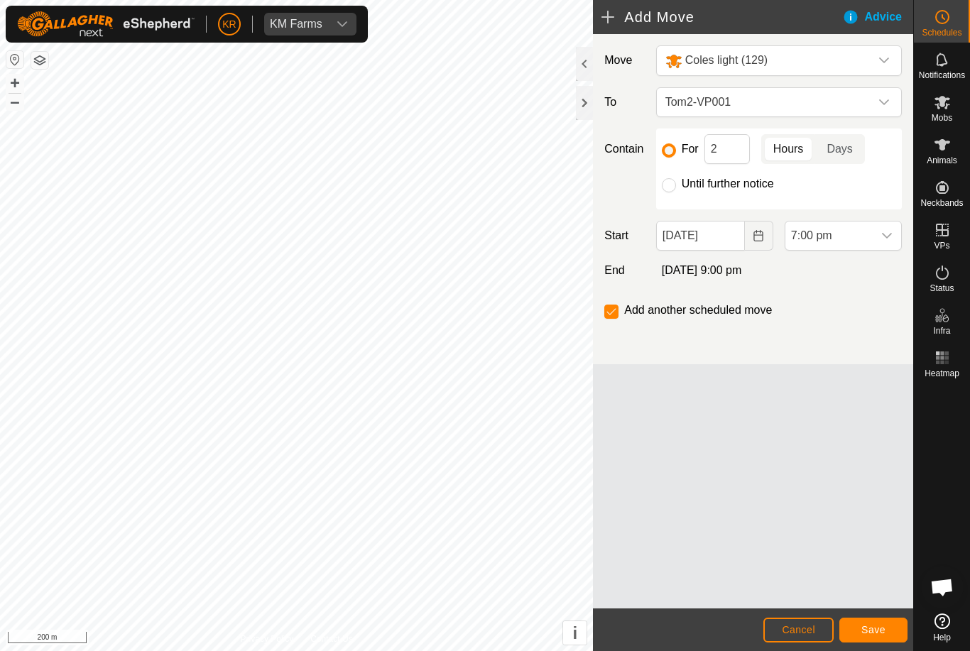
click at [866, 236] on span "7:00 pm" at bounding box center [828, 236] width 87 height 28
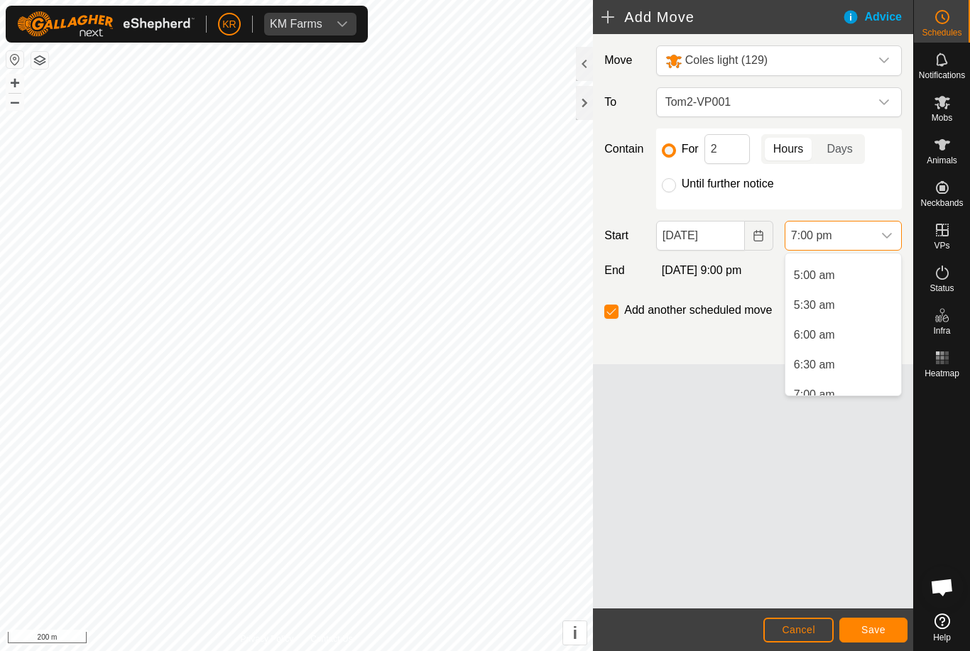
scroll to position [294, 0]
click at [822, 333] on span "6:00 am" at bounding box center [814, 331] width 41 height 17
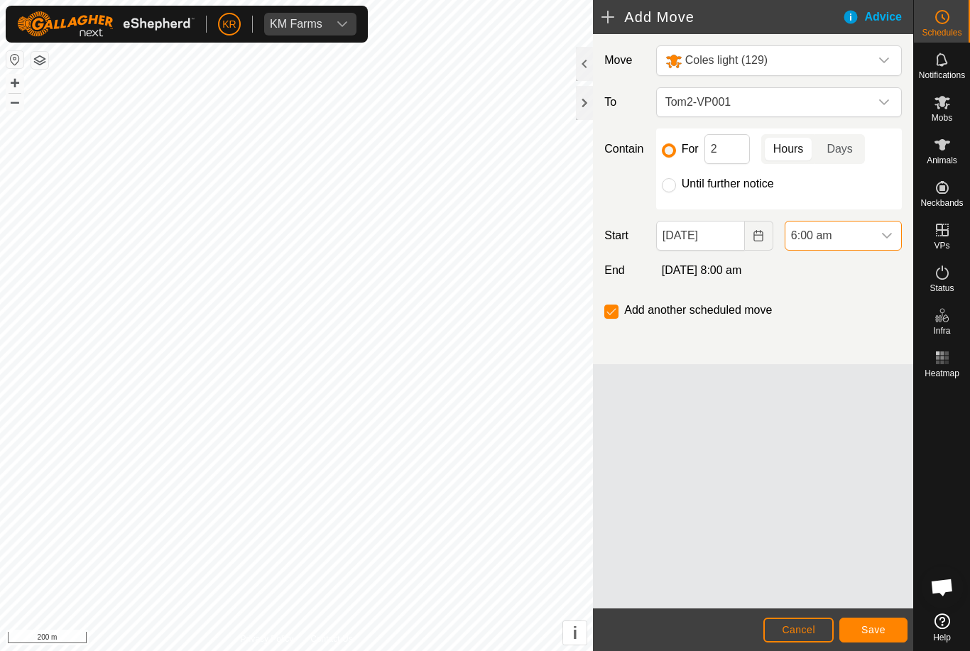
scroll to position [1020, 0]
click at [729, 157] on input "2" at bounding box center [727, 149] width 45 height 30
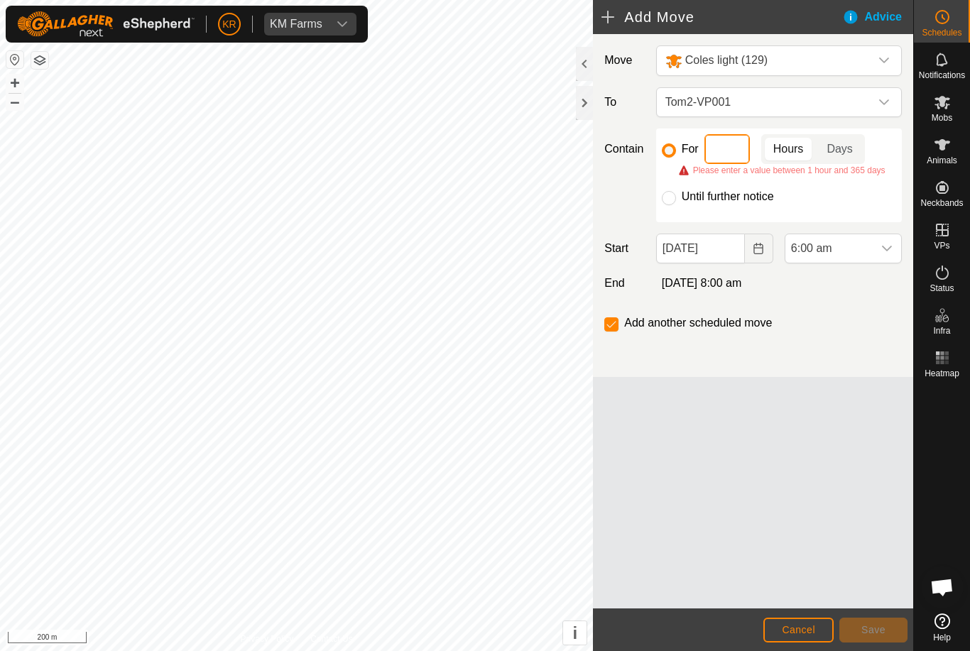
type input "3"
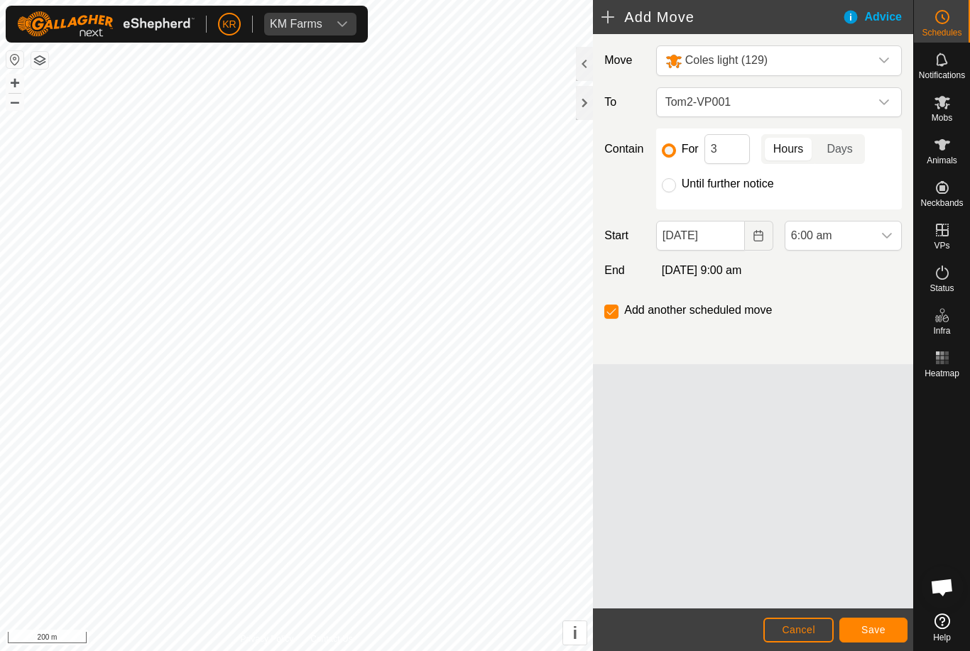
click at [873, 620] on button "Save" at bounding box center [873, 630] width 68 height 25
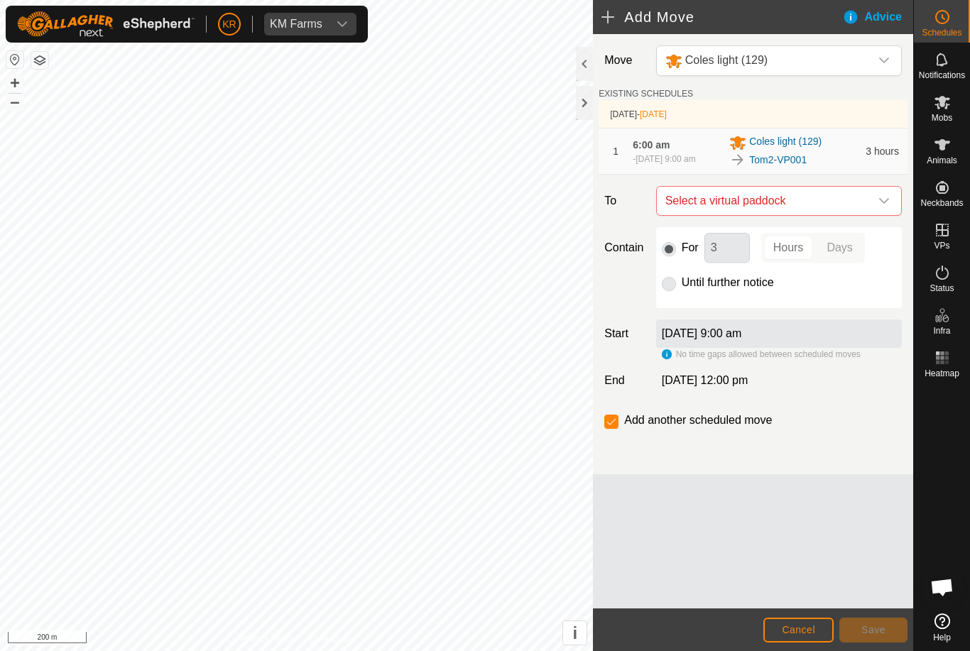
click at [879, 205] on icon "dropdown trigger" at bounding box center [884, 200] width 11 height 11
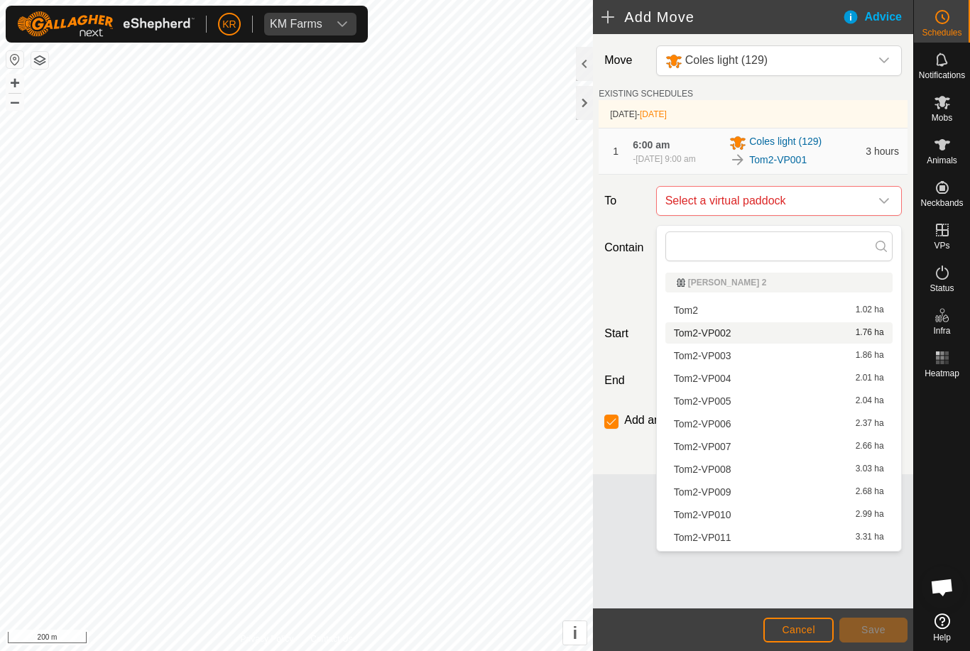
click at [724, 330] on span "Tom2-VP002" at bounding box center [703, 333] width 58 height 10
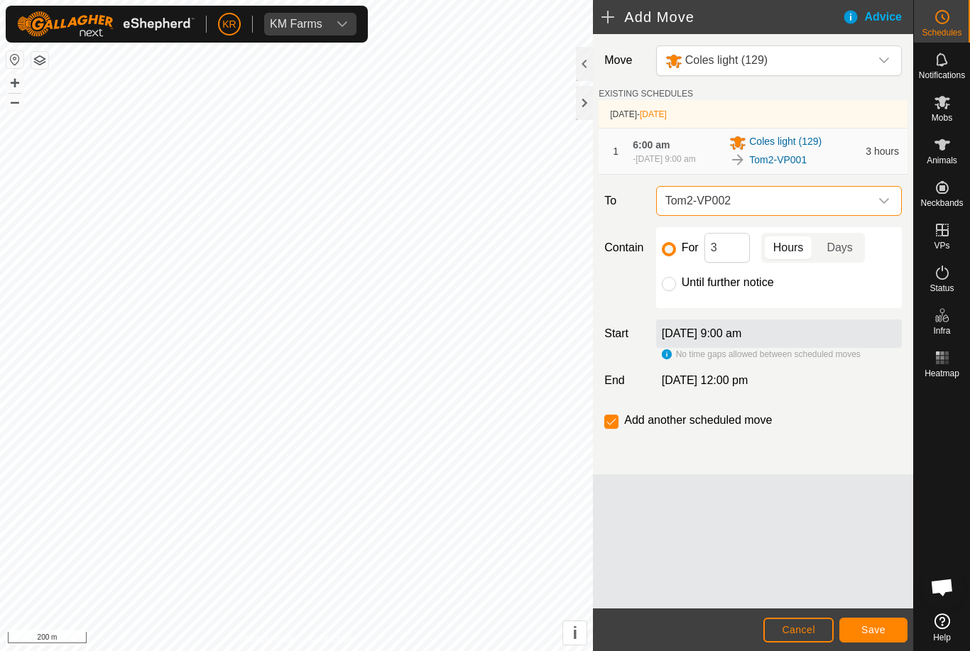
click at [880, 620] on button "Save" at bounding box center [873, 630] width 68 height 25
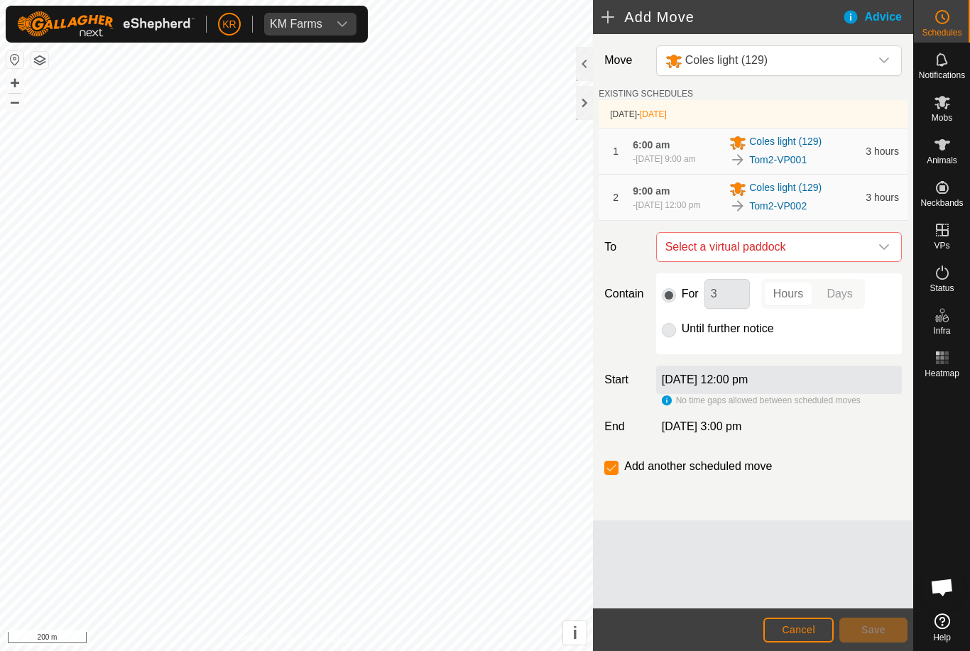
click at [869, 255] on span "Select a virtual paddock" at bounding box center [765, 247] width 210 height 28
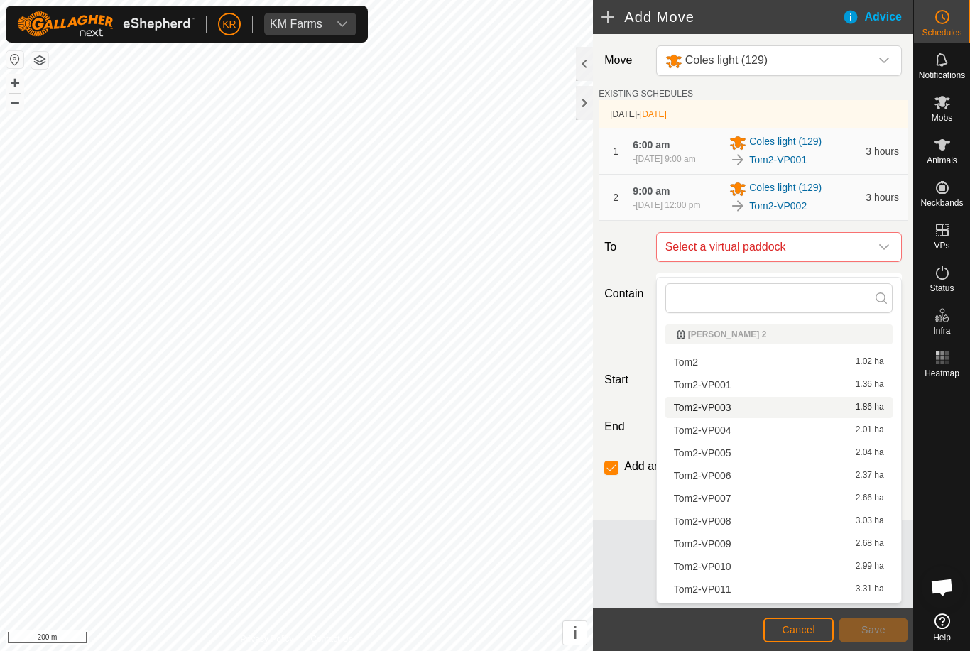
click at [721, 407] on span "Tom2-VP003" at bounding box center [703, 408] width 58 height 10
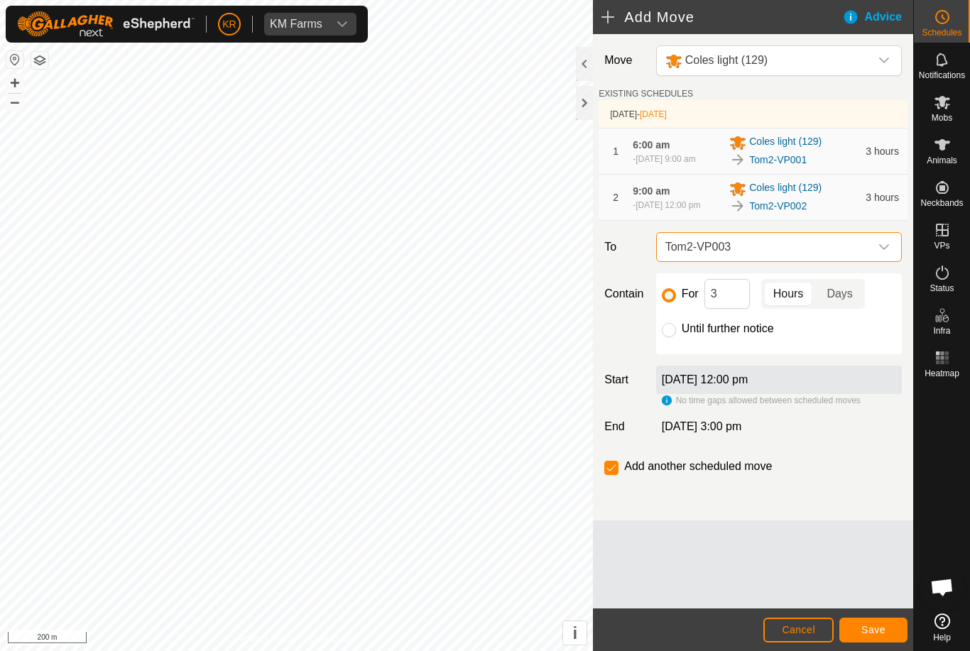
click at [895, 613] on footer "Cancel Save" at bounding box center [753, 630] width 320 height 43
click at [874, 620] on button "Save" at bounding box center [873, 630] width 68 height 25
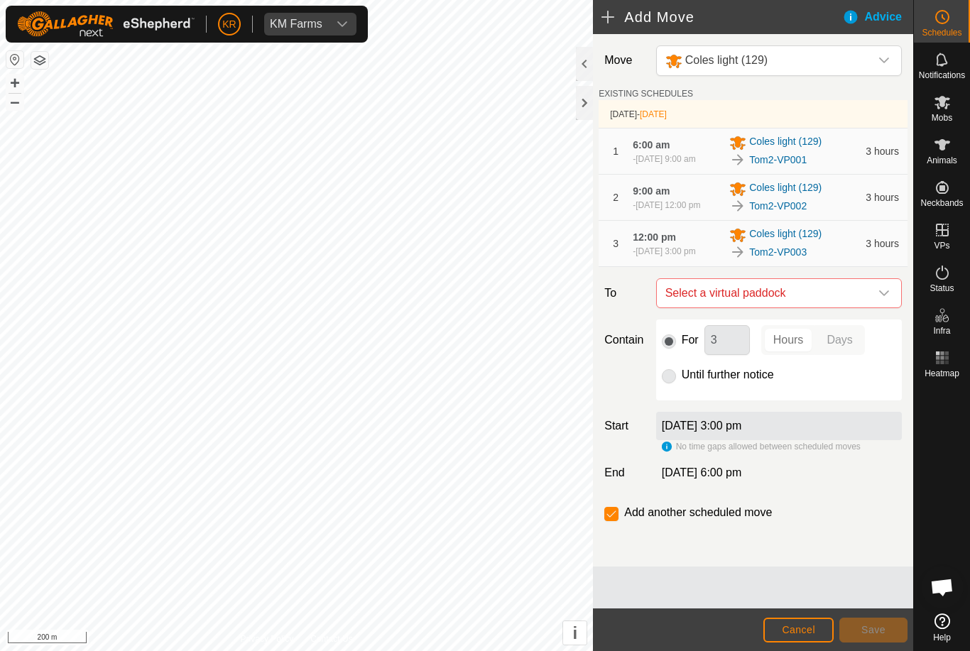
click at [867, 308] on span "Select a virtual paddock" at bounding box center [765, 293] width 210 height 28
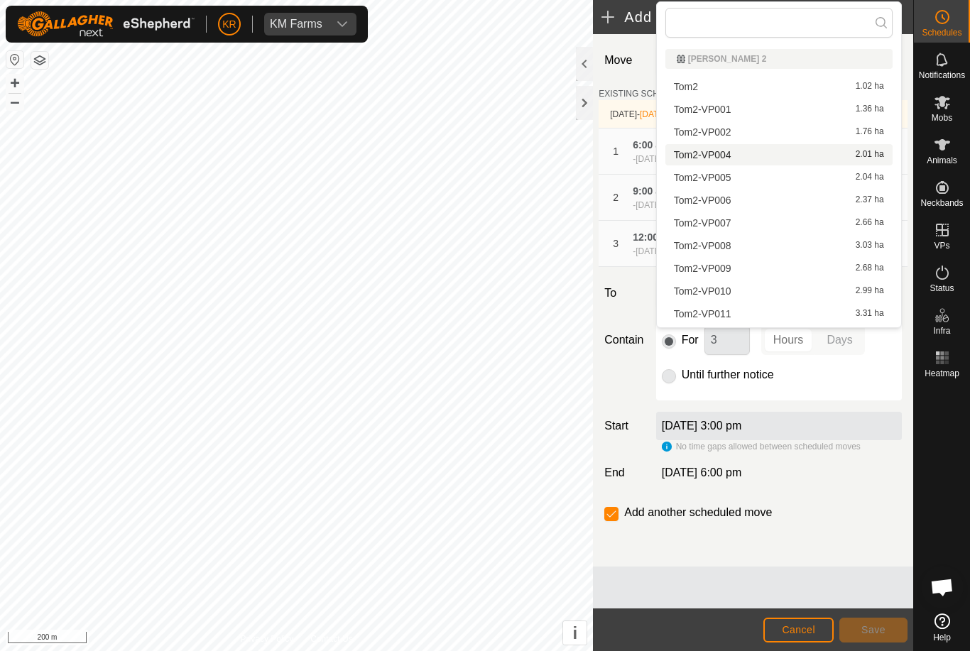
click at [724, 153] on span "Tom2-VP004" at bounding box center [703, 155] width 58 height 10
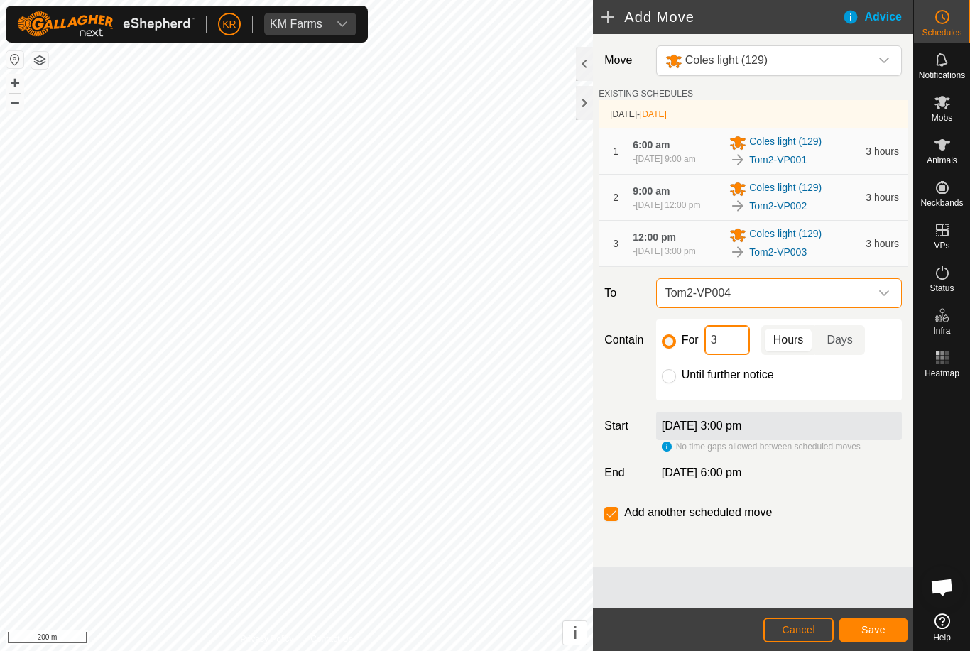
click at [714, 355] on input "3" at bounding box center [727, 340] width 45 height 30
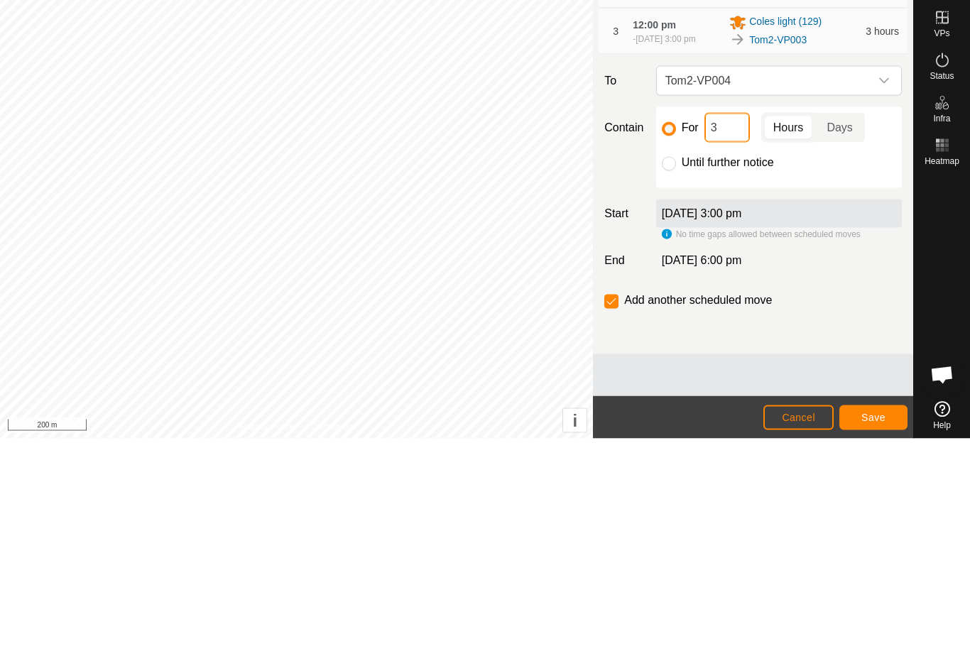
click at [734, 325] on input "3" at bounding box center [727, 340] width 45 height 30
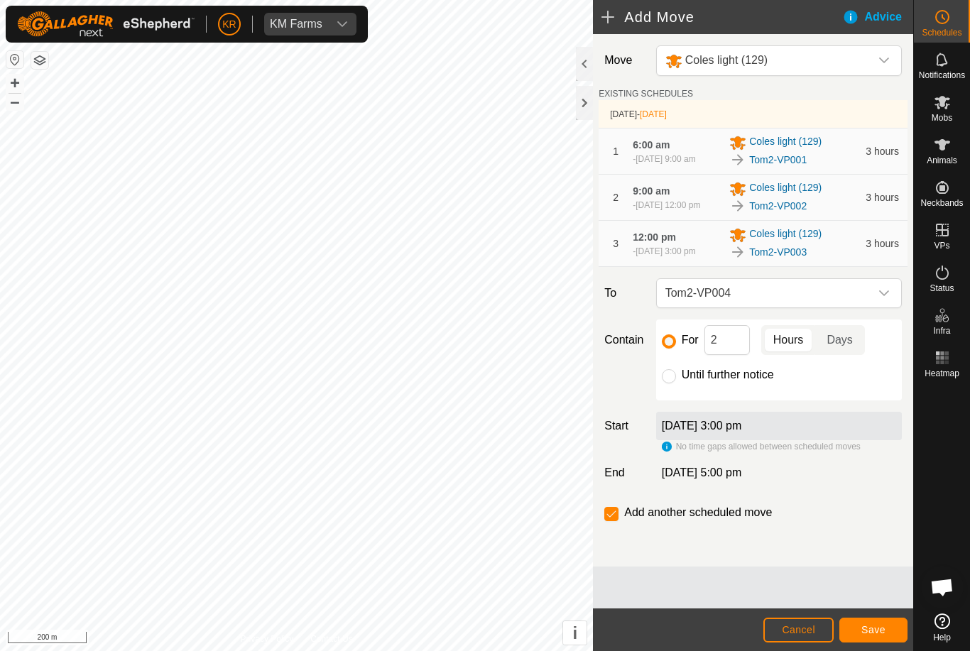
click at [871, 625] on span "Save" at bounding box center [873, 629] width 24 height 11
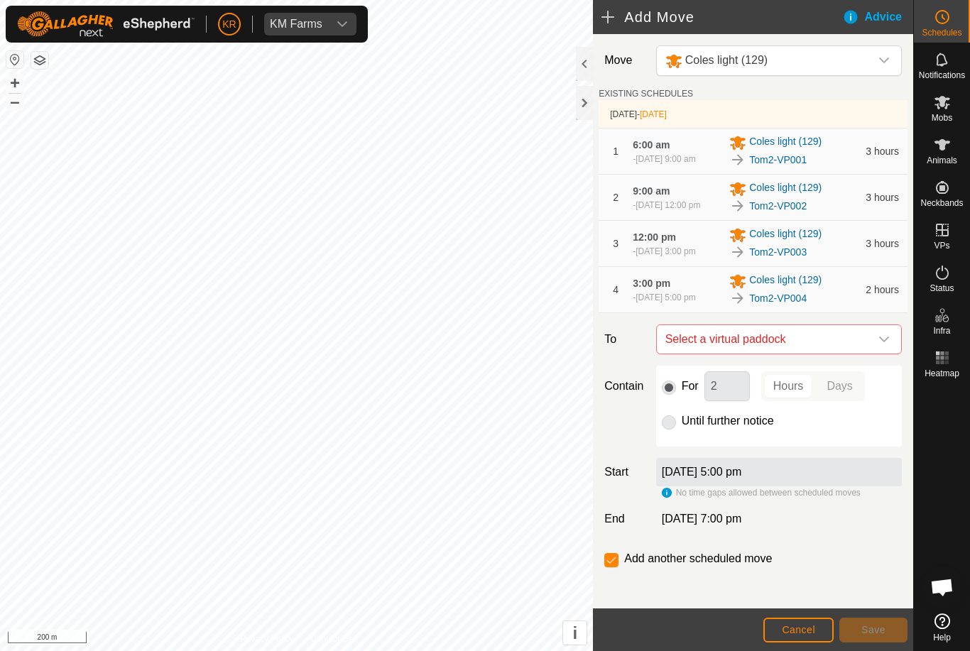
click at [868, 354] on span "Select a virtual paddock" at bounding box center [765, 339] width 210 height 28
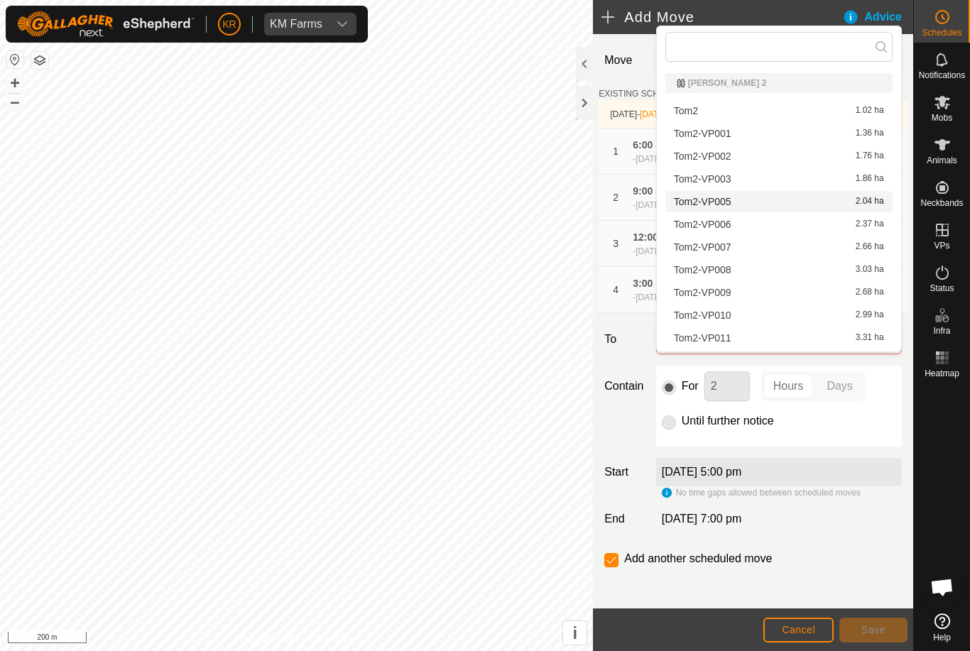
click at [732, 206] on div "Tom2-VP005 2.04 ha" at bounding box center [779, 202] width 210 height 10
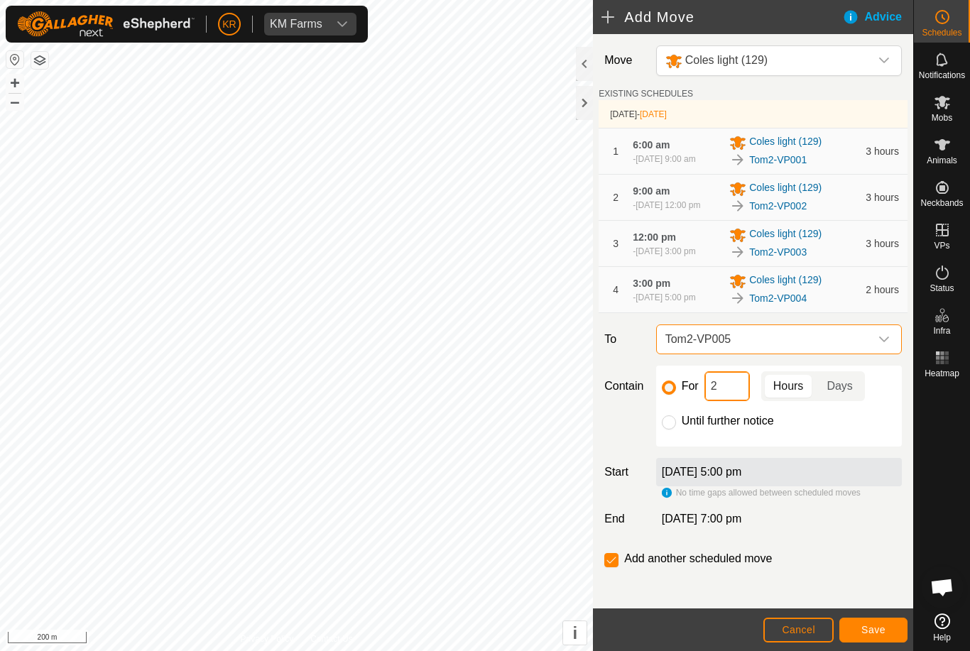
click at [713, 401] on input "2" at bounding box center [727, 386] width 45 height 30
click at [860, 619] on button "Save" at bounding box center [873, 630] width 68 height 25
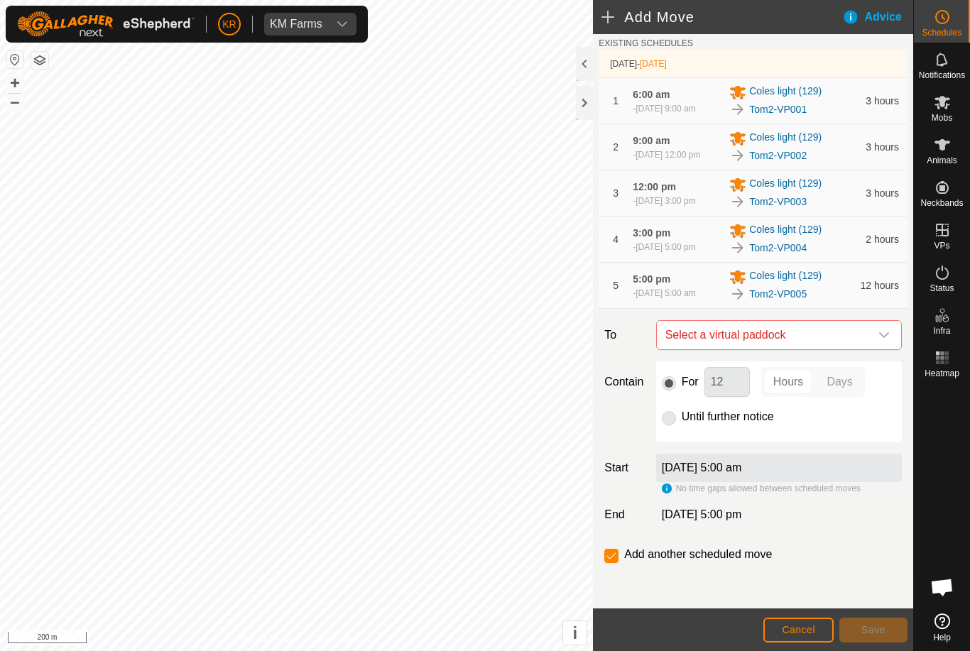
scroll to position [83, 0]
click at [866, 330] on span "Select a virtual paddock" at bounding box center [765, 335] width 210 height 28
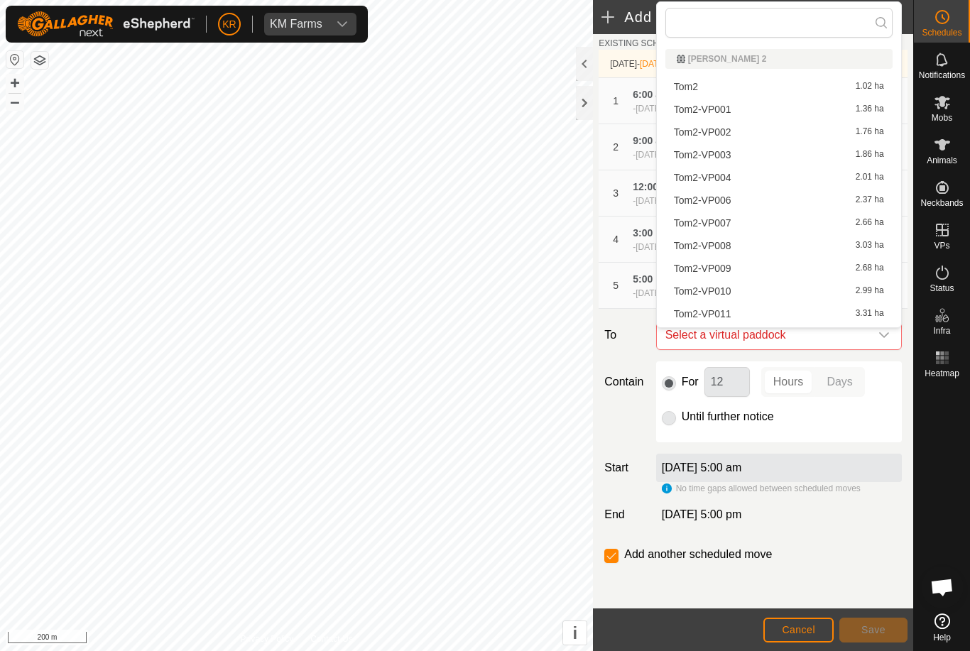
click at [729, 200] on span "Tom2-VP006" at bounding box center [703, 200] width 58 height 10
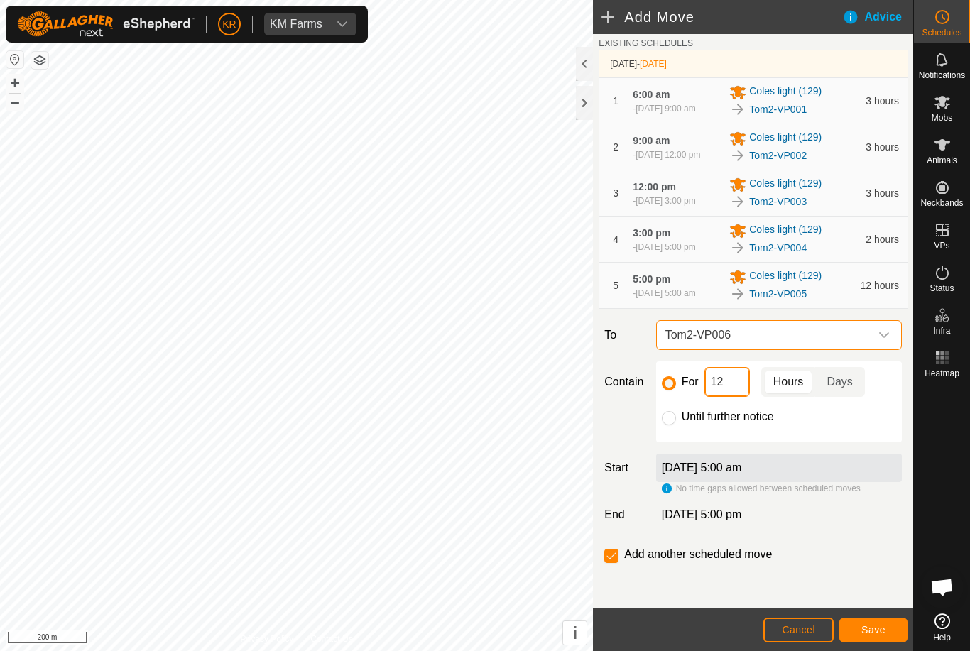
click at [739, 391] on input "12" at bounding box center [727, 382] width 45 height 30
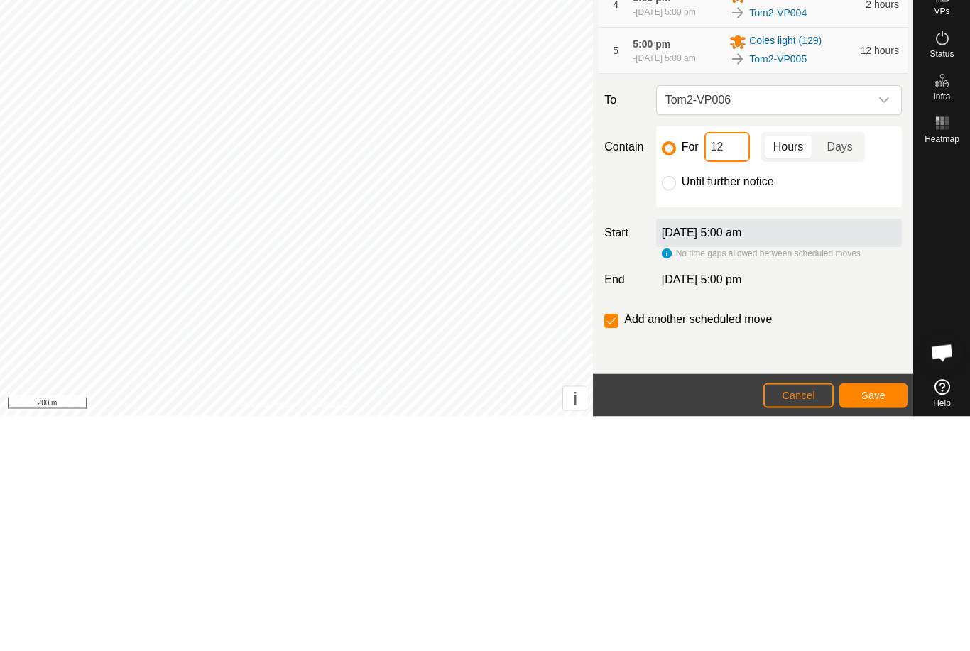
type input "1"
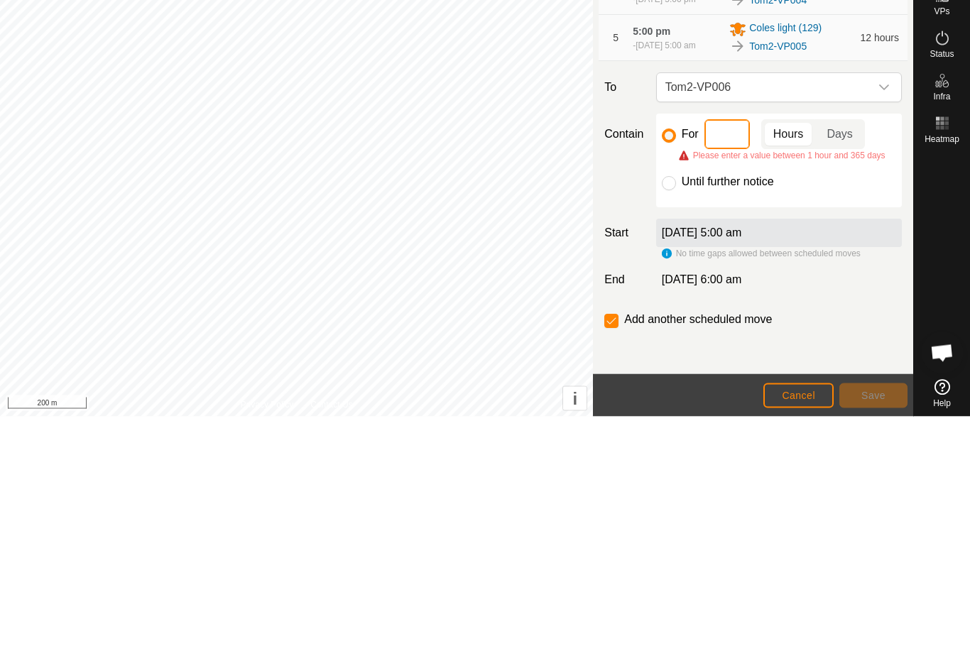
type input "3"
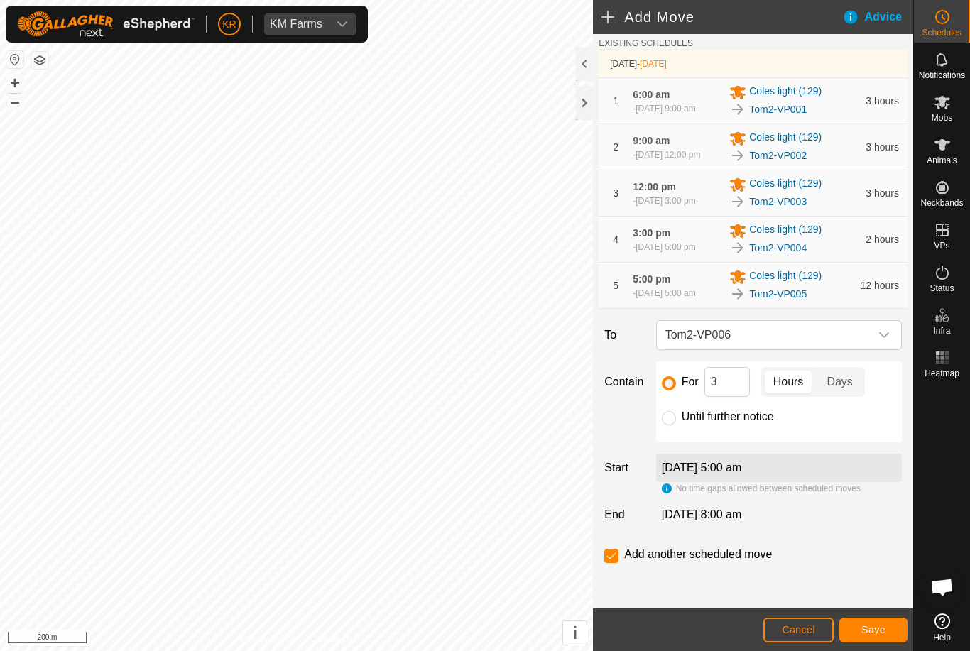
click at [869, 625] on span "Save" at bounding box center [873, 629] width 24 height 11
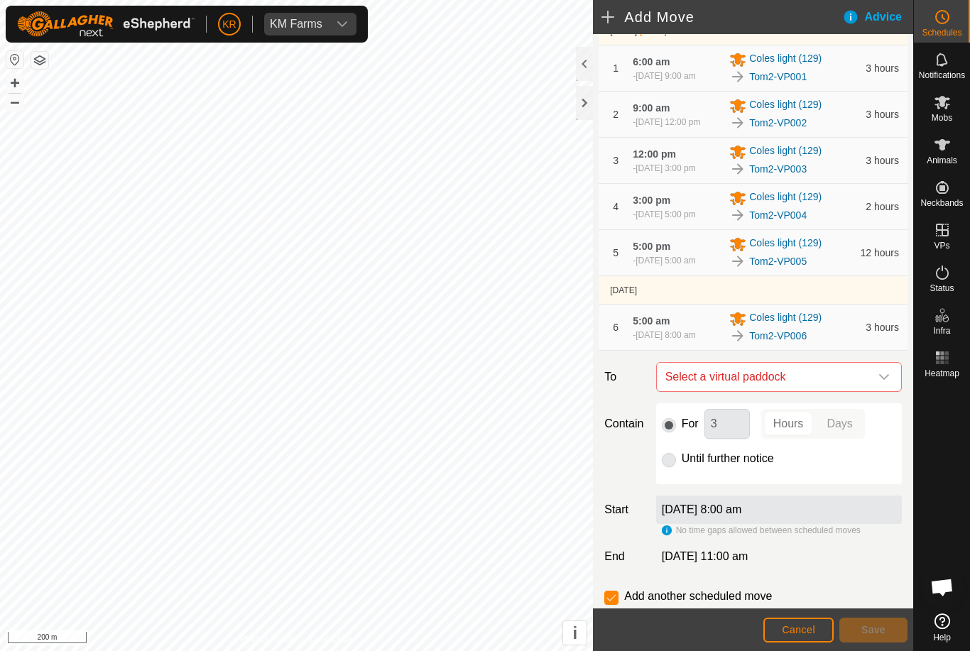
click at [869, 391] on span "Select a virtual paddock" at bounding box center [765, 377] width 210 height 28
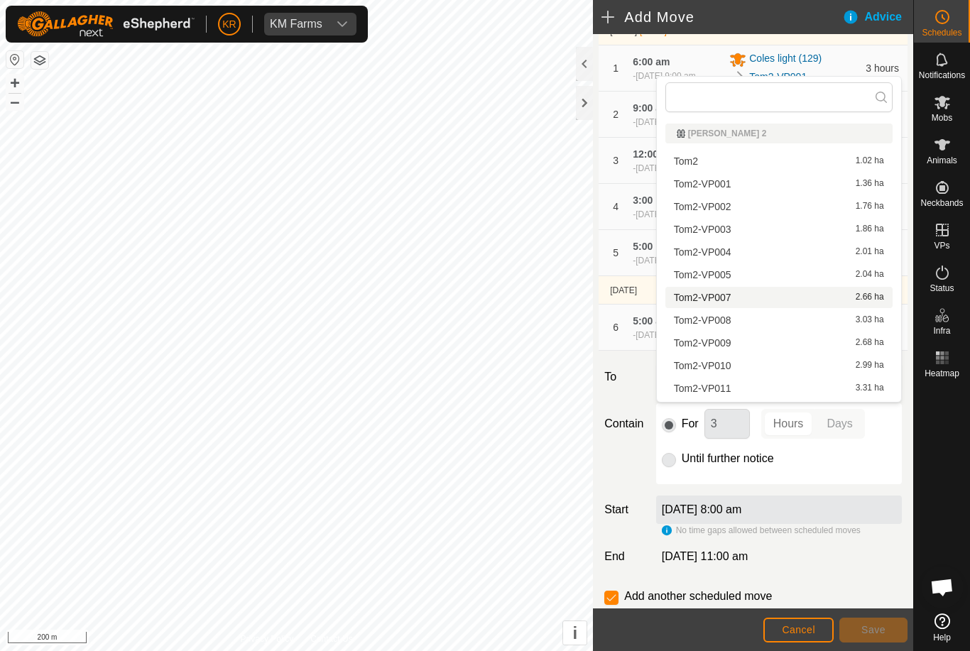
click at [726, 300] on span "Tom2-VP007" at bounding box center [703, 298] width 58 height 10
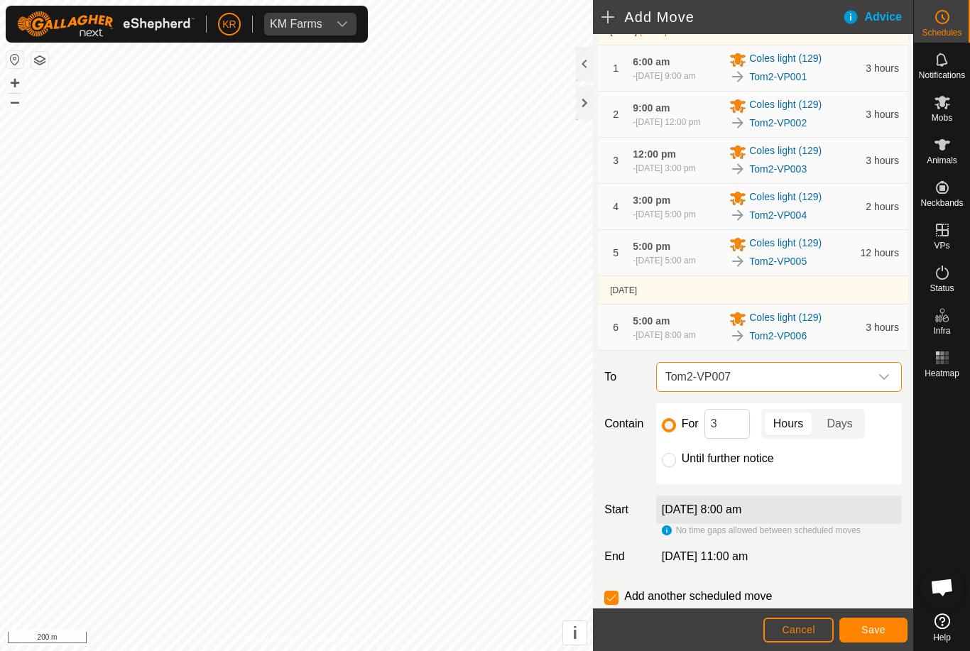
click at [871, 629] on span "Save" at bounding box center [873, 629] width 24 height 11
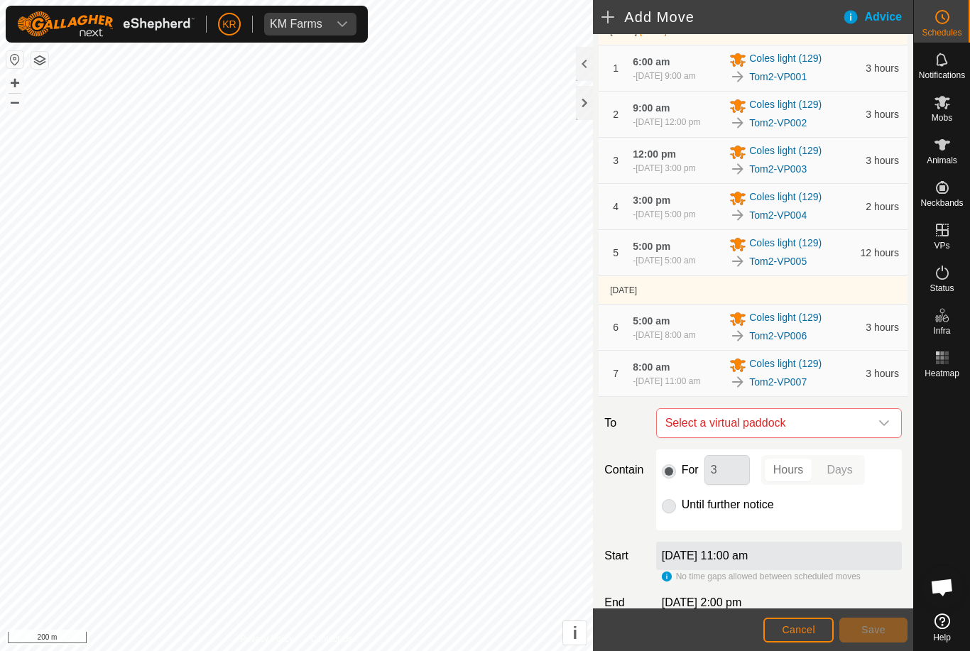
click at [868, 437] on span "Select a virtual paddock" at bounding box center [765, 423] width 210 height 28
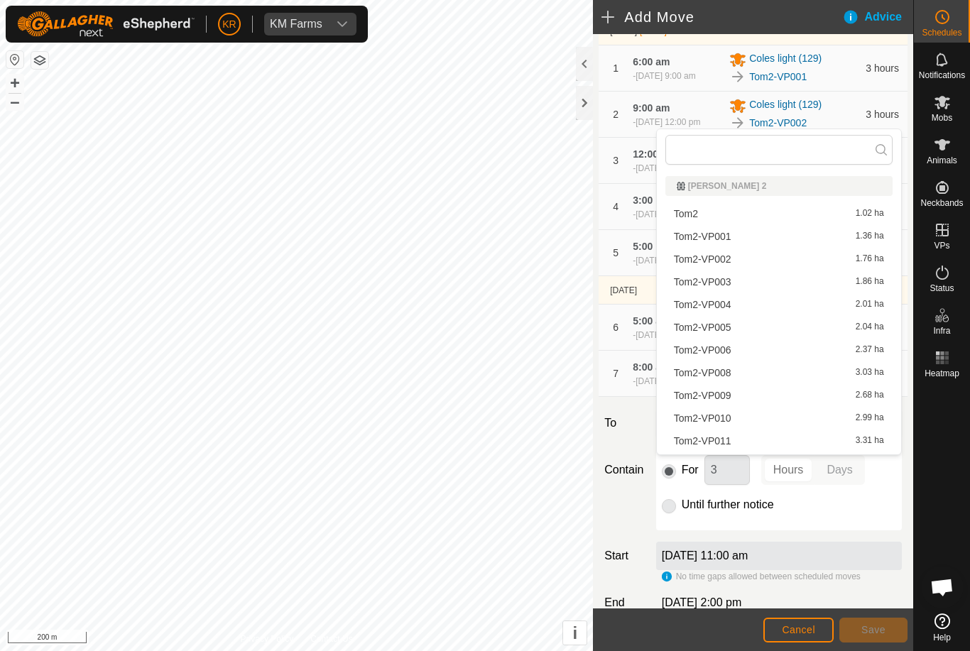
click at [722, 374] on span "Tom2-VP008" at bounding box center [703, 373] width 58 height 10
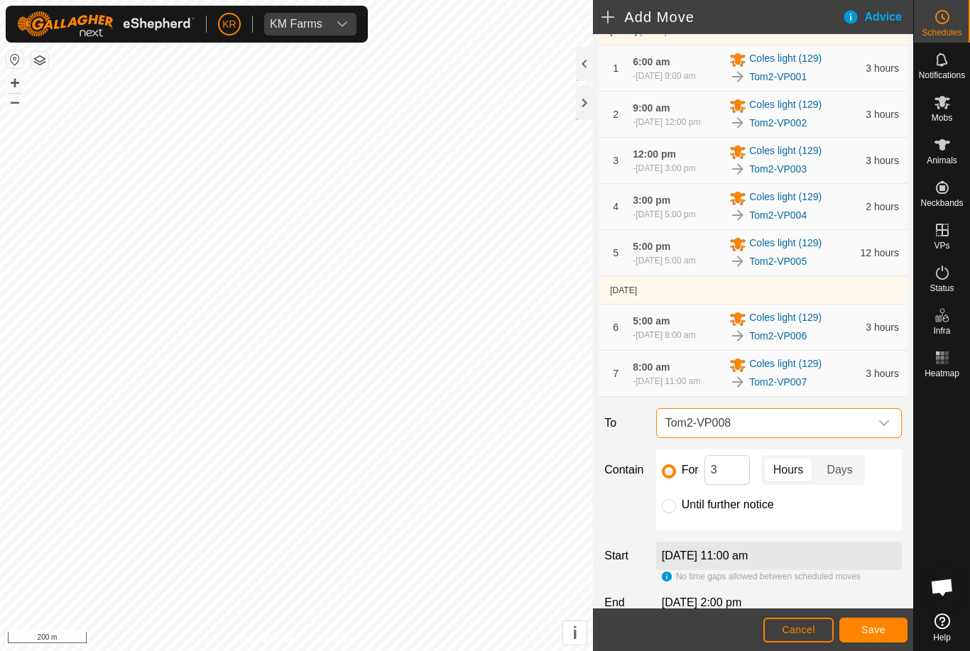
click at [887, 628] on button "Save" at bounding box center [873, 630] width 68 height 25
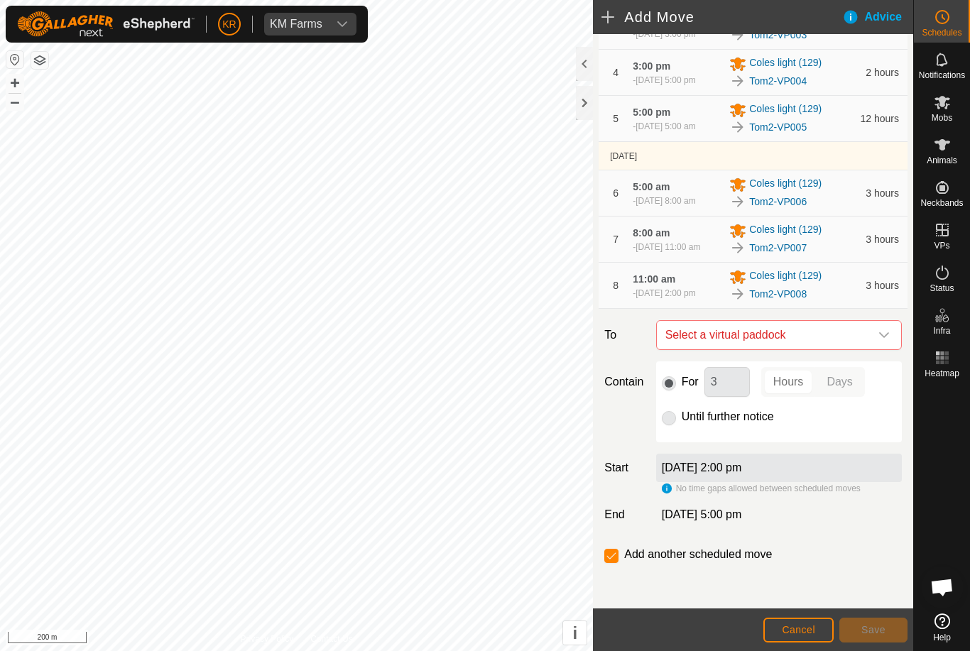
scroll to position [269, 0]
click at [882, 337] on icon "dropdown trigger" at bounding box center [884, 335] width 11 height 11
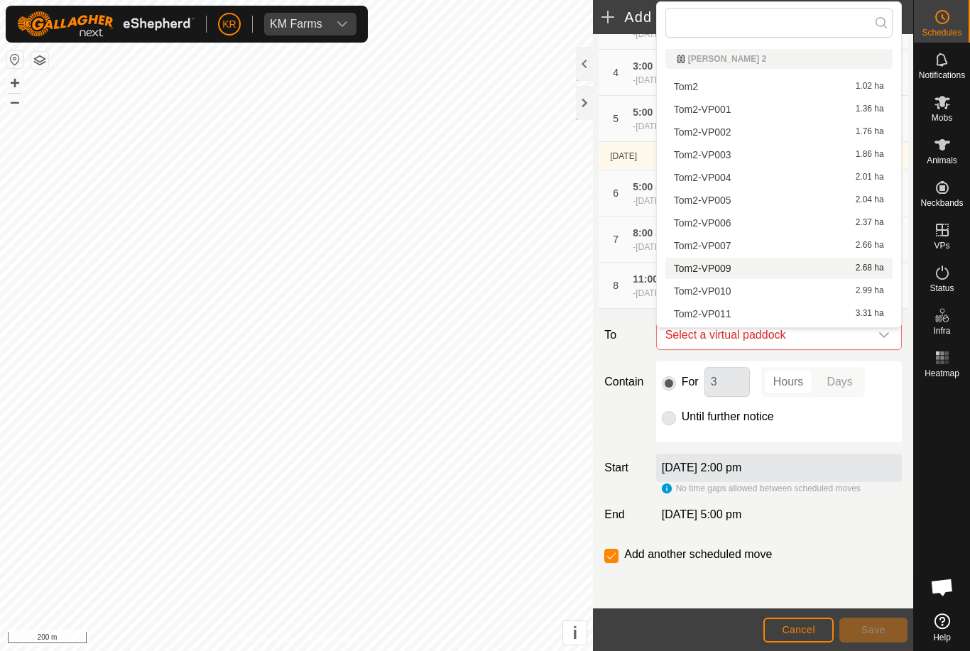
click at [720, 263] on span "Tom2-VP009" at bounding box center [703, 268] width 58 height 10
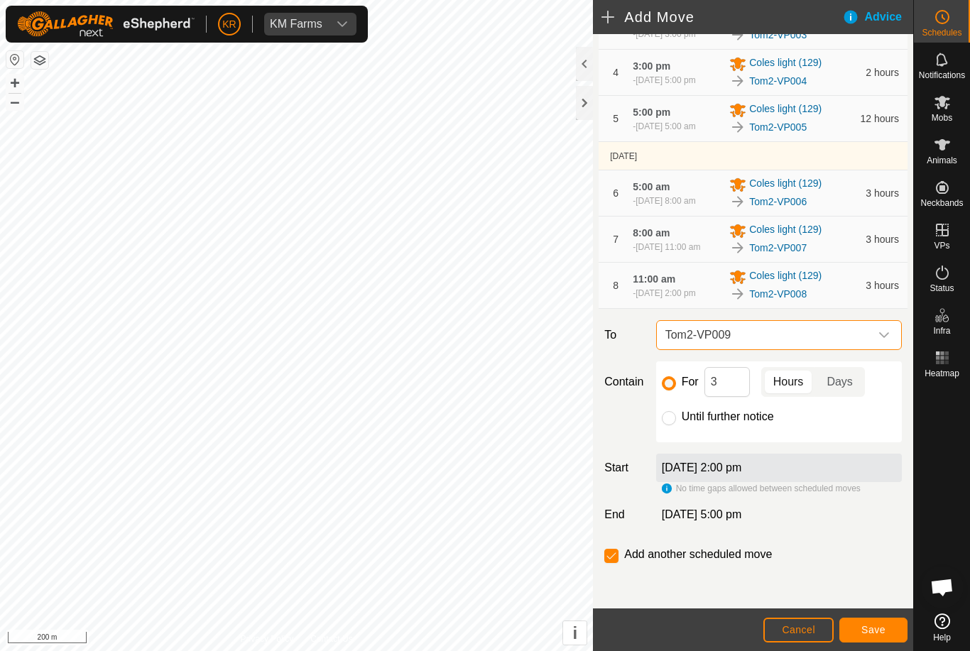
click at [861, 623] on button "Save" at bounding box center [873, 630] width 68 height 25
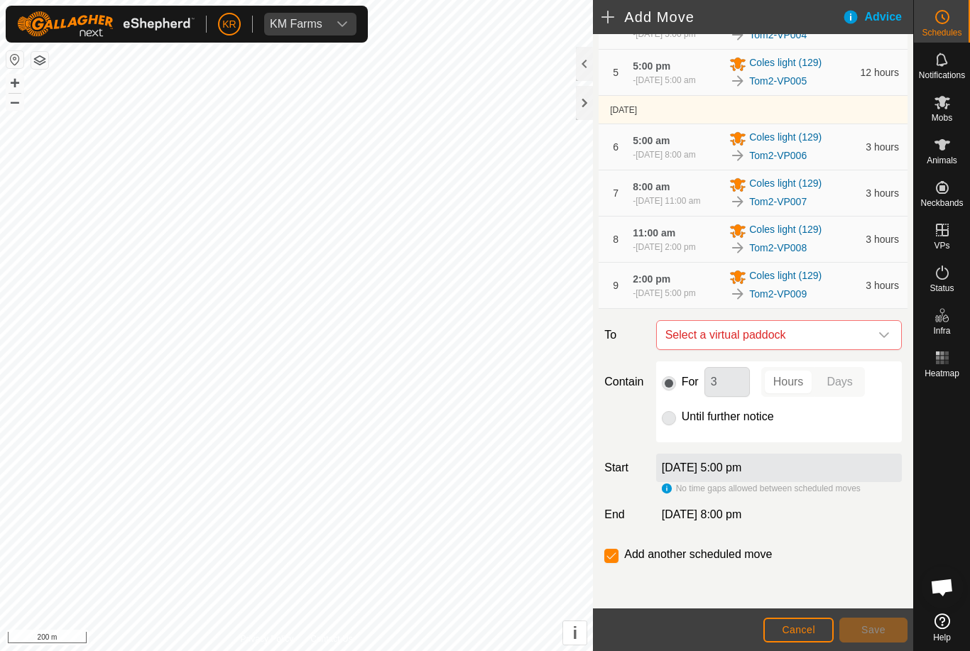
click at [885, 341] on icon "dropdown trigger" at bounding box center [884, 335] width 11 height 11
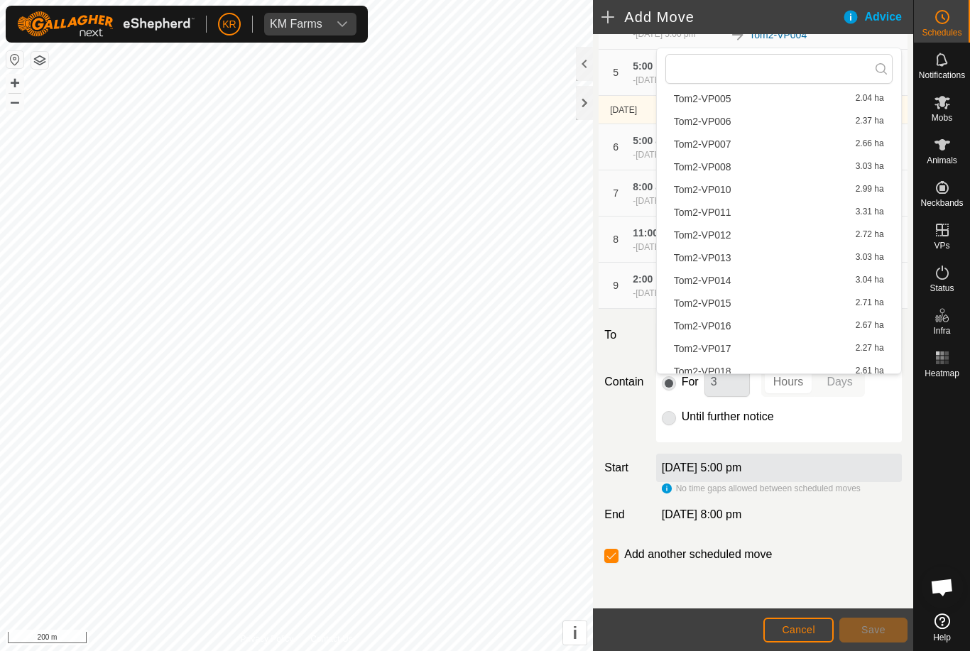
scroll to position [184, 0]
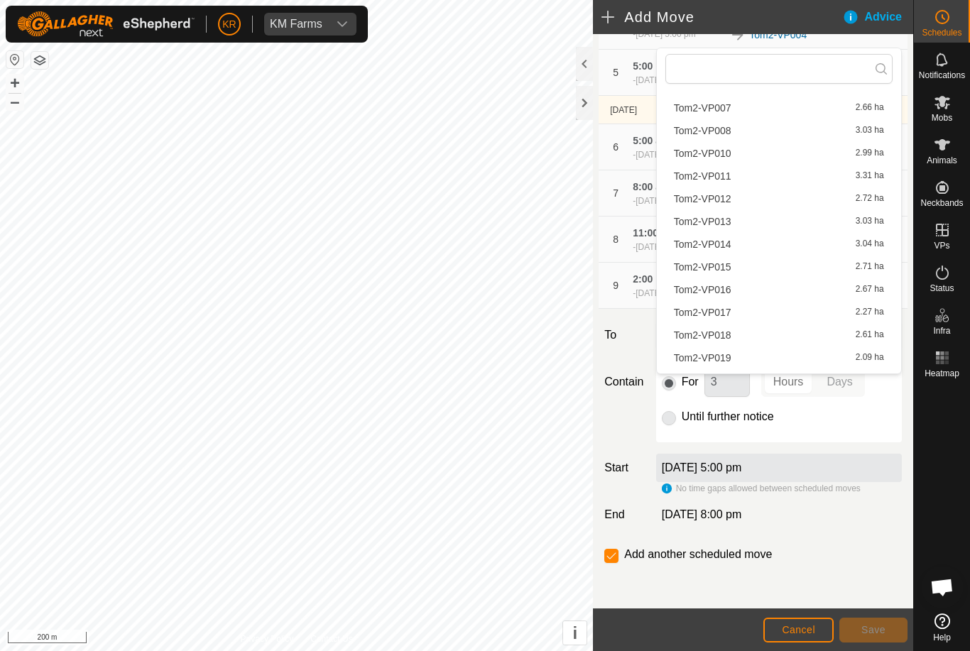
click at [731, 151] on span "Tom2-VP010" at bounding box center [703, 153] width 58 height 10
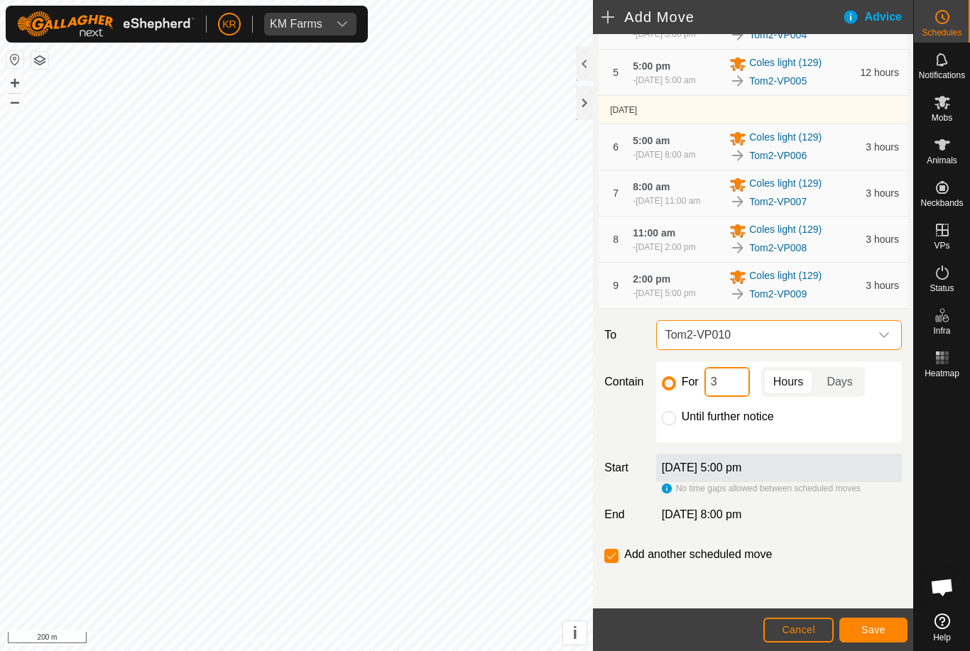
click at [732, 397] on input "3" at bounding box center [727, 382] width 45 height 30
click at [878, 619] on button "Save" at bounding box center [873, 630] width 68 height 25
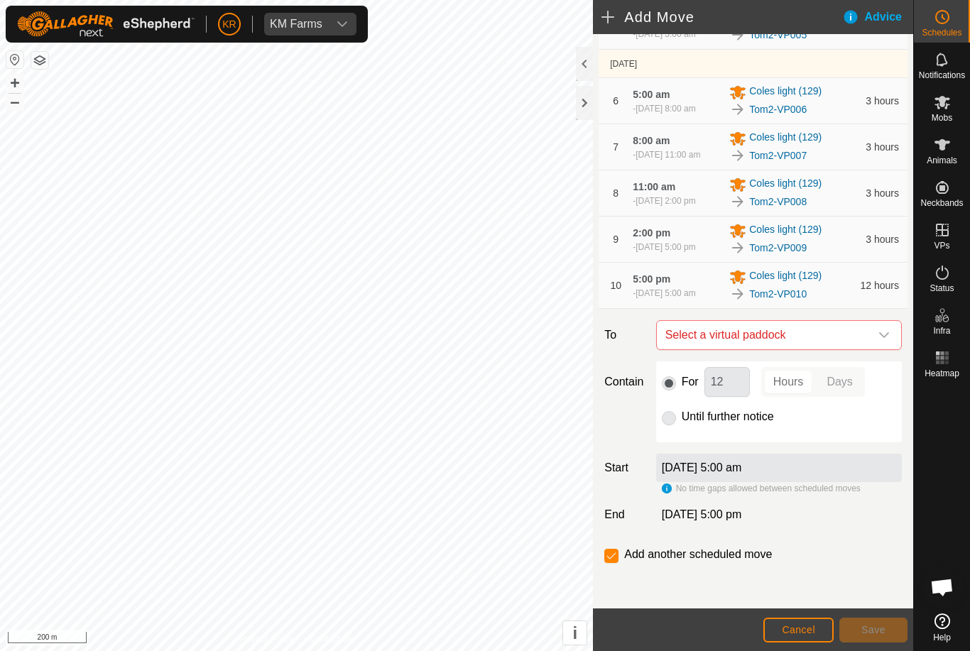
scroll to position [374, 0]
click at [879, 333] on icon "dropdown trigger" at bounding box center [884, 335] width 11 height 11
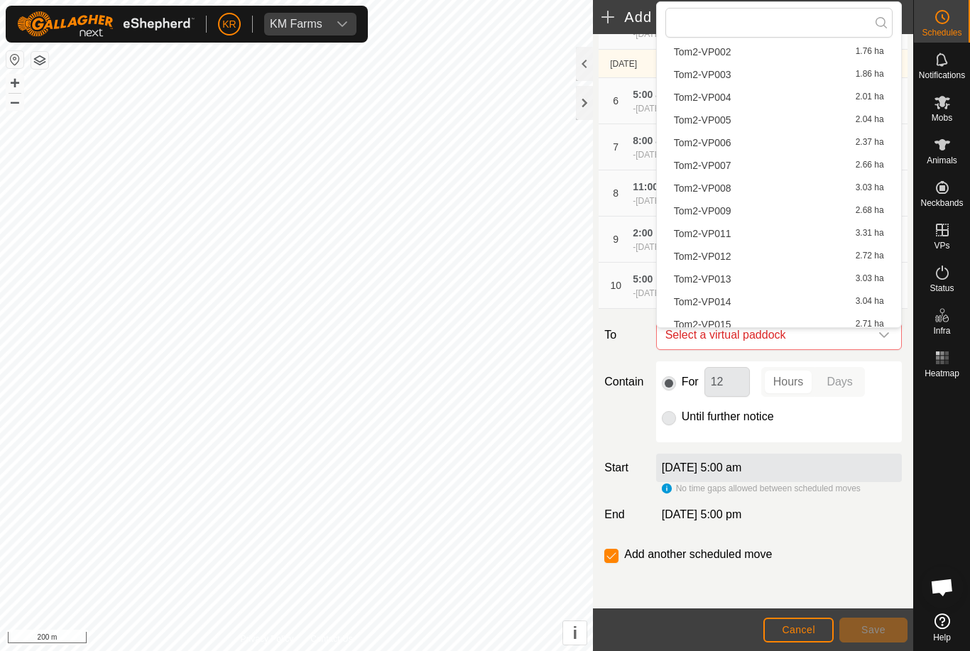
scroll to position [83, 0]
click at [722, 232] on span "Tom2-VP011" at bounding box center [703, 231] width 58 height 10
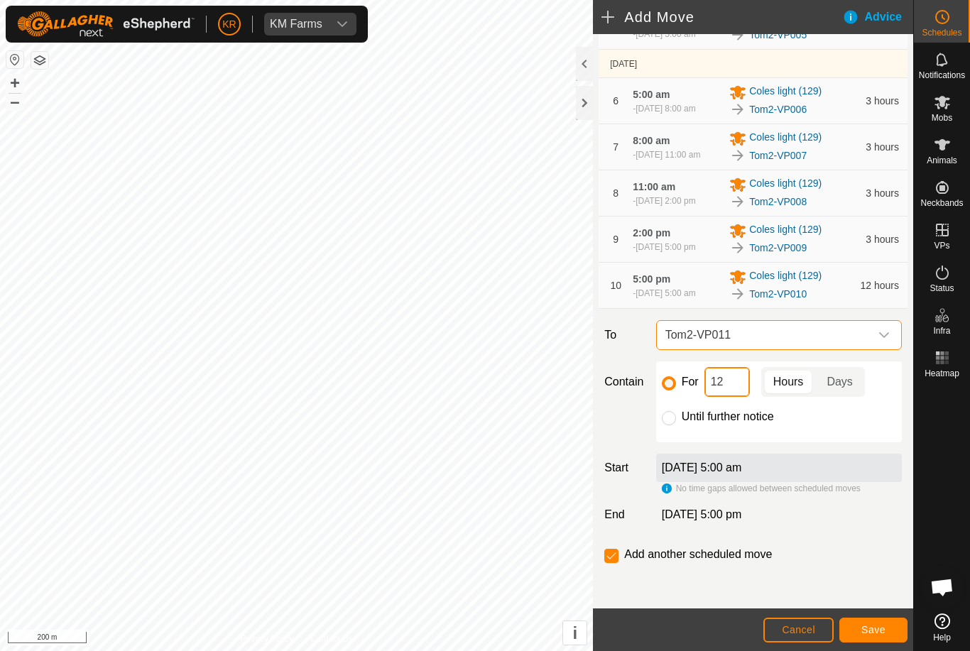
click at [732, 381] on input "12" at bounding box center [727, 382] width 45 height 30
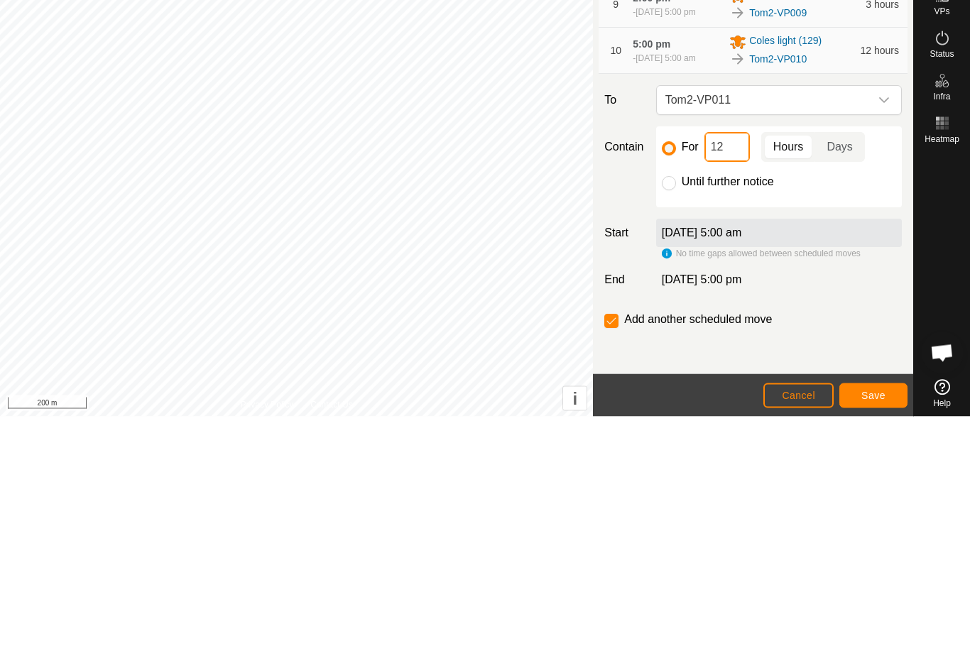
type input "1"
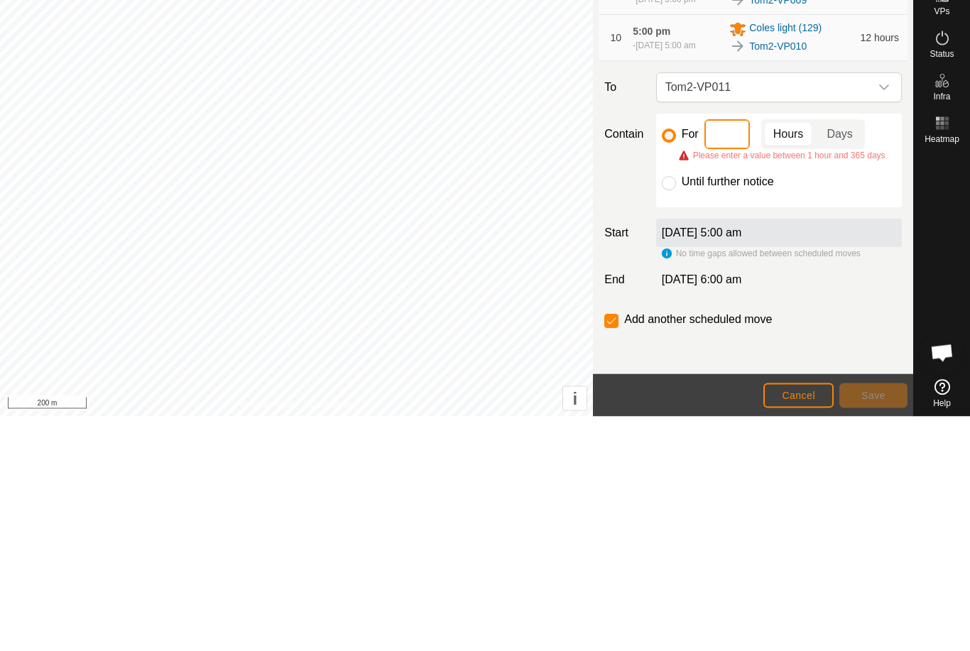
type input "3"
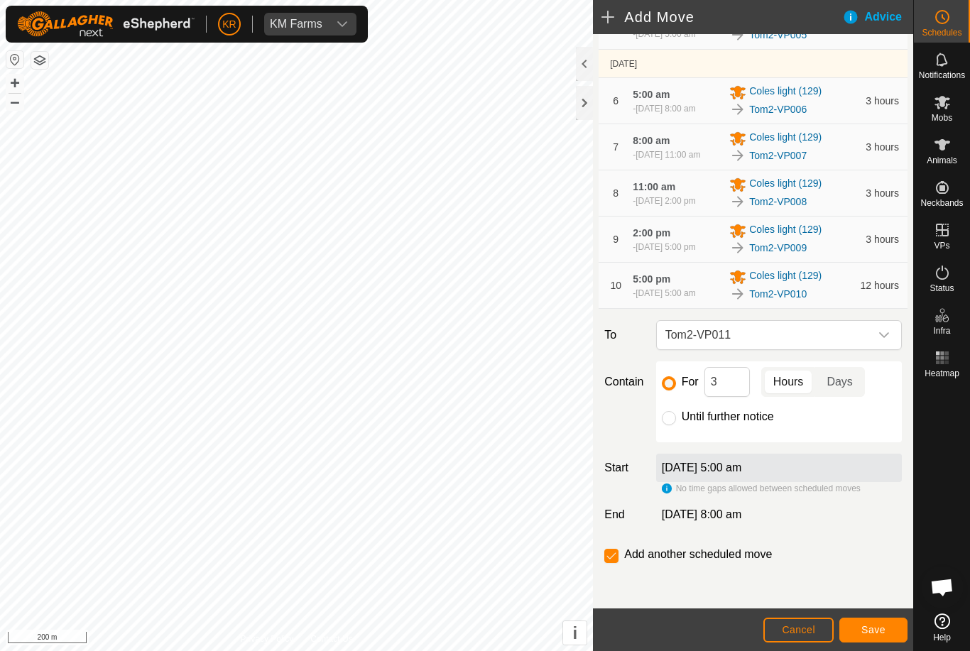
click at [869, 627] on span "Save" at bounding box center [873, 629] width 24 height 11
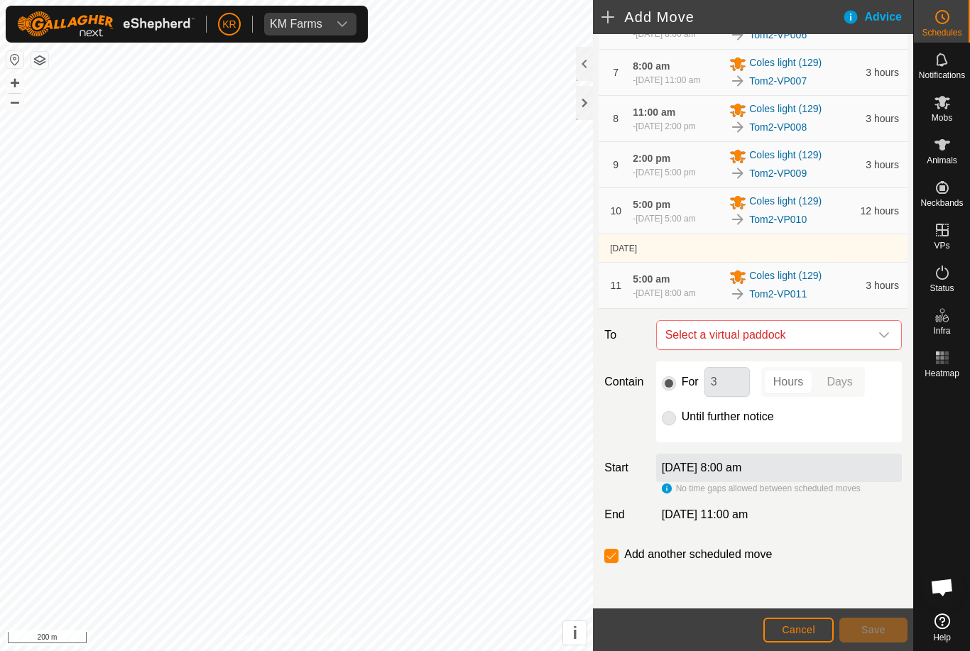
scroll to position [455, 0]
click at [879, 333] on icon "dropdown trigger" at bounding box center [884, 335] width 11 height 11
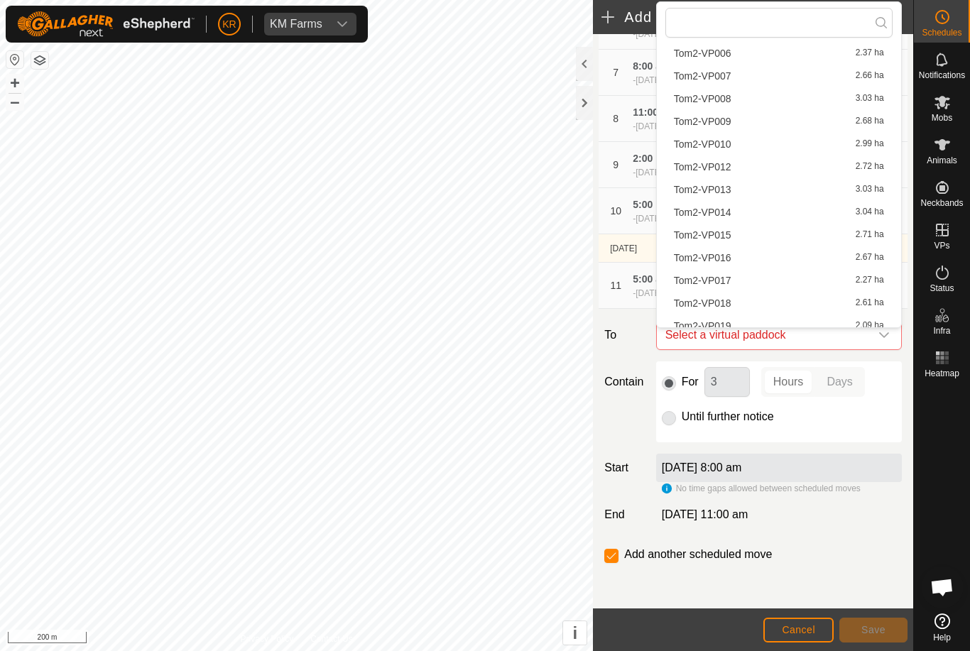
scroll to position [176, 0]
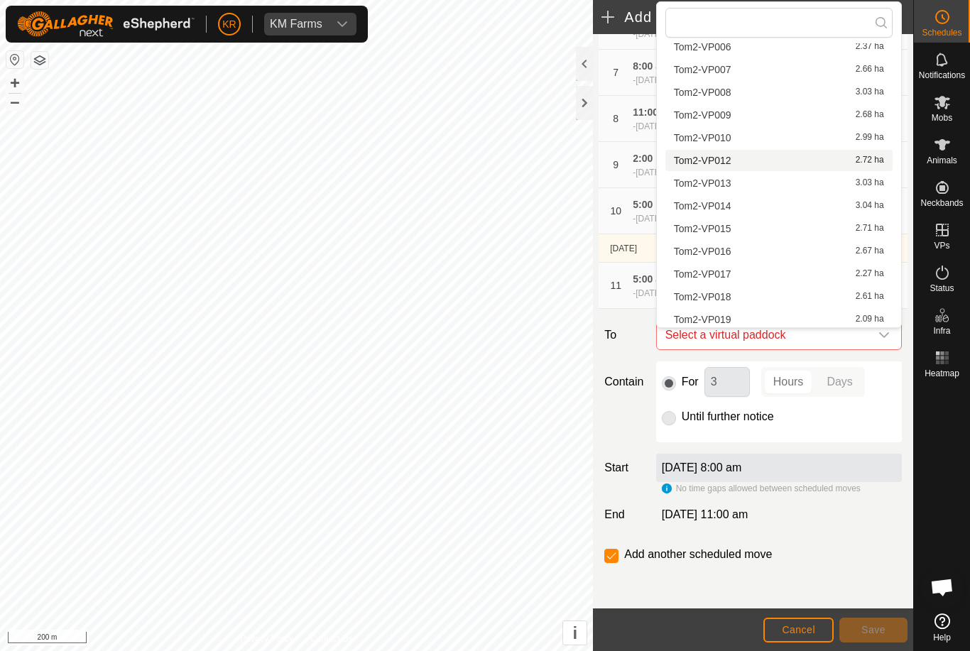
click at [734, 162] on div "Tom2-VP012 2.72 ha" at bounding box center [779, 161] width 210 height 10
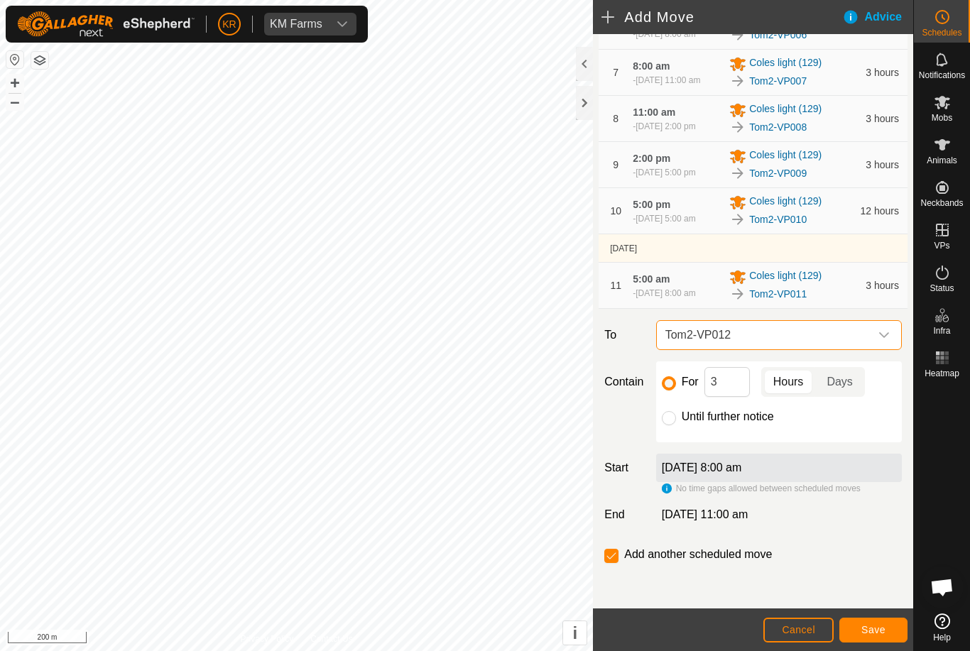
click at [877, 622] on button "Save" at bounding box center [873, 630] width 68 height 25
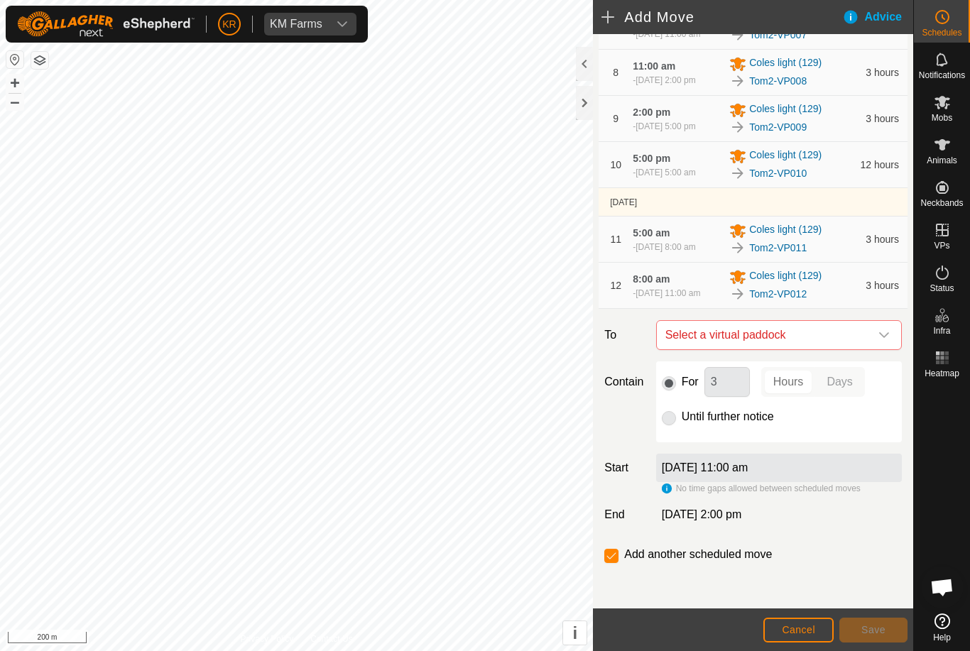
click at [879, 341] on icon "dropdown trigger" at bounding box center [884, 335] width 11 height 11
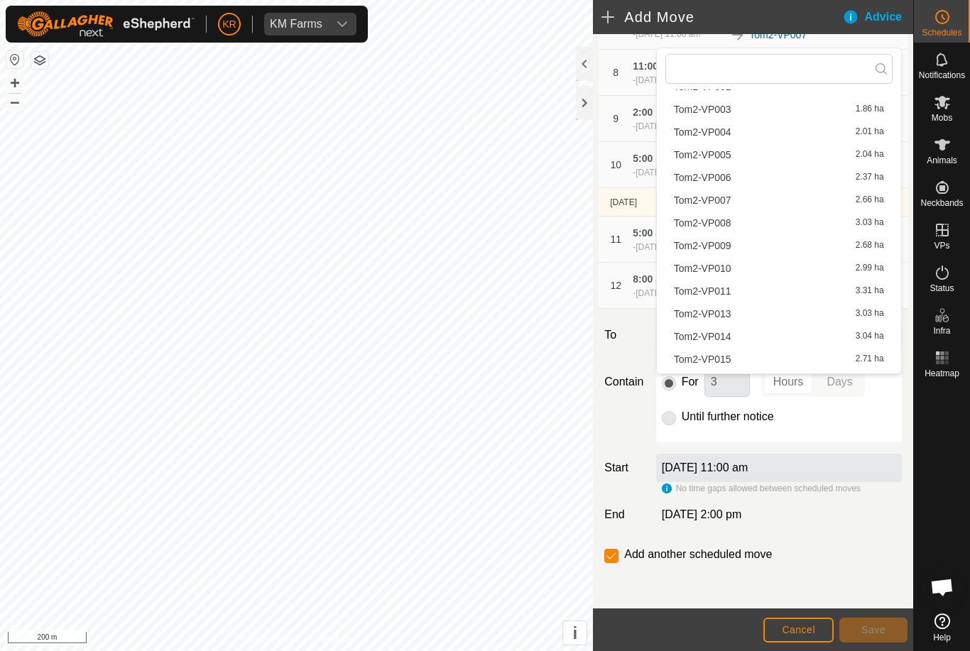
scroll to position [94, 0]
click at [719, 316] on span "Tom2-VP013" at bounding box center [703, 311] width 58 height 10
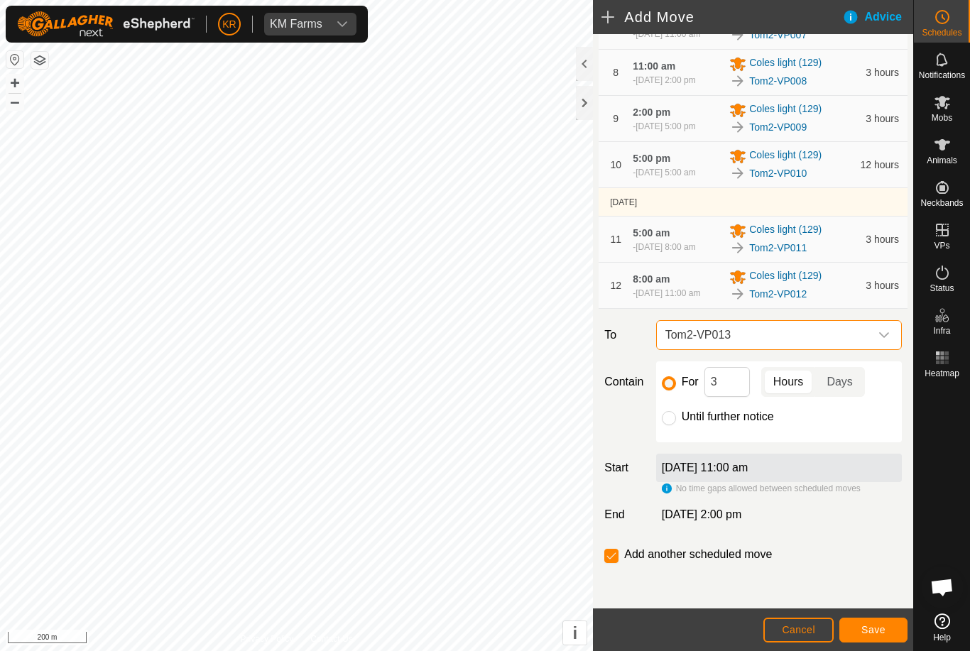
click at [869, 631] on span "Save" at bounding box center [873, 629] width 24 height 11
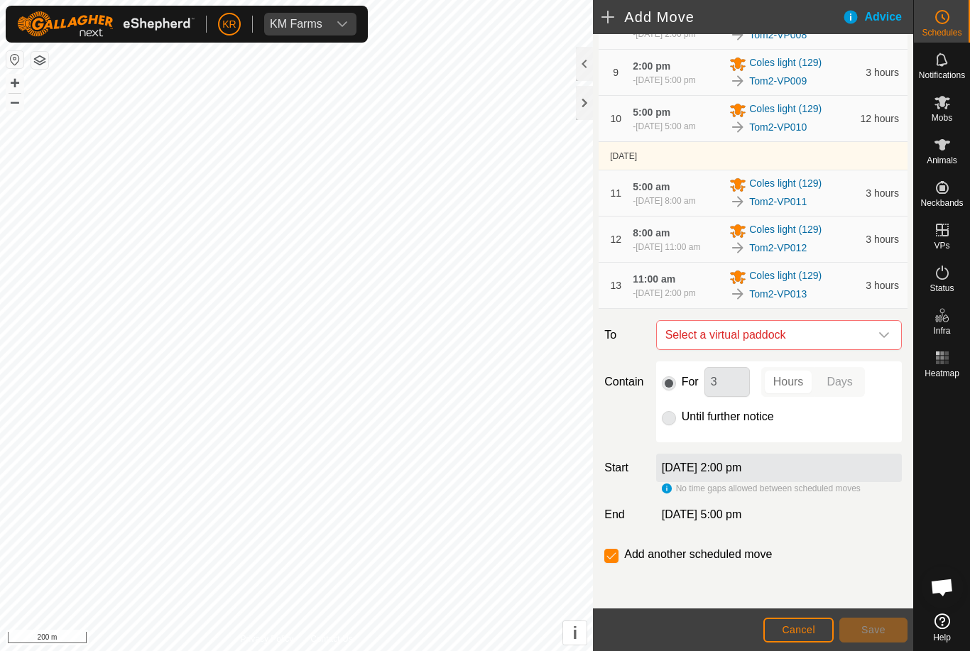
scroll to position [560, 0]
click at [868, 331] on span "Select a virtual paddock" at bounding box center [765, 335] width 210 height 28
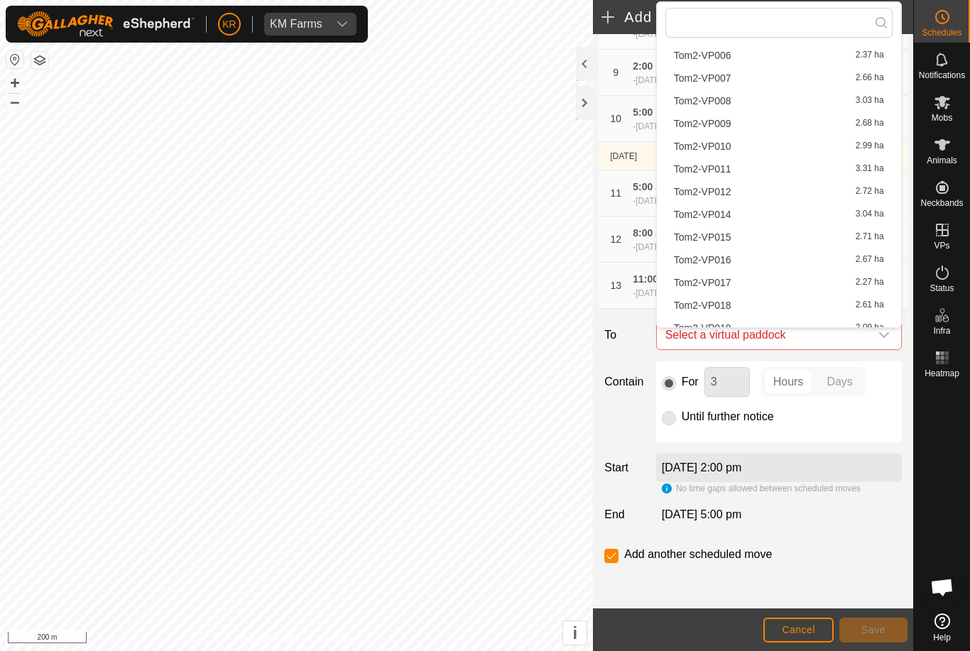
scroll to position [189, 0]
click at [733, 195] on div "Tom2-VP014 3.04 ha" at bounding box center [779, 193] width 210 height 10
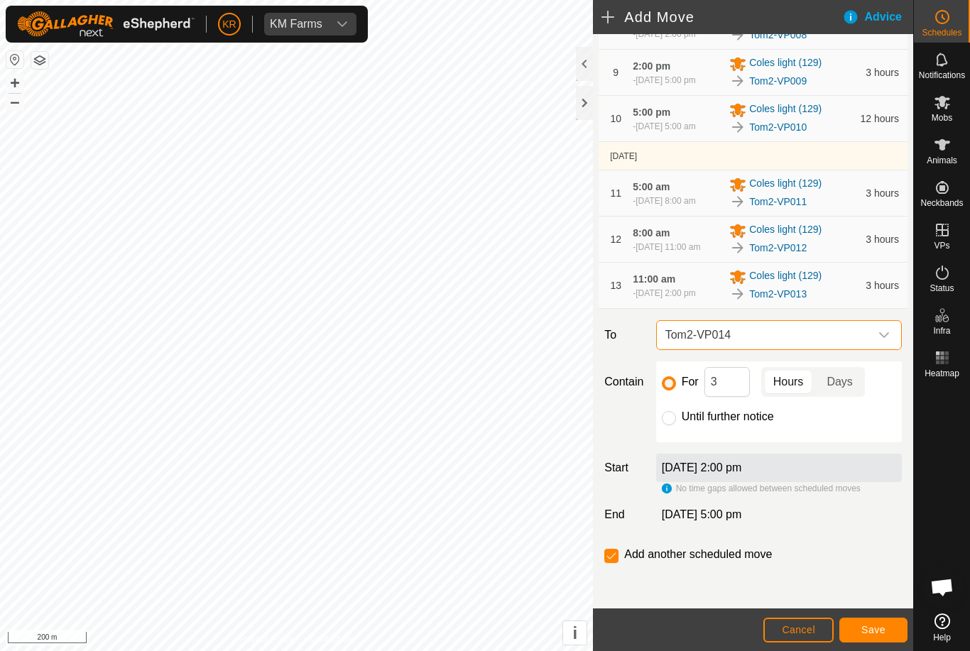
click at [881, 627] on span "Save" at bounding box center [873, 629] width 24 height 11
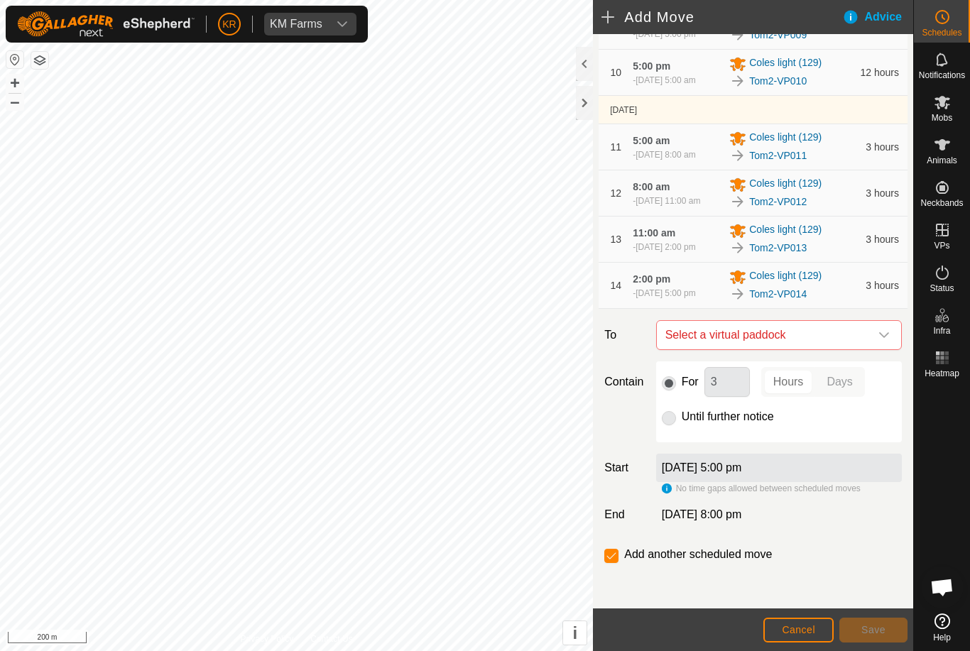
click at [880, 341] on icon "dropdown trigger" at bounding box center [884, 335] width 11 height 11
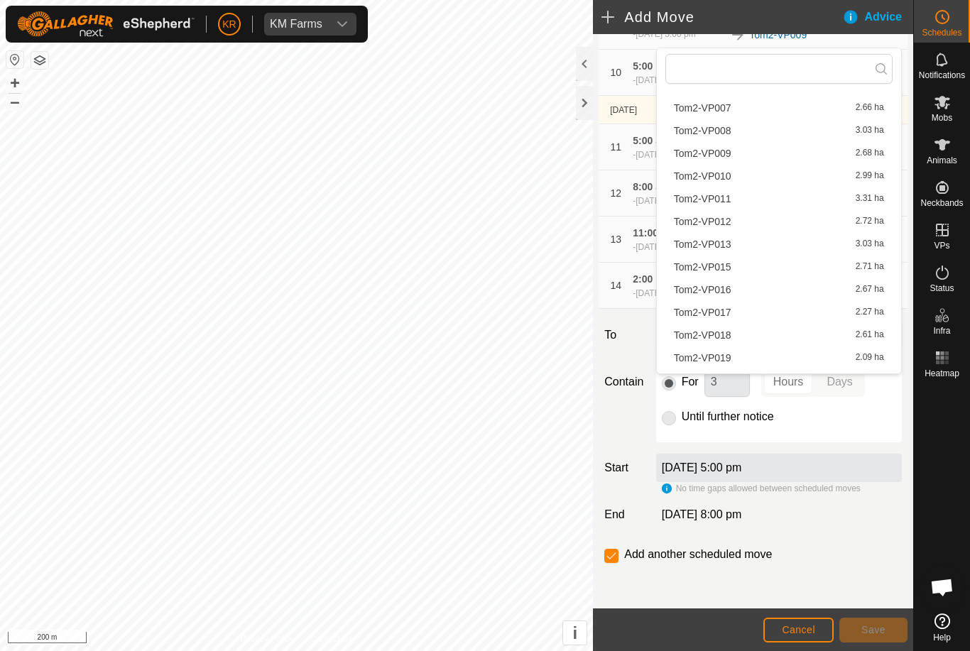
scroll to position [244, 0]
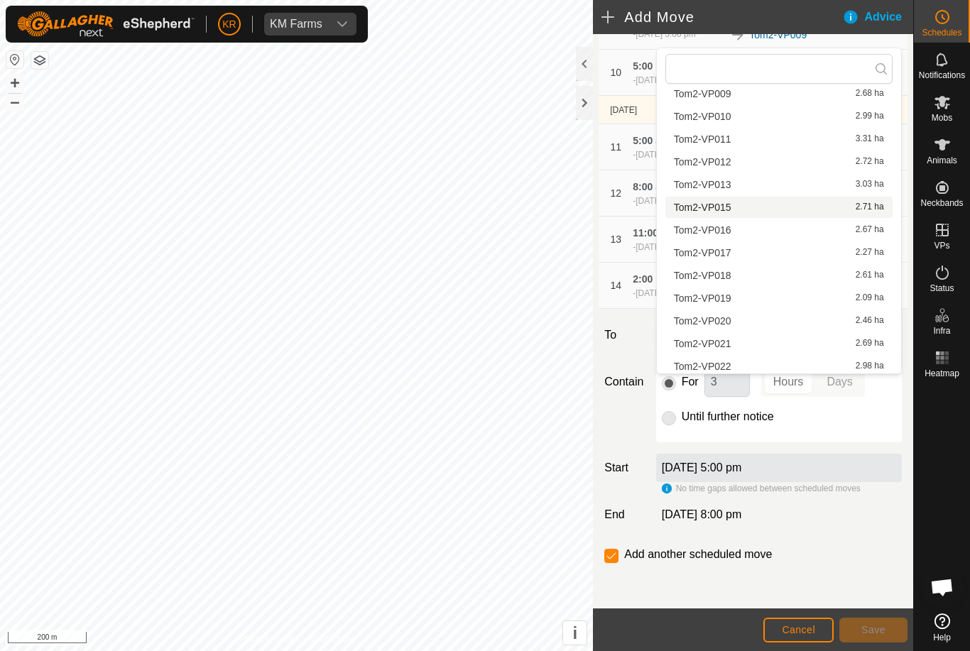
click at [732, 207] on div "Tom2-VP015 2.71 ha" at bounding box center [779, 207] width 210 height 10
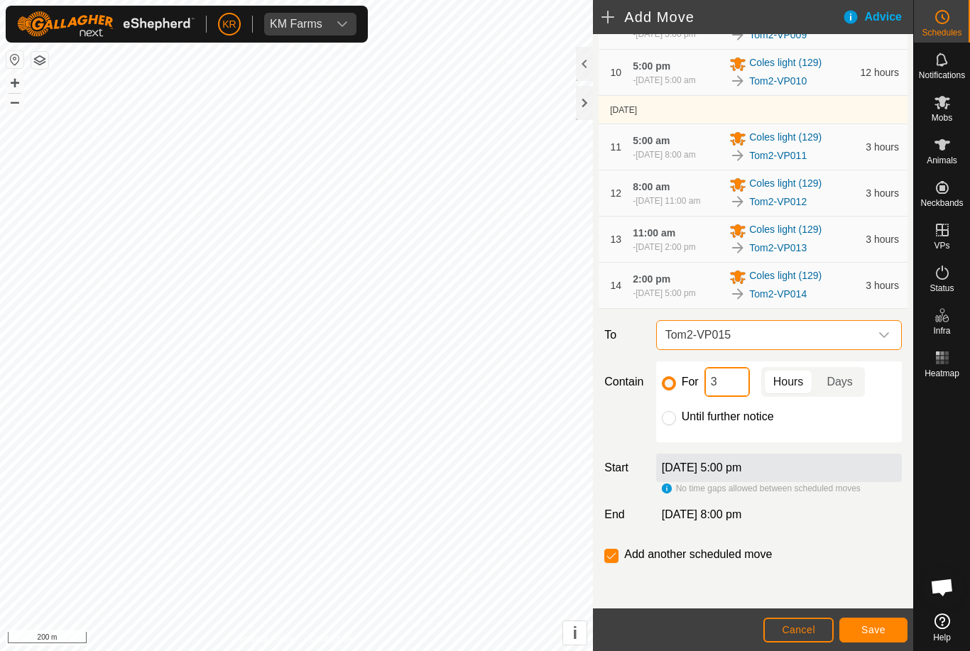
click at [720, 397] on input "3" at bounding box center [727, 382] width 45 height 30
click at [876, 623] on button "Save" at bounding box center [873, 630] width 68 height 25
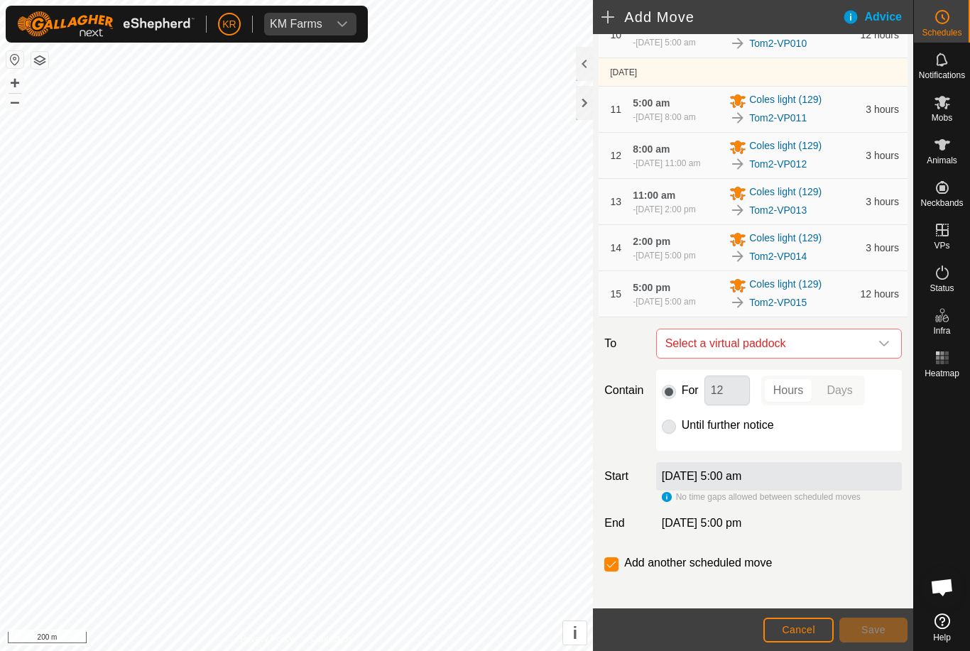
click at [867, 358] on span "Select a virtual paddock" at bounding box center [765, 344] width 210 height 28
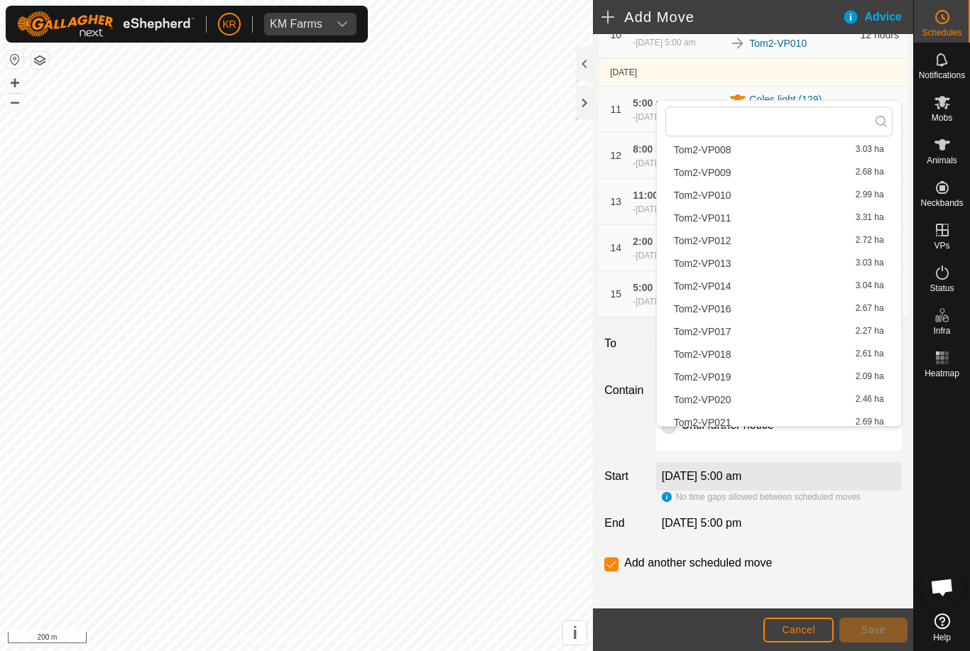
scroll to position [246, 0]
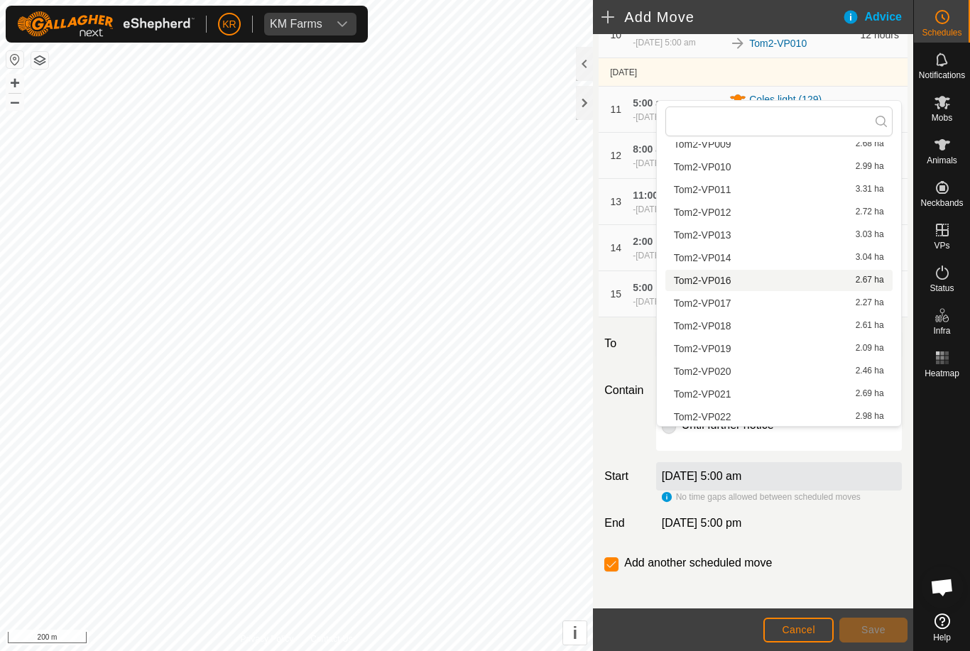
click at [724, 286] on span "Tom2-VP016" at bounding box center [703, 281] width 58 height 10
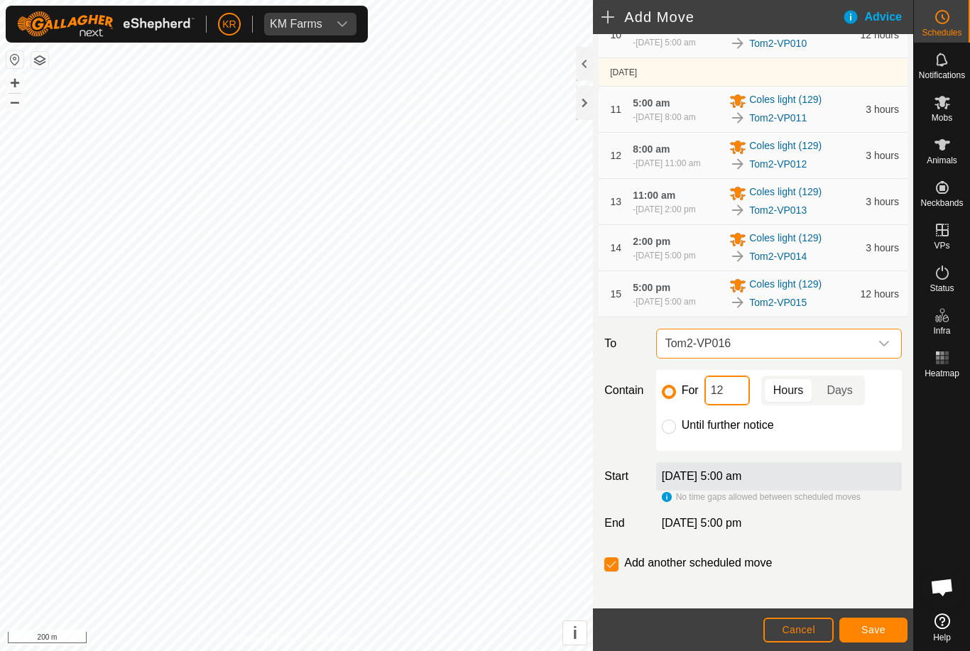
click at [730, 406] on input "12" at bounding box center [727, 391] width 45 height 30
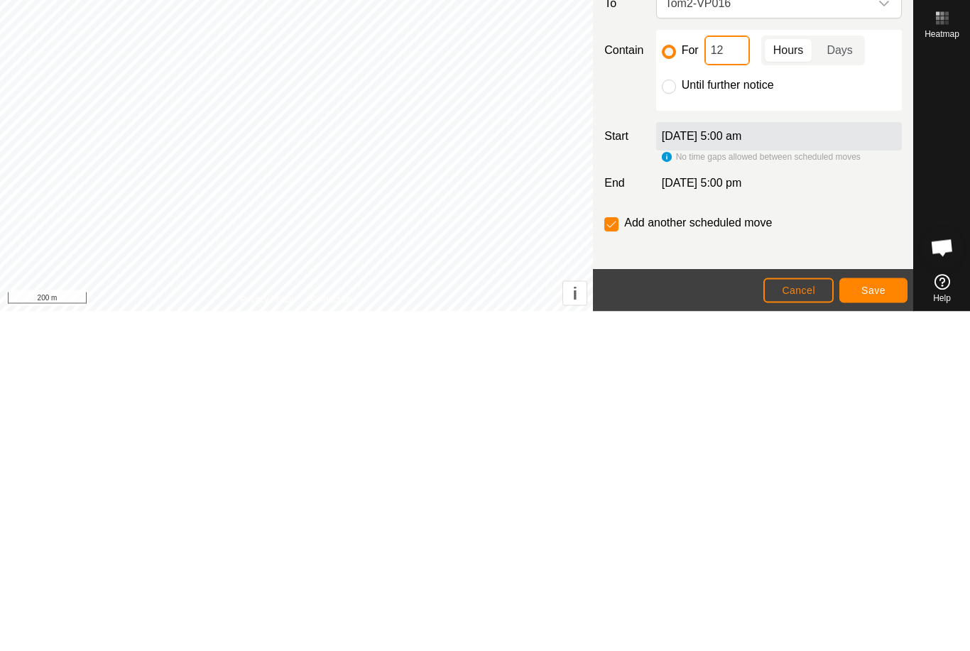
type input "1"
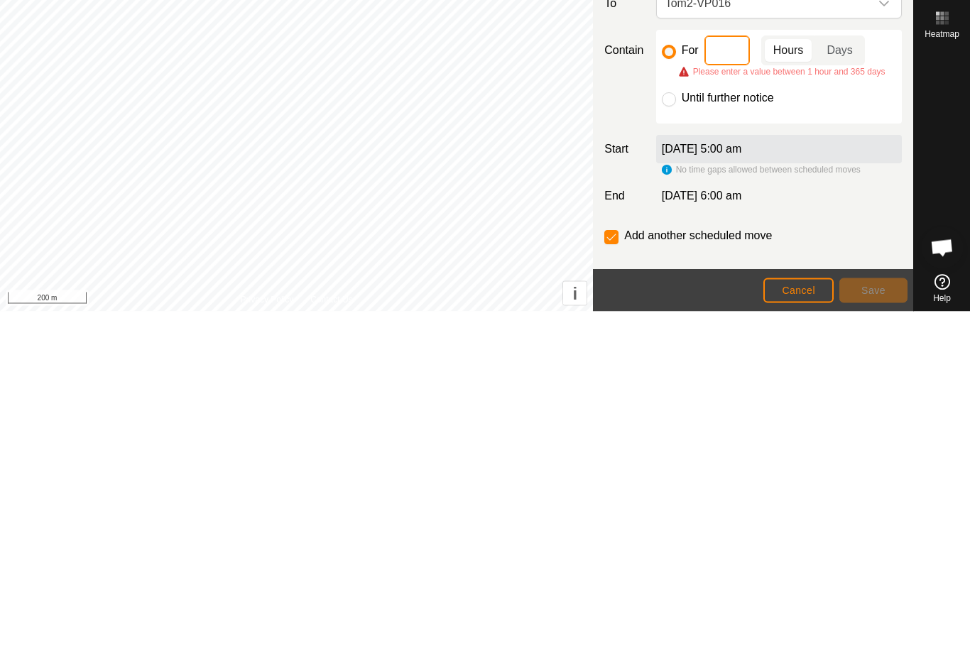
type input "3"
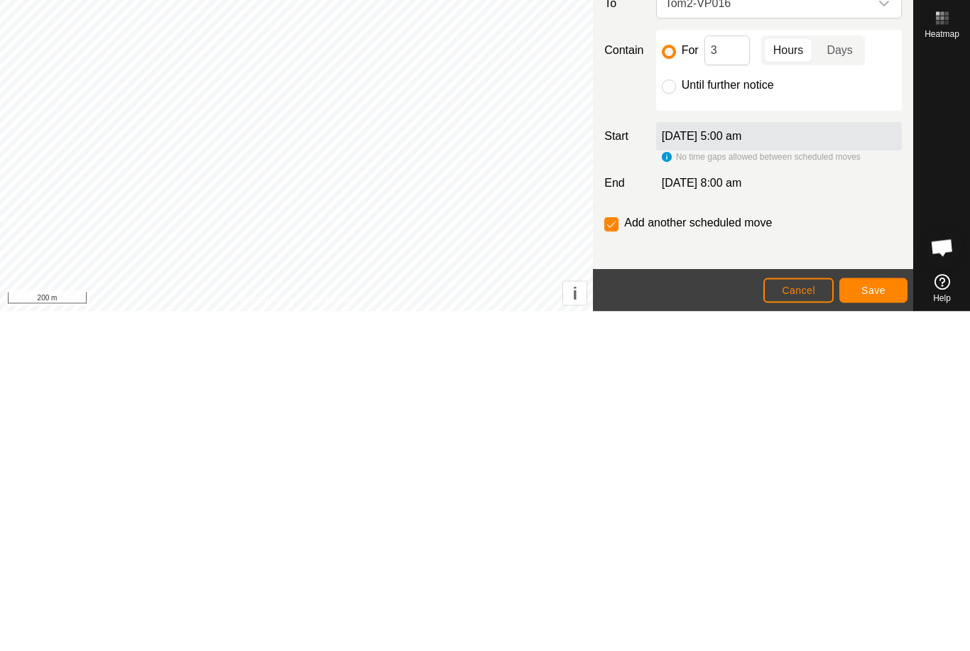
click at [881, 624] on span "Save" at bounding box center [873, 629] width 24 height 11
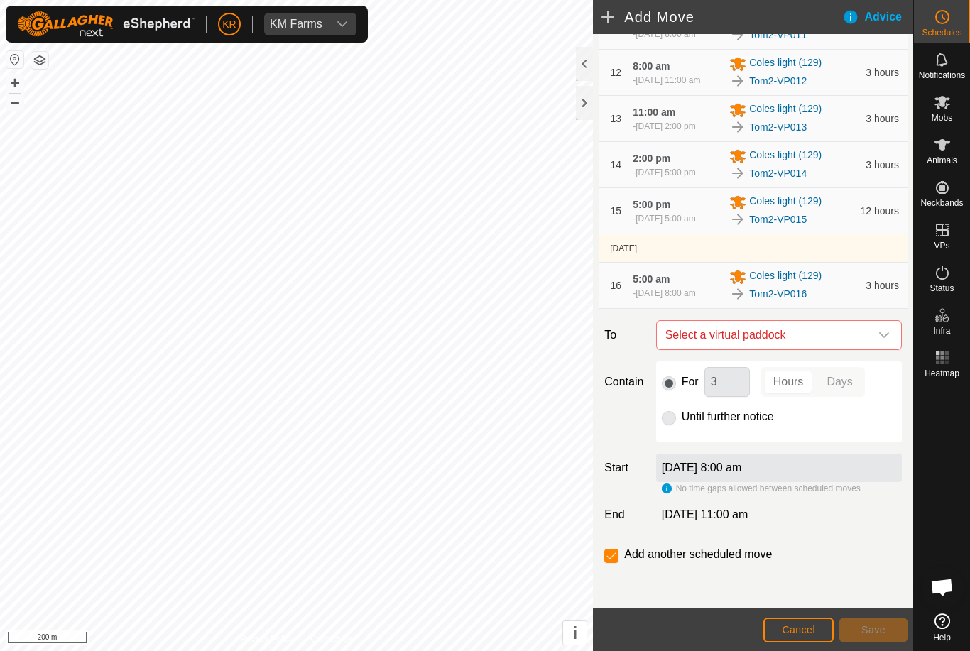
scroll to position [746, 0]
click at [869, 325] on span "Select a virtual paddock" at bounding box center [765, 335] width 210 height 28
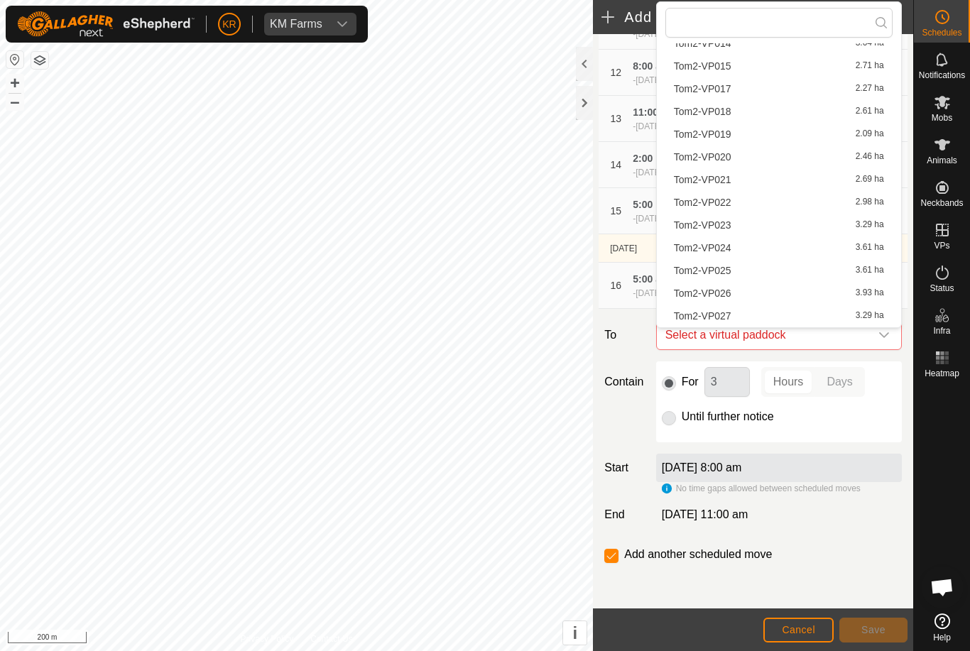
scroll to position [361, 0]
click at [726, 92] on span "Tom2-VP017" at bounding box center [703, 89] width 58 height 10
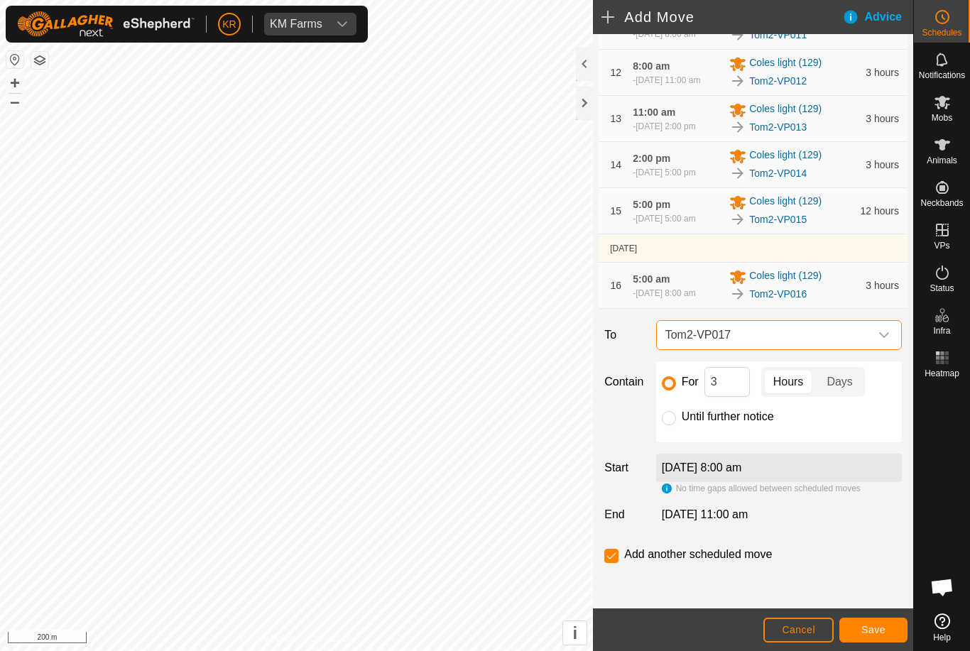
click at [864, 627] on span "Save" at bounding box center [873, 629] width 24 height 11
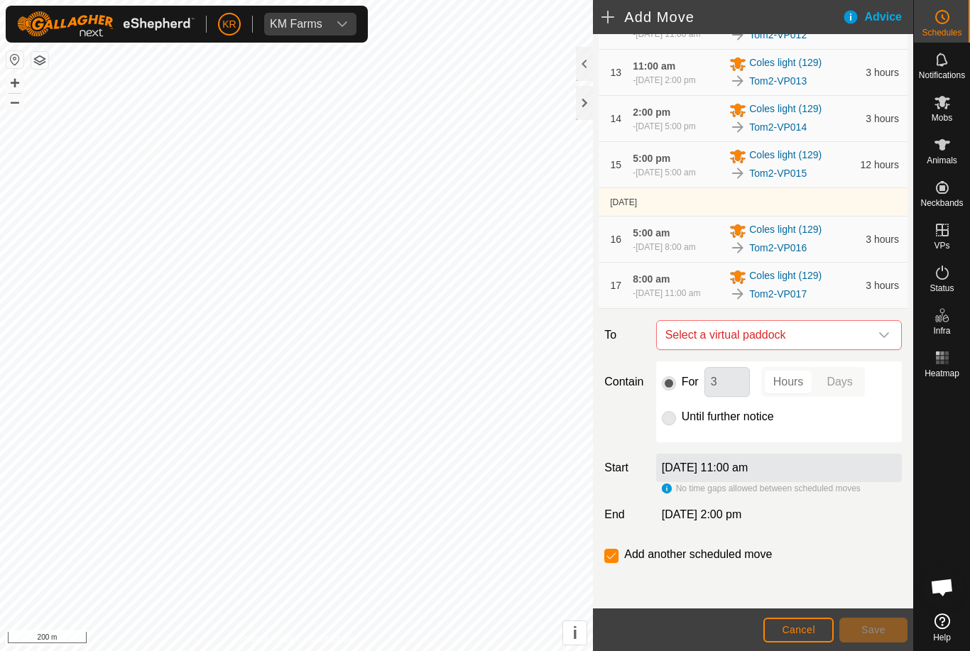
click at [876, 349] on div "dropdown trigger" at bounding box center [884, 335] width 28 height 28
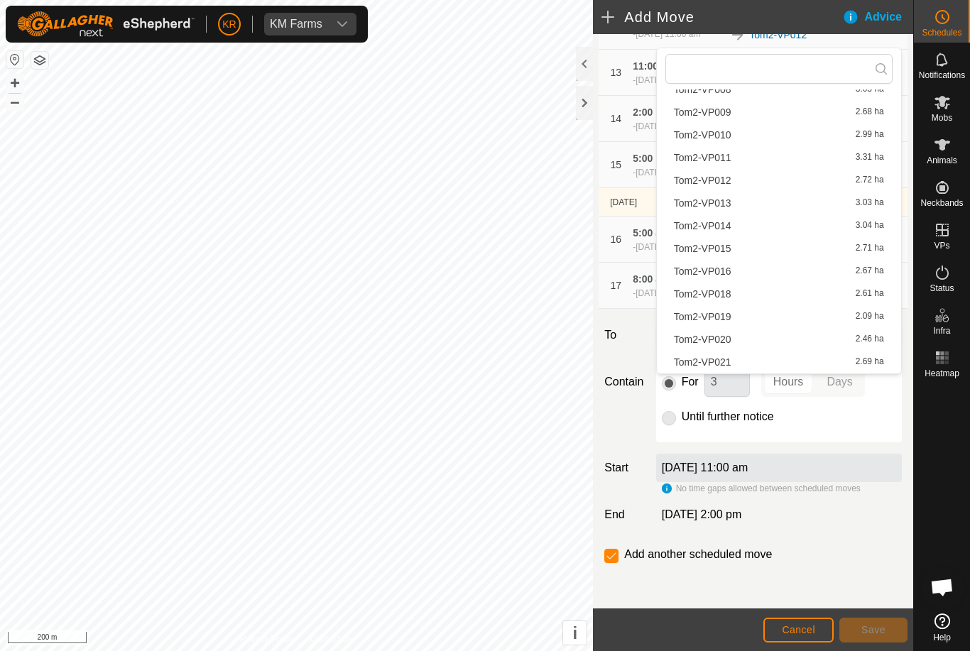
scroll to position [225, 0]
click at [727, 291] on span "Tom2-VP018" at bounding box center [703, 294] width 58 height 10
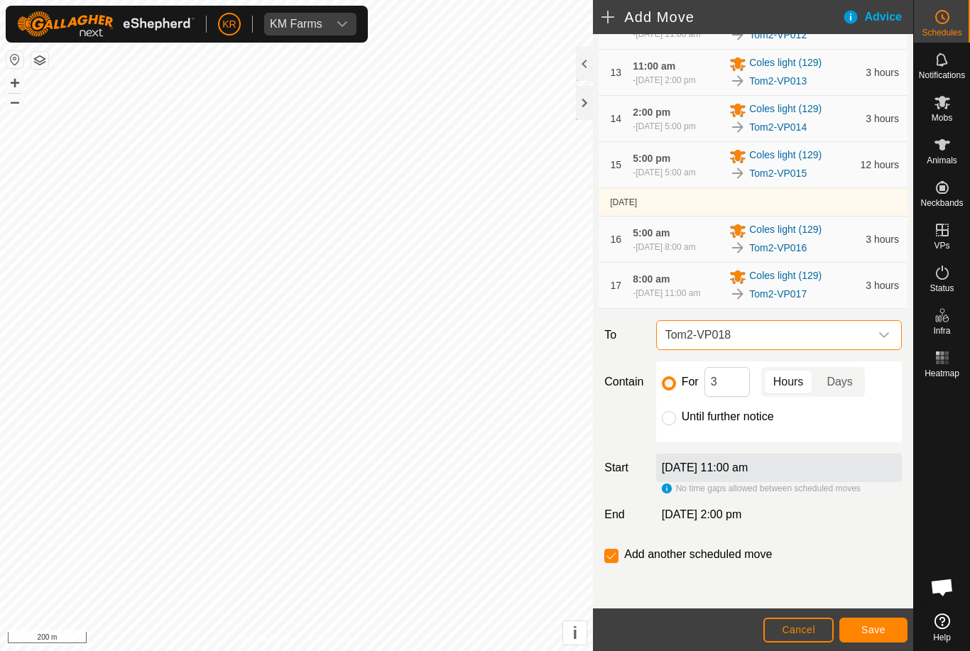
click at [875, 622] on button "Save" at bounding box center [873, 630] width 68 height 25
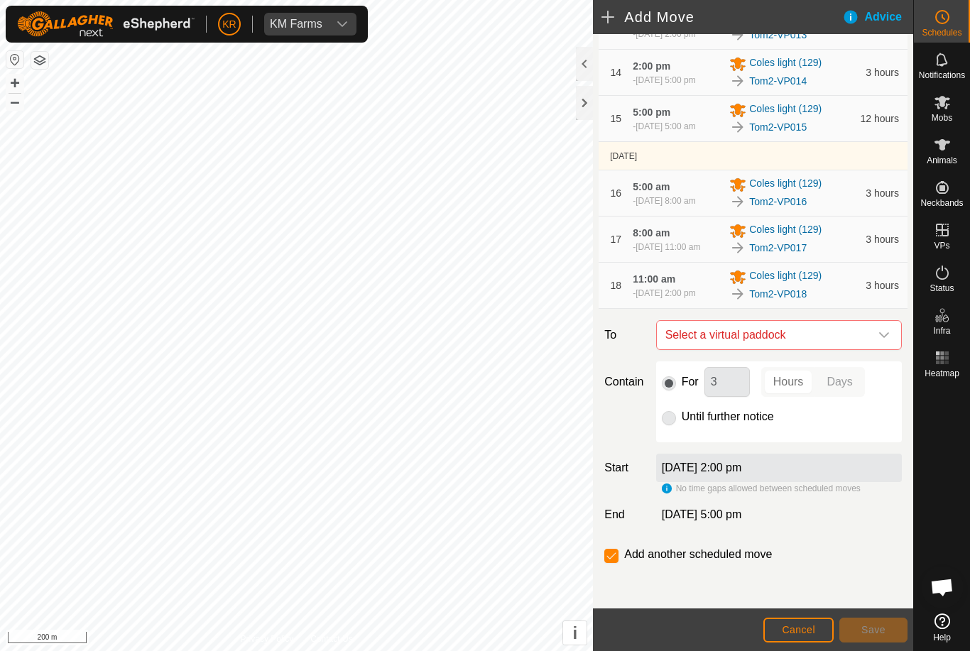
click at [868, 349] on span "Select a virtual paddock" at bounding box center [765, 335] width 210 height 28
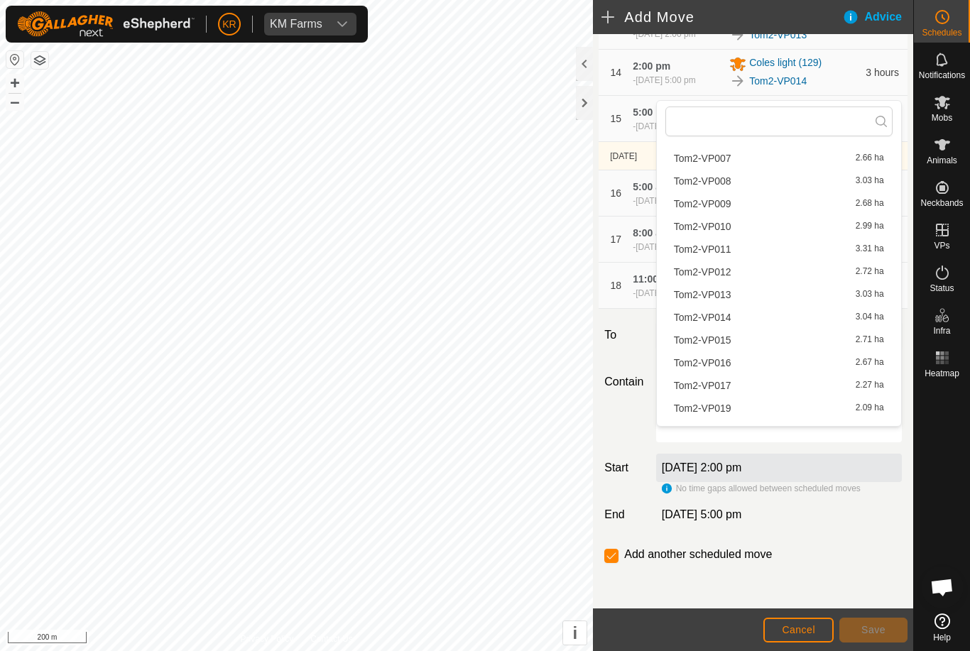
scroll to position [226, 0]
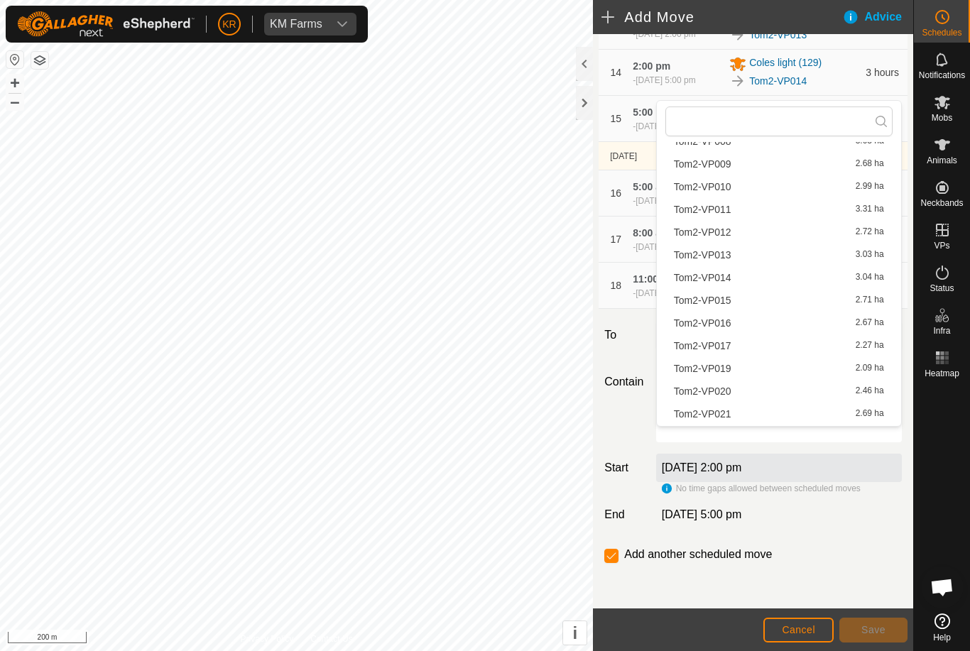
click at [724, 371] on span "Tom2-VP019" at bounding box center [703, 369] width 58 height 10
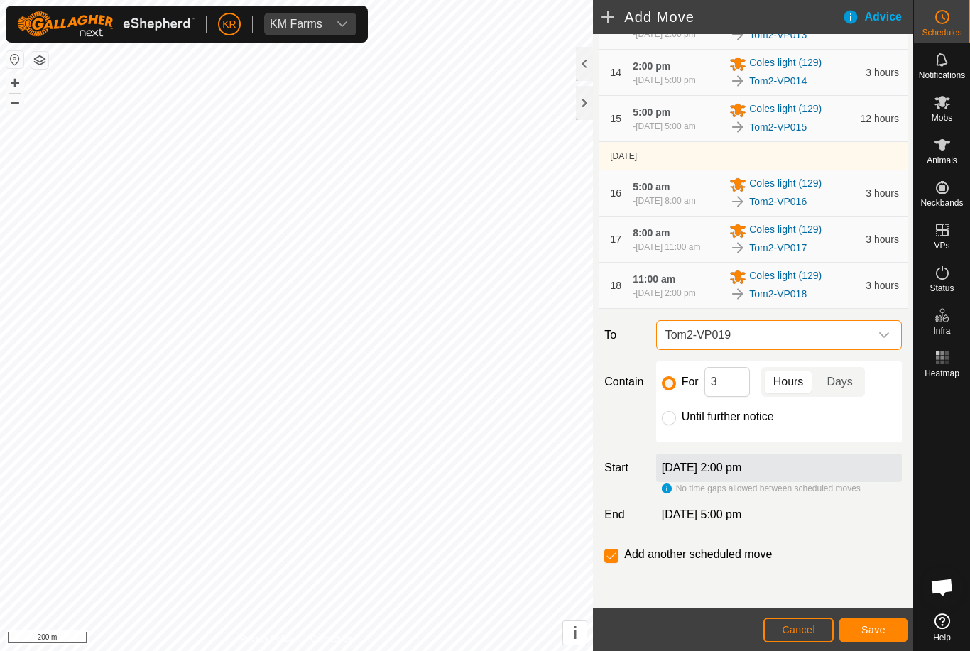
click at [853, 624] on button "Save" at bounding box center [873, 630] width 68 height 25
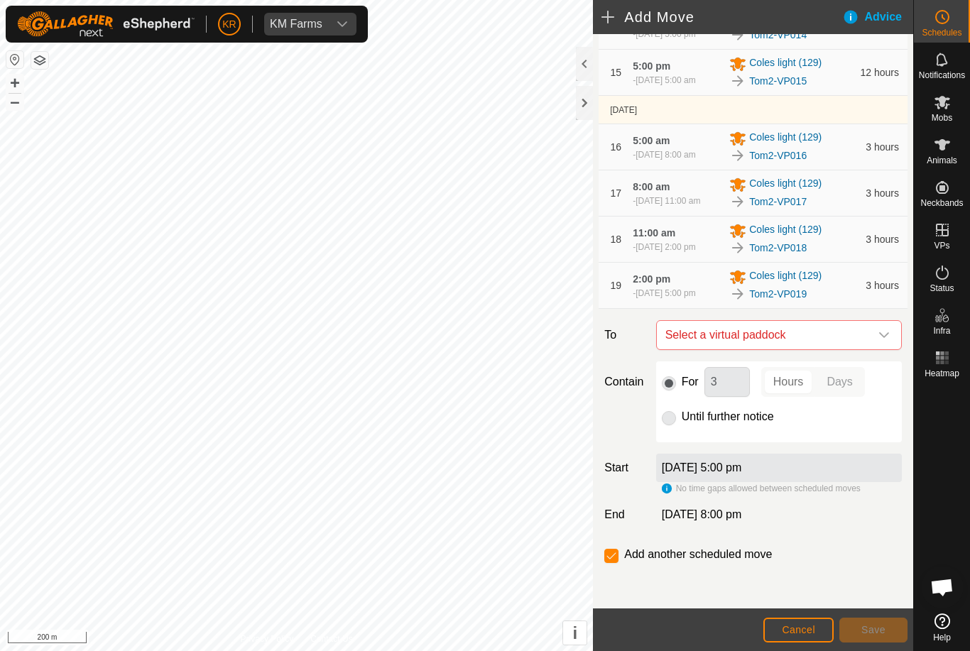
scroll to position [904, 0]
click at [863, 427] on div "For 3 Hours Days Until further notice" at bounding box center [779, 401] width 246 height 81
click at [868, 323] on span "Select a virtual paddock" at bounding box center [765, 335] width 210 height 28
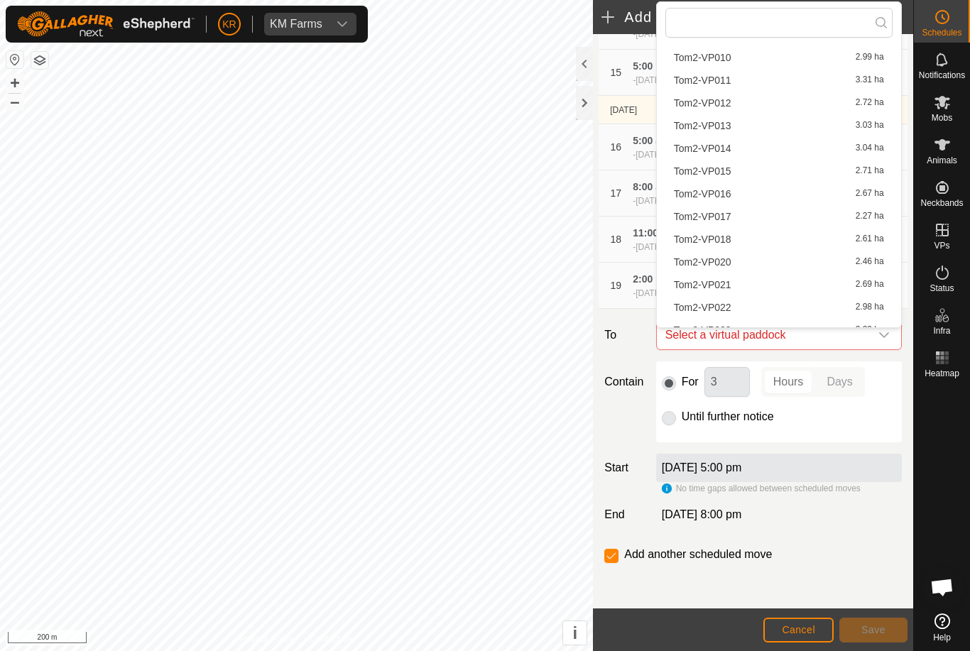
scroll to position [268, 0]
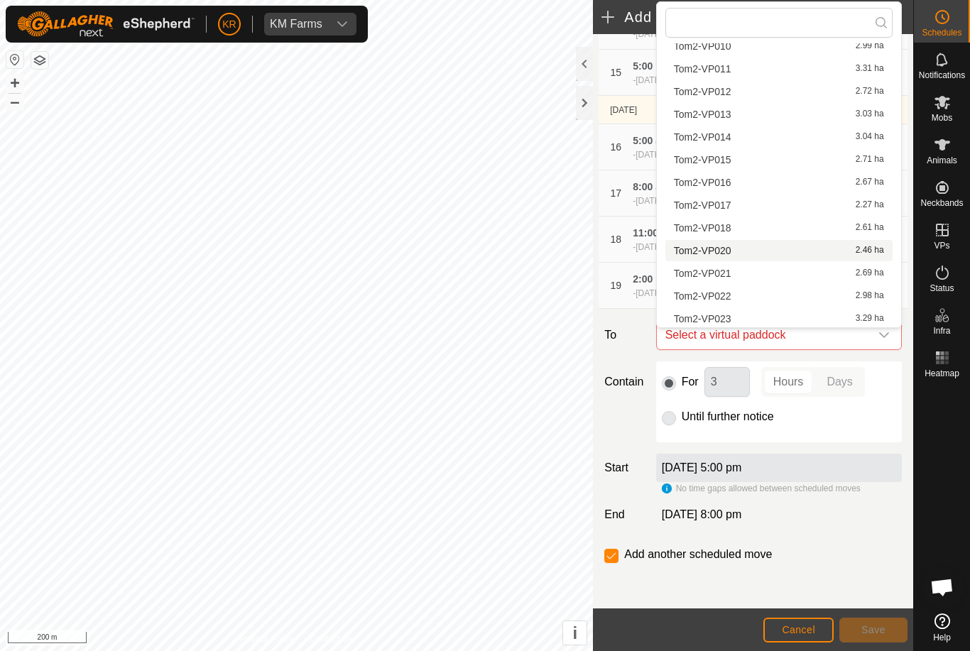
click at [724, 253] on span "Tom2-VP020" at bounding box center [703, 251] width 58 height 10
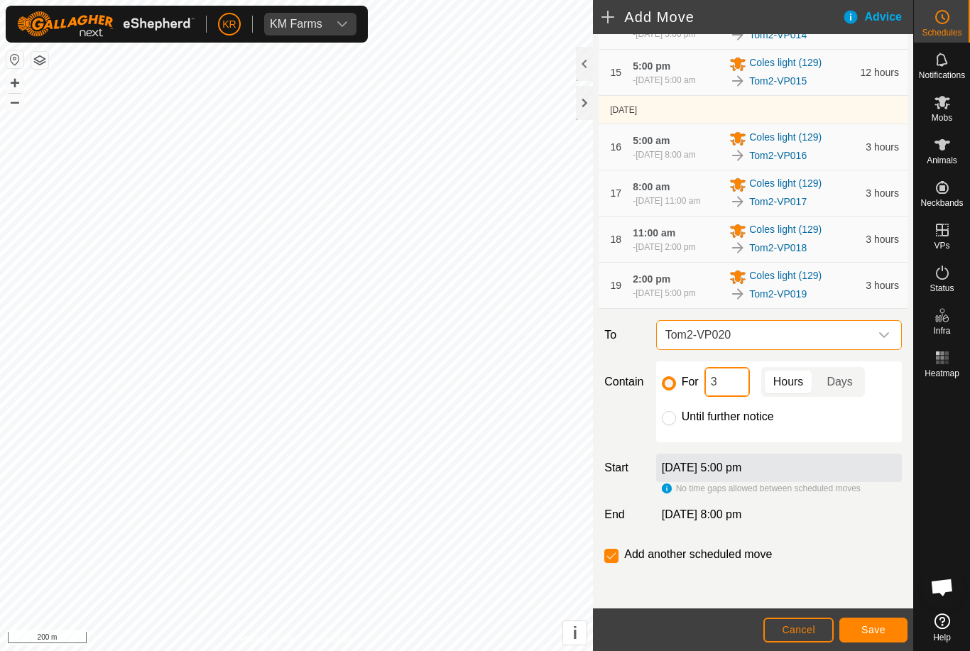
click at [725, 384] on input "3" at bounding box center [727, 382] width 45 height 30
click at [876, 629] on span "Save" at bounding box center [873, 629] width 24 height 11
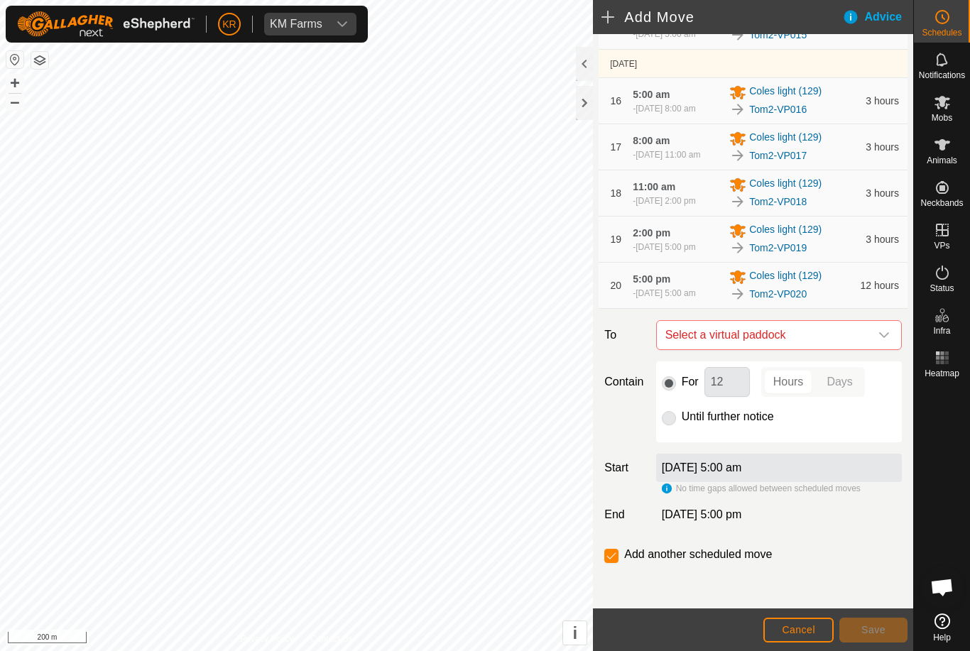
click at [879, 341] on icon "dropdown trigger" at bounding box center [884, 335] width 11 height 11
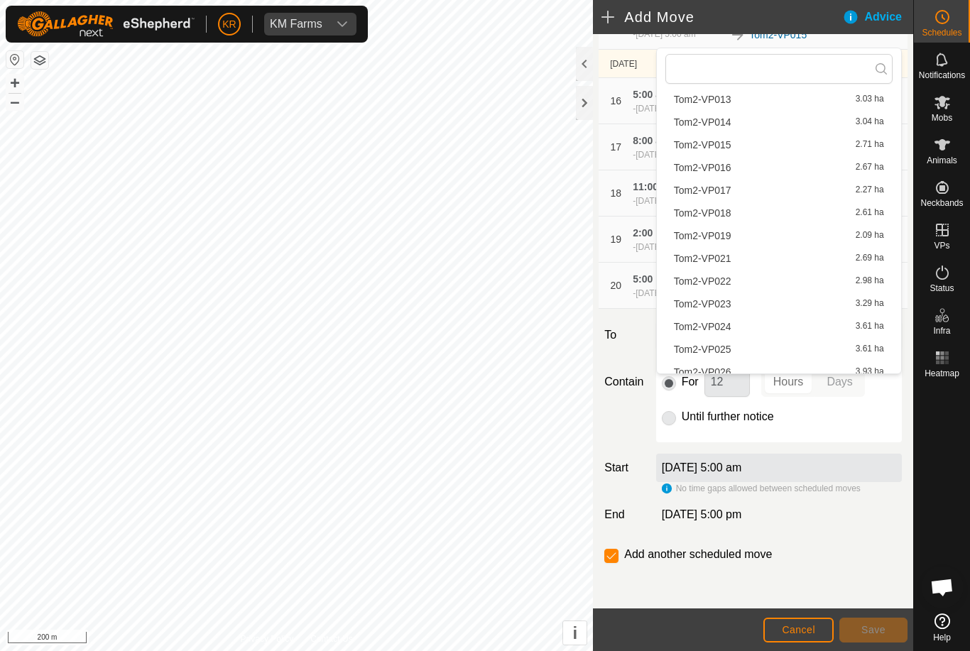
scroll to position [335, 0]
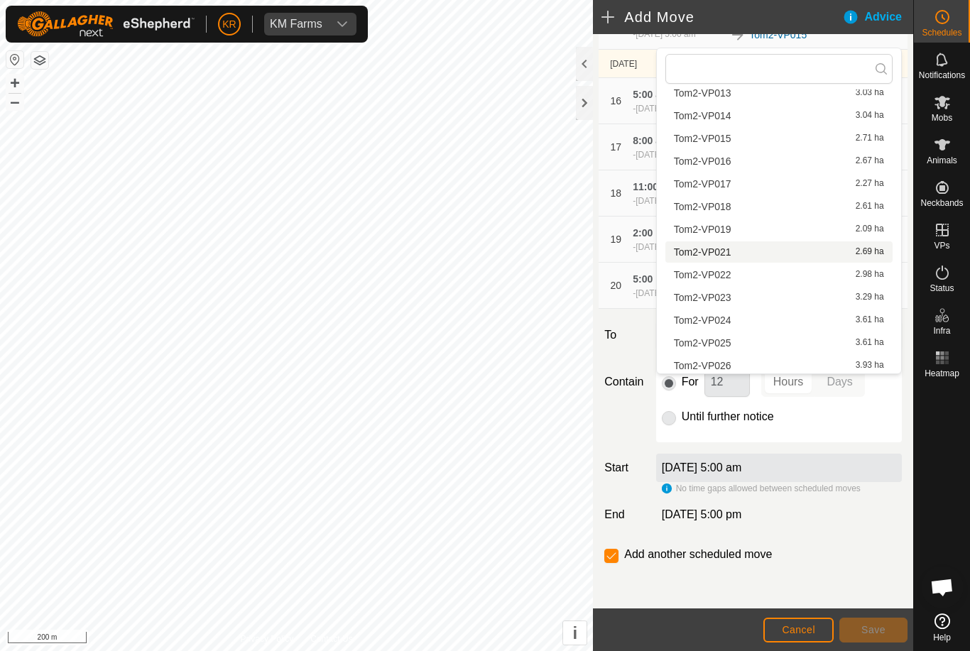
click at [725, 255] on span "Tom2-VP021" at bounding box center [703, 252] width 58 height 10
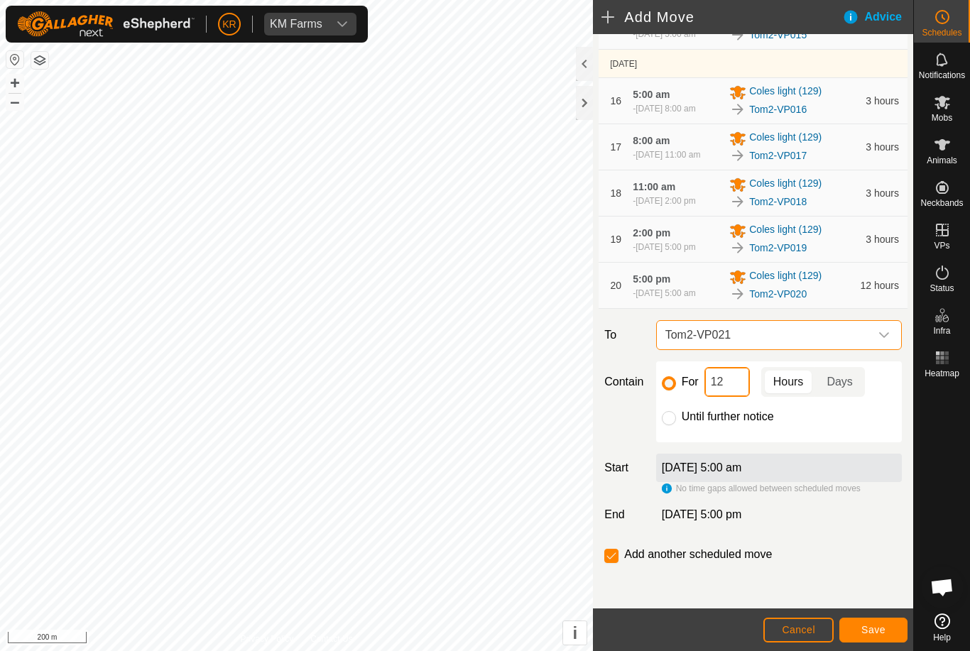
click at [731, 397] on input "12" at bounding box center [727, 382] width 45 height 30
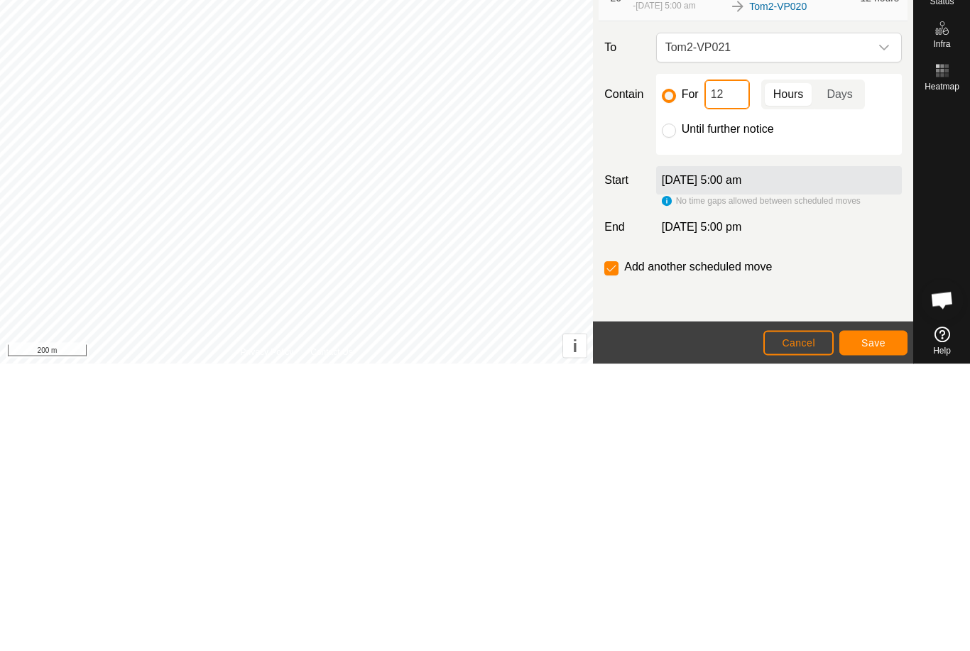
type input "1"
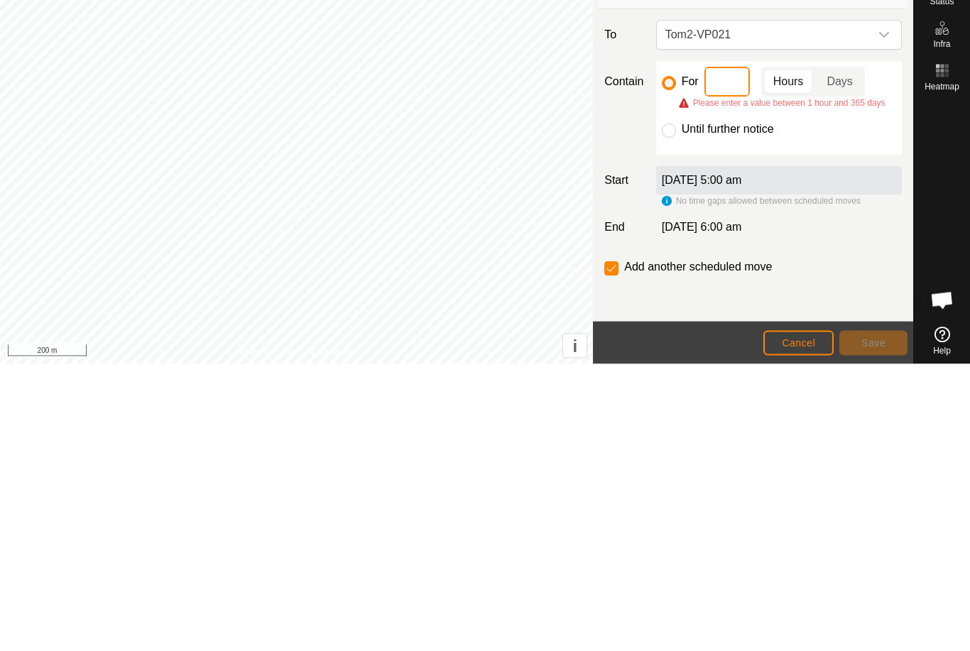
type input "3"
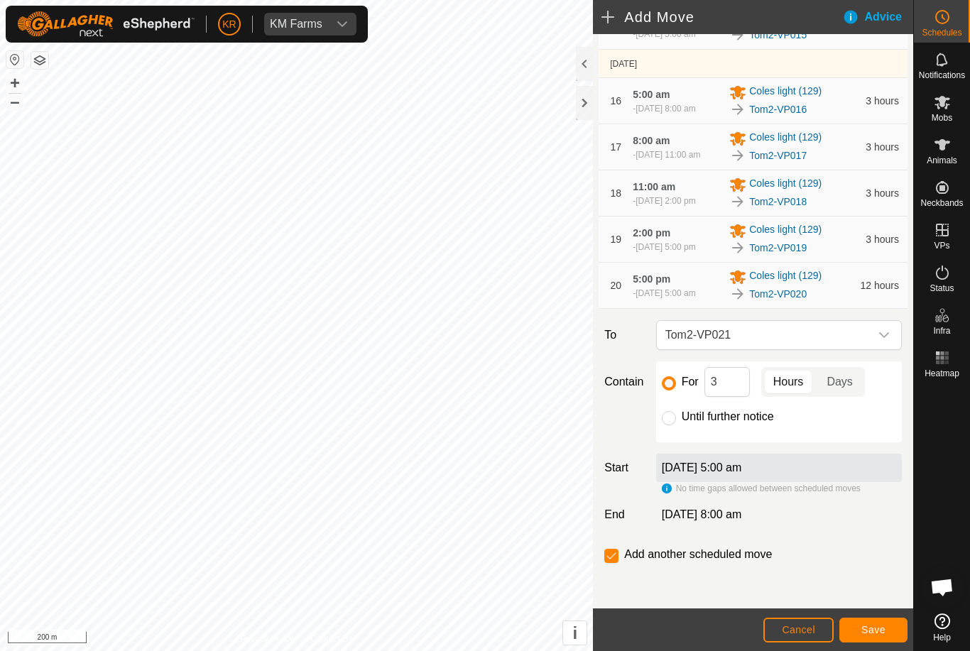
click at [875, 622] on button "Save" at bounding box center [873, 630] width 68 height 25
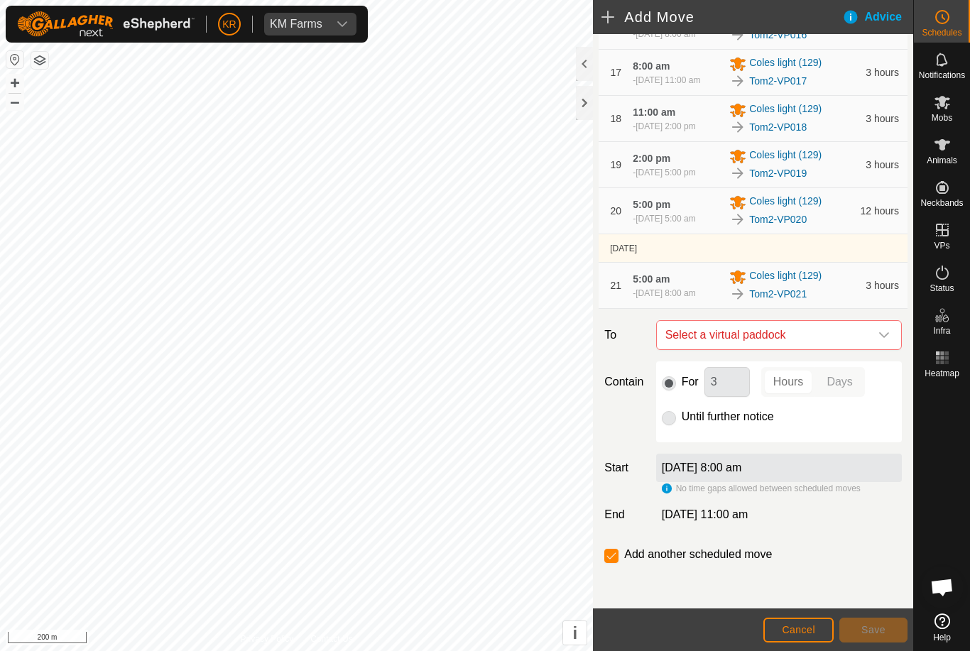
scroll to position [1038, 0]
click at [868, 337] on span "Select a virtual paddock" at bounding box center [765, 335] width 210 height 28
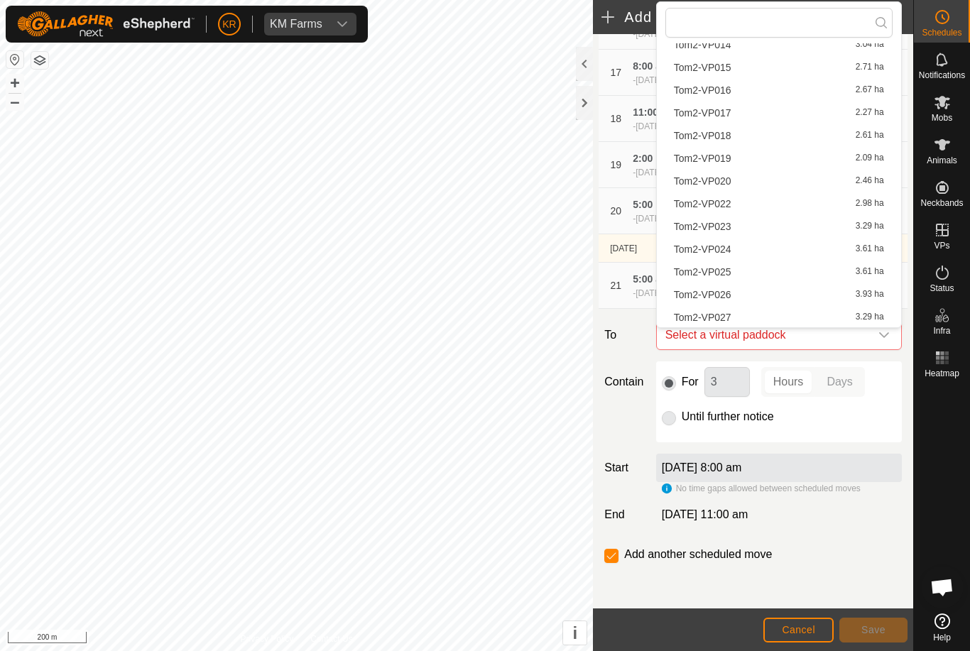
scroll to position [380, 0]
click at [727, 185] on span "Tom2-VP022" at bounding box center [703, 184] width 58 height 10
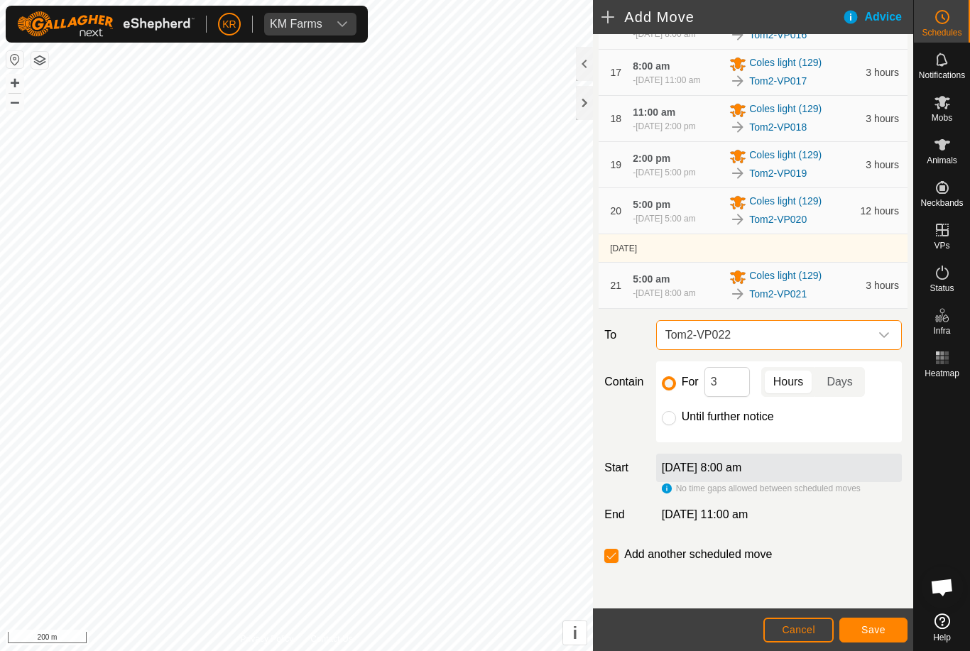
click at [864, 626] on span "Save" at bounding box center [873, 629] width 24 height 11
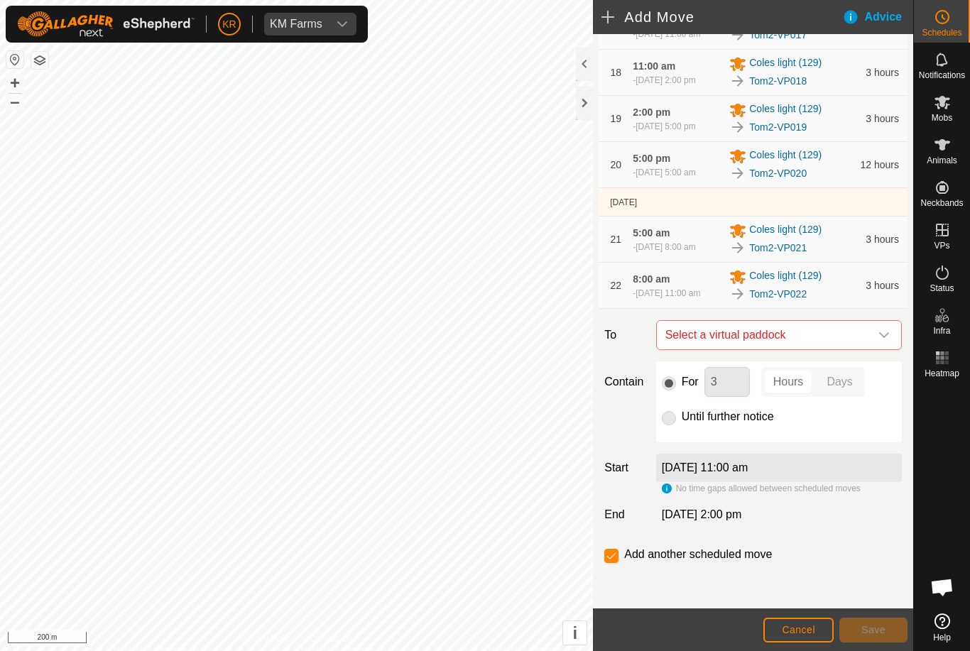
click at [884, 341] on icon "dropdown trigger" at bounding box center [884, 335] width 11 height 11
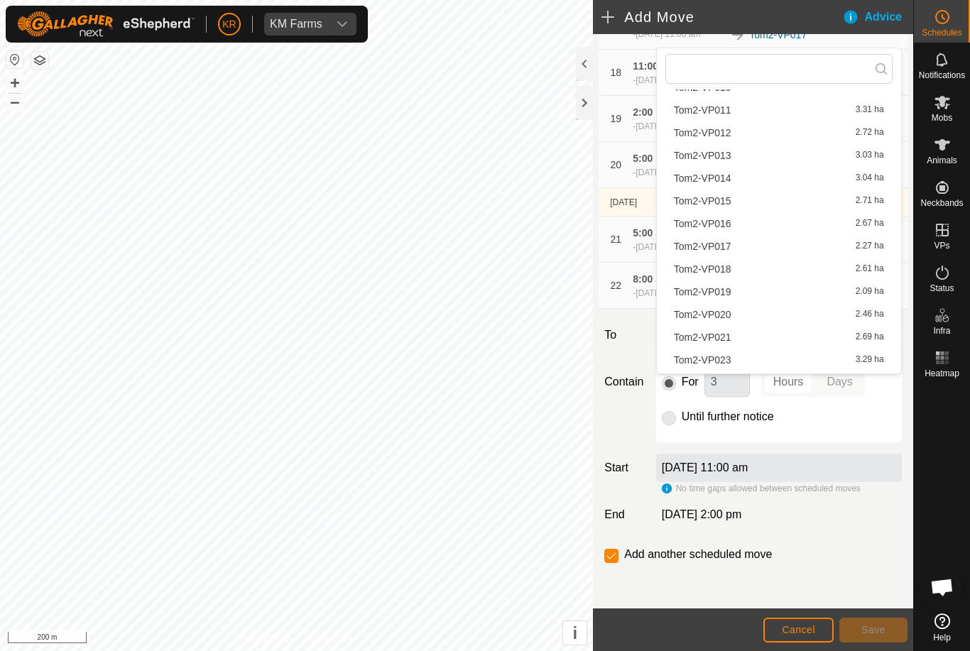
scroll to position [327, 0]
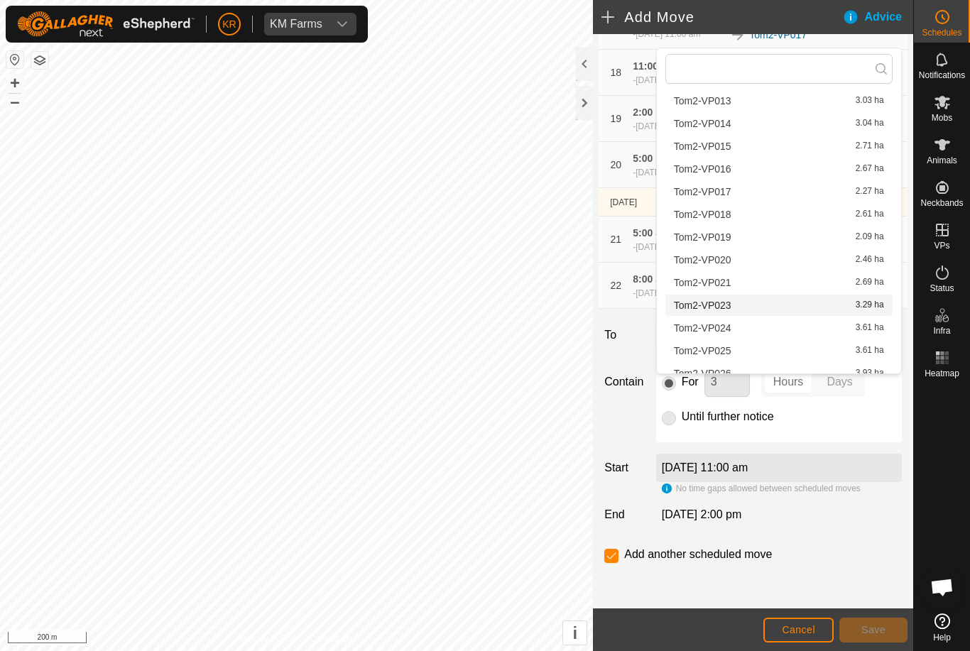
click at [729, 310] on span "Tom2-VP023" at bounding box center [703, 305] width 58 height 10
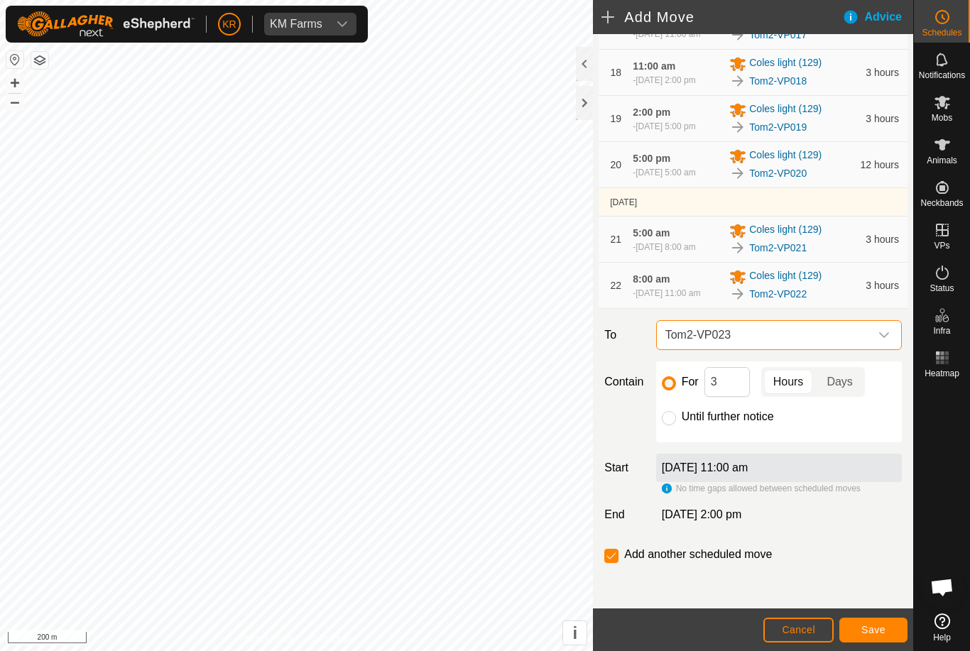
click at [881, 628] on span "Save" at bounding box center [873, 629] width 24 height 11
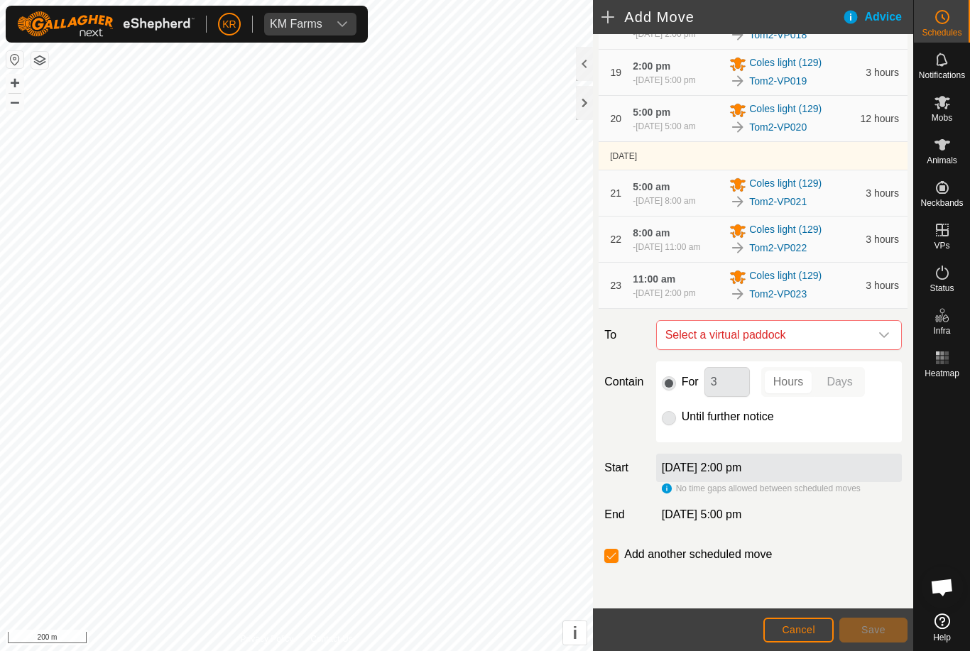
click at [867, 349] on span "Select a virtual paddock" at bounding box center [765, 335] width 210 height 28
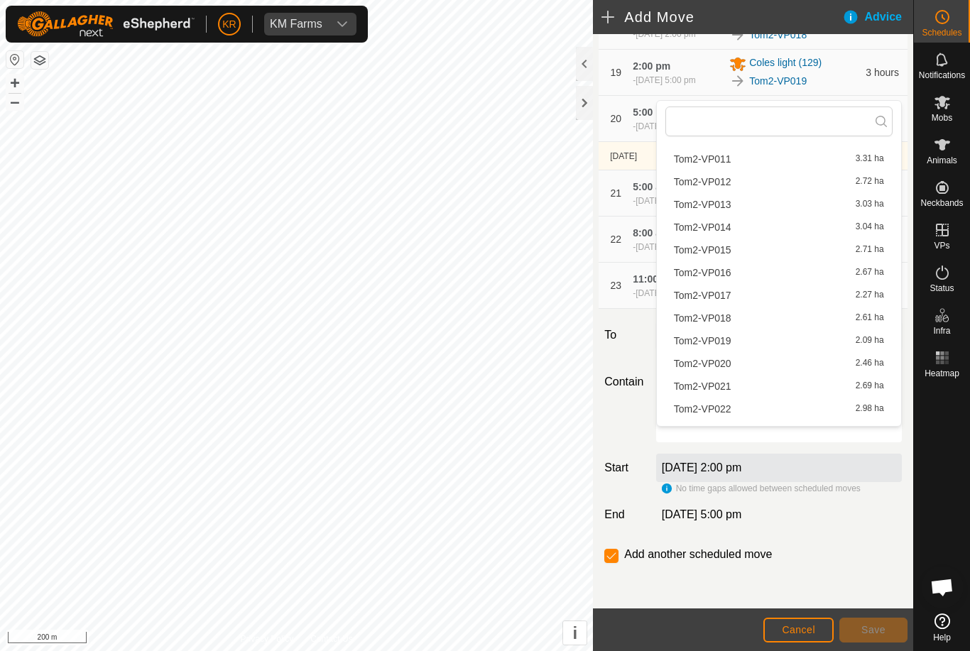
scroll to position [308, 0]
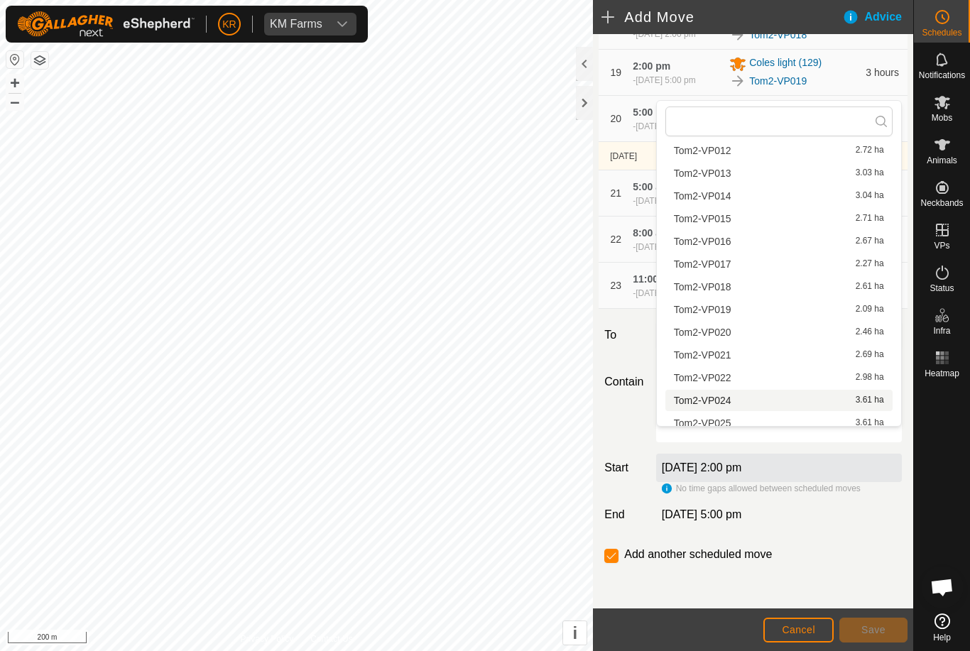
click at [729, 398] on span "Tom2-VP024" at bounding box center [703, 401] width 58 height 10
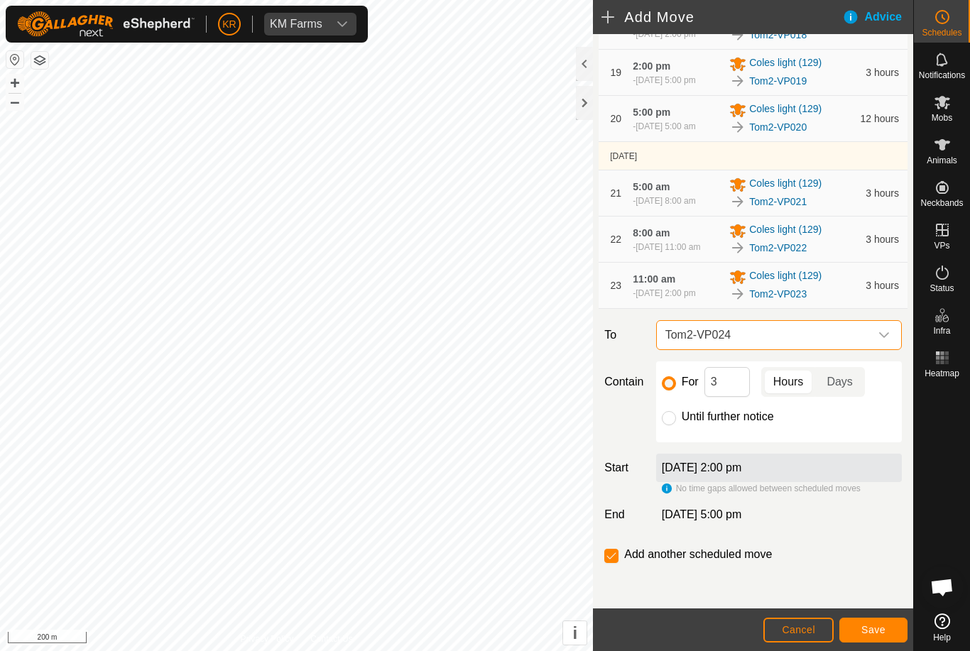
click at [879, 626] on span "Save" at bounding box center [873, 629] width 24 height 11
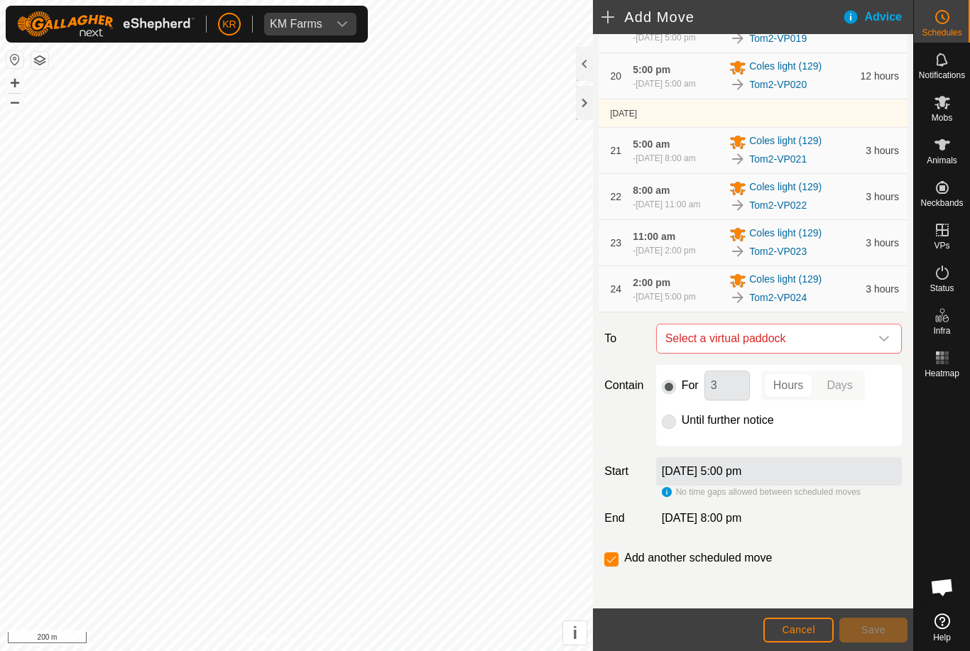
click at [869, 353] on span "Select a virtual paddock" at bounding box center [765, 339] width 210 height 28
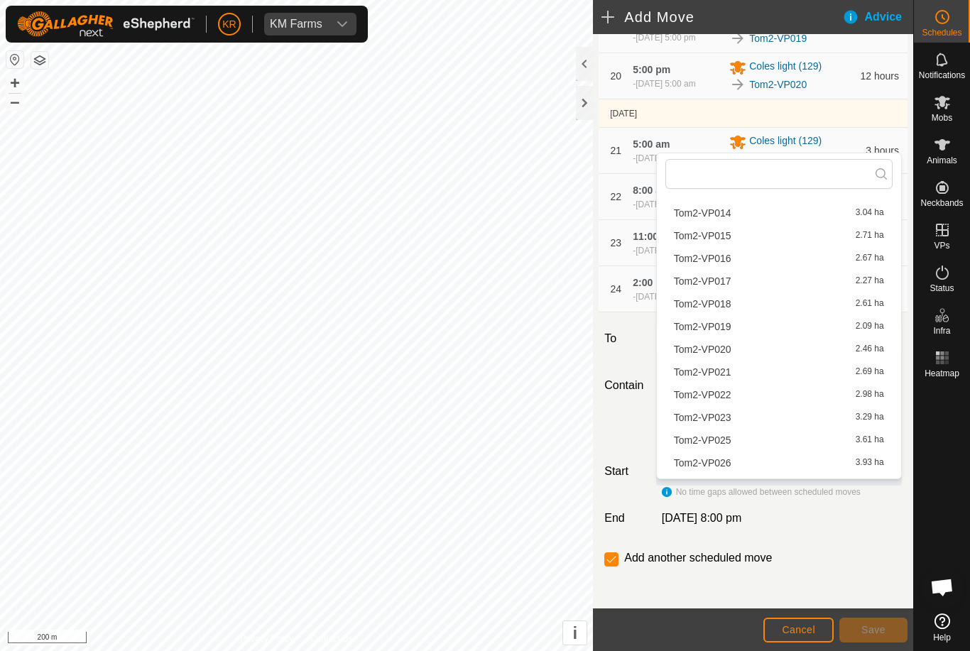
scroll to position [345, 0]
click at [731, 439] on span "Tom2-VP025" at bounding box center [703, 438] width 58 height 10
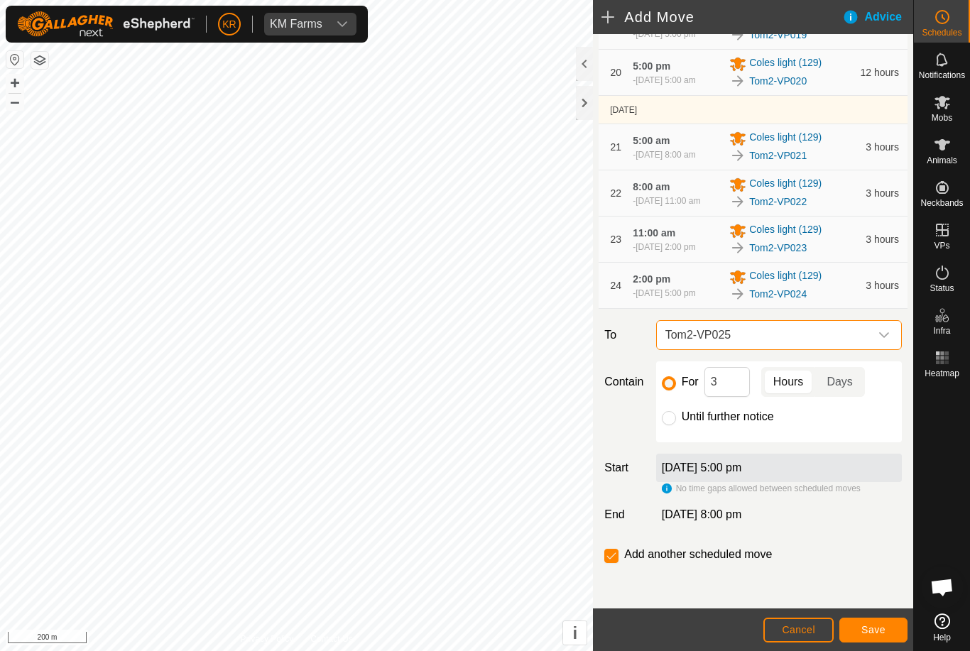
scroll to position [1195, 0]
click at [717, 386] on input "3" at bounding box center [727, 382] width 45 height 30
click at [871, 625] on span "Save" at bounding box center [873, 629] width 24 height 11
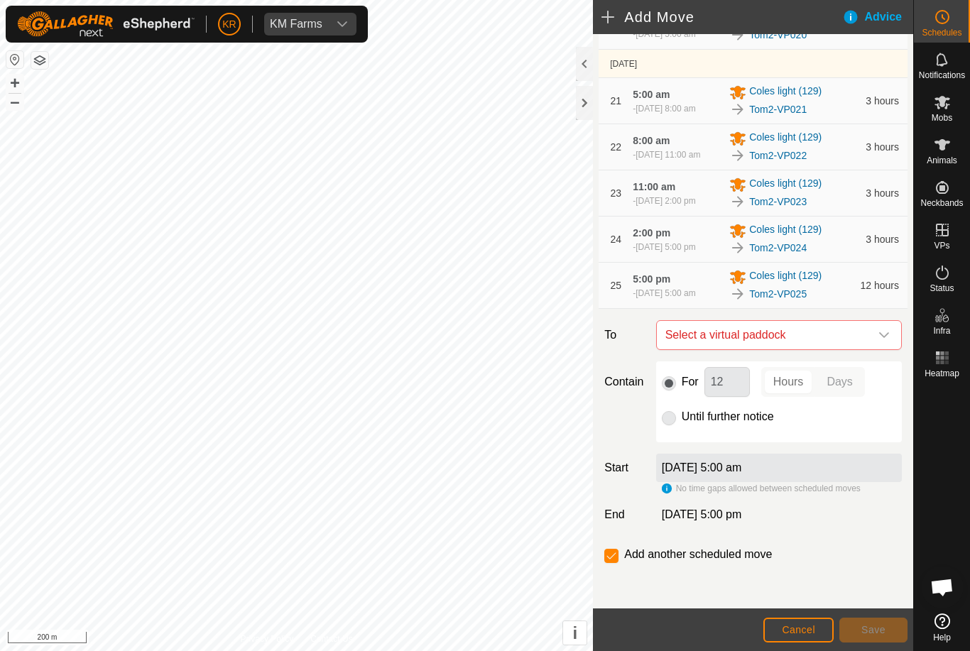
click at [869, 349] on span "Select a virtual paddock" at bounding box center [765, 335] width 210 height 28
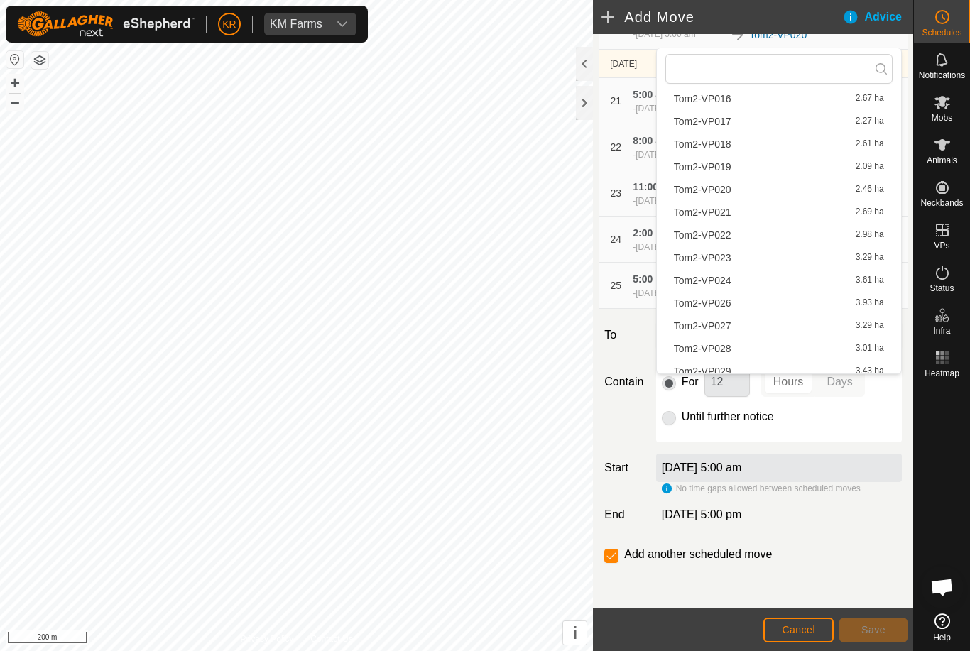
scroll to position [403, 0]
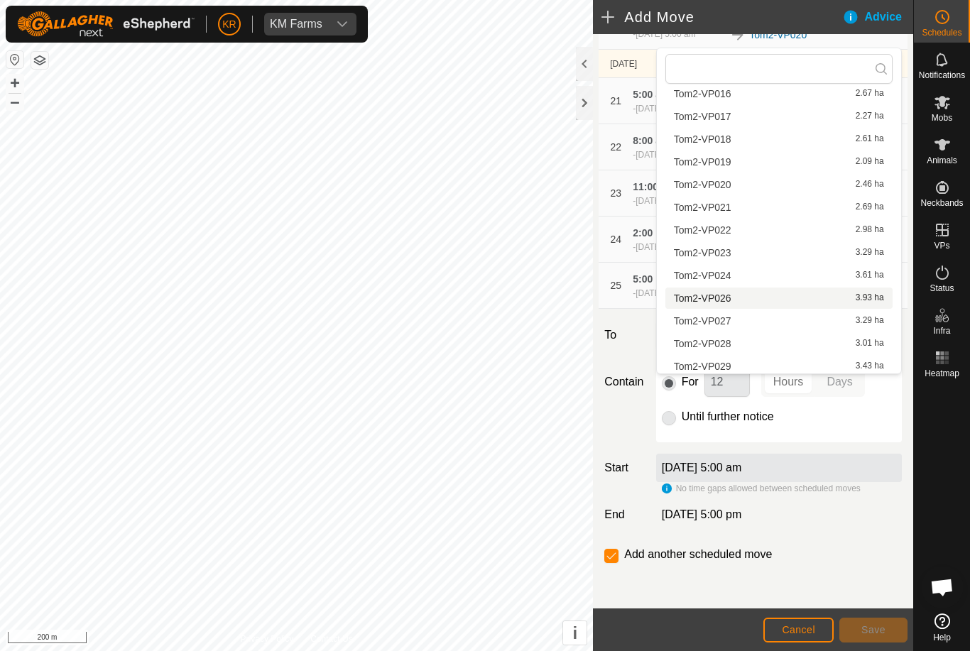
click at [744, 300] on div "Tom2-VP026 3.93 ha" at bounding box center [779, 298] width 210 height 10
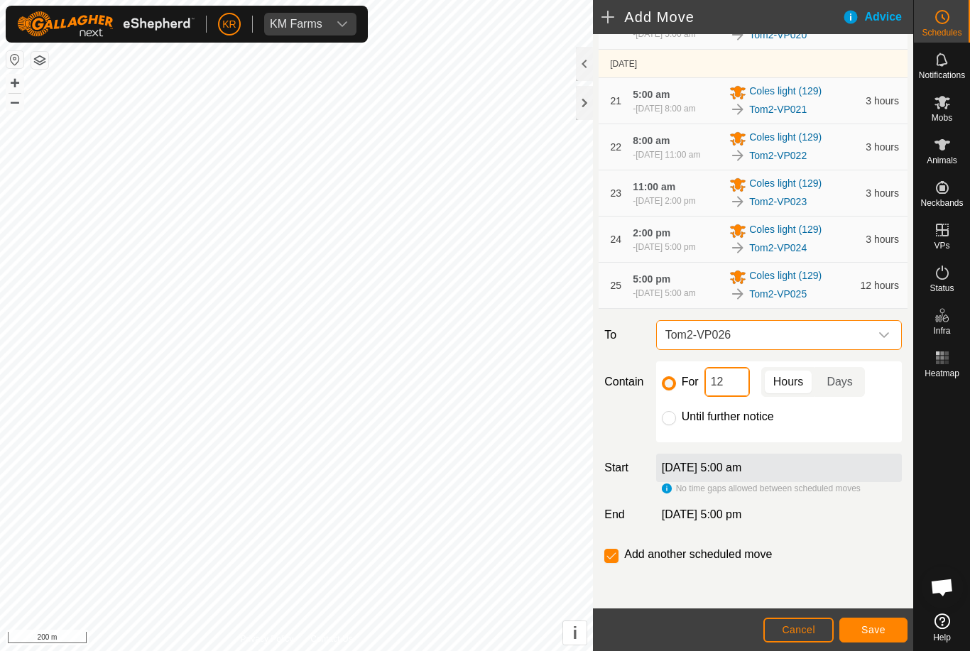
click at [724, 397] on input "12" at bounding box center [727, 382] width 45 height 30
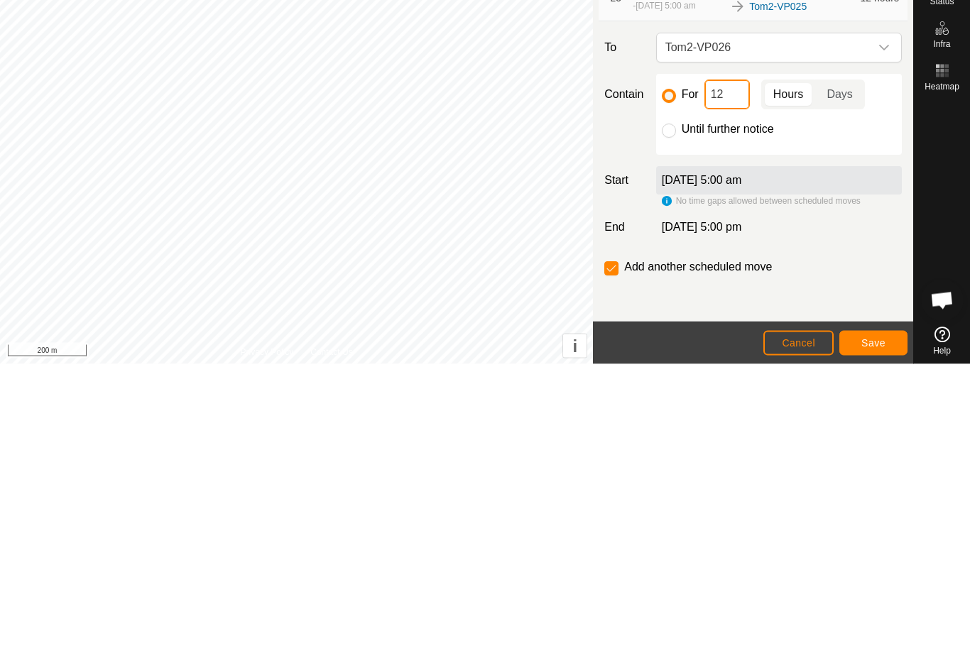
type input "1"
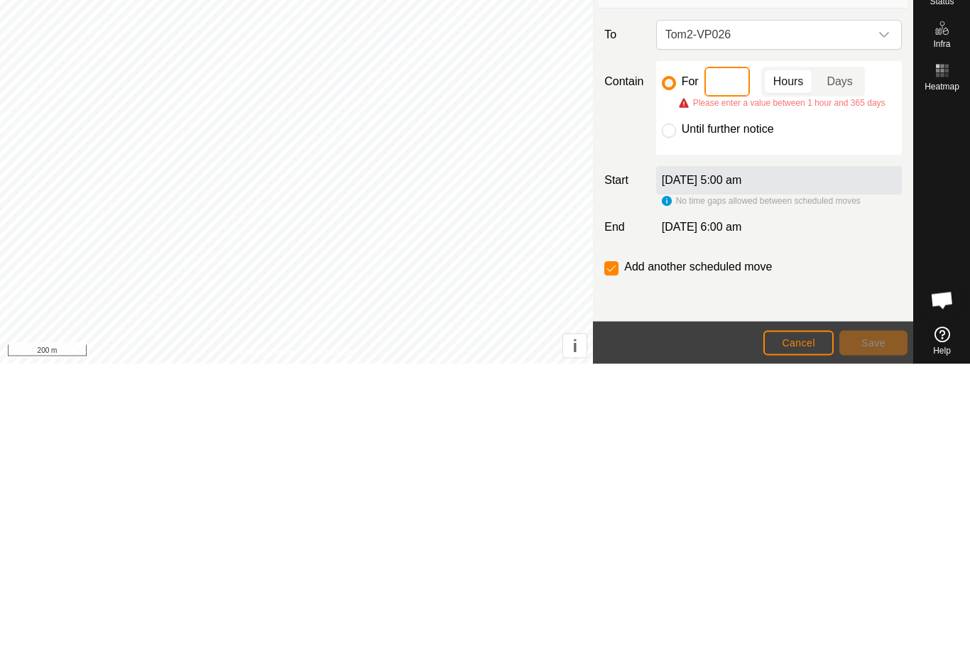
type input "3"
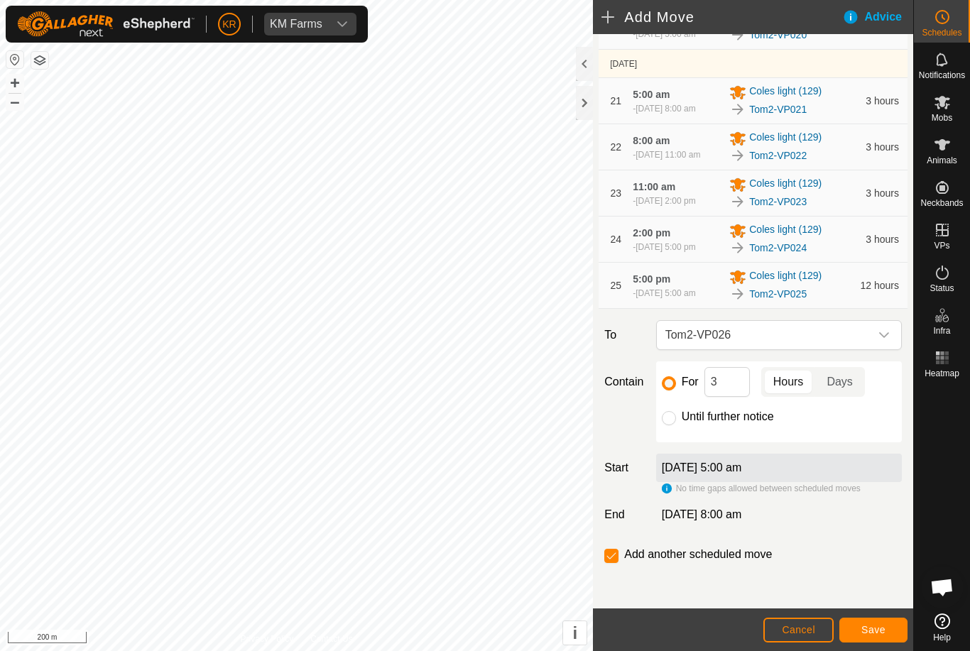
click at [852, 621] on button "Save" at bounding box center [873, 630] width 68 height 25
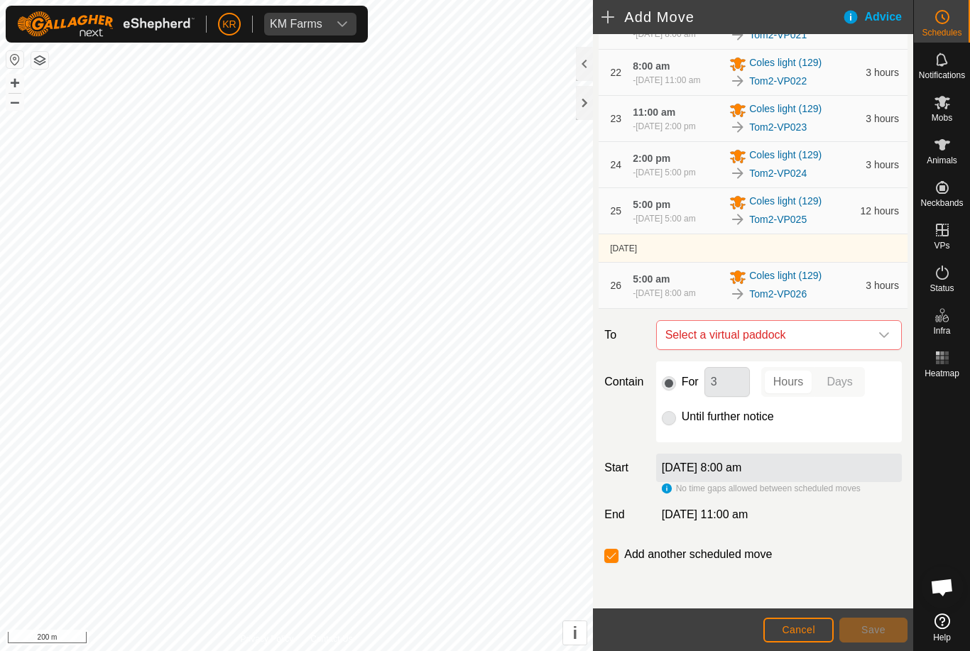
click at [930, 408] on div at bounding box center [942, 496] width 56 height 224
click at [865, 349] on span "Select a virtual paddock" at bounding box center [765, 335] width 210 height 28
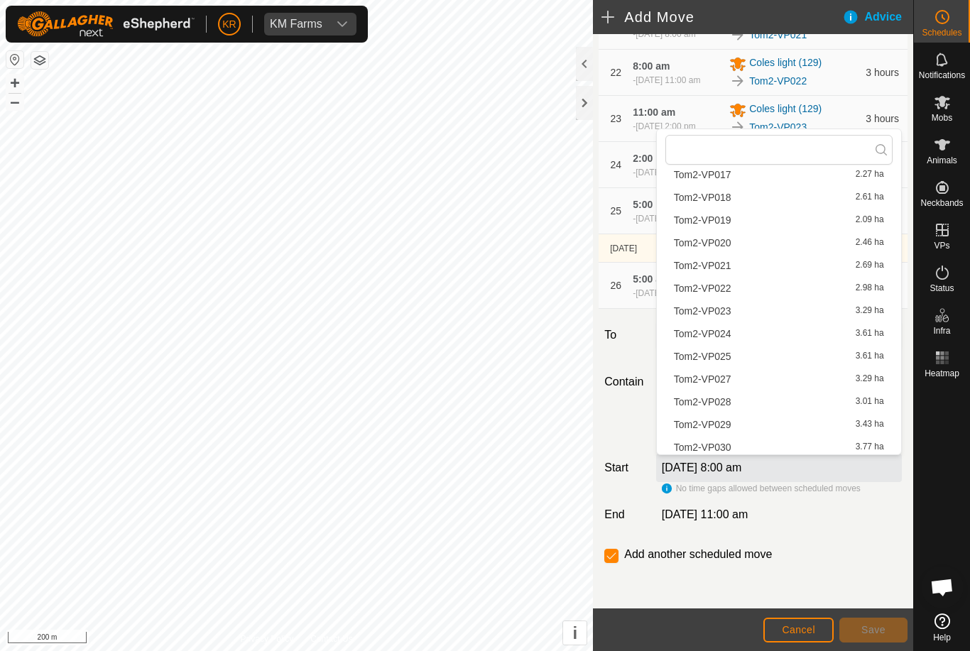
scroll to position [445, 0]
click at [798, 355] on div "Tom2-VP027 3.29 ha" at bounding box center [779, 359] width 210 height 10
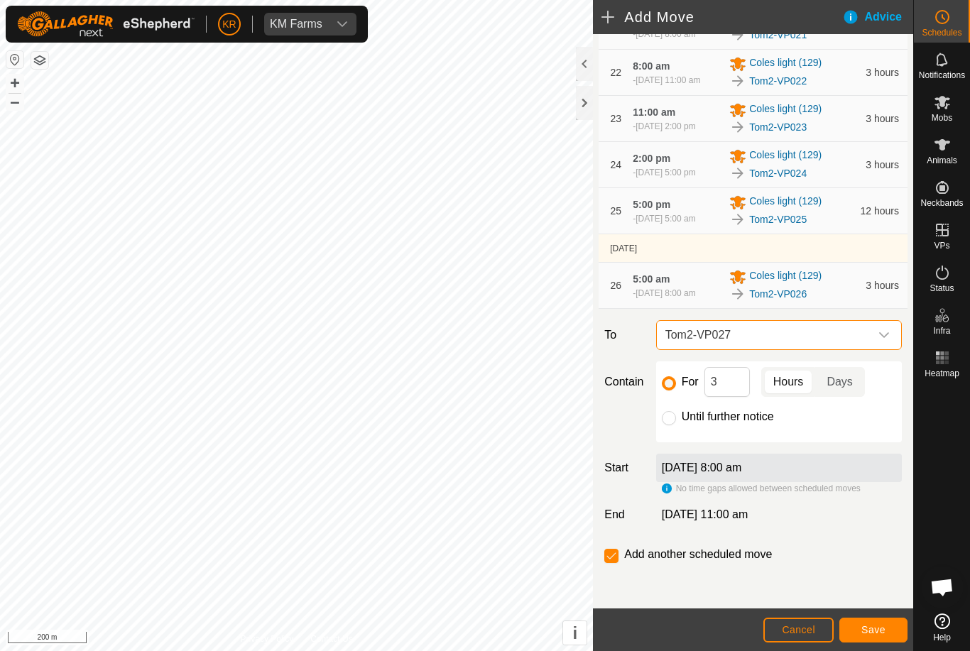
click at [745, 228] on img at bounding box center [737, 219] width 17 height 17
click at [862, 632] on span "Save" at bounding box center [873, 629] width 24 height 11
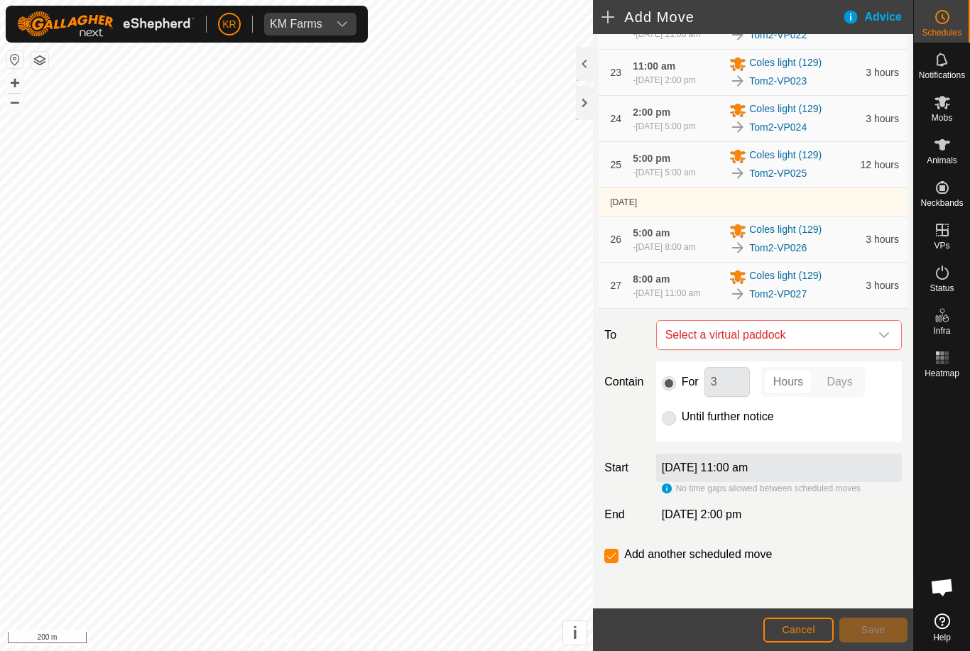
scroll to position [1381, 0]
click at [879, 328] on div "dropdown trigger" at bounding box center [884, 335] width 28 height 28
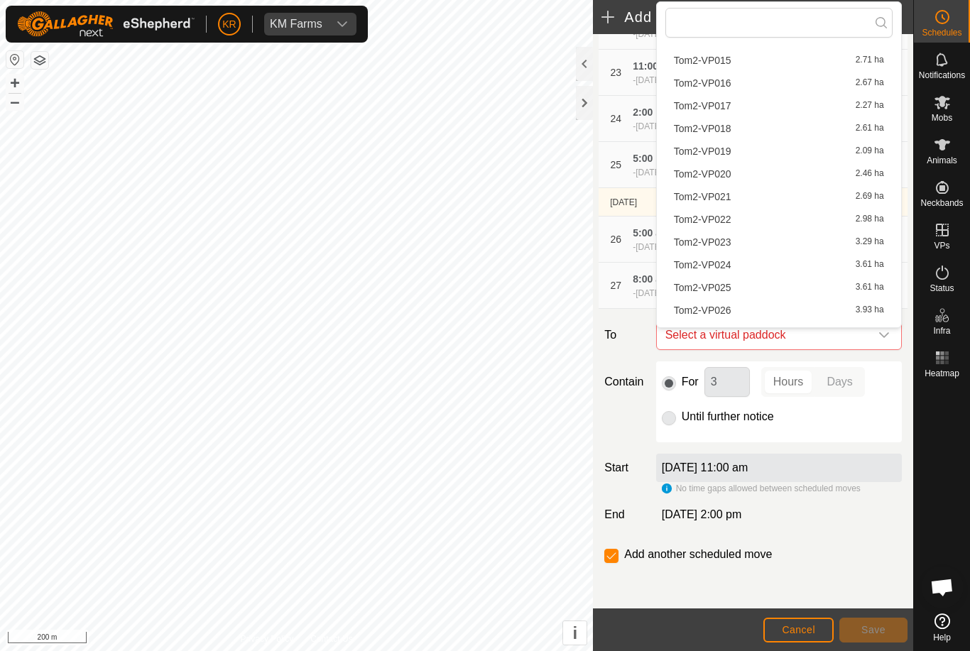
scroll to position [394, 0]
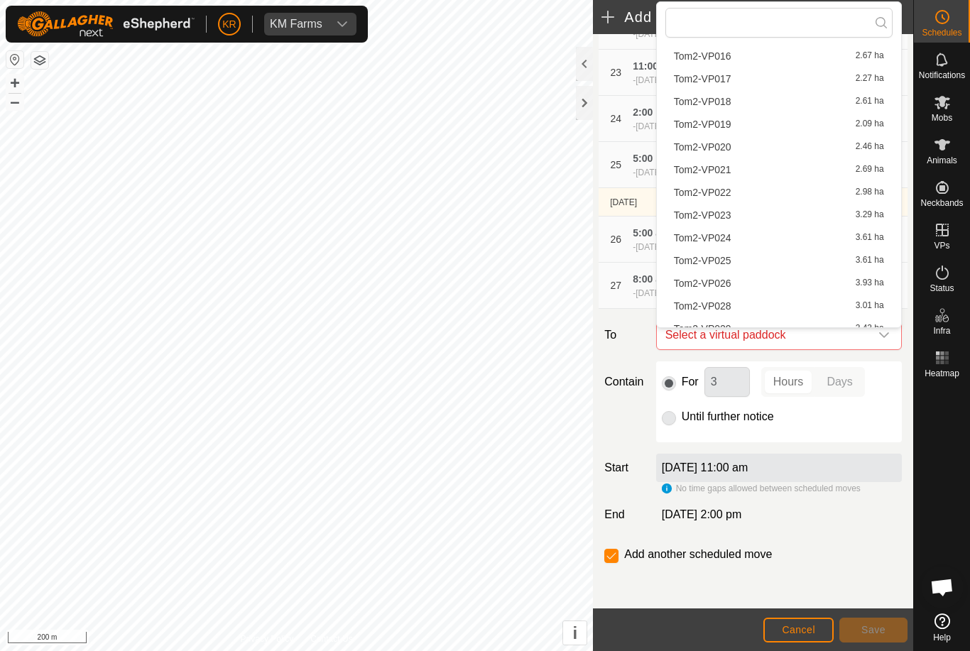
click at [724, 311] on span "Tom2-VP028" at bounding box center [703, 306] width 58 height 10
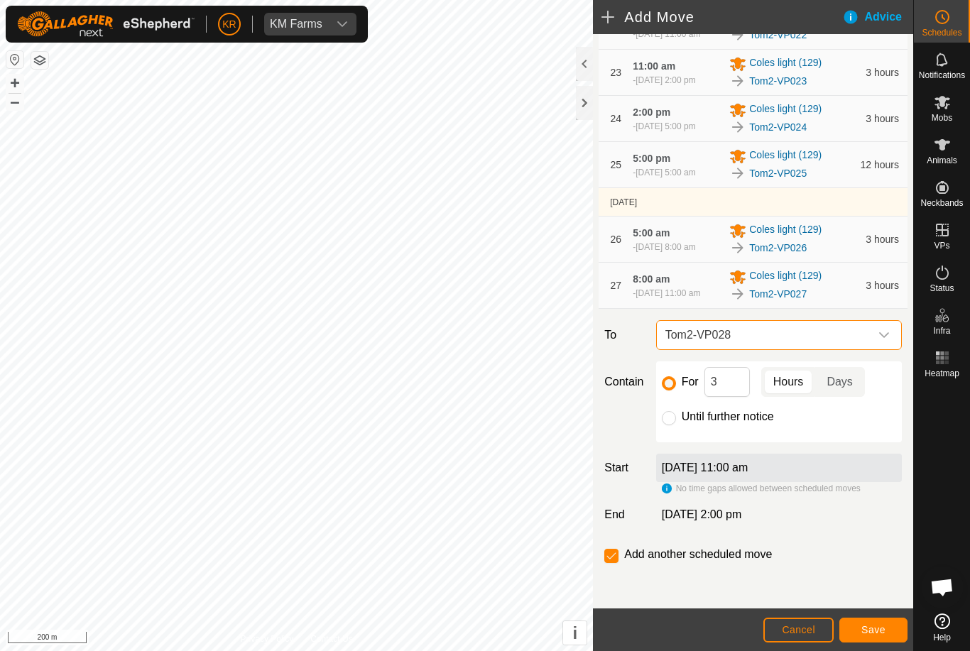
click at [866, 630] on span "Save" at bounding box center [873, 629] width 24 height 11
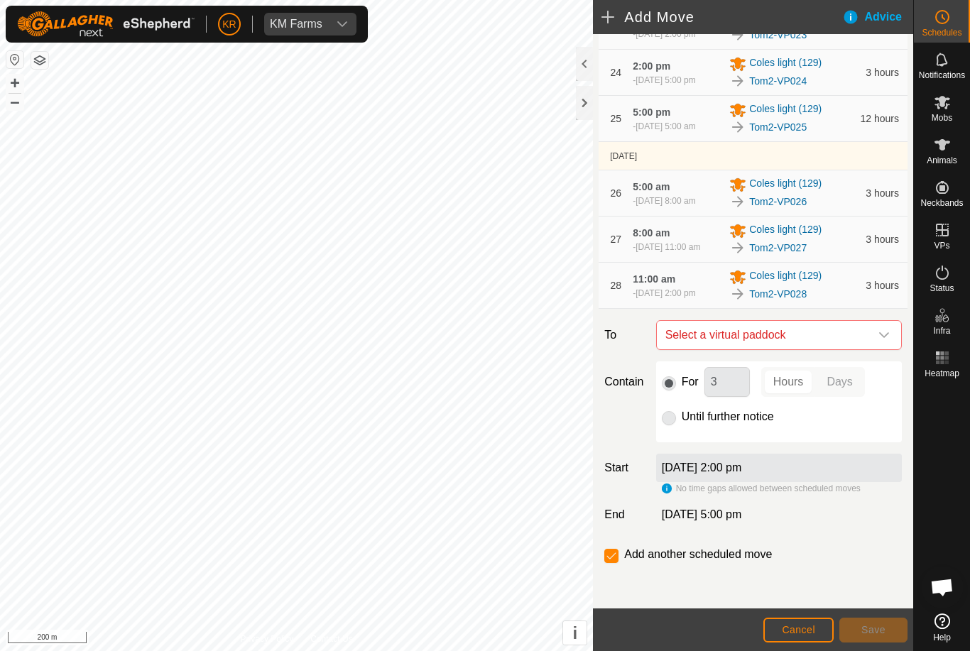
click at [876, 349] on div "dropdown trigger" at bounding box center [884, 335] width 28 height 28
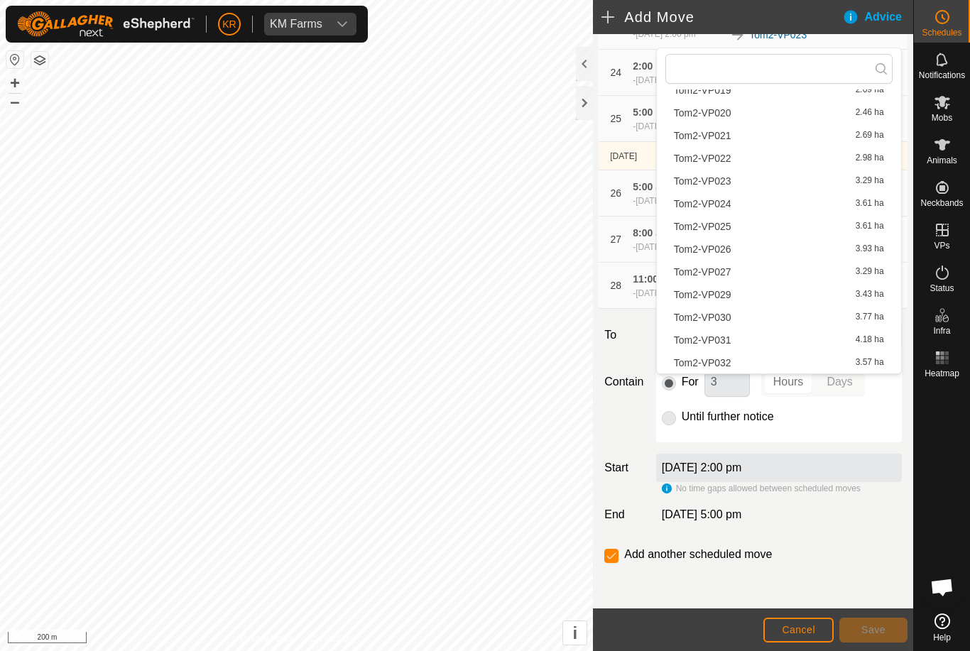
scroll to position [474, 0]
click at [725, 295] on span "Tom2-VP029" at bounding box center [703, 295] width 58 height 10
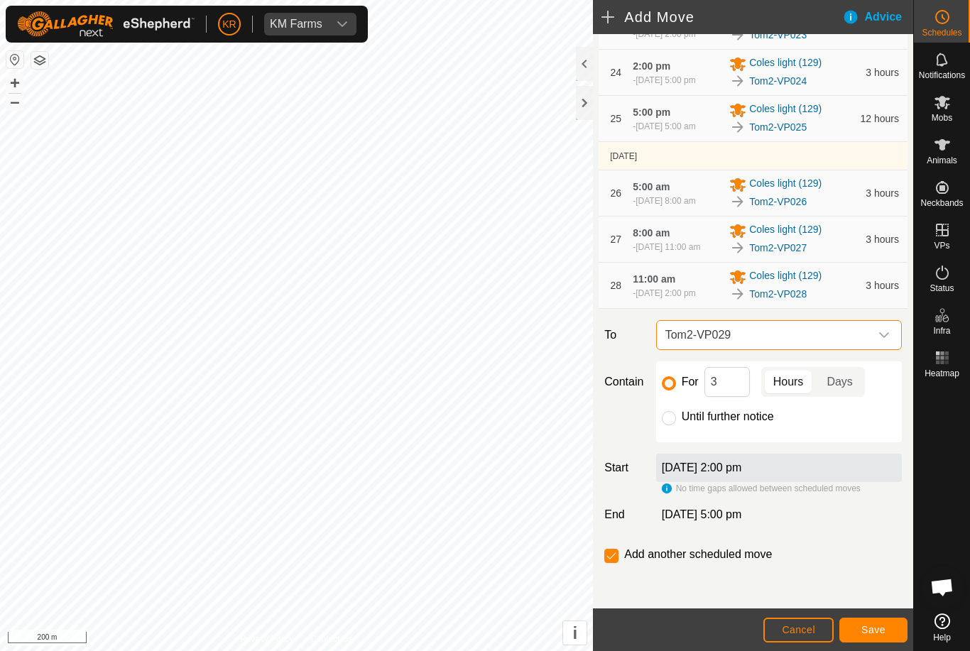
click at [879, 623] on button "Save" at bounding box center [873, 630] width 68 height 25
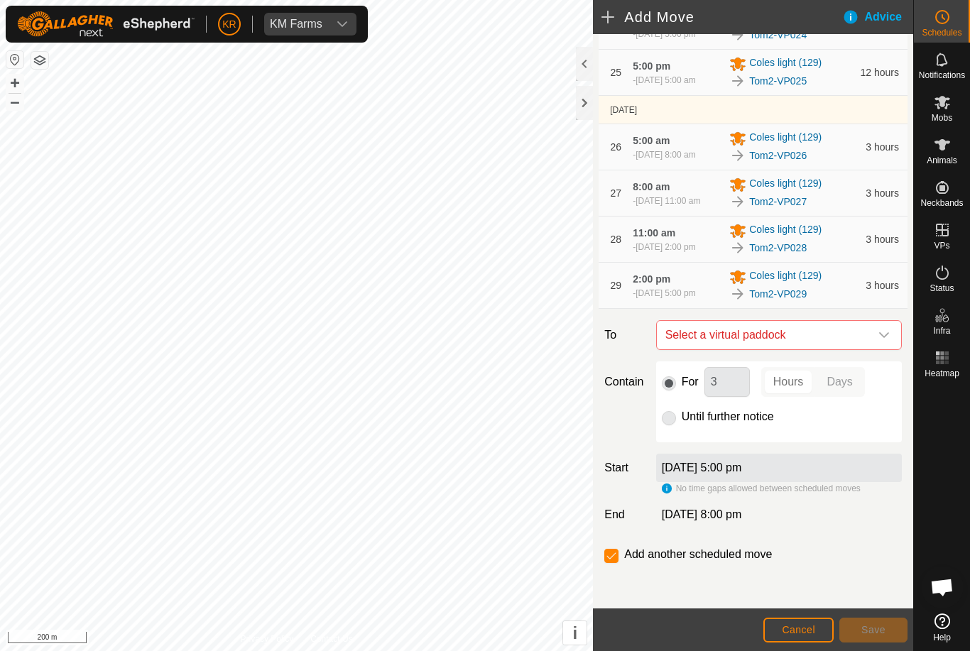
click at [879, 341] on icon "dropdown trigger" at bounding box center [884, 335] width 11 height 11
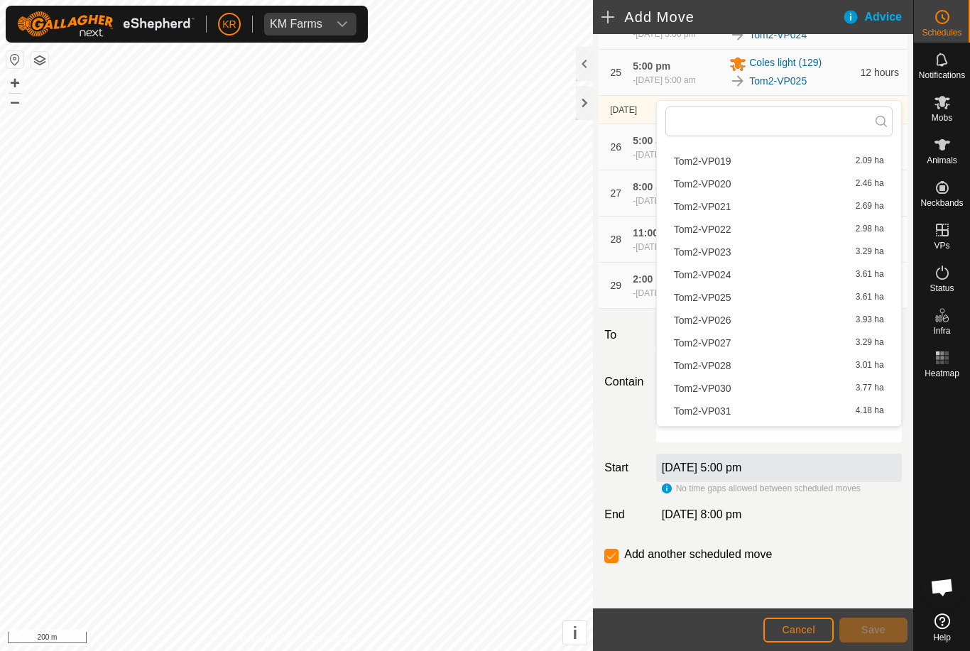
scroll to position [457, 0]
click at [753, 388] on div "Tom2-VP030 3.77 ha" at bounding box center [779, 388] width 210 height 10
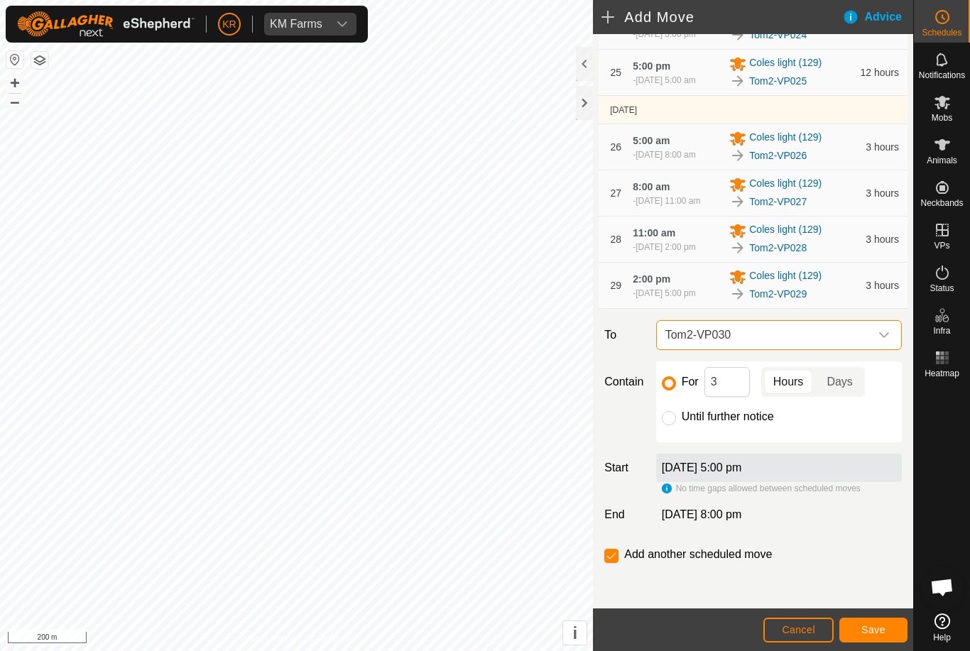
scroll to position [1484, 0]
click at [729, 391] on input "3" at bounding box center [727, 382] width 45 height 30
click at [880, 628] on span "Save" at bounding box center [873, 629] width 24 height 11
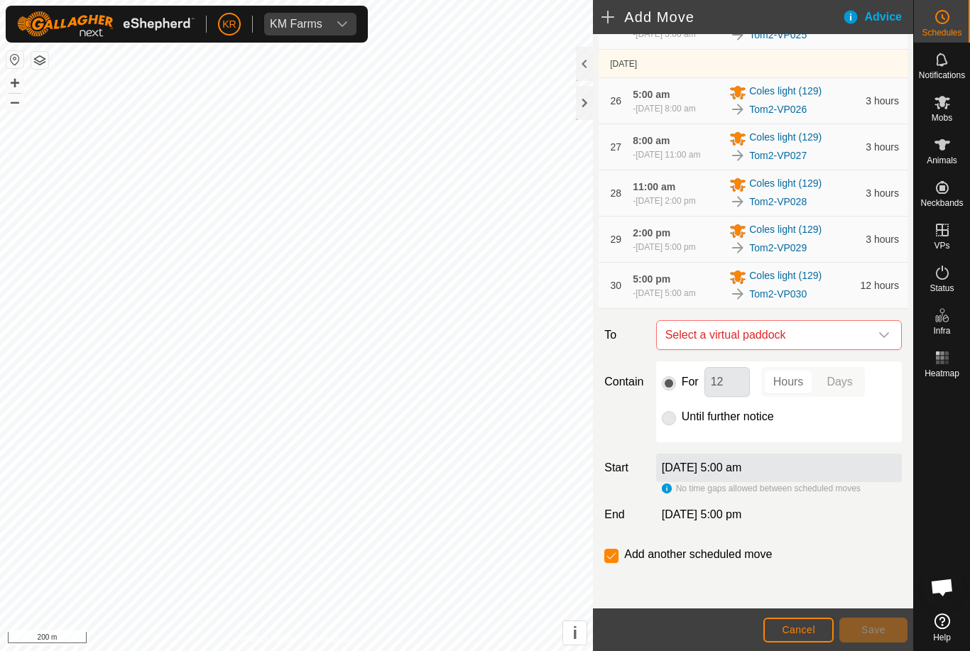
click at [866, 349] on span "Select a virtual paddock" at bounding box center [765, 335] width 210 height 28
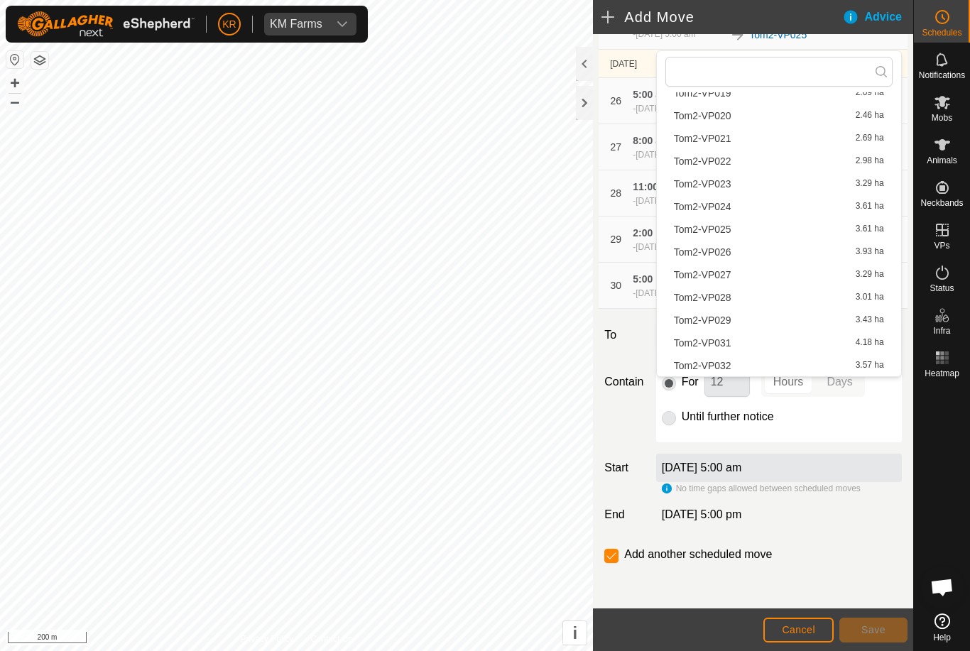
scroll to position [474, 0]
click at [718, 344] on span "Tom2-VP031" at bounding box center [703, 343] width 58 height 10
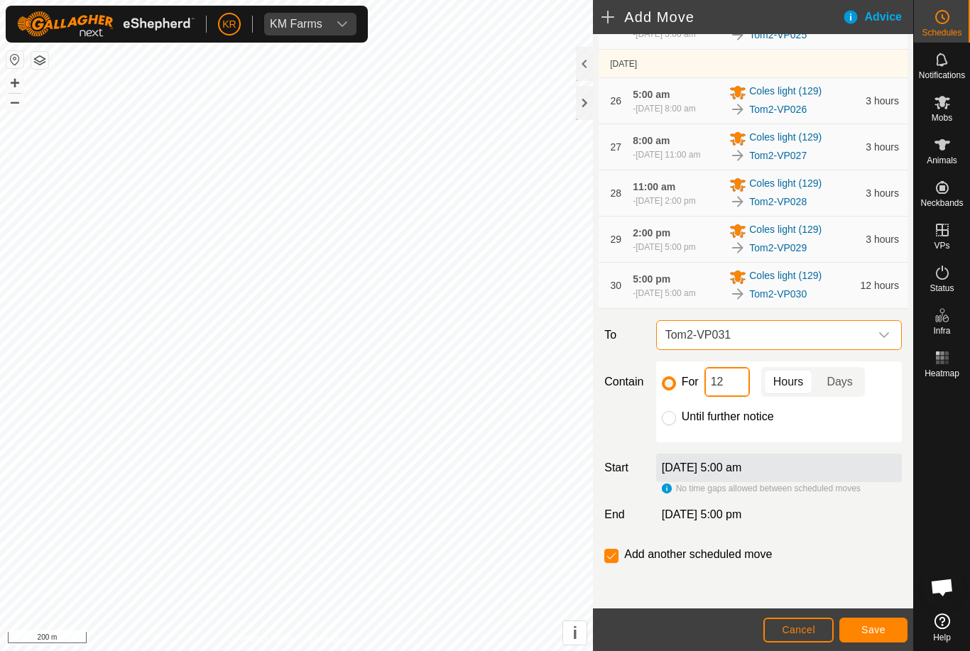
click at [732, 397] on input "12" at bounding box center [727, 382] width 45 height 30
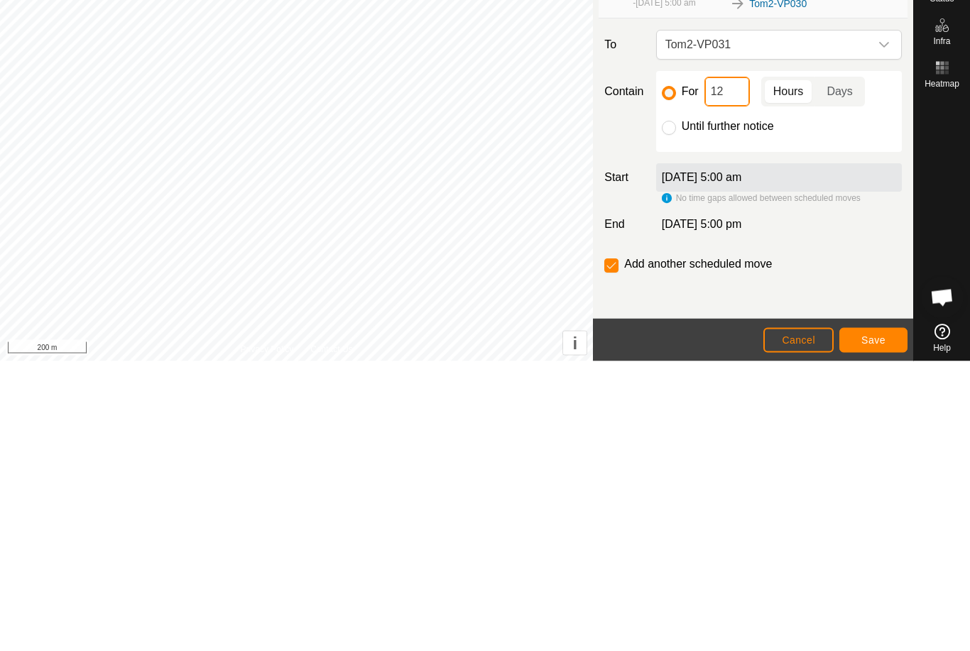
type input "1"
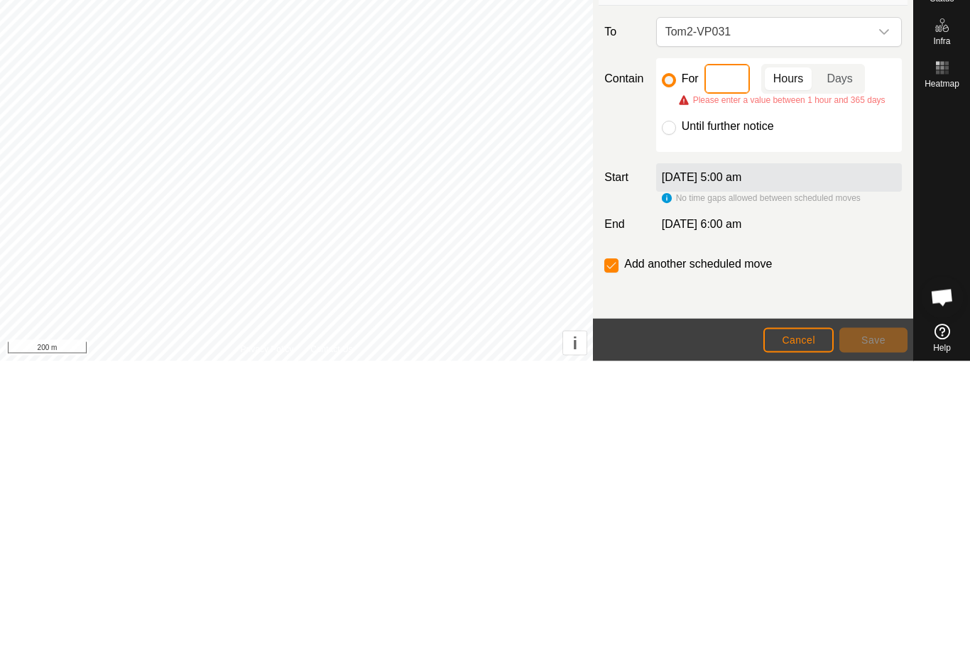
type input "3"
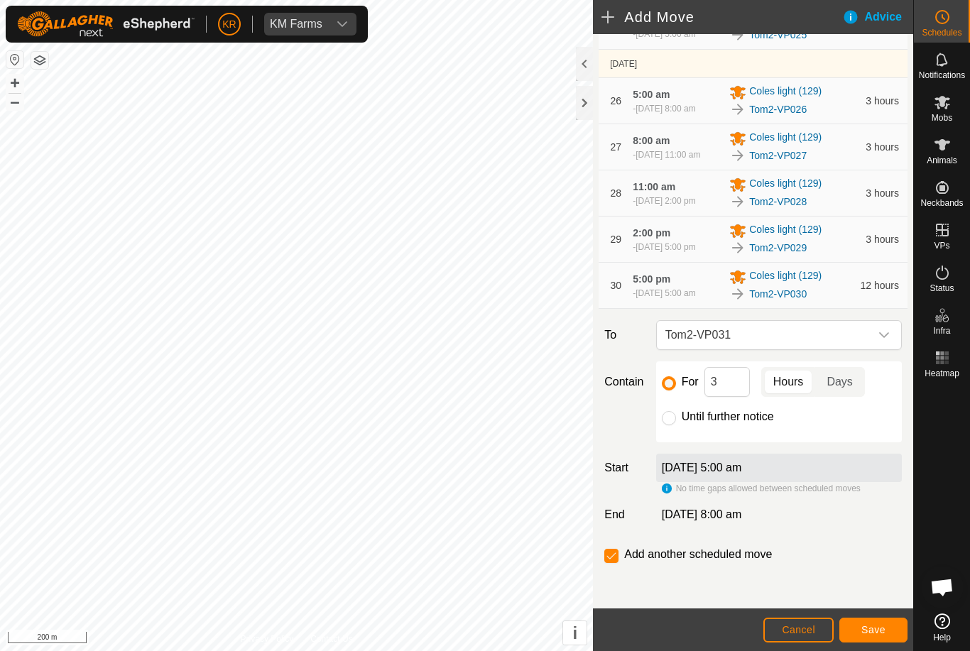
click at [869, 624] on span "Save" at bounding box center [873, 629] width 24 height 11
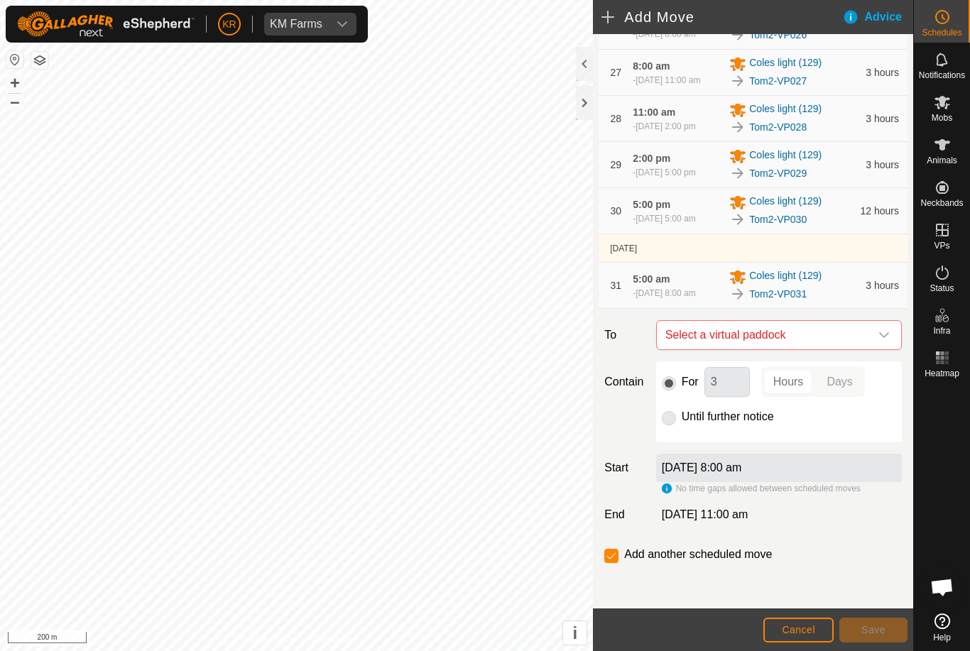
click at [867, 349] on span "Select a virtual paddock" at bounding box center [765, 335] width 210 height 28
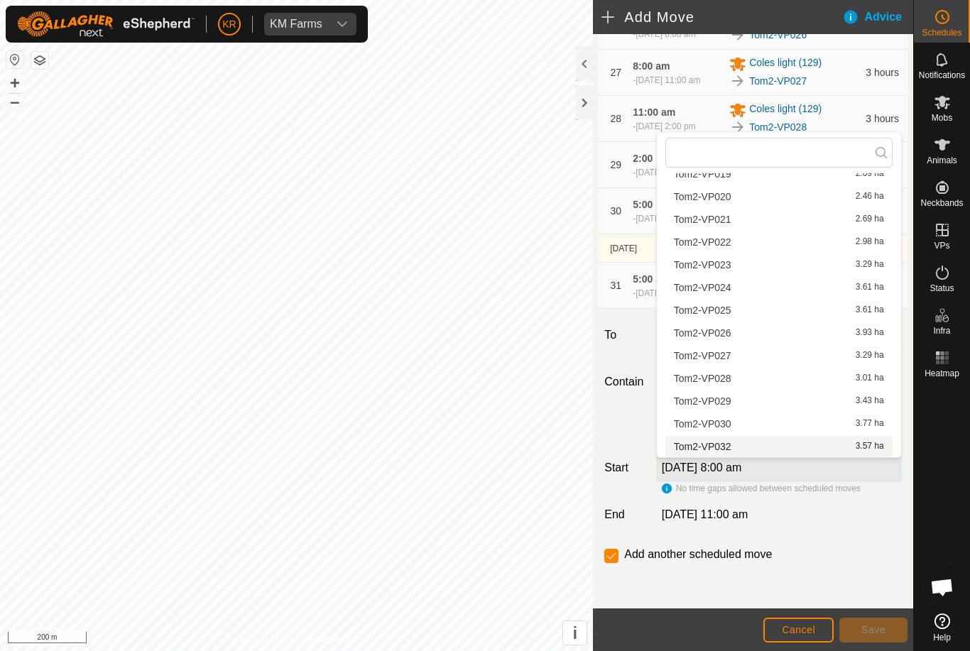
click at [746, 445] on div "Tom2-VP032 3.57 ha" at bounding box center [779, 447] width 210 height 10
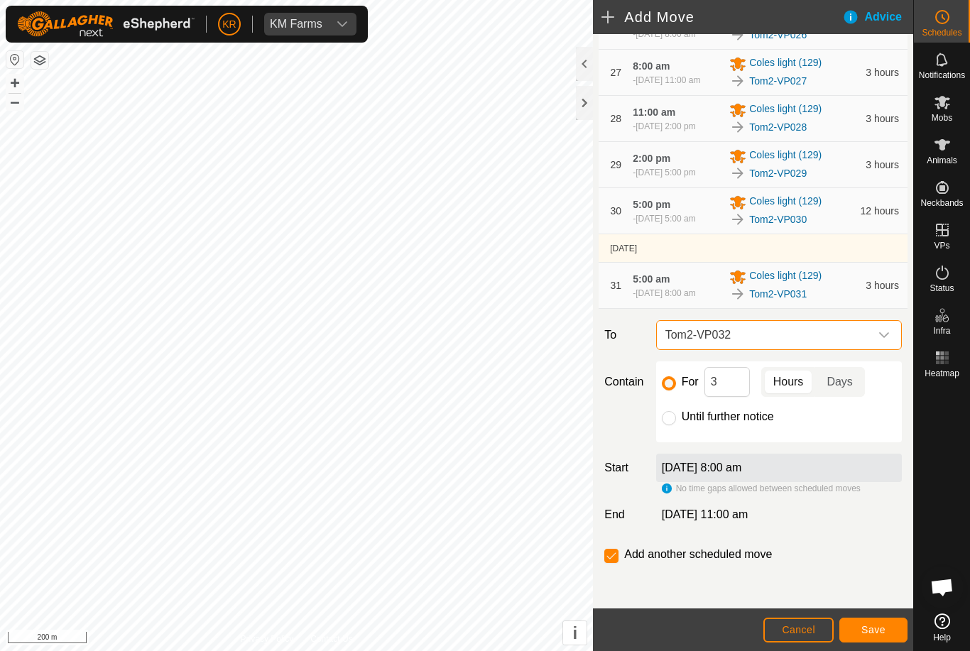
scroll to position [1620, 0]
click at [674, 418] on input "Until further notice" at bounding box center [669, 418] width 14 height 14
radio input "true"
checkbox input "false"
click at [857, 624] on button "Save" at bounding box center [873, 630] width 68 height 25
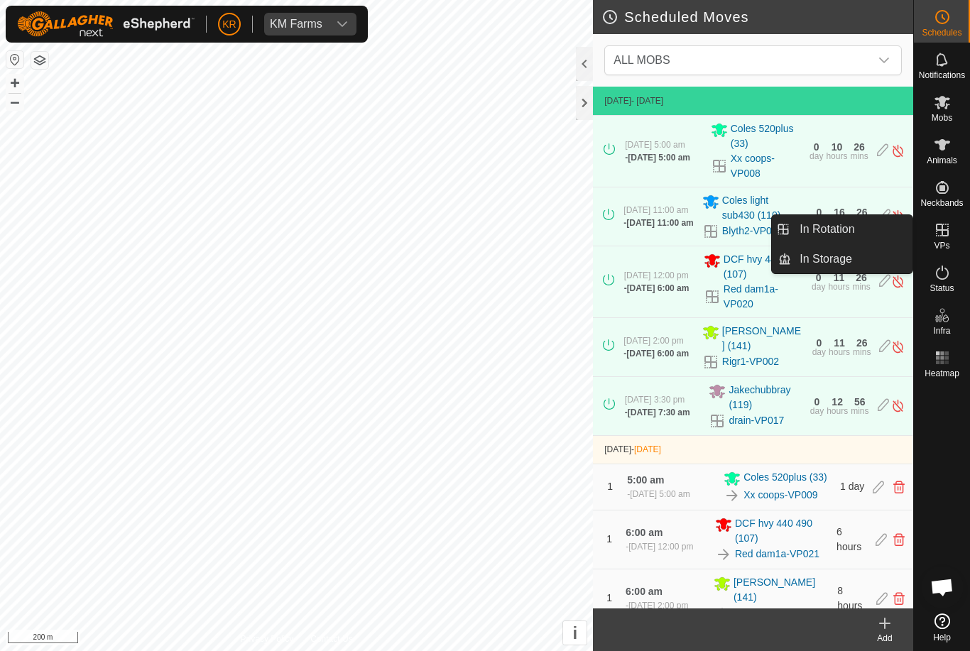
click at [845, 236] on span "In Rotation" at bounding box center [827, 229] width 55 height 17
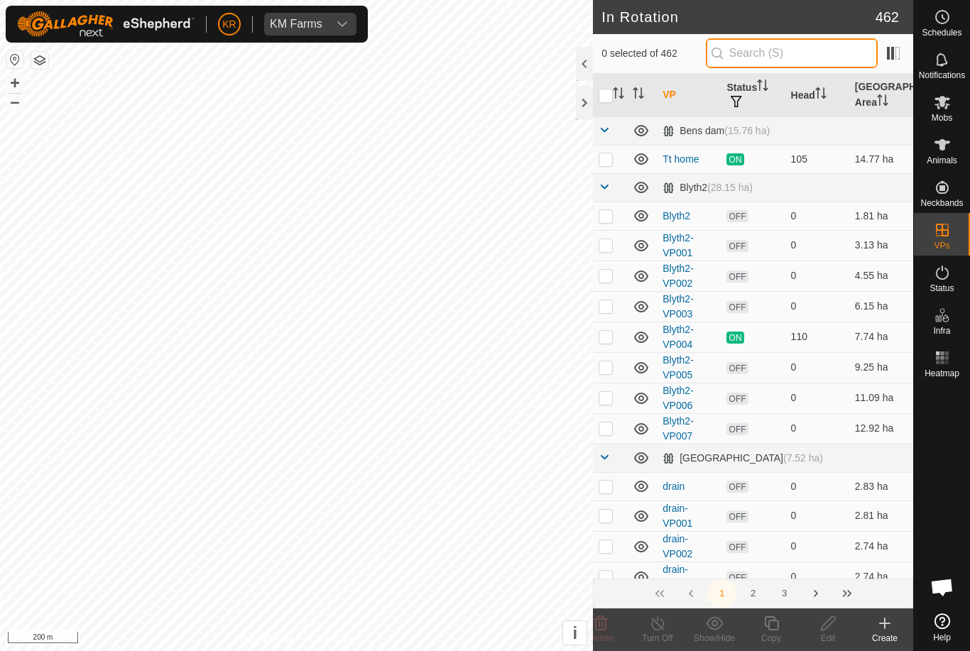
click at [800, 55] on input "text" at bounding box center [792, 53] width 172 height 30
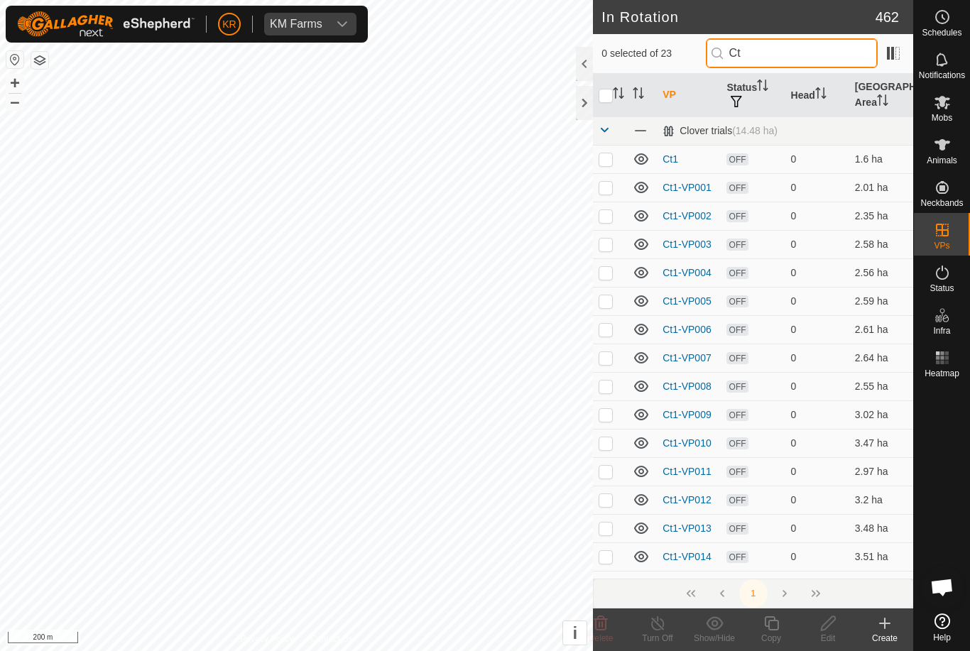
click at [827, 65] on input "Ct" at bounding box center [792, 53] width 172 height 30
type input "C"
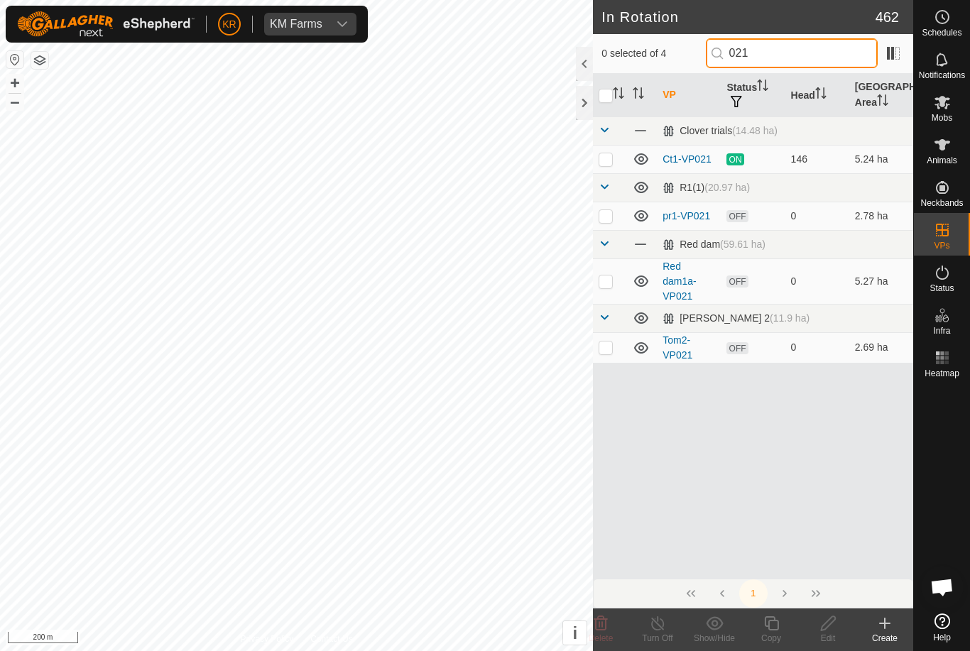
type input "021"
click at [608, 162] on p-checkbox at bounding box center [606, 158] width 14 height 11
checkbox input "true"
click at [766, 628] on icon at bounding box center [772, 623] width 18 height 17
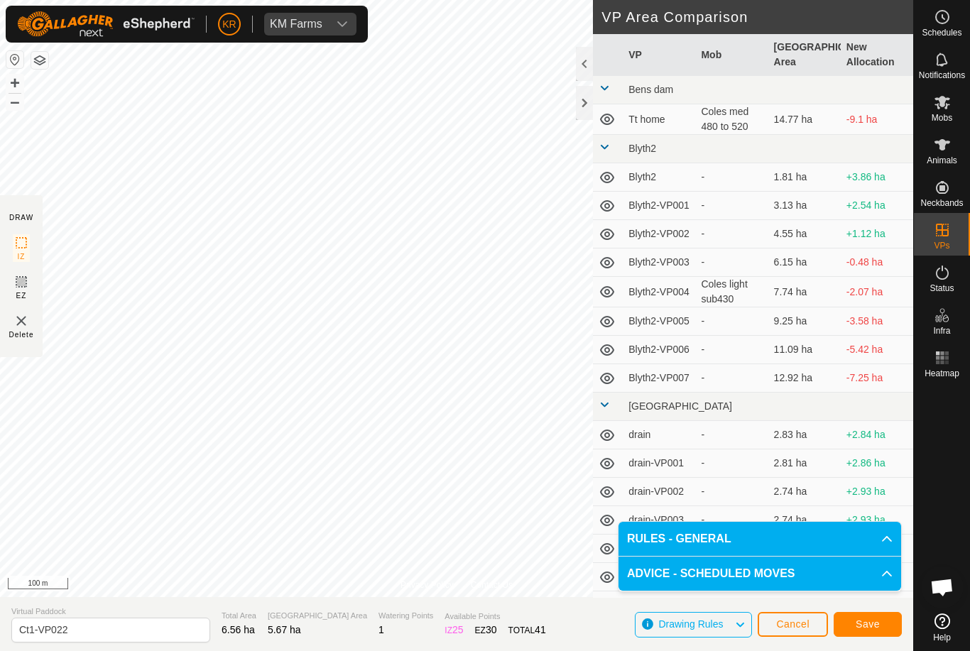
click at [860, 627] on span "Save" at bounding box center [868, 624] width 24 height 11
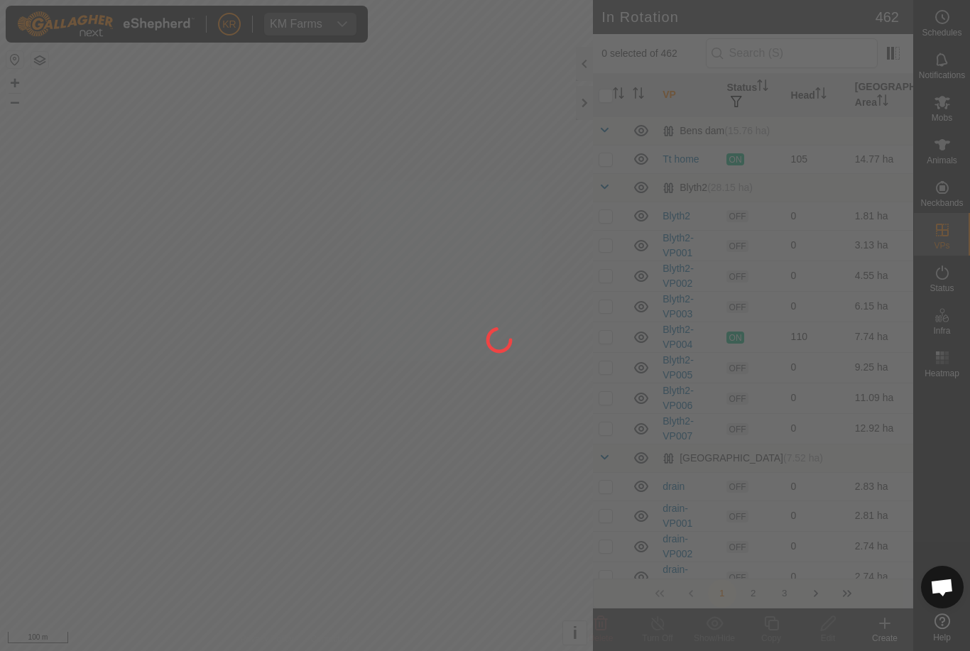
click at [942, 108] on div at bounding box center [485, 325] width 970 height 651
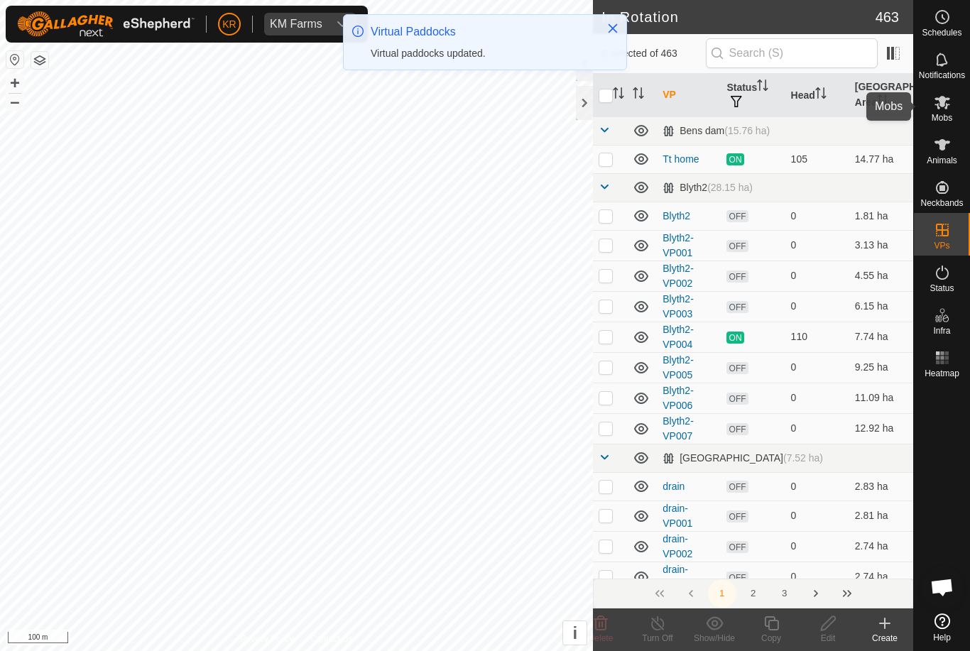
click at [944, 107] on icon at bounding box center [942, 102] width 17 height 17
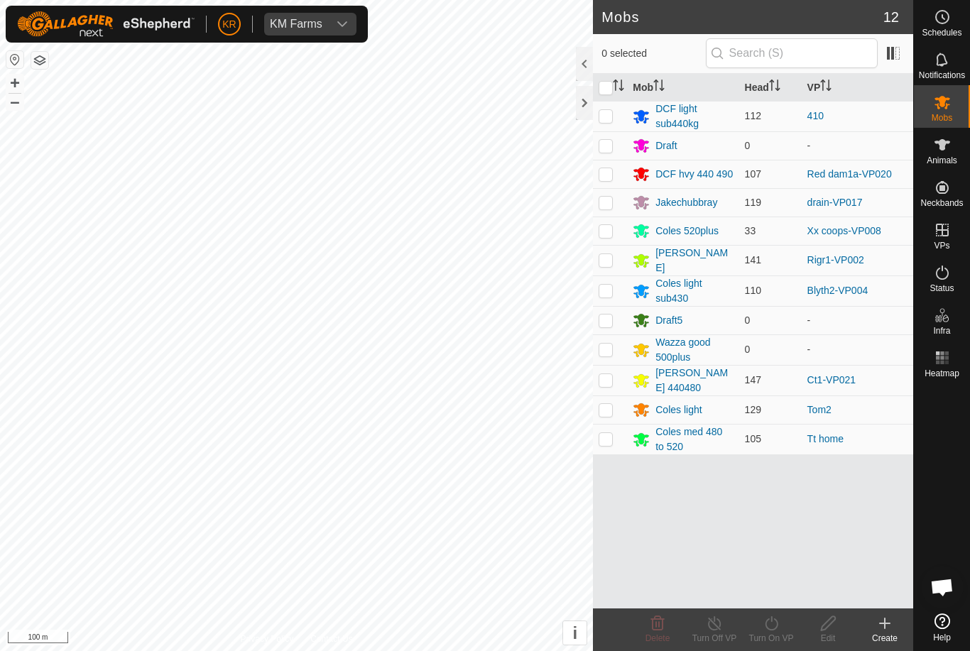
click at [611, 379] on p-checkbox at bounding box center [606, 379] width 14 height 11
checkbox input "true"
click at [759, 640] on div "Turn On VP" at bounding box center [771, 638] width 57 height 13
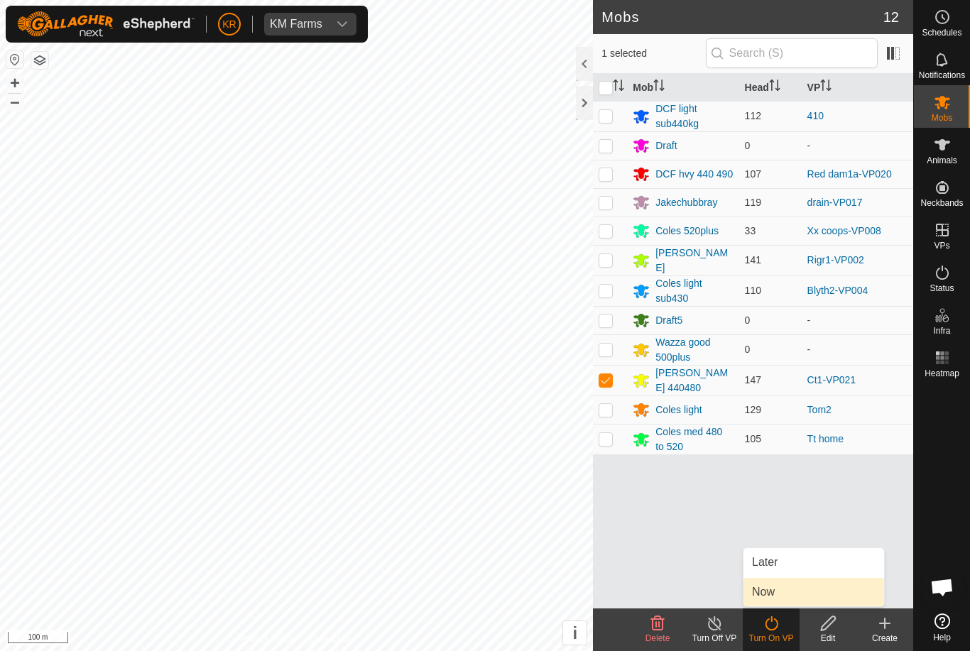
click at [778, 597] on link "Now" at bounding box center [814, 592] width 141 height 28
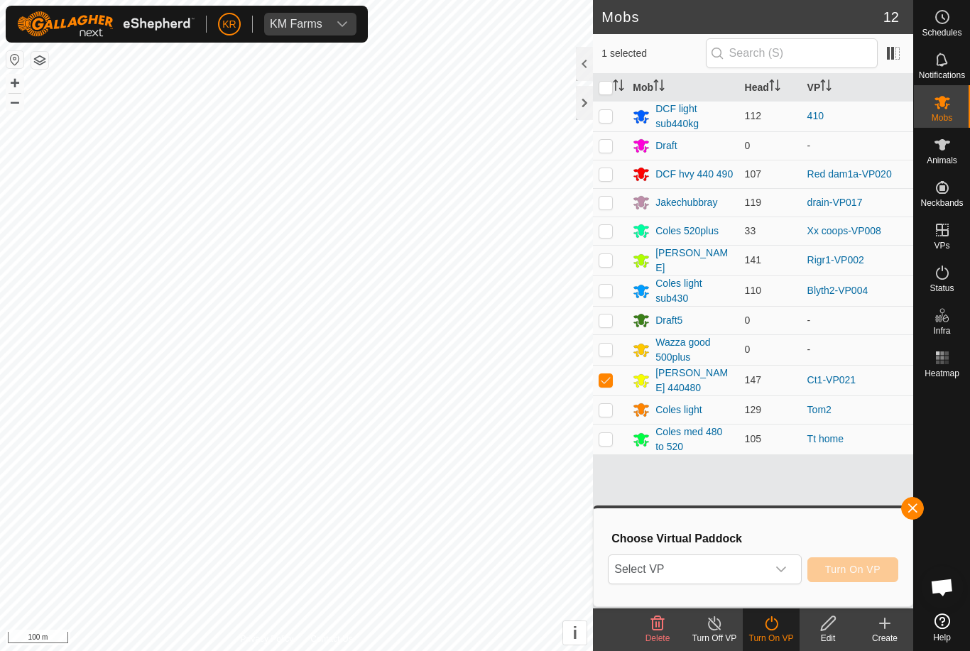
click at [746, 565] on span "Select VP" at bounding box center [688, 569] width 158 height 28
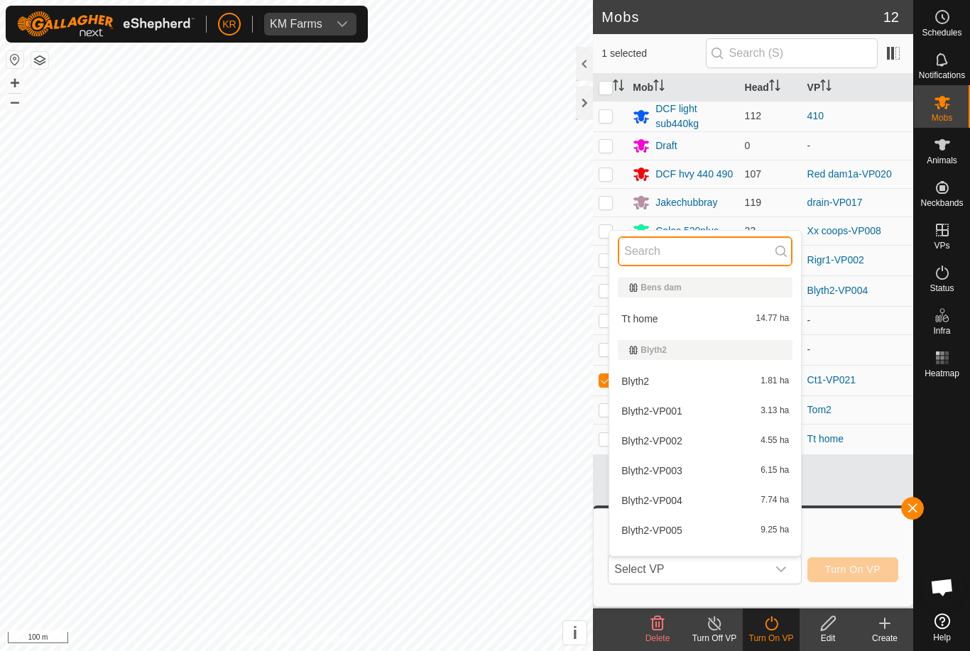
click at [685, 249] on input "text" at bounding box center [705, 251] width 175 height 30
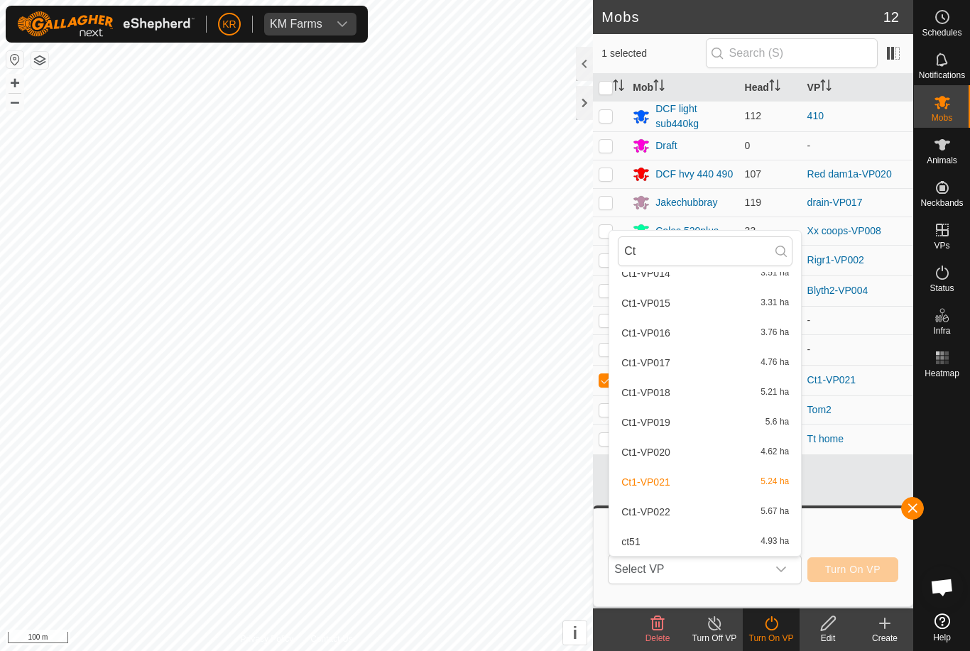
scroll to position [463, 0]
type input "Ct"
click at [695, 511] on div "Ct1-VP022 5.67 ha" at bounding box center [705, 512] width 175 height 17
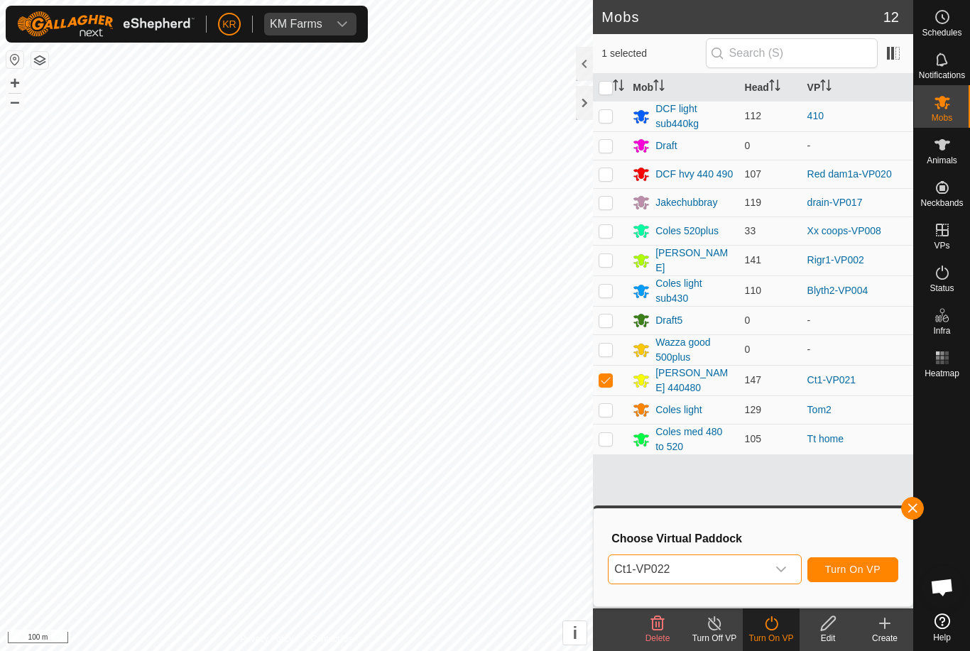
click at [857, 574] on span "Turn On VP" at bounding box center [852, 569] width 55 height 11
